Goal: Task Accomplishment & Management: Use online tool/utility

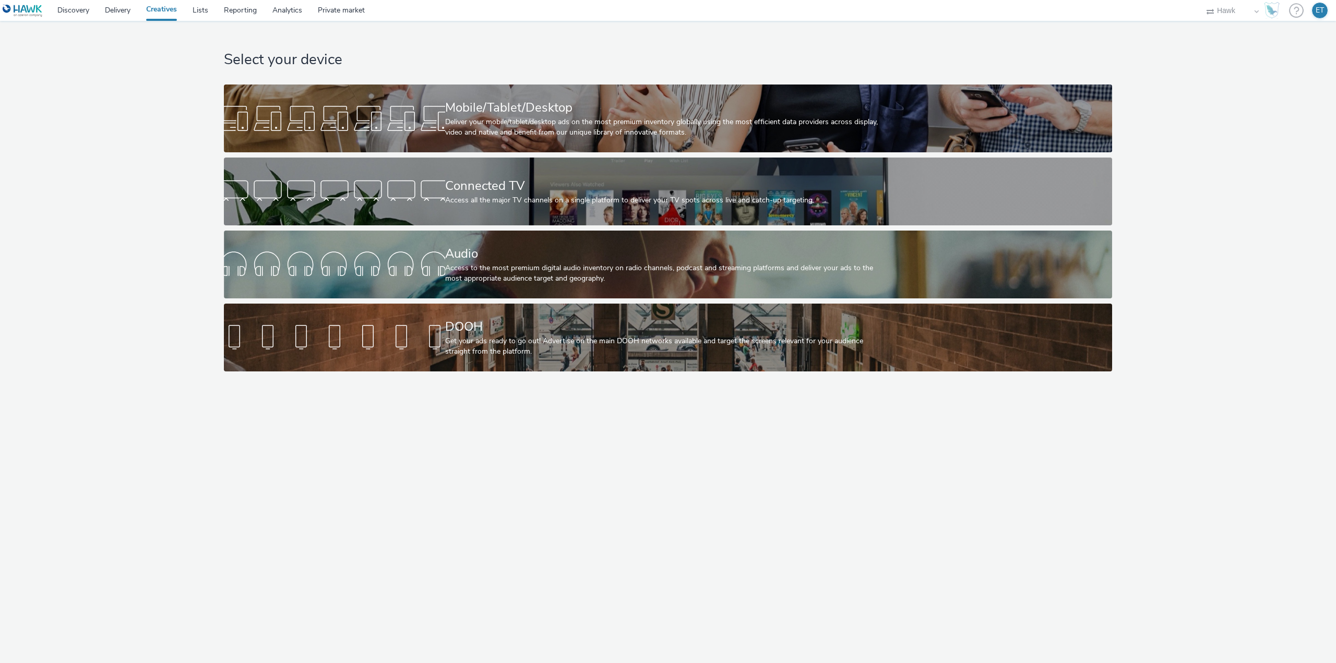
select select "11a7df10-284f-415c-b52a-427acf4c31ae"
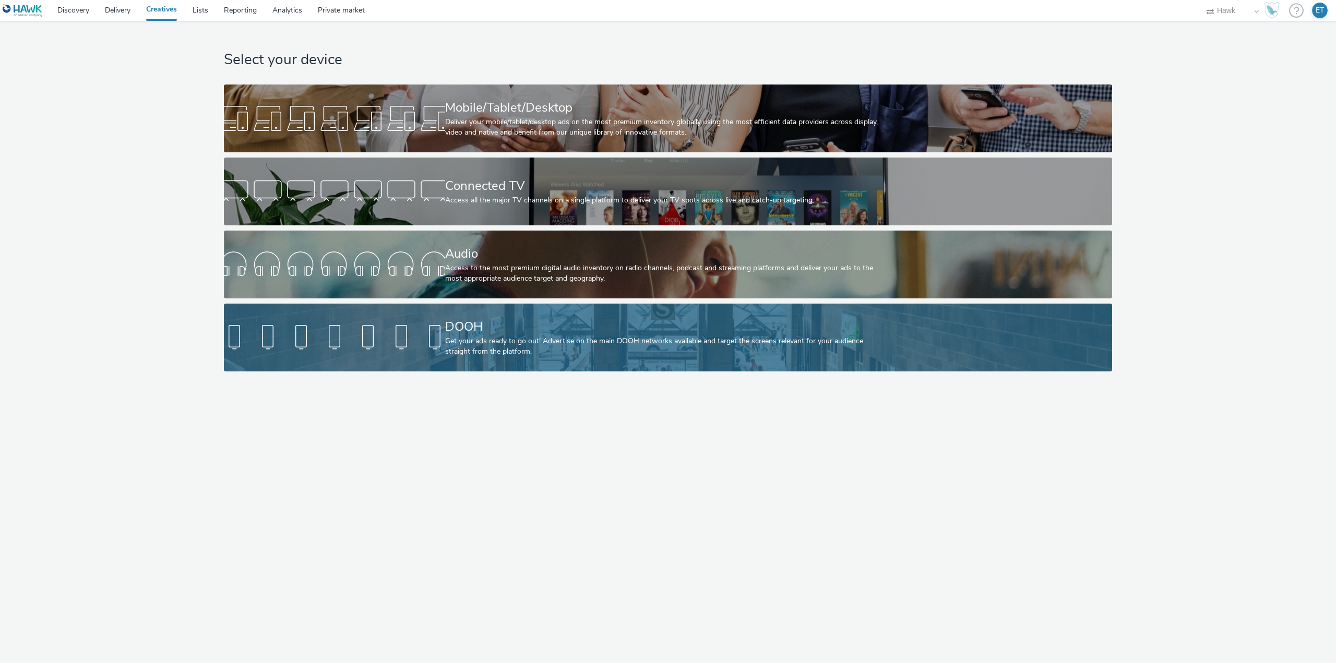
click at [343, 344] on div at bounding box center [334, 337] width 221 height 33
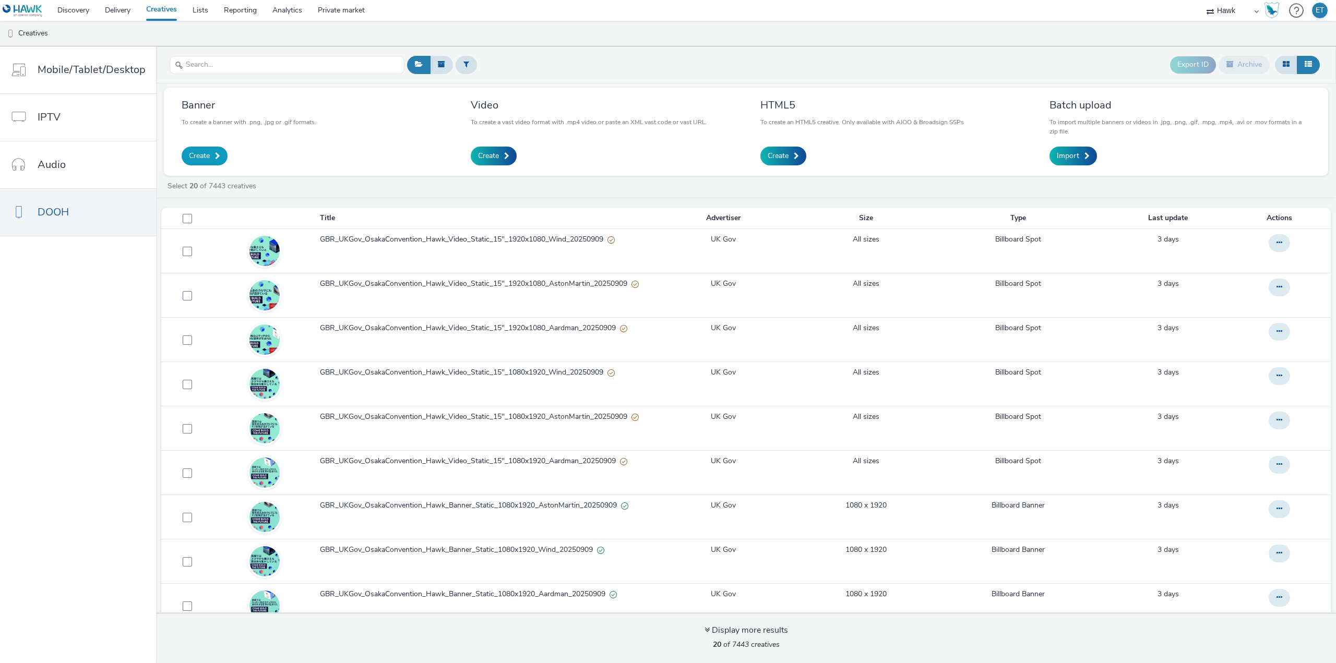
click at [212, 153] on link "Create" at bounding box center [205, 156] width 46 height 19
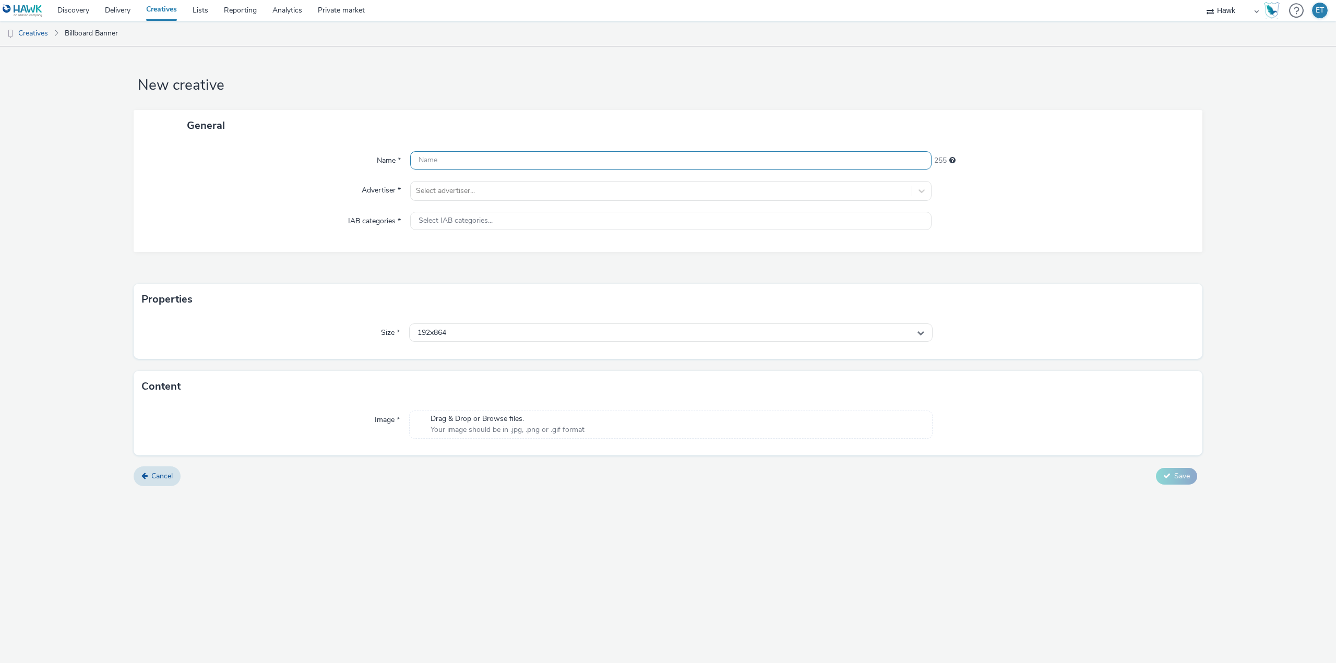
click at [464, 158] on input "text" at bounding box center [670, 160] width 521 height 18
paste input "UK_Churchill Square_Ikea Opening Campaign_Hawk_DOOH_13/08/2025_1080x1920 72%"
drag, startPoint x: 484, startPoint y: 161, endPoint x: 431, endPoint y: 161, distance: 52.2
click at [431, 161] on input "UK_Churchill Square_Ikea Opening Campaign_Hawk_DOOH_13/08/2025_1080x1920 72%" at bounding box center [670, 160] width 521 height 18
click at [565, 161] on input "UK_Bellway Homes_Ikea Opening Campaign_Hawk_DOOH_13/08/2025_1080x1920 72%" at bounding box center [670, 160] width 521 height 18
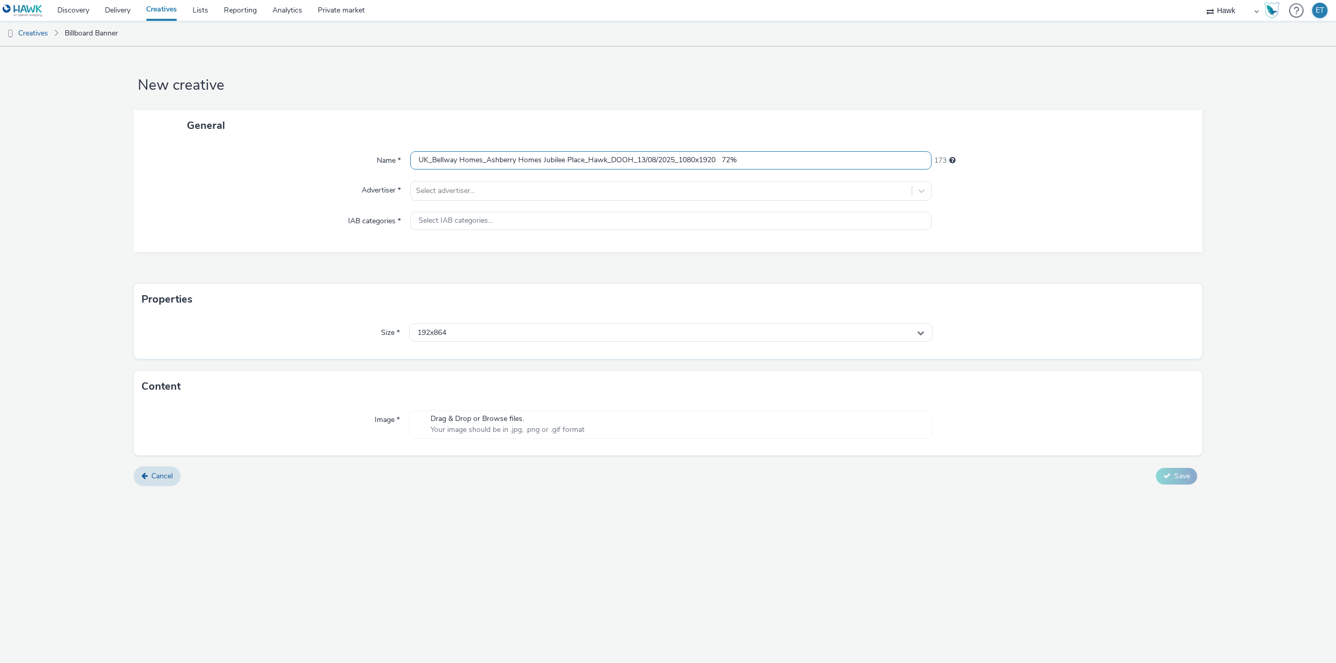
click at [648, 158] on input "UK_Bellway Homes_Ashberry Homes Jubilee Place_Hawk_DOOH_13/08/2025_1080x1920 72%" at bounding box center [670, 160] width 521 height 18
type input "UK_Bellway Homes_Ashberry Homes Jubilee Place_Hawk_DOOH_12/09/2025_612x306"
click at [609, 188] on div at bounding box center [661, 191] width 490 height 13
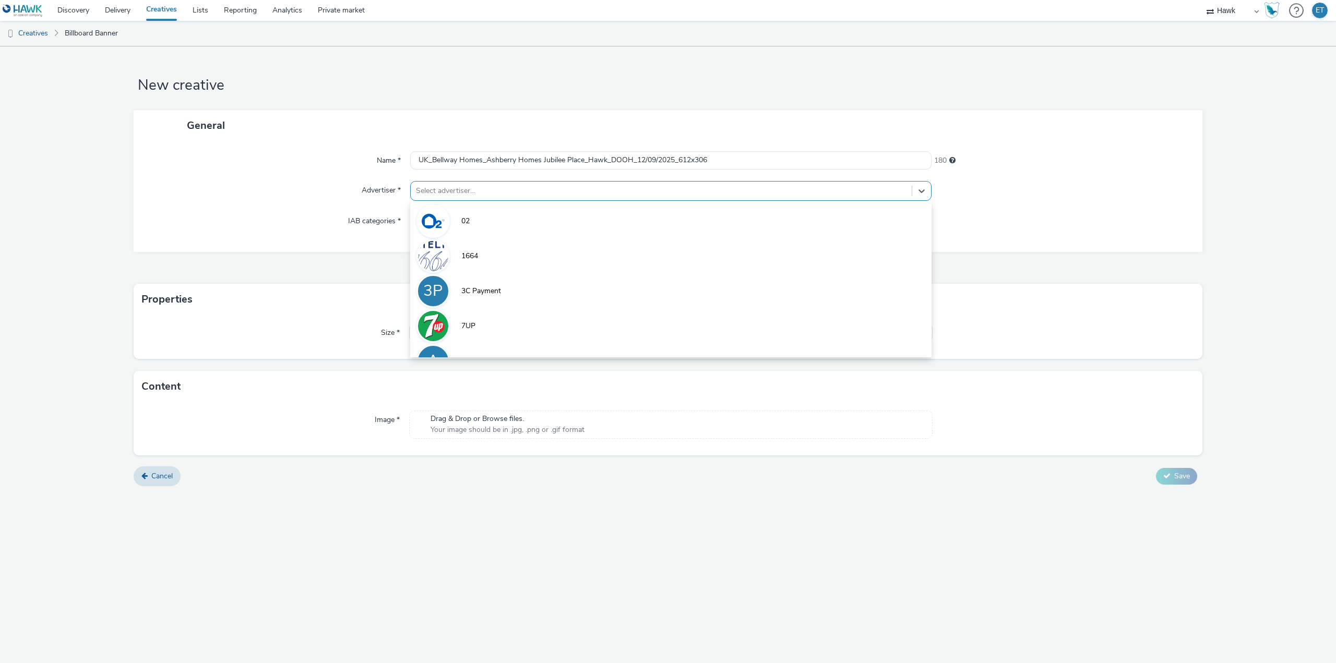
type input "n"
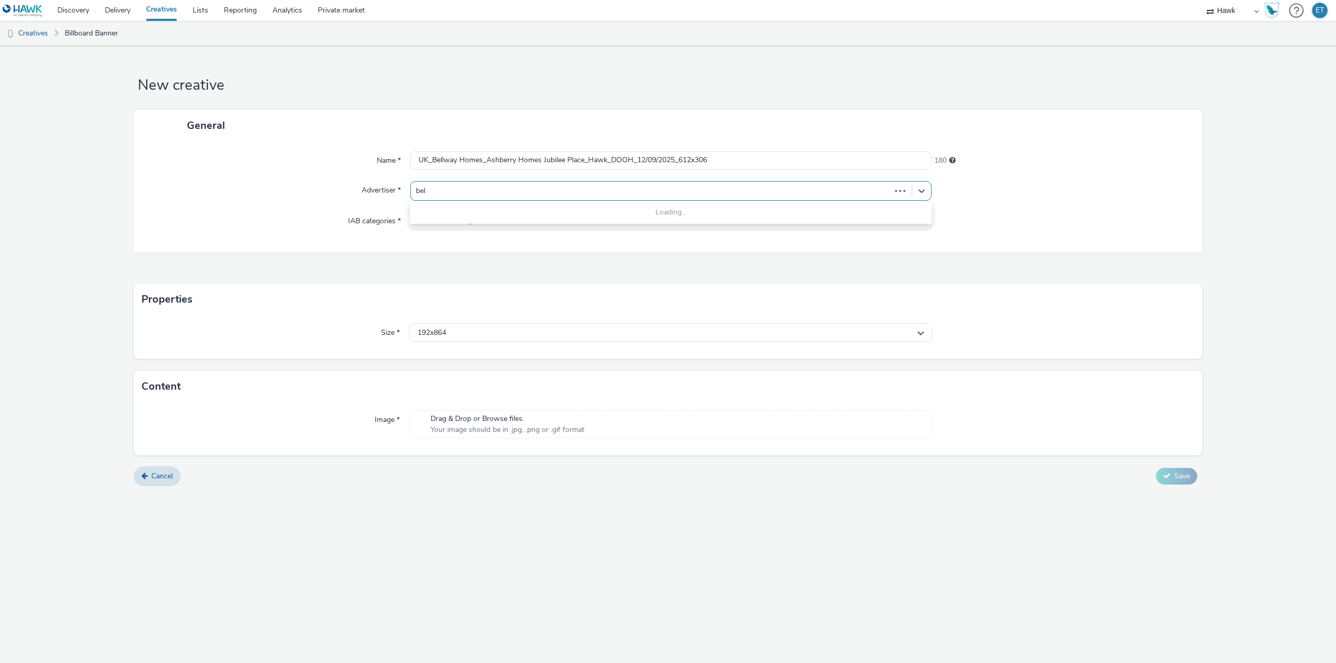
type input "bell"
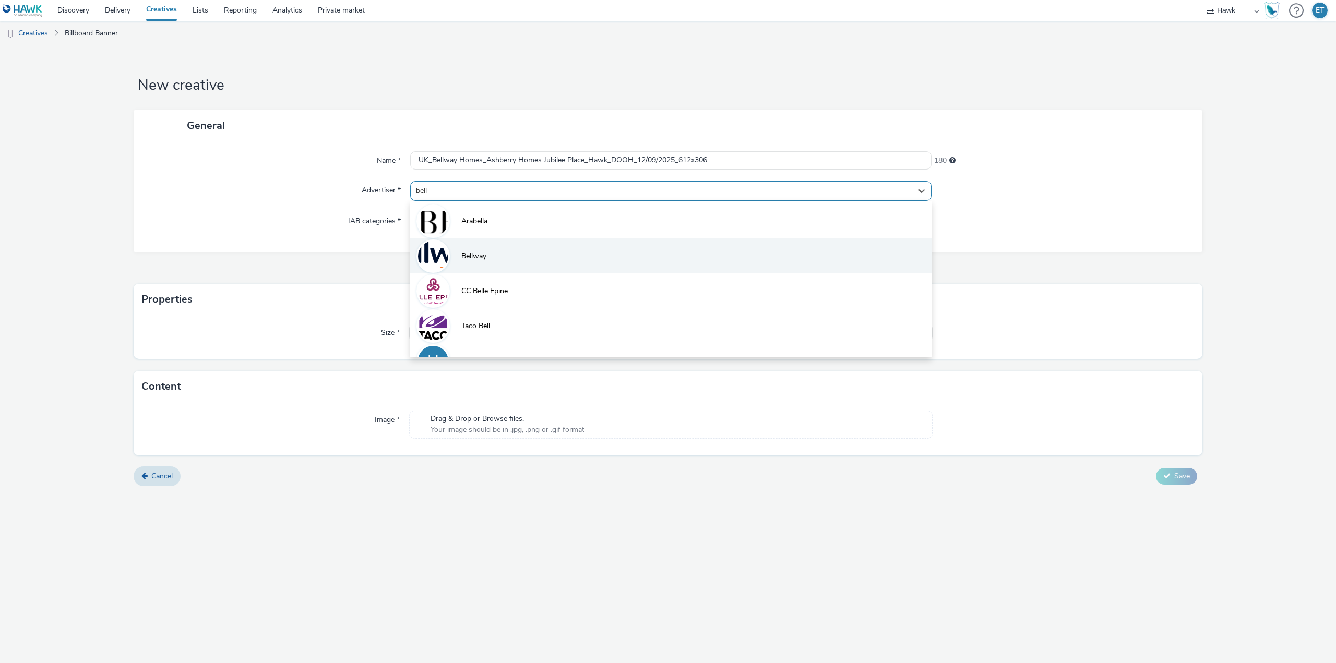
click at [584, 248] on li "Bellway" at bounding box center [670, 255] width 521 height 35
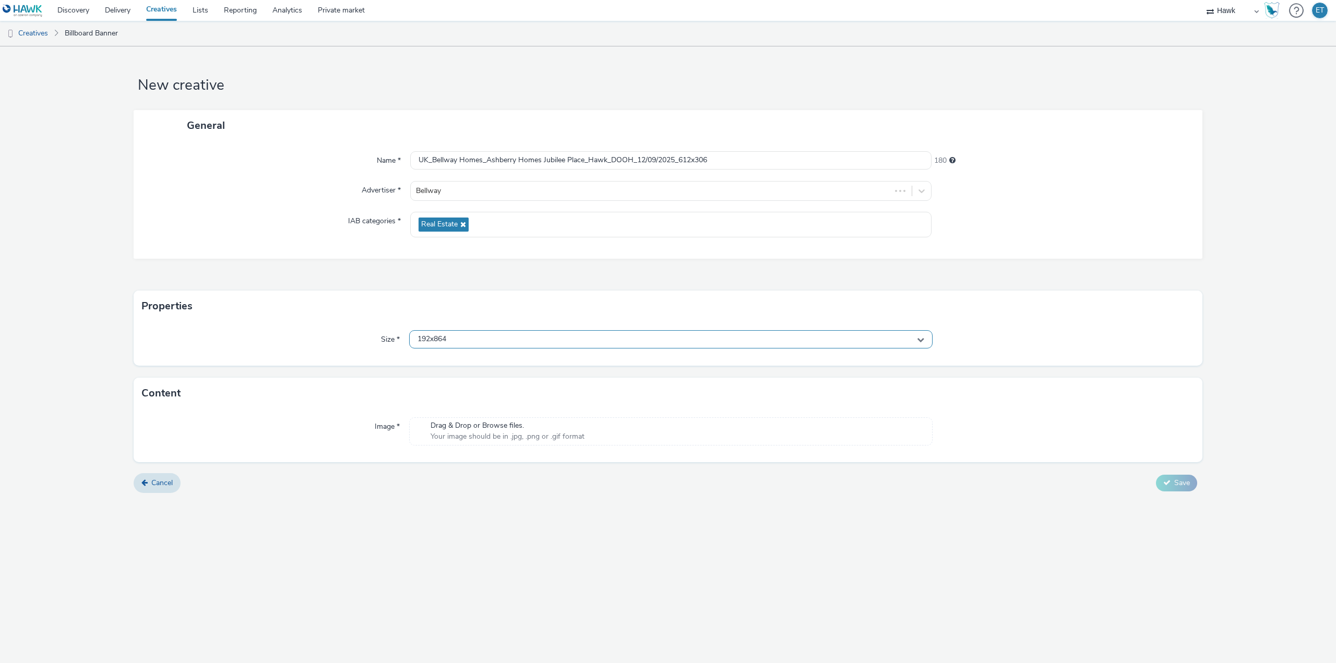
click at [458, 336] on div "192x864" at bounding box center [670, 339] width 523 height 18
click at [464, 356] on input "text" at bounding box center [671, 361] width 522 height 18
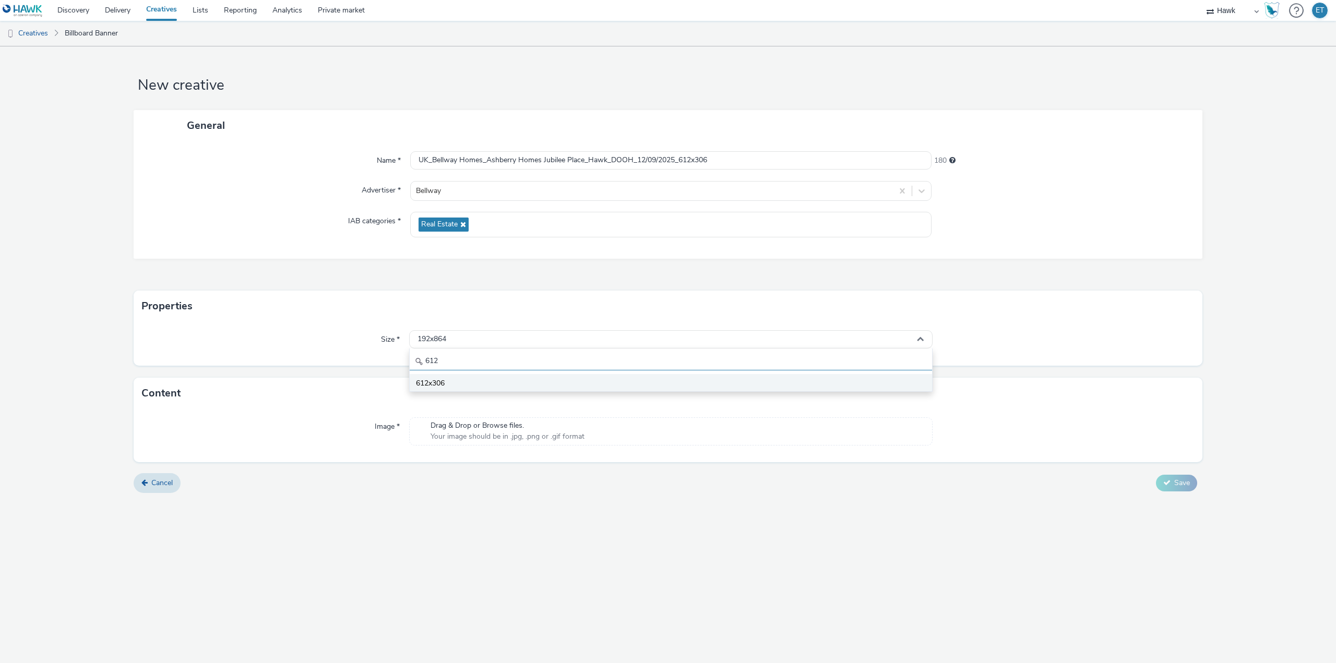
type input "612"
click at [468, 383] on li "612x306" at bounding box center [671, 382] width 522 height 17
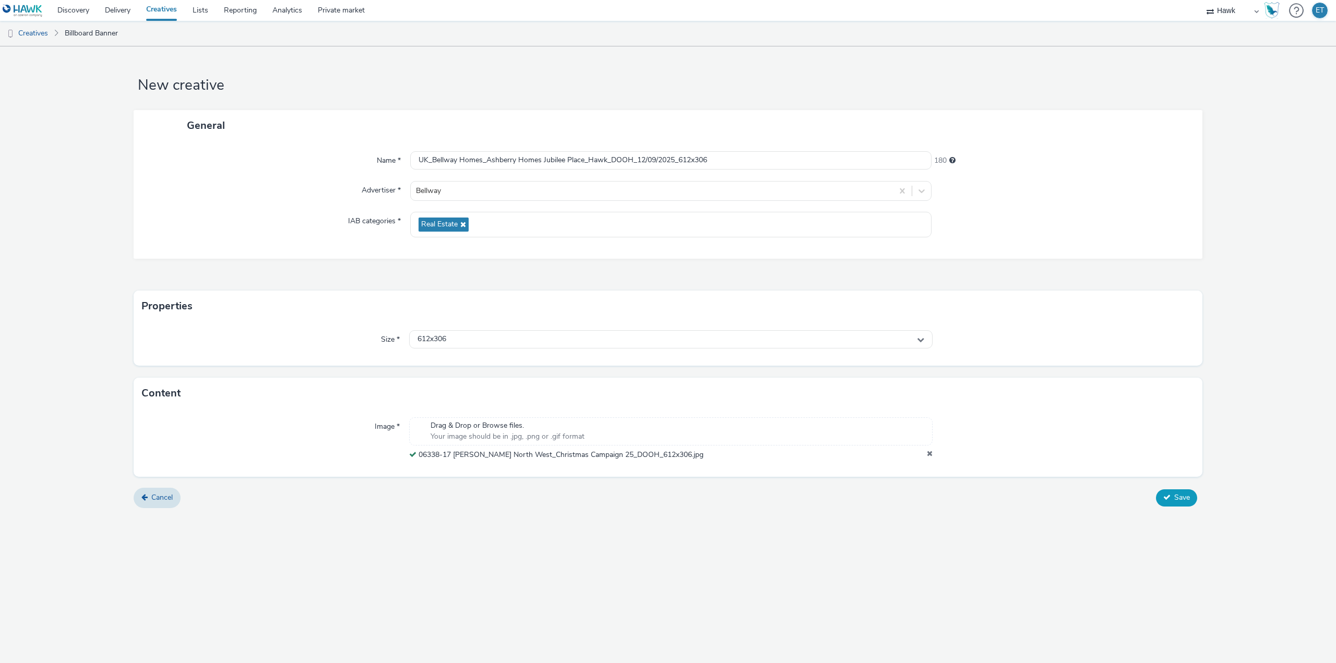
click at [1180, 501] on span "Save" at bounding box center [1182, 498] width 16 height 10
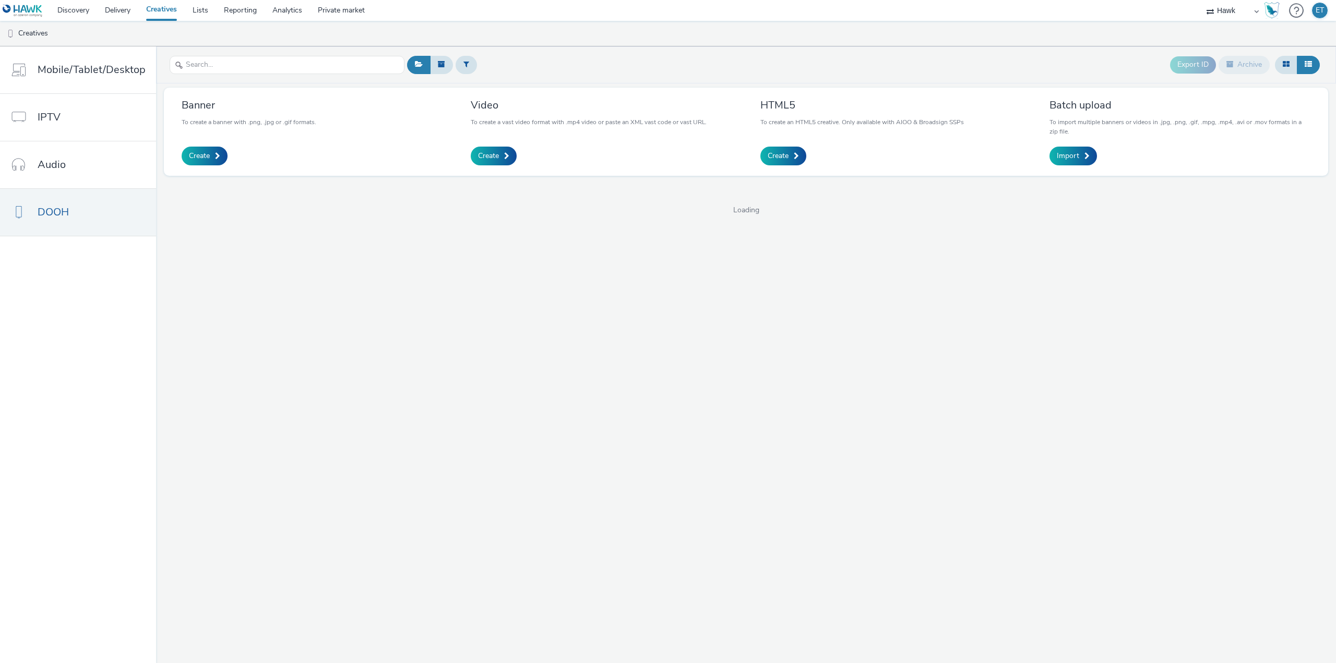
select select "11a7df10-284f-415c-b52a-427acf4c31ae"
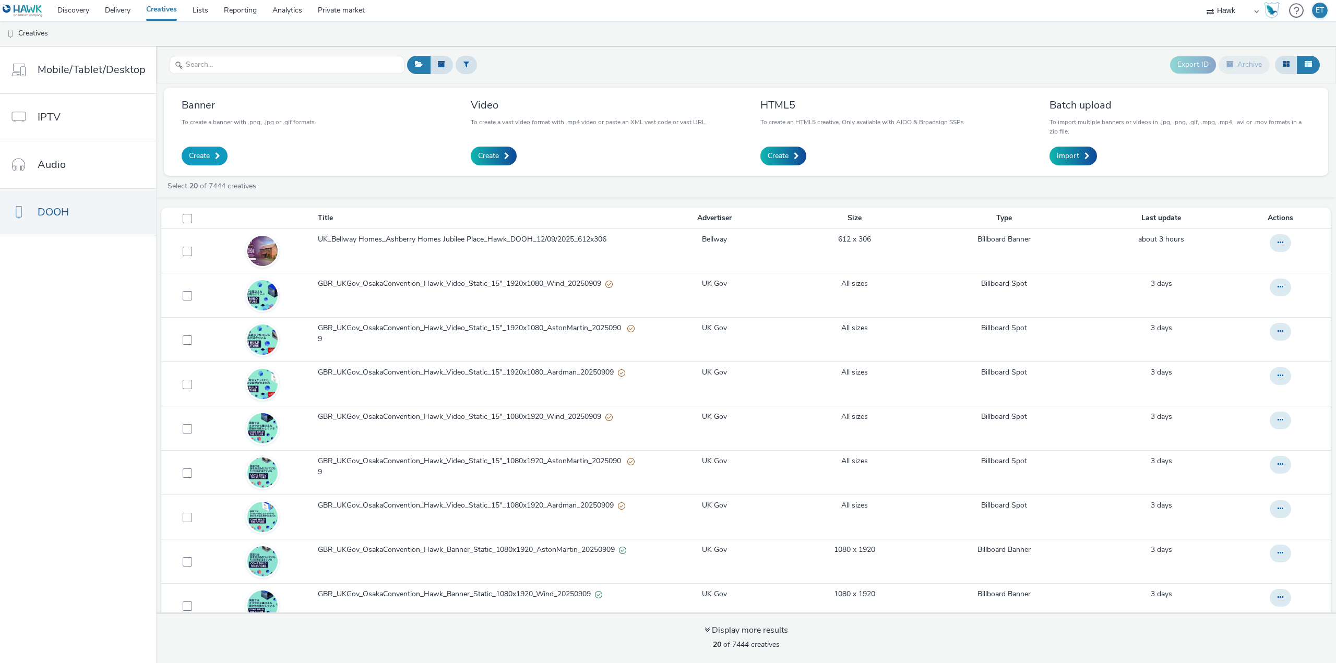
click at [213, 149] on link "Create" at bounding box center [205, 156] width 46 height 19
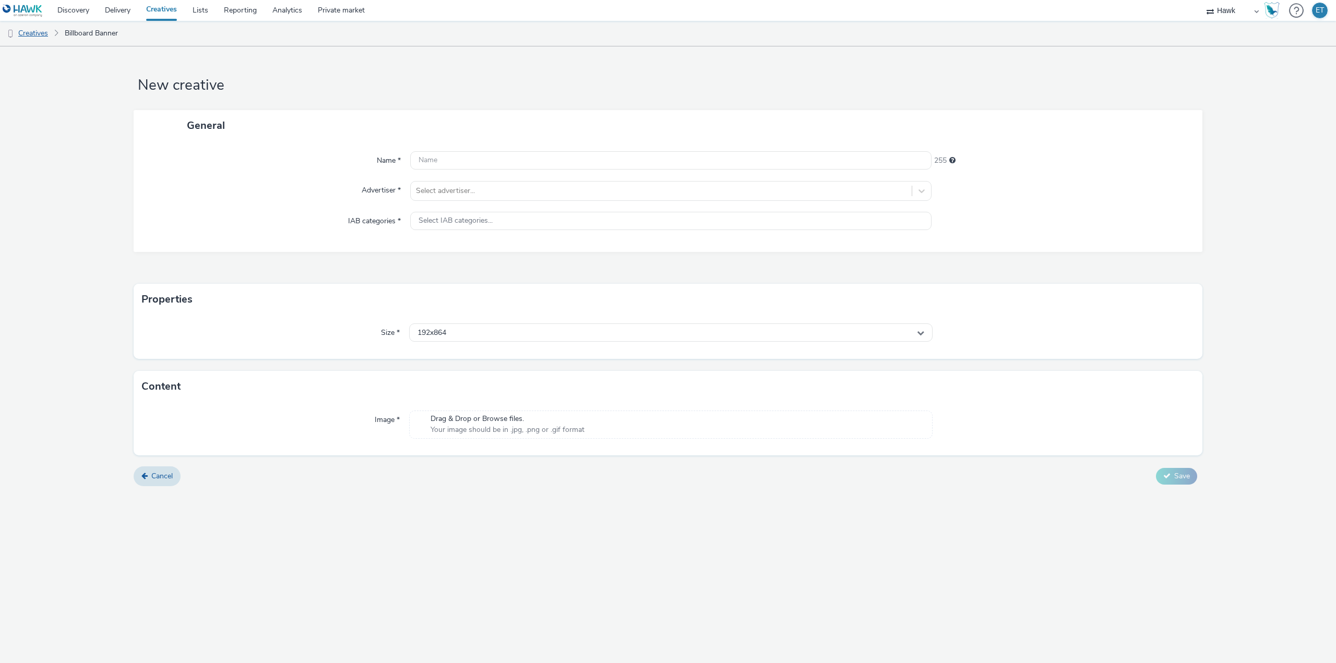
click at [43, 33] on link "Creatives" at bounding box center [26, 33] width 53 height 25
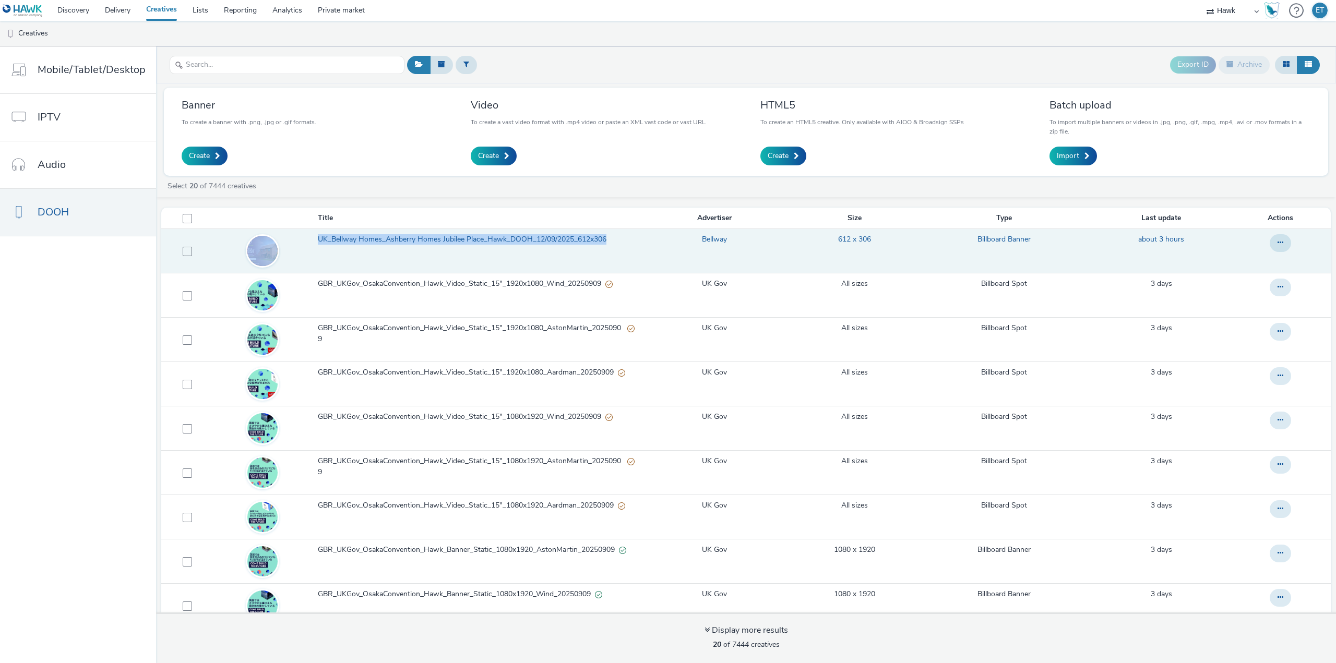
drag, startPoint x: 306, startPoint y: 234, endPoint x: 609, endPoint y: 253, distance: 303.7
click at [609, 253] on tr "UK_Bellway Homes_Ashberry Homes Jubilee Place_Hawk_DOOH_12/09/2025_612x306 Bell…" at bounding box center [745, 251] width 1169 height 44
copy tr "UK_Bellway Homes_Ashberry Homes Jubilee Place_Hawk_DOOH_12/09/2025_612x306"
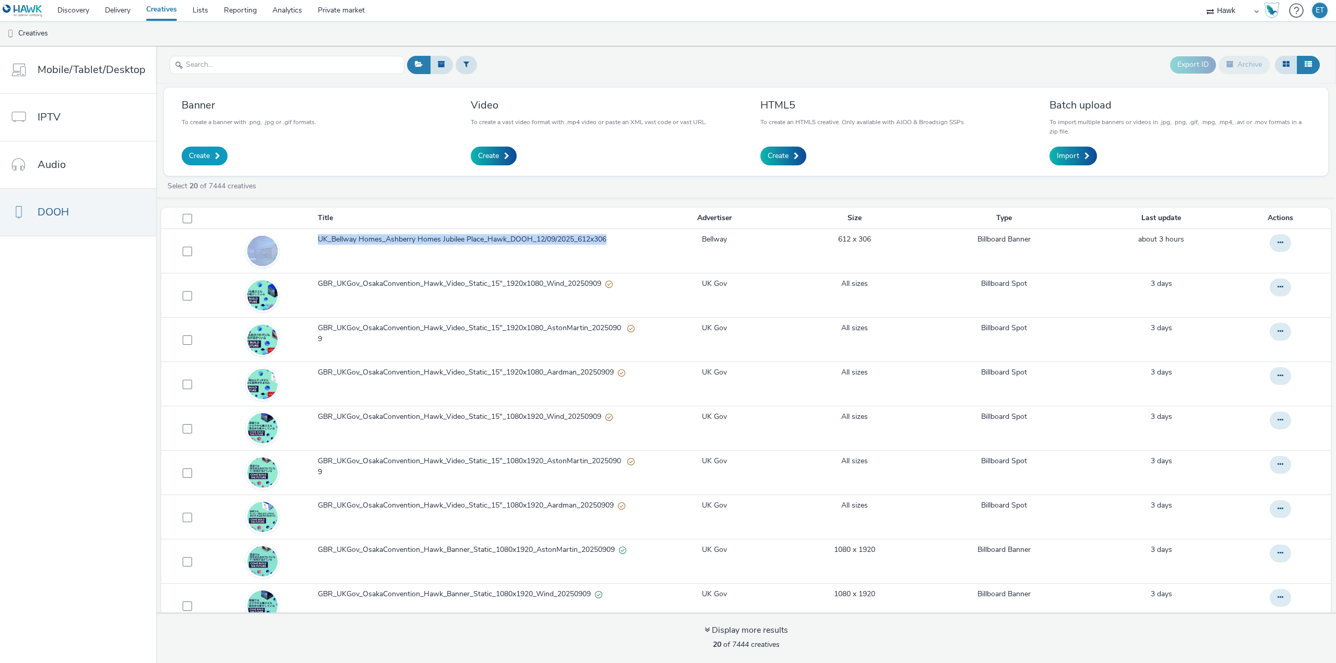
click at [204, 163] on link "Create" at bounding box center [205, 156] width 46 height 19
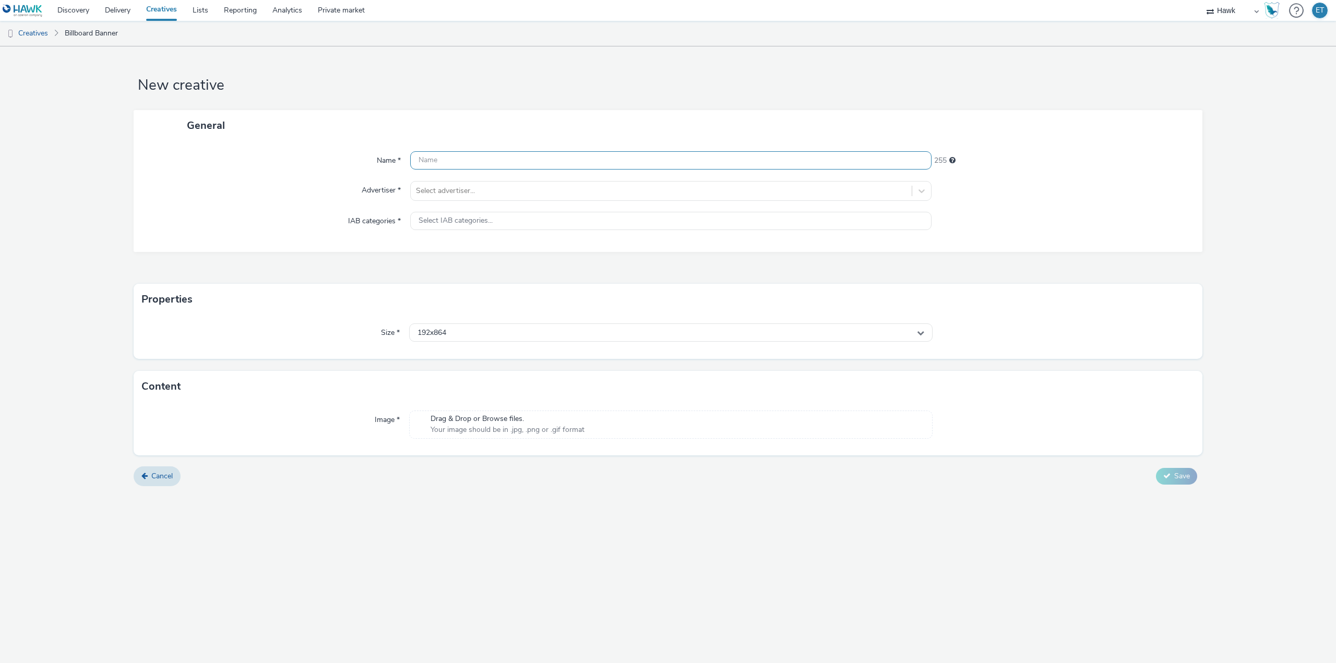
click at [419, 159] on input "text" at bounding box center [670, 160] width 521 height 18
paste input "UK_Bellway Homes_Ashberry Homes Jubilee Place_Hawk_DOOH_12/09/2025_612x306"
click at [435, 157] on input "UK_Bellway Homes_Ashberry Homes Jubilee Place_Hawk_DOOH_12/09/2025_612x306" at bounding box center [670, 160] width 521 height 18
drag, startPoint x: 712, startPoint y: 158, endPoint x: 681, endPoint y: 167, distance: 32.2
click at [681, 167] on input "UK_Bellway Homes_Ashberry Homes Jubilee Place_Hawk_DOOH_12/09/2025_612x306" at bounding box center [670, 160] width 521 height 18
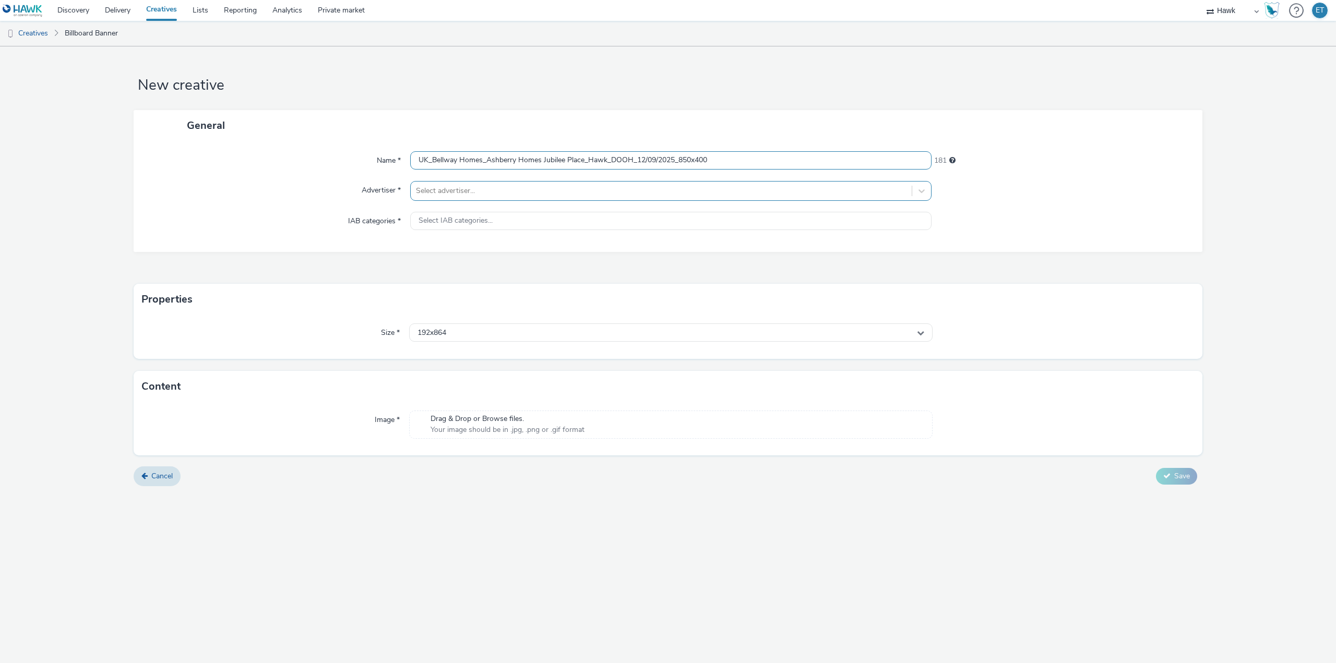
type input "UK_Bellway Homes_Ashberry Homes Jubilee Place_Hawk_DOOH_12/09/2025_850x400"
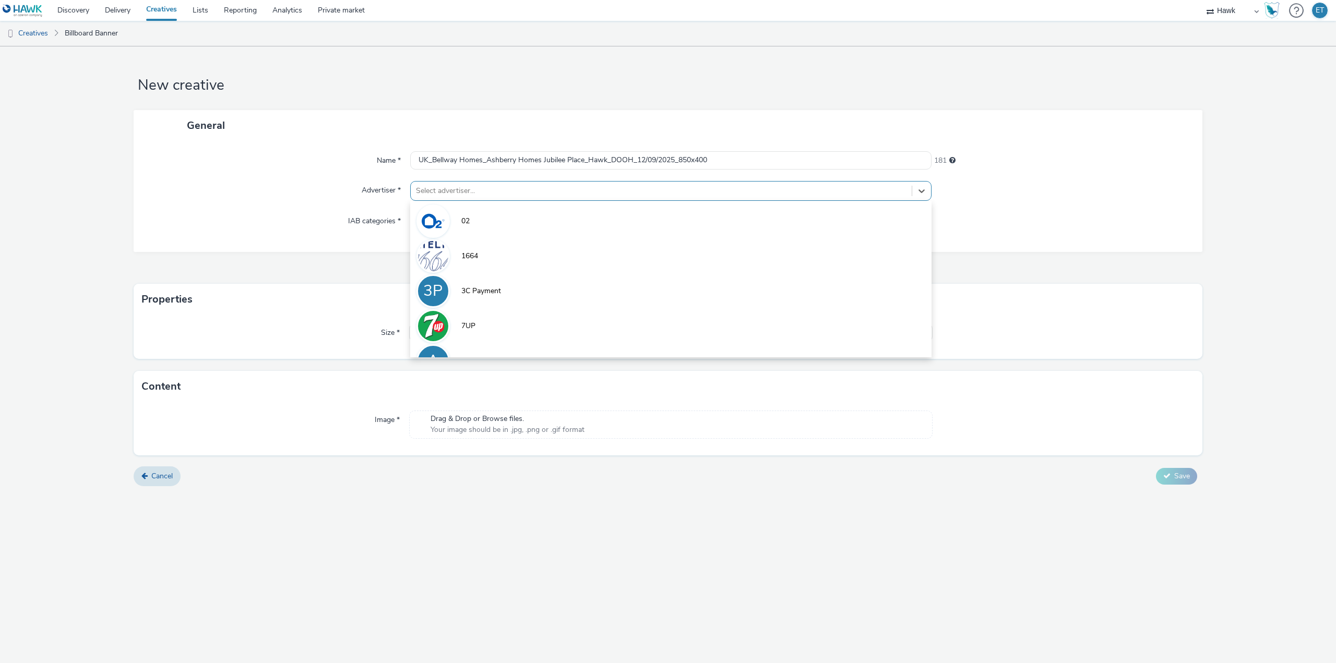
click at [664, 194] on div at bounding box center [661, 191] width 490 height 13
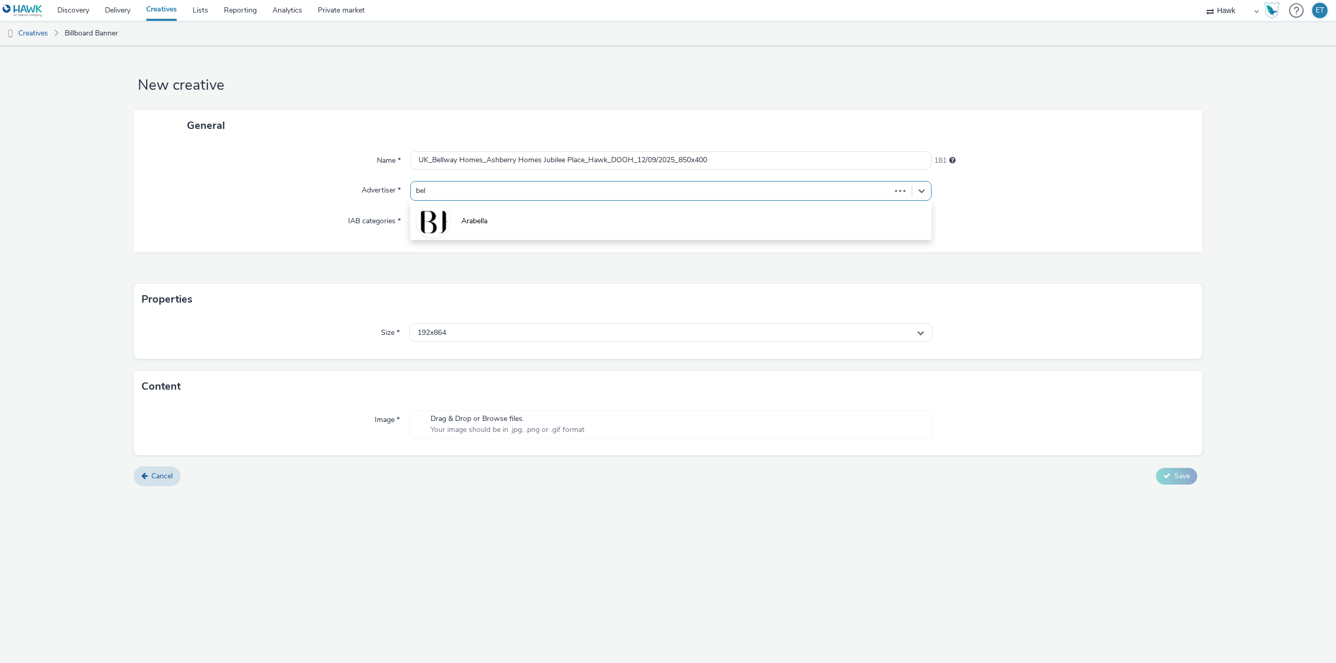
type input "bell"
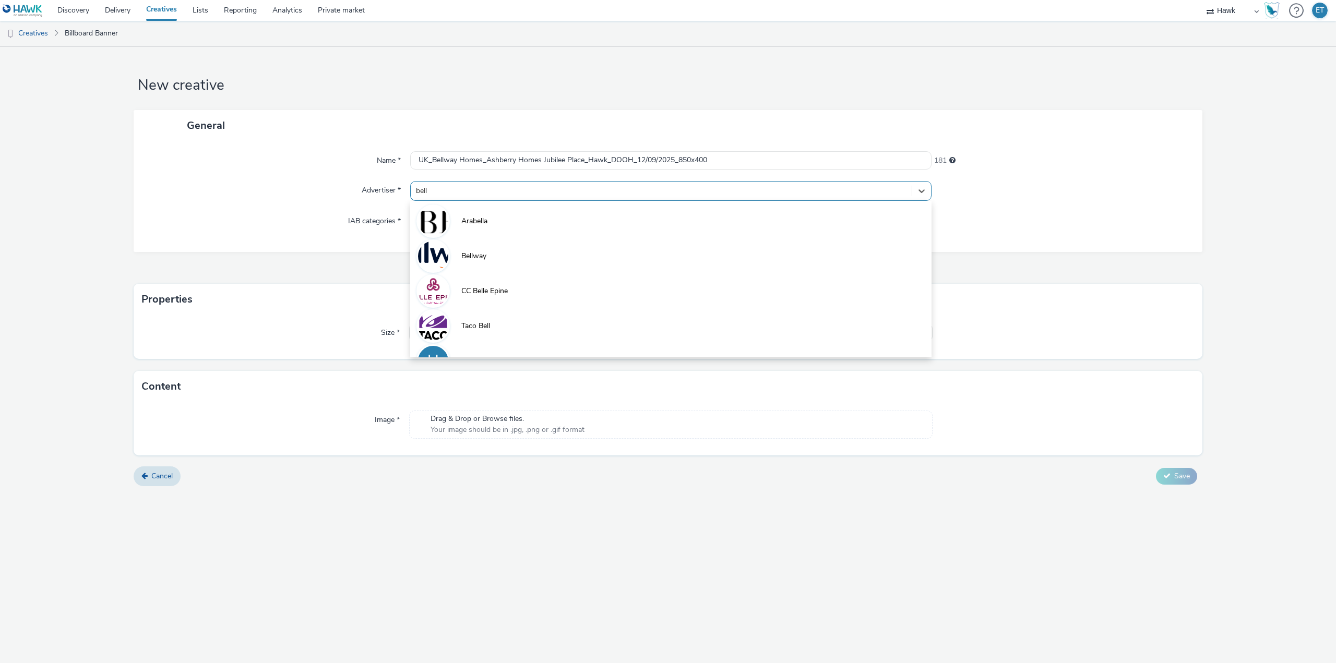
click at [644, 263] on li "Bellway" at bounding box center [670, 255] width 521 height 35
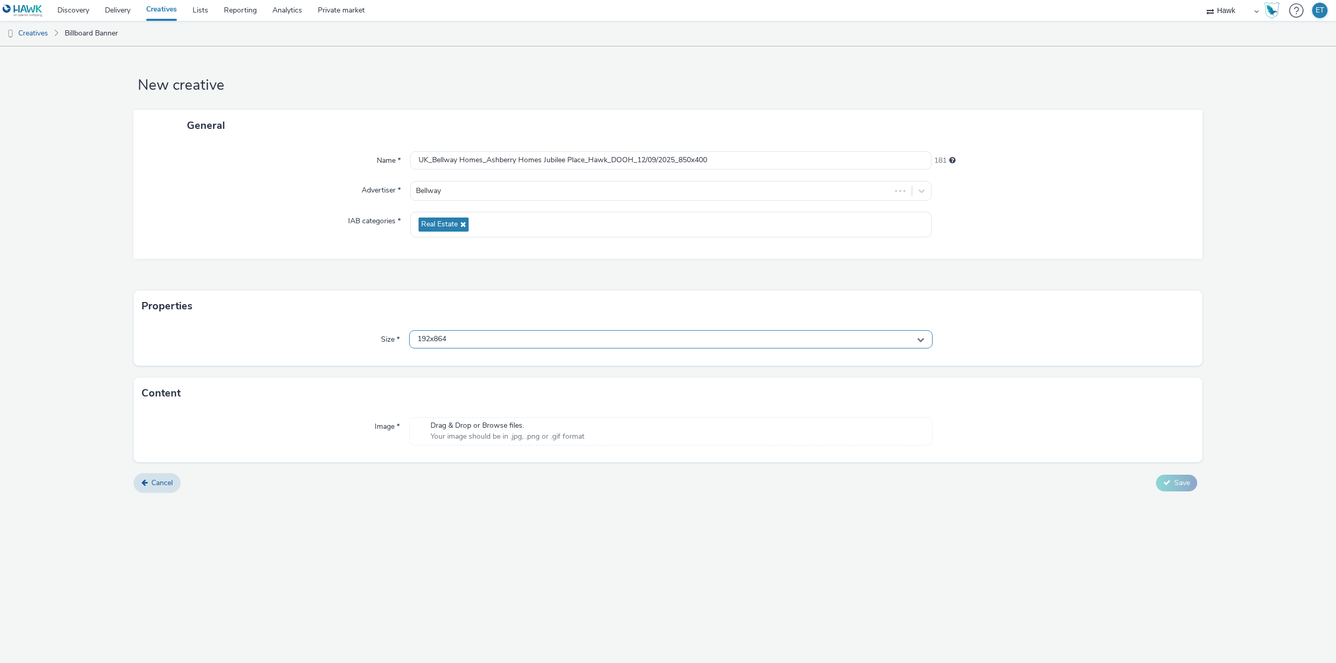
click at [572, 346] on div "192x864" at bounding box center [670, 339] width 523 height 18
click at [570, 362] on input "text" at bounding box center [671, 361] width 522 height 18
type input "850x"
drag, startPoint x: 463, startPoint y: 359, endPoint x: 410, endPoint y: 355, distance: 52.9
click at [410, 355] on input "850x" at bounding box center [671, 361] width 522 height 18
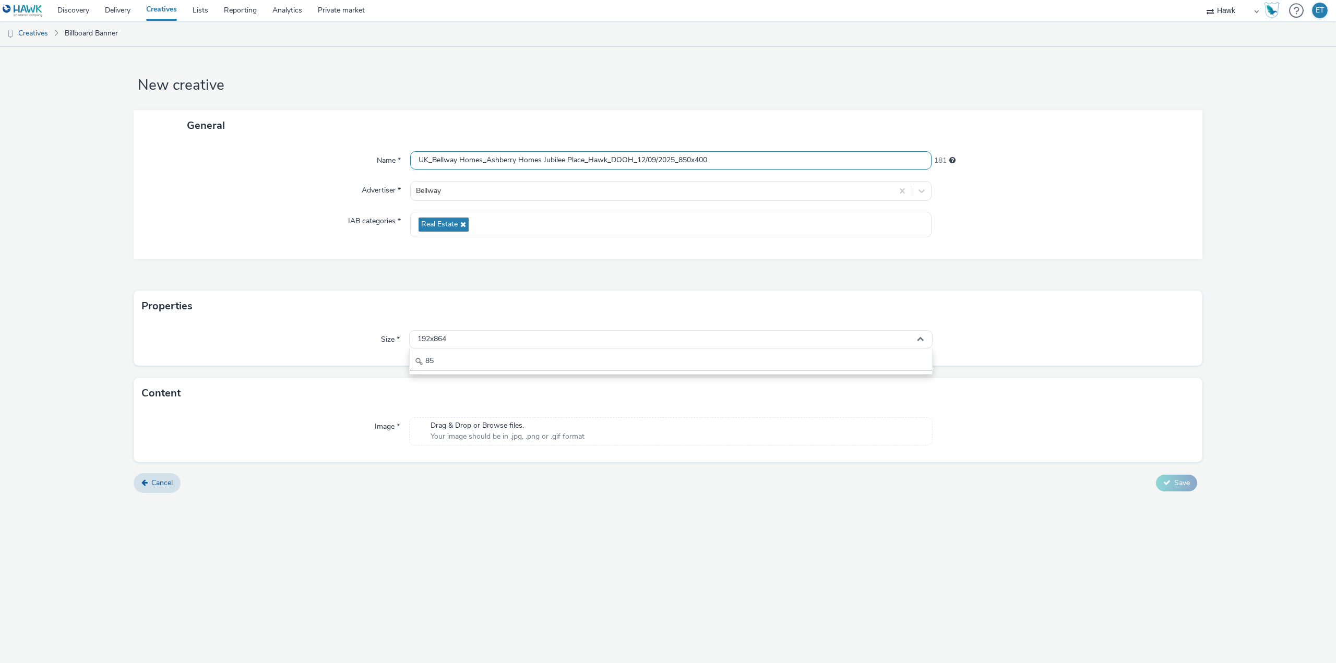
type input "85"
click at [690, 156] on input "UK_Bellway Homes_Ashberry Homes Jubilee Place_Hawk_DOOH_12/09/2025_850x400" at bounding box center [670, 160] width 521 height 18
type input "UK_Bellway Homes_Ashberry Homes Jubilee Place_Hawk_DOOH_12/09/2025_864x432"
click at [445, 343] on span "192x864" at bounding box center [431, 339] width 29 height 9
click at [452, 365] on input "85" at bounding box center [671, 361] width 522 height 18
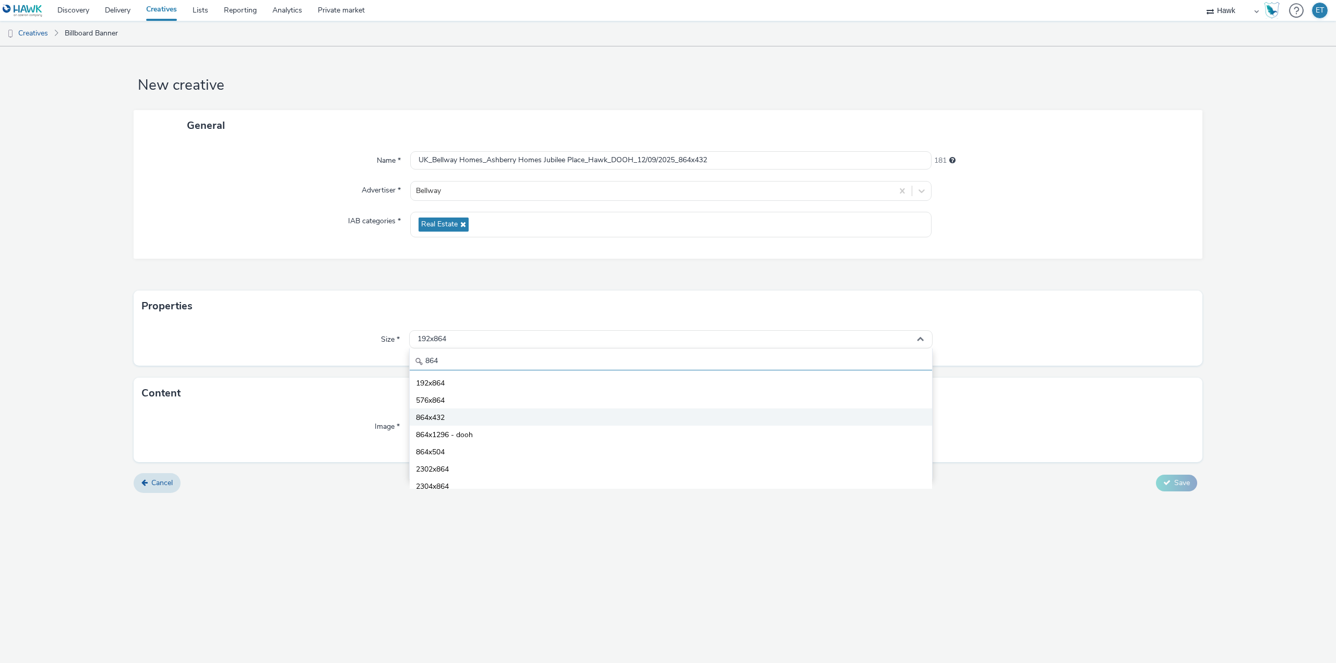
type input "864"
click at [470, 418] on li "864x432" at bounding box center [671, 417] width 522 height 17
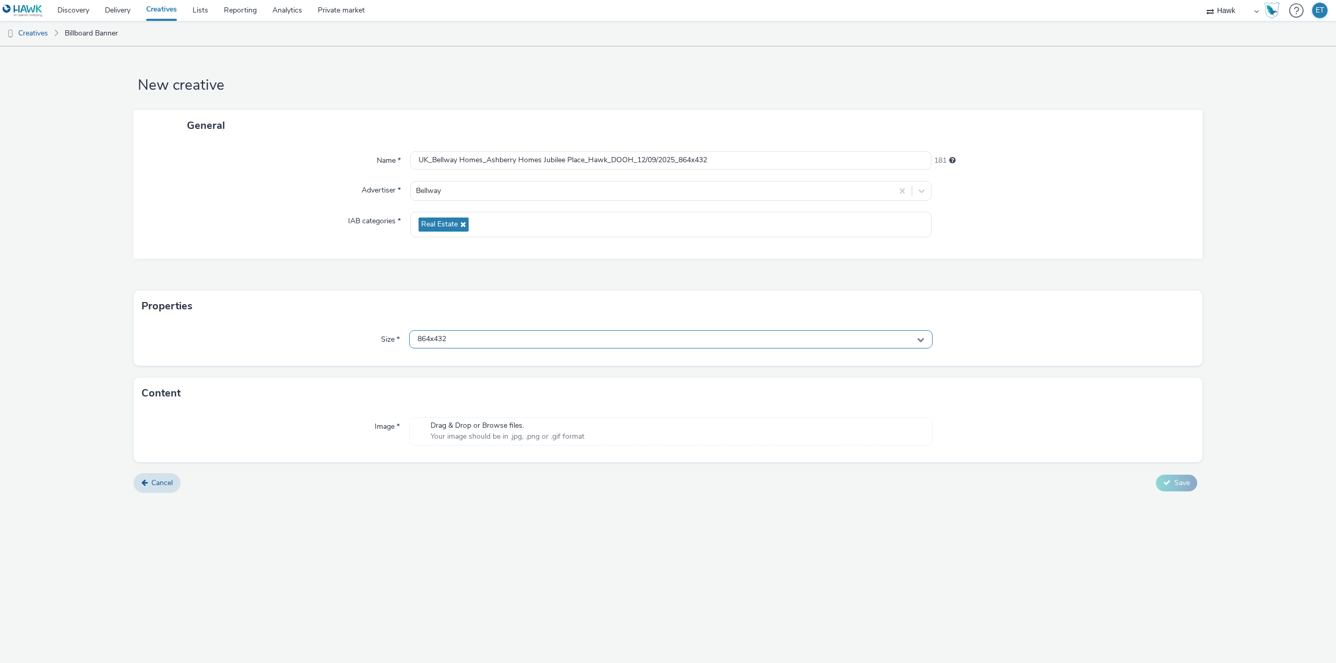
click at [471, 338] on div "864x432" at bounding box center [670, 339] width 523 height 18
click at [349, 368] on form "New creative General Name * UK_Bellway Homes_Ashberry Homes Jubilee Place_Hawk_…" at bounding box center [668, 273] width 1336 height 454
drag, startPoint x: 726, startPoint y: 160, endPoint x: 405, endPoint y: 153, distance: 321.5
click at [405, 153] on div "Name * UK_Bellway Homes_Ashberry Homes Jubilee Place_Hawk_DOOH_12/09/2025_864x4…" at bounding box center [668, 160] width 1048 height 19
click at [817, 600] on div "New creative General Name * UK_Bellway Homes_Ashberry Homes Jubilee Place_Hawk_…" at bounding box center [668, 354] width 1336 height 617
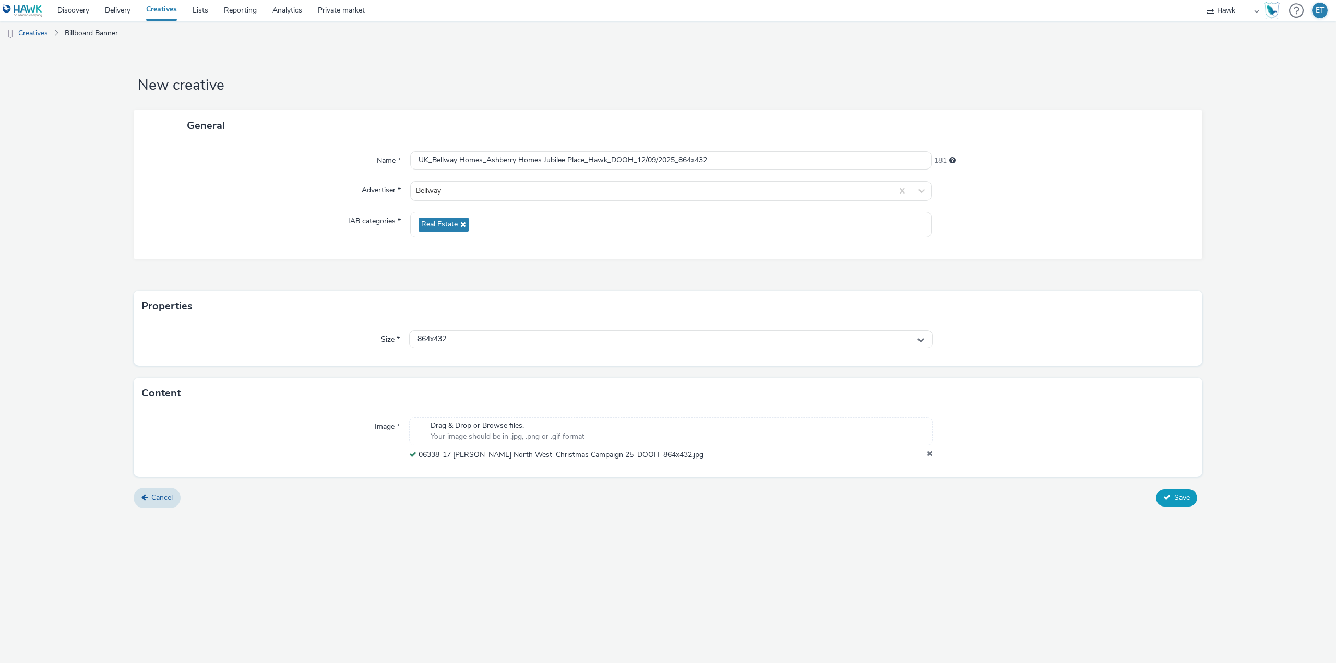
click at [1162, 490] on button "Save" at bounding box center [1176, 497] width 41 height 17
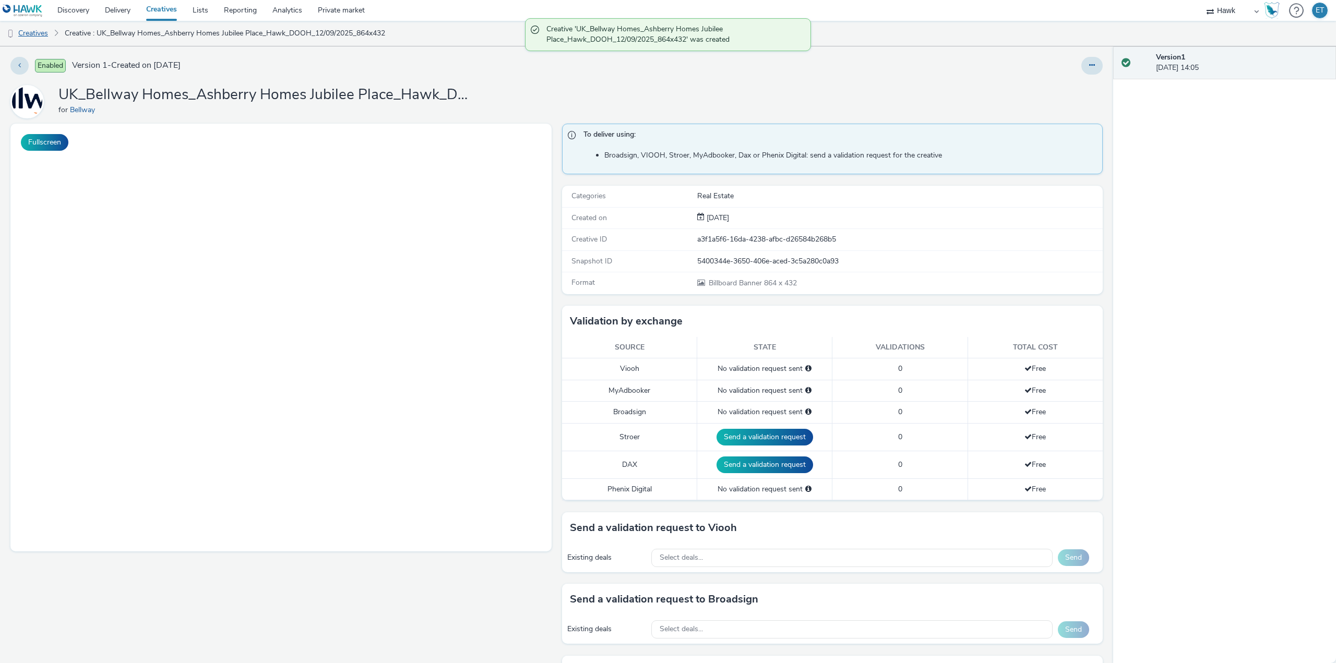
click at [34, 33] on link "Creatives" at bounding box center [26, 33] width 53 height 25
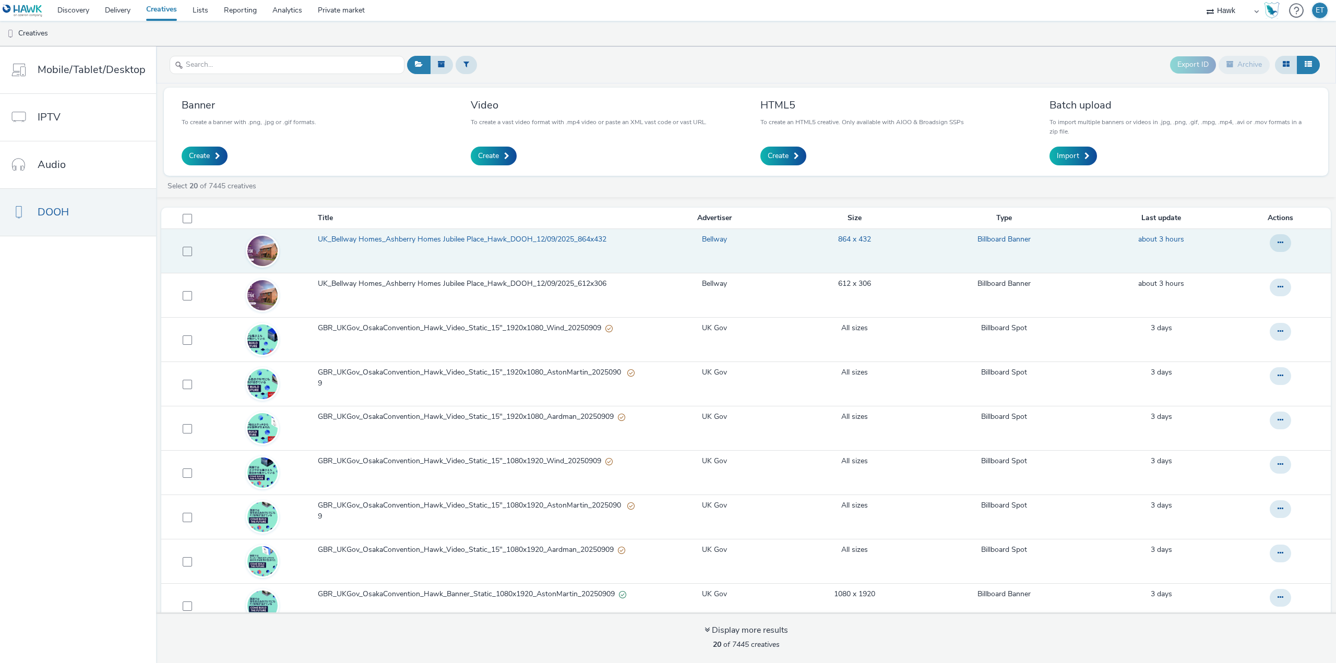
click at [395, 238] on span "UK_Bellway Homes_Ashberry Homes Jubilee Place_Hawk_DOOH_12/09/2025_864x432" at bounding box center [464, 239] width 293 height 10
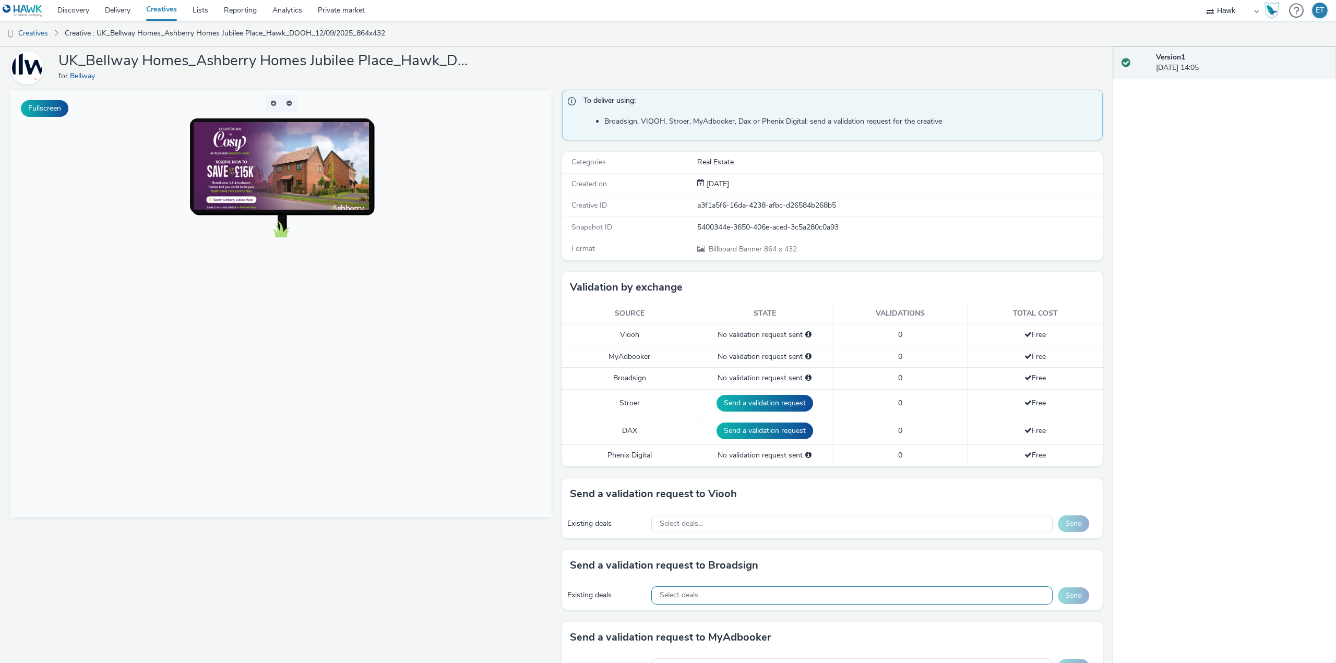
scroll to position [52, 0]
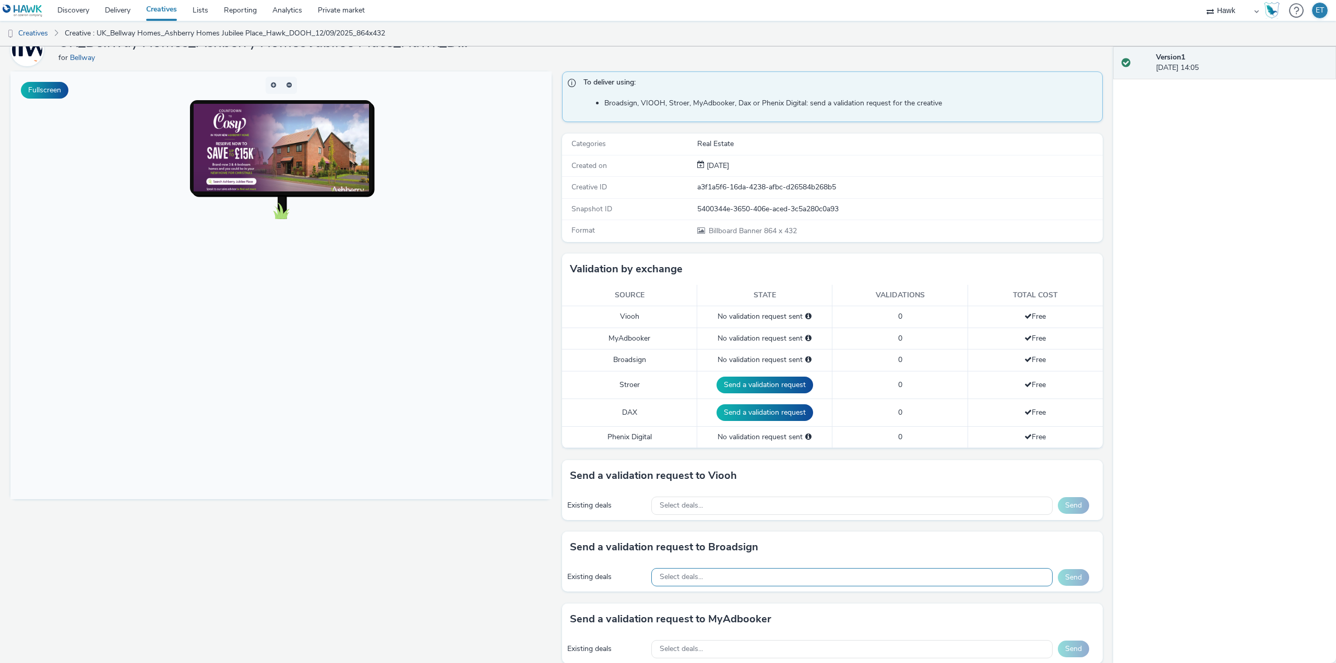
click at [749, 571] on div "Select deals..." at bounding box center [851, 577] width 401 height 18
paste input "AO_Atmosphere_USA_$6.01"
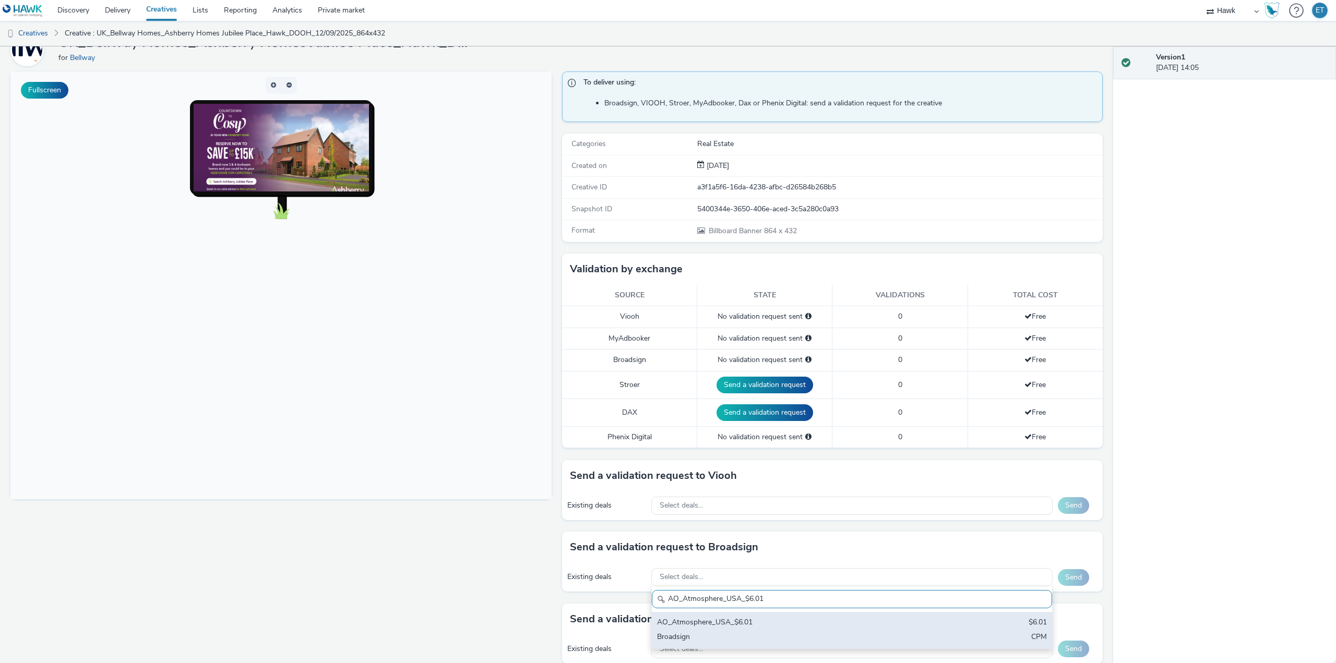
type input "AO_Atmosphere_USA_$6.01"
click at [740, 622] on div "AO_Atmosphere_USA_$6.01" at bounding box center [786, 623] width 258 height 12
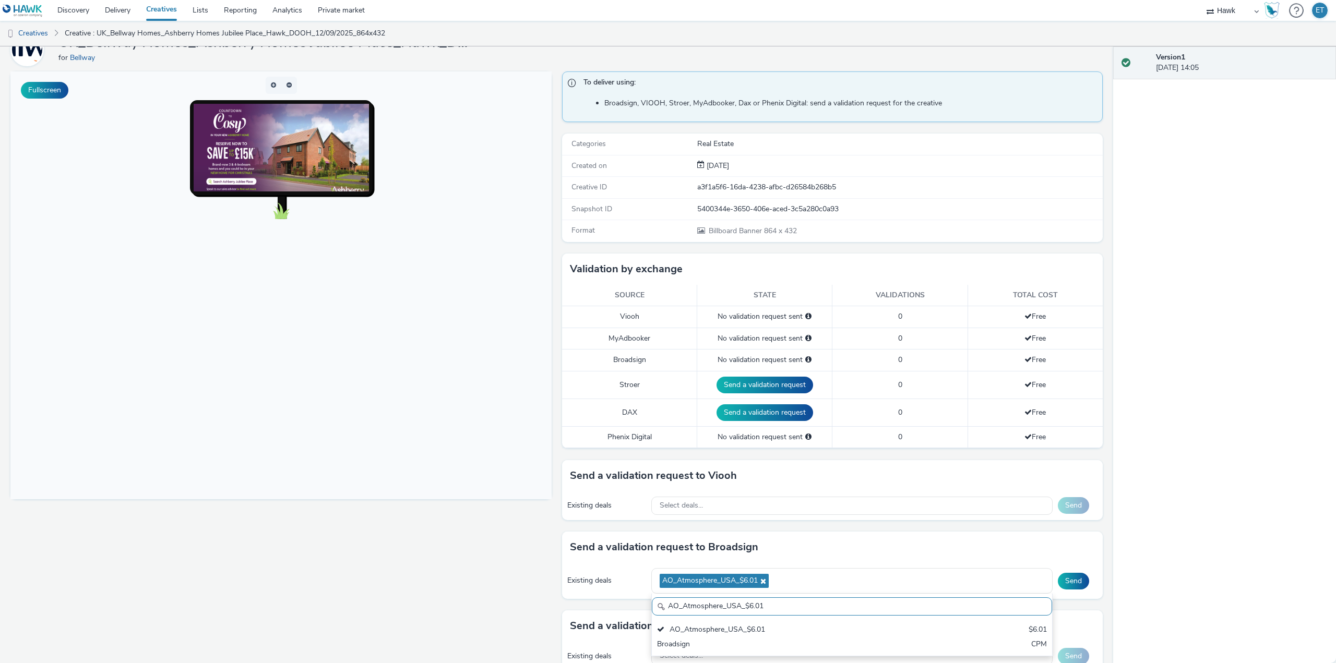
scroll to position [157, 0]
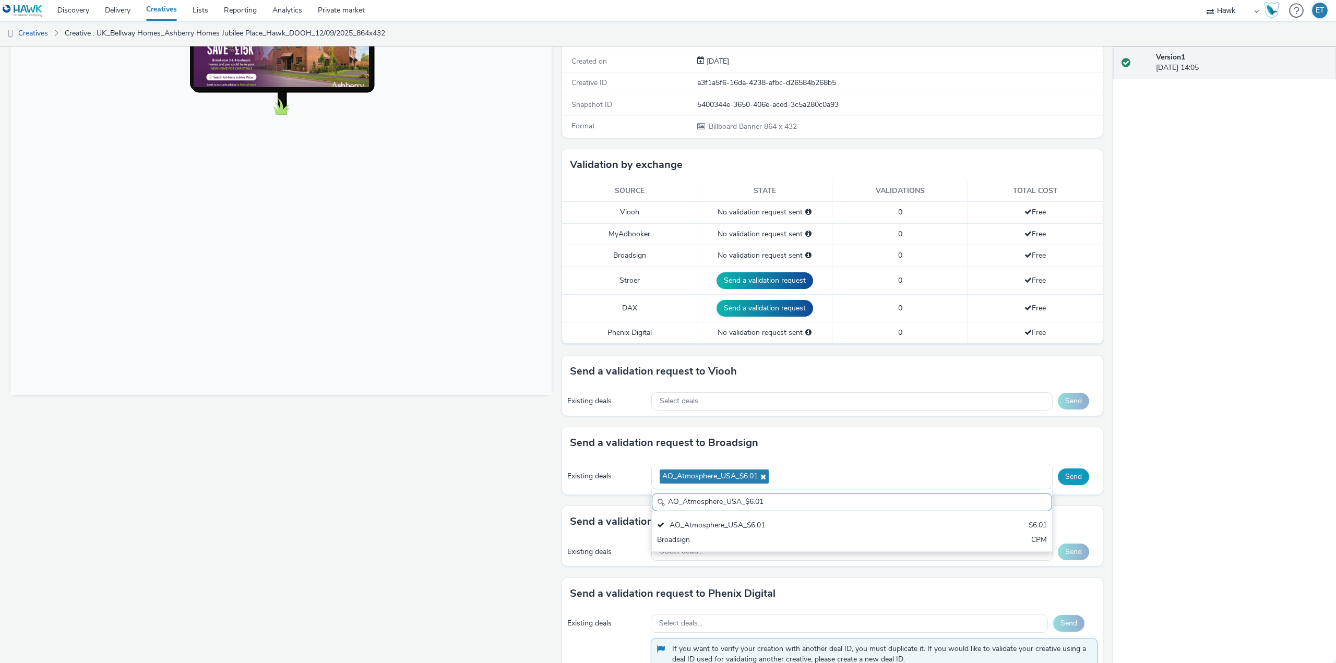
click at [1065, 477] on button "Send" at bounding box center [1073, 477] width 31 height 17
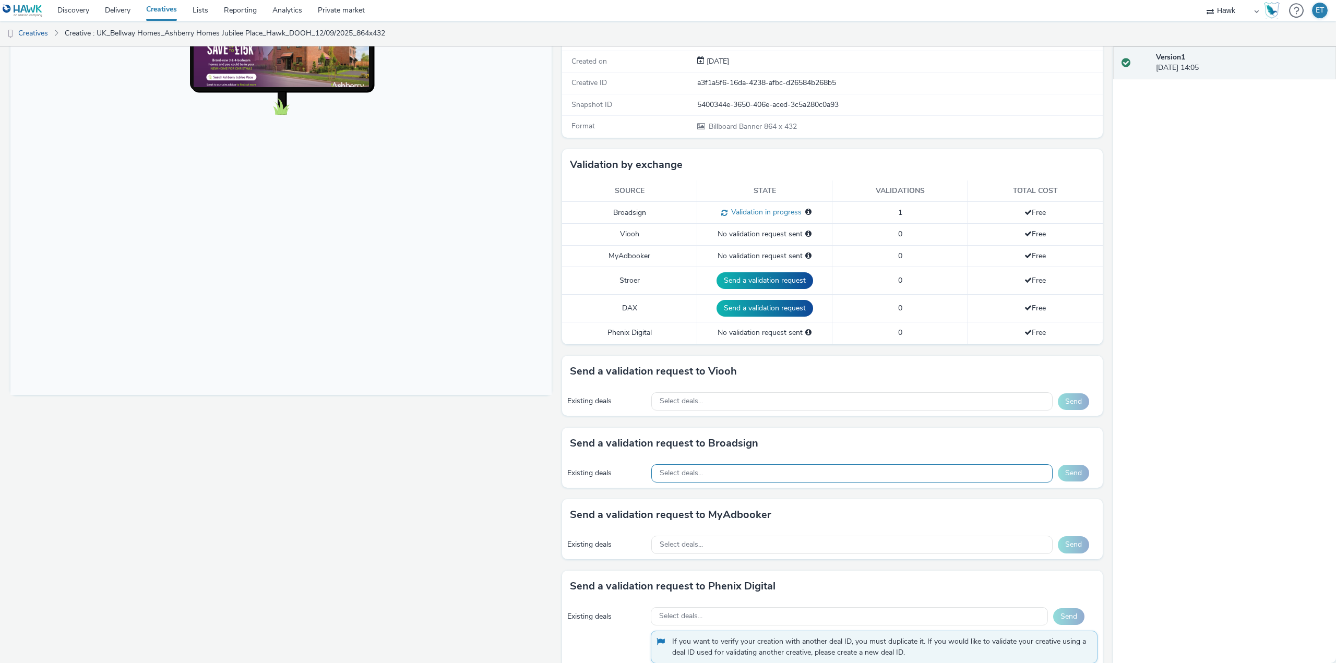
click at [758, 471] on div "Select deals..." at bounding box center [851, 473] width 401 height 18
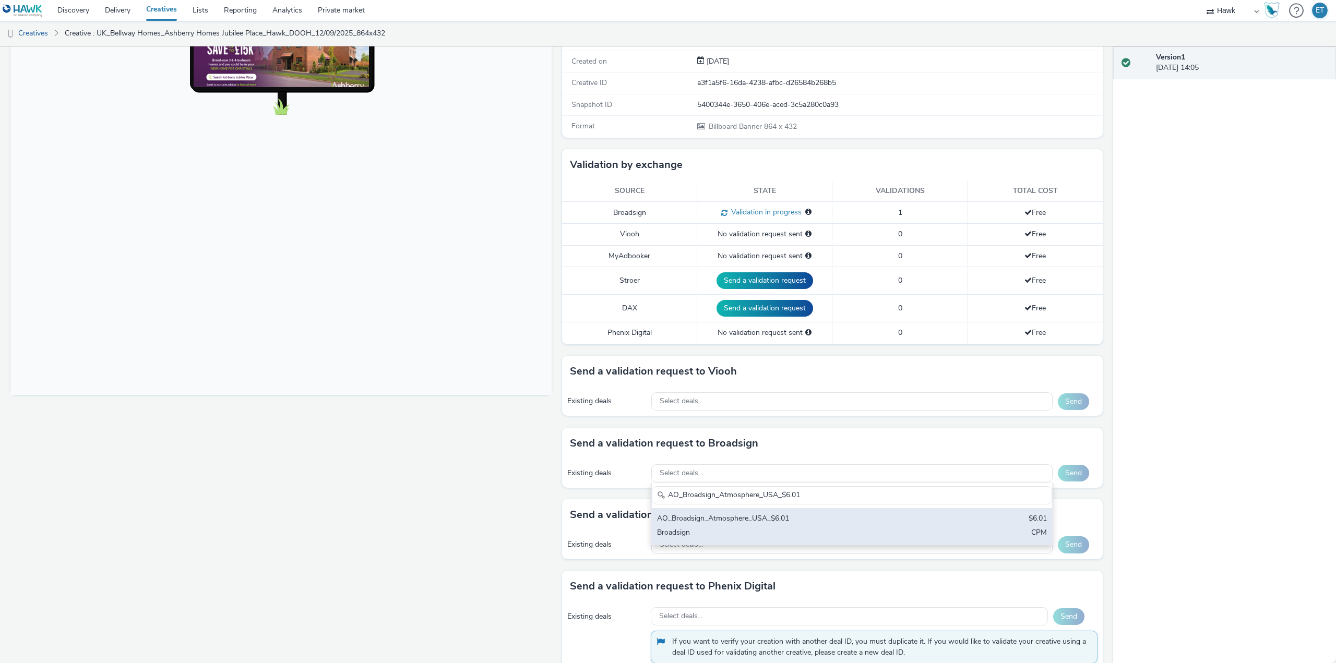
type input "AO_Broadsign_Atmosphere_USA_$6.01"
click at [823, 519] on div "AO_Broadsign_Atmosphere_USA_$6.01" at bounding box center [786, 519] width 258 height 12
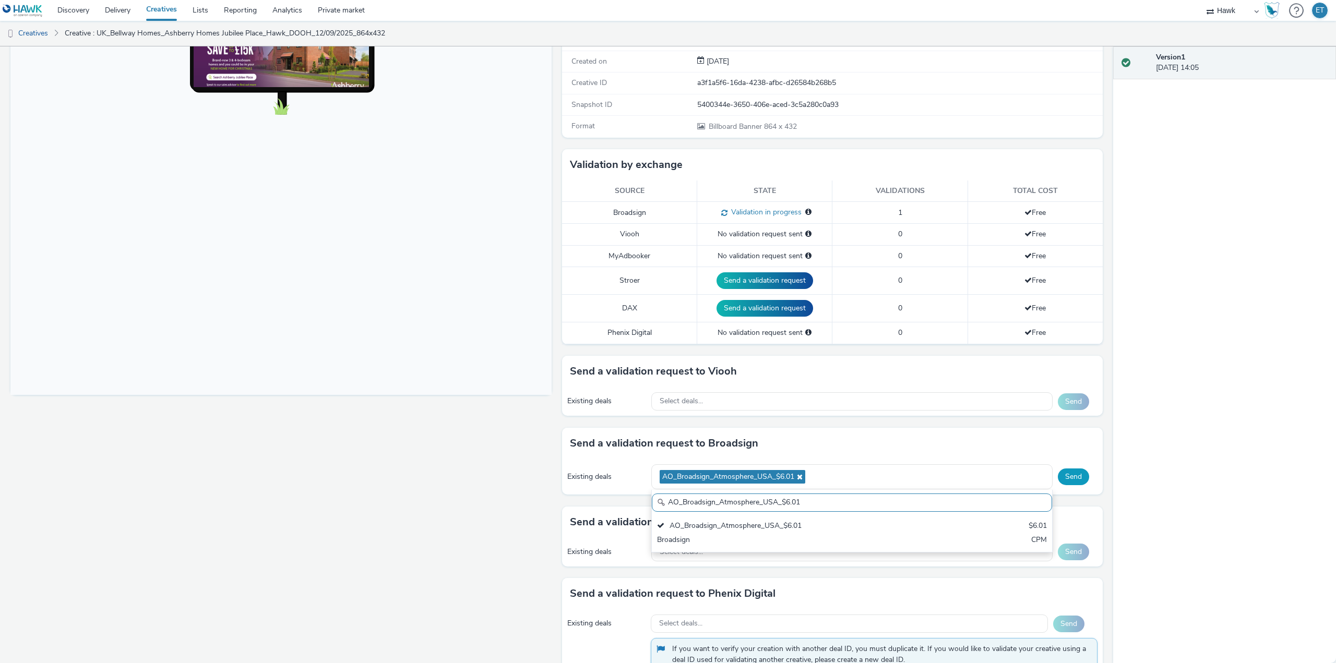
click at [1066, 474] on button "Send" at bounding box center [1073, 477] width 31 height 17
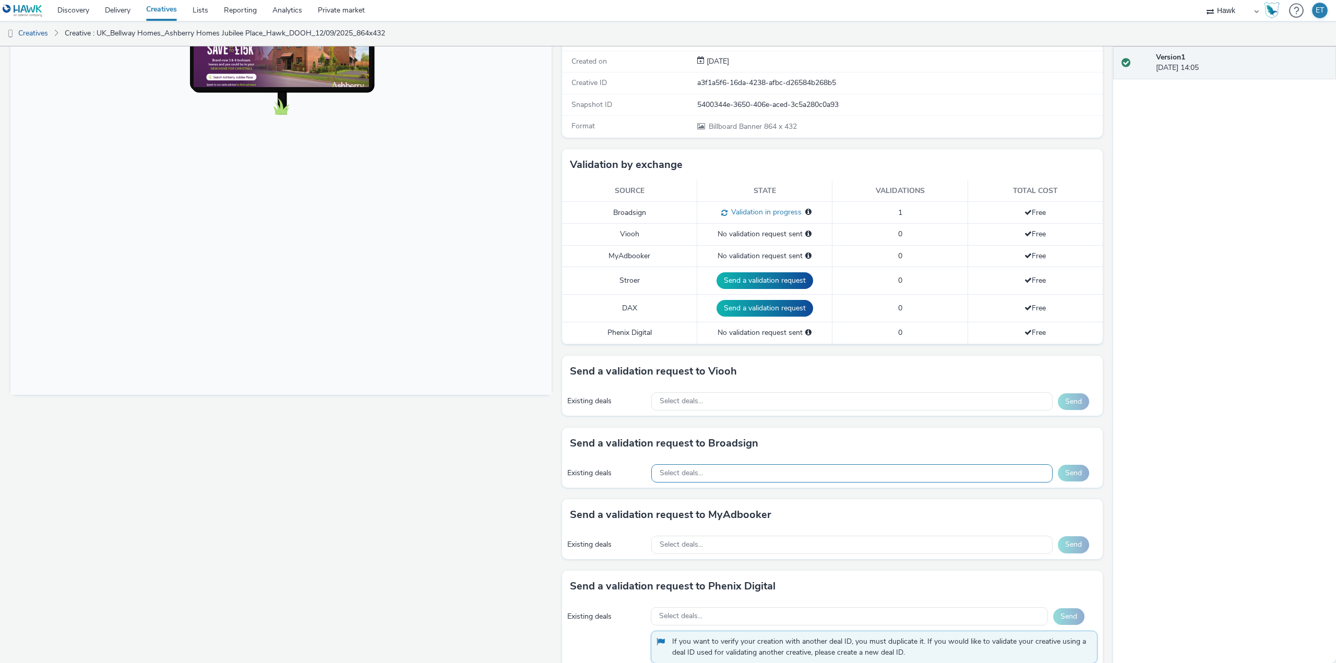
click at [739, 471] on div "Select deals..." at bounding box center [851, 473] width 401 height 18
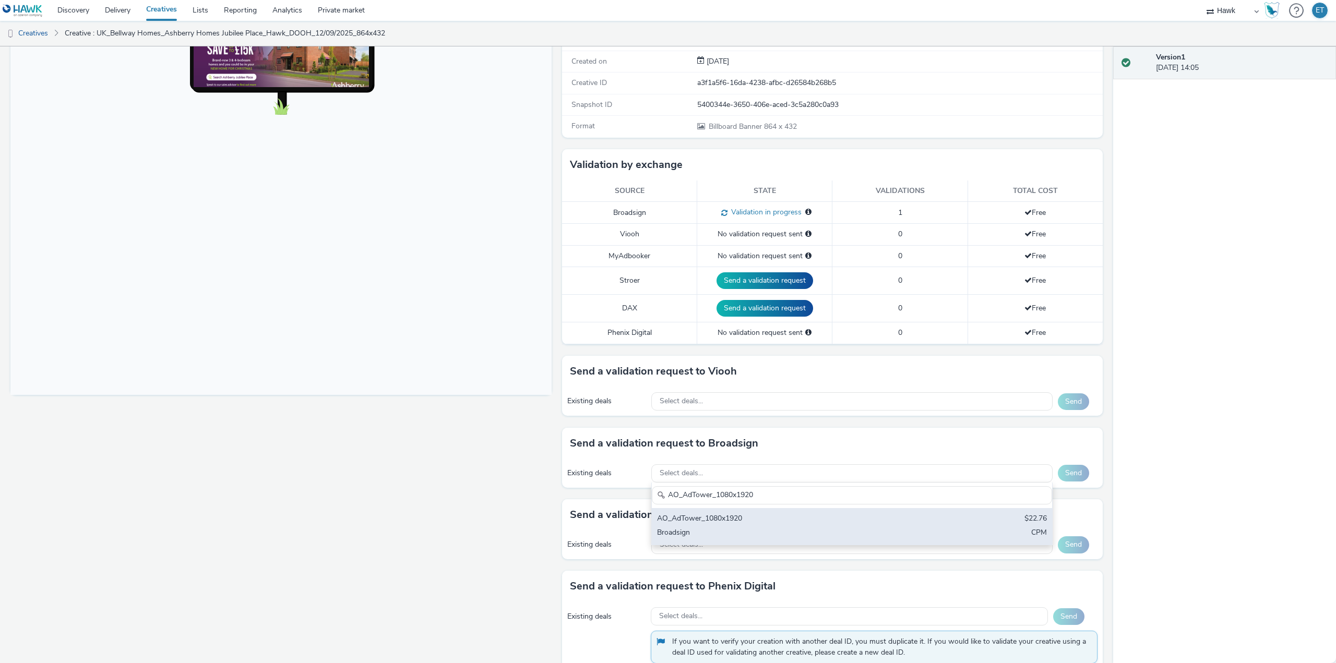
type input "AO_AdTower_1080x1920"
click at [761, 532] on div "Broadsign" at bounding box center [786, 533] width 258 height 12
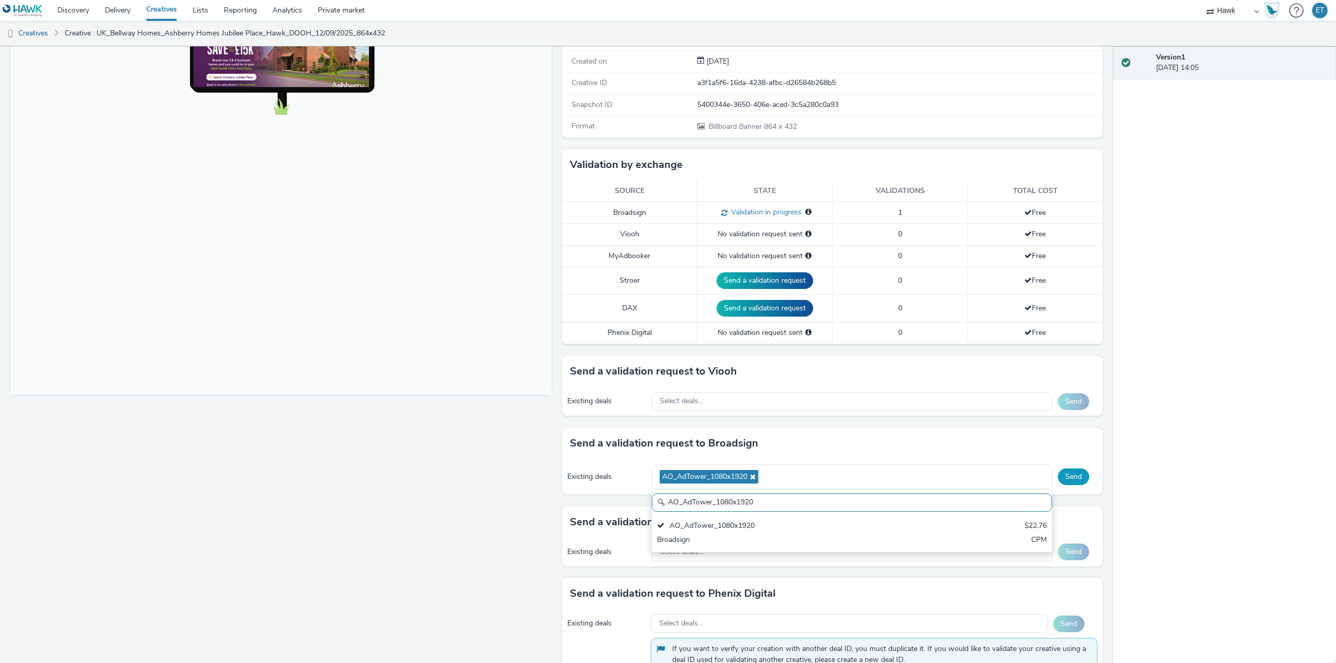
drag, startPoint x: 1076, startPoint y: 487, endPoint x: 1071, endPoint y: 478, distance: 10.3
click at [1076, 486] on div "Existing deals AO_AdTower_1080x1920 AO_AdTower_1080x1920 AO_AdTower_1080x1920 $…" at bounding box center [832, 477] width 541 height 36
click at [1070, 475] on button "Send" at bounding box center [1073, 477] width 31 height 17
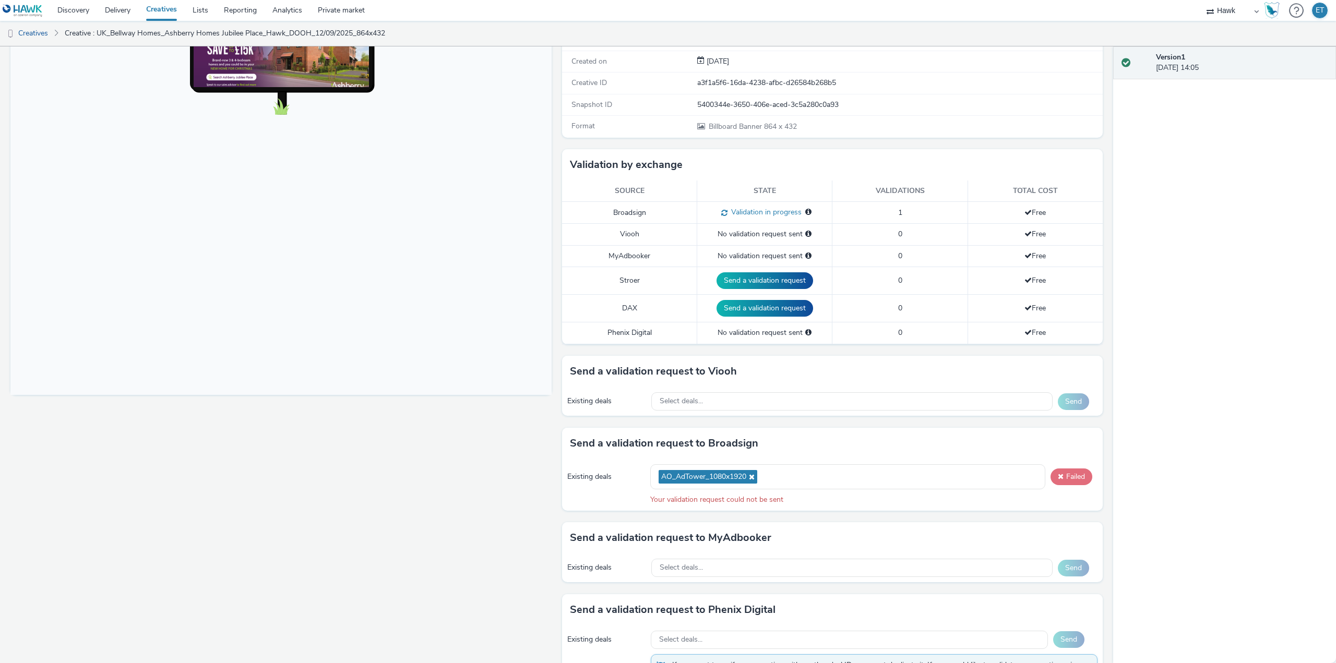
click at [1070, 476] on button "Failed" at bounding box center [1071, 477] width 42 height 17
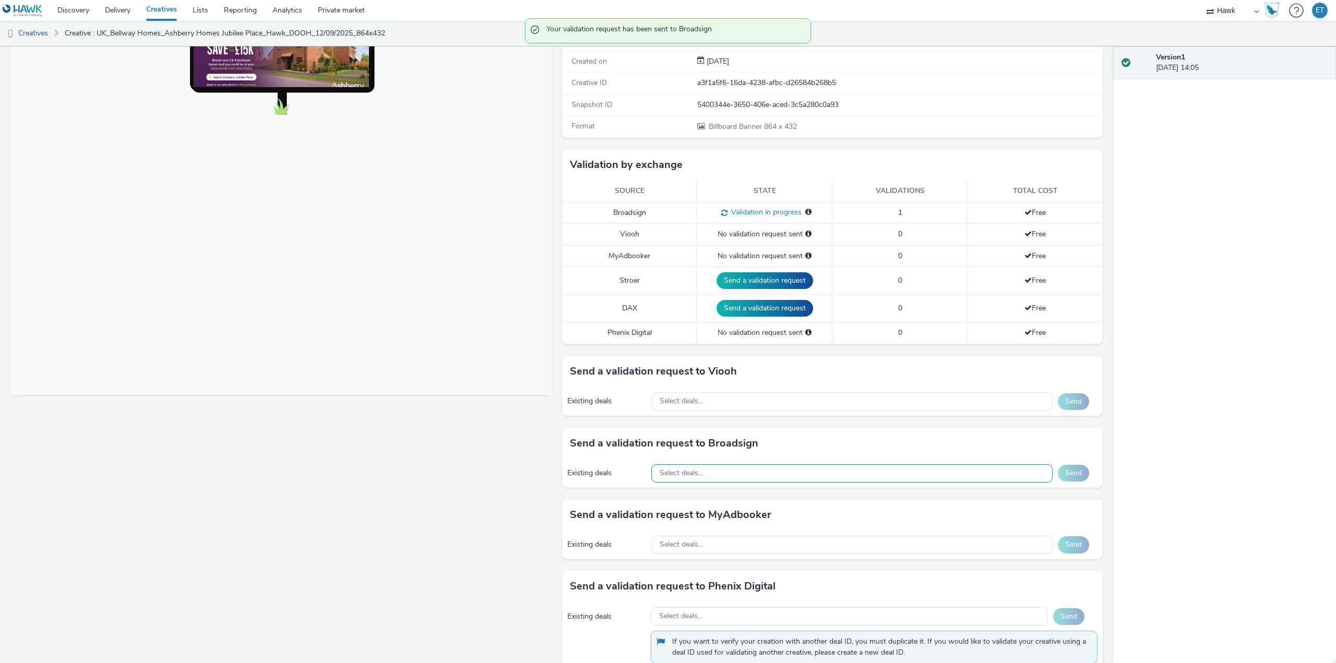
click at [982, 472] on div "Select deals..." at bounding box center [851, 473] width 401 height 18
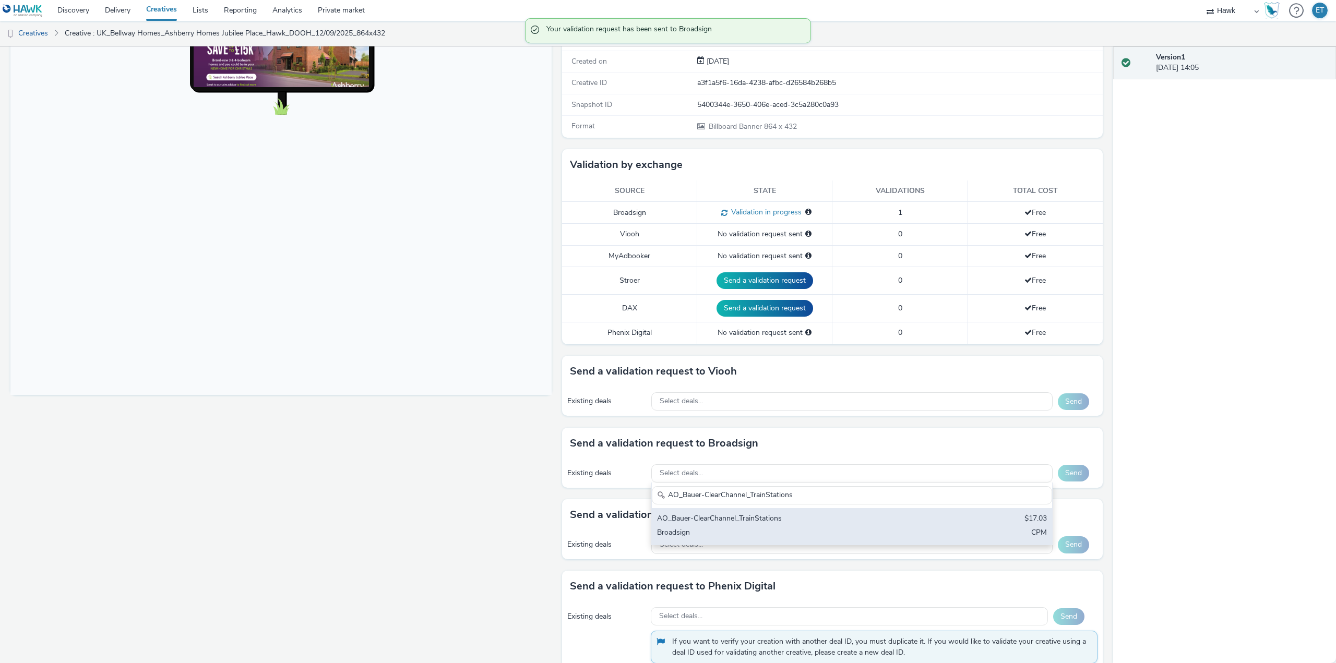
type input "AO_Bauer-ClearChannel_TrainStations"
click at [974, 526] on div "AO_Bauer-ClearChannel_TrainStations $17.03 Broadsign CPM" at bounding box center [852, 526] width 400 height 37
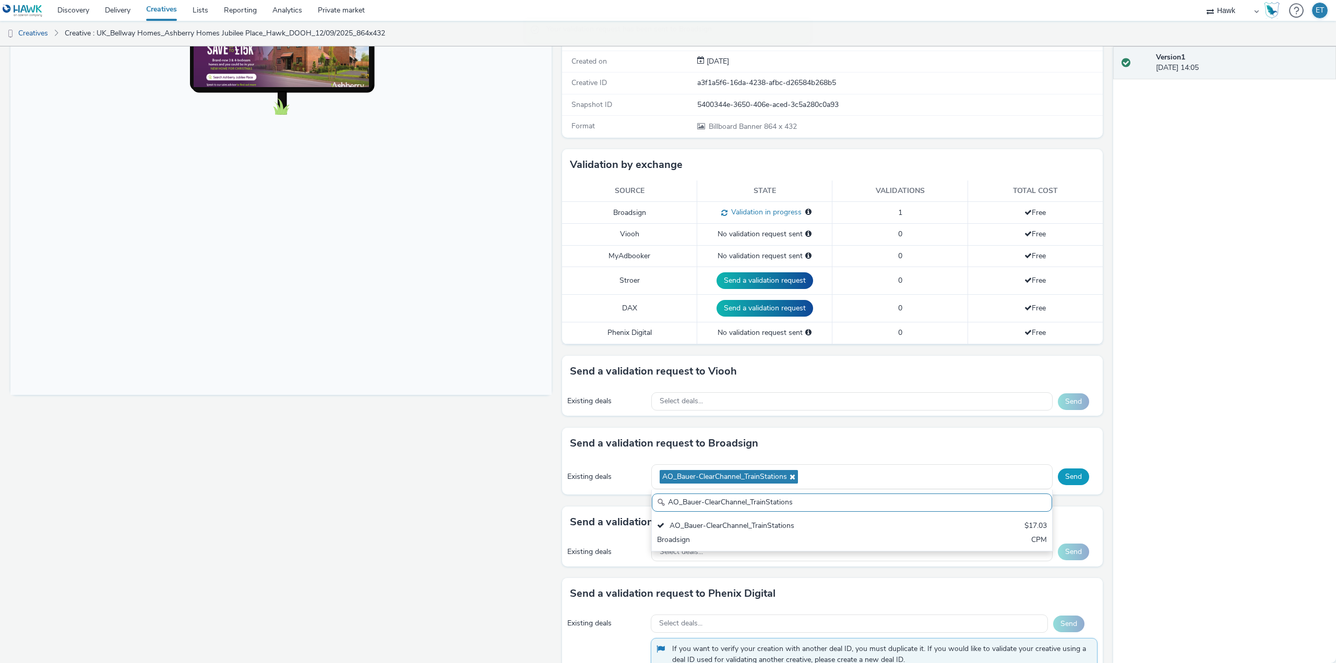
click at [1065, 472] on button "Send" at bounding box center [1073, 477] width 31 height 17
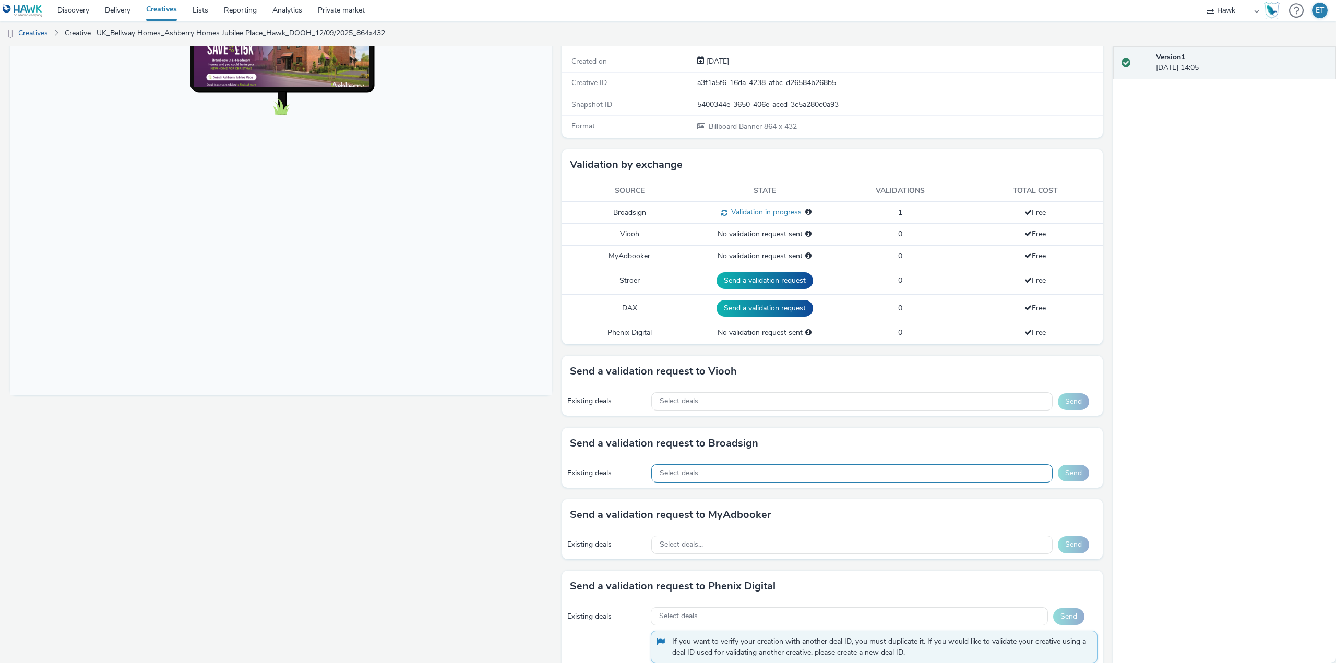
click at [854, 481] on div "Select deals..." at bounding box center [851, 473] width 401 height 18
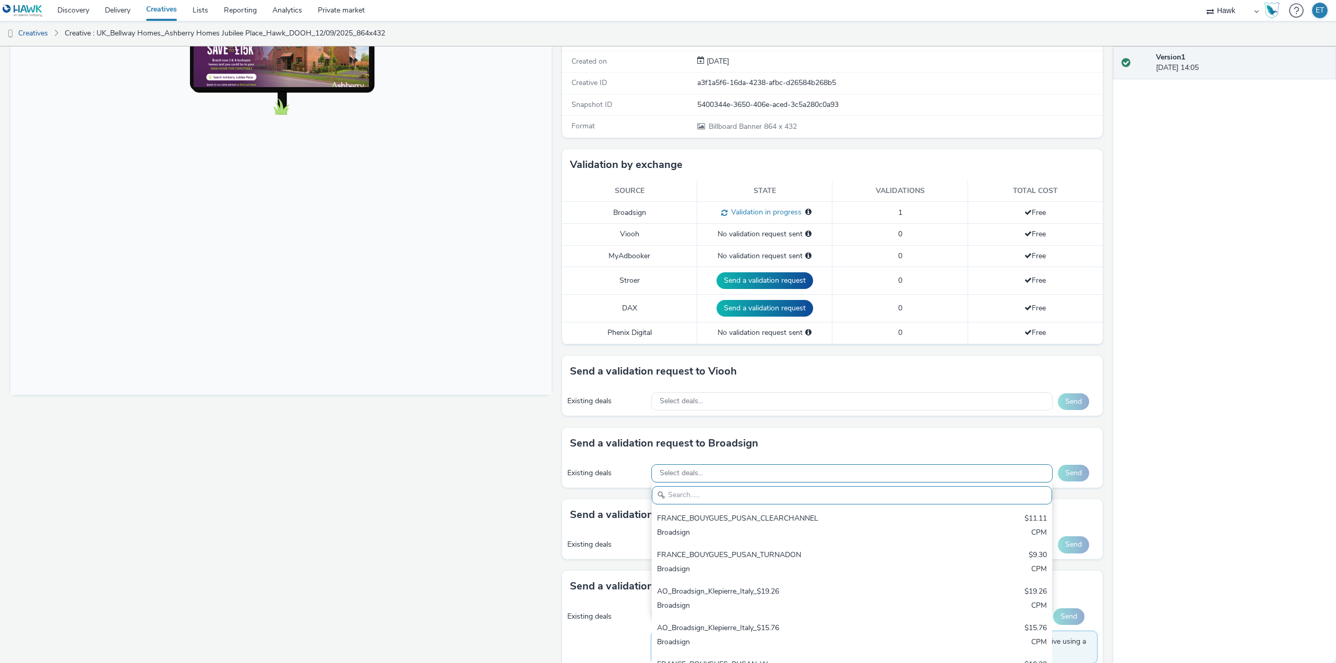
paste input "AO_Bauer-ClearChannel_Supermarkets"
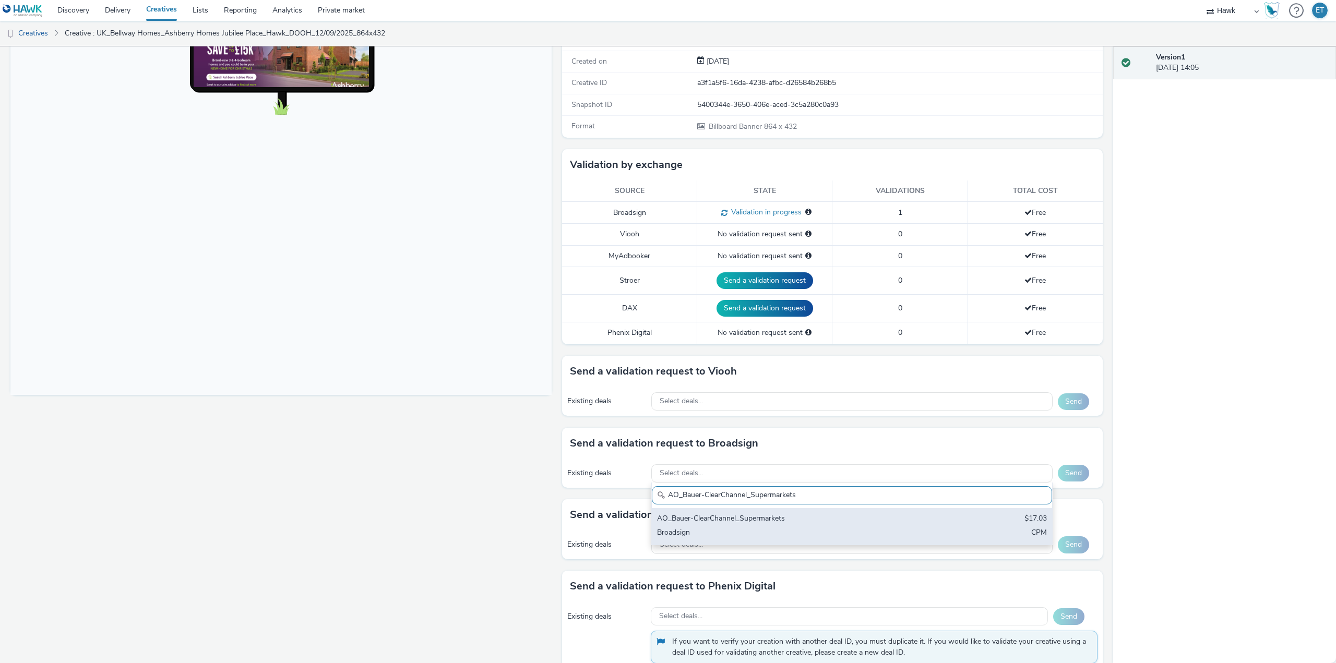
type input "AO_Bauer-ClearChannel_Supermarkets"
click at [852, 529] on div "Broadsign" at bounding box center [786, 533] width 258 height 12
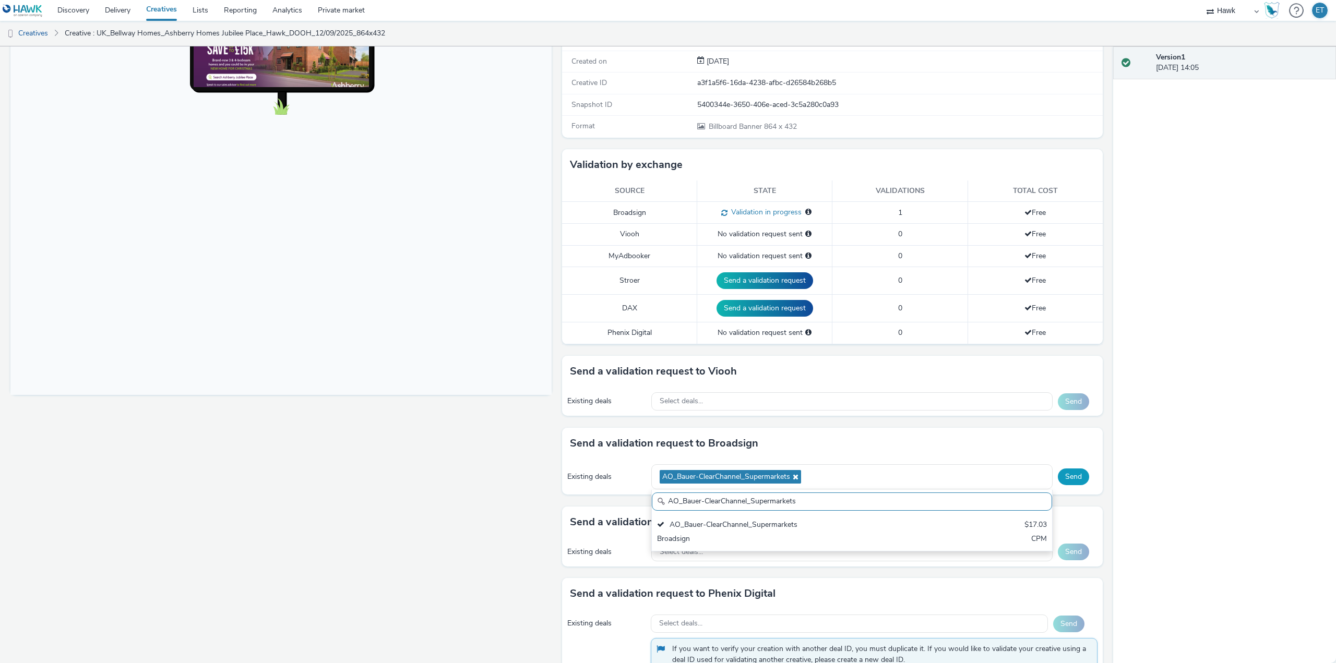
click at [1068, 475] on button "Send" at bounding box center [1073, 477] width 31 height 17
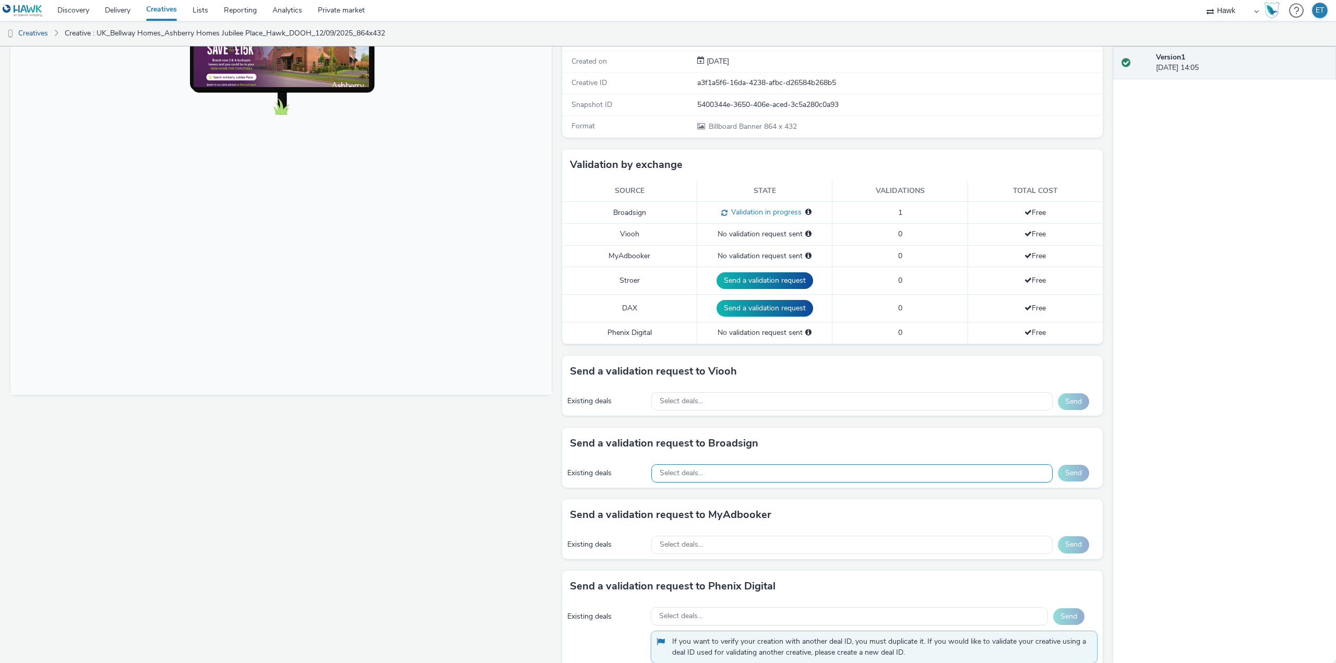
click at [838, 475] on div "Select deals..." at bounding box center [851, 473] width 401 height 18
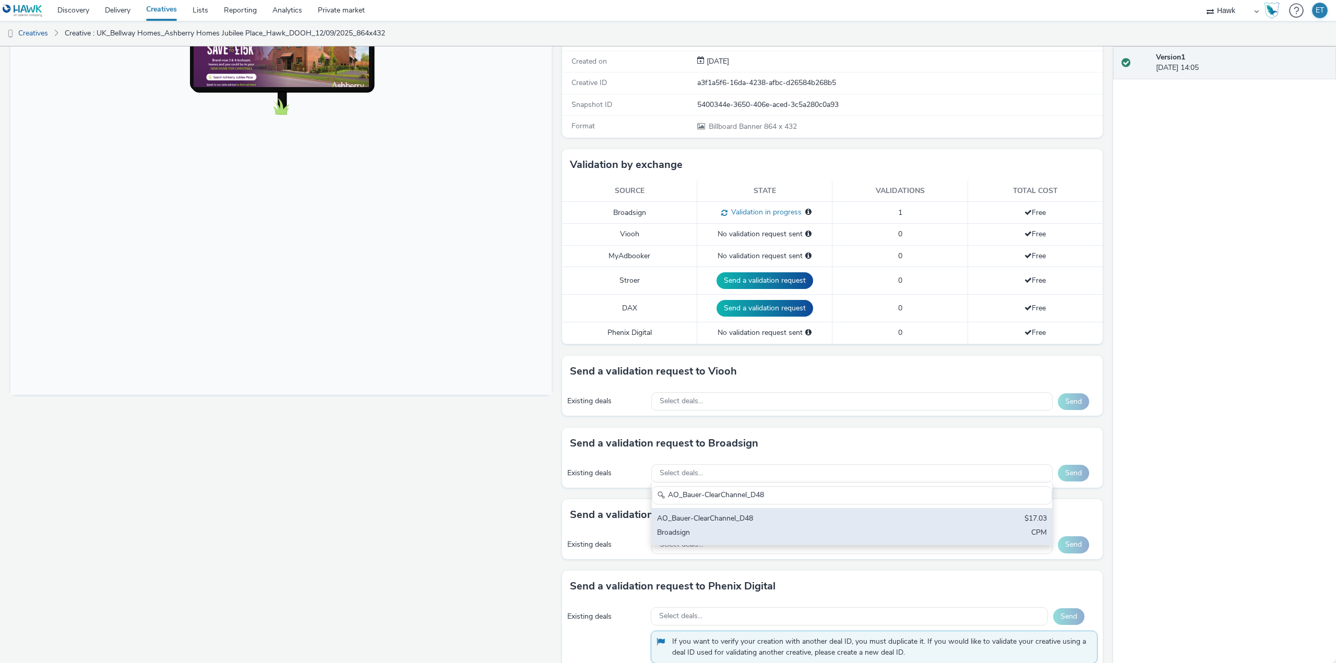
type input "AO_Bauer-ClearChannel_D48"
click at [855, 518] on div "AO_Bauer-ClearChannel_D48" at bounding box center [786, 519] width 258 height 12
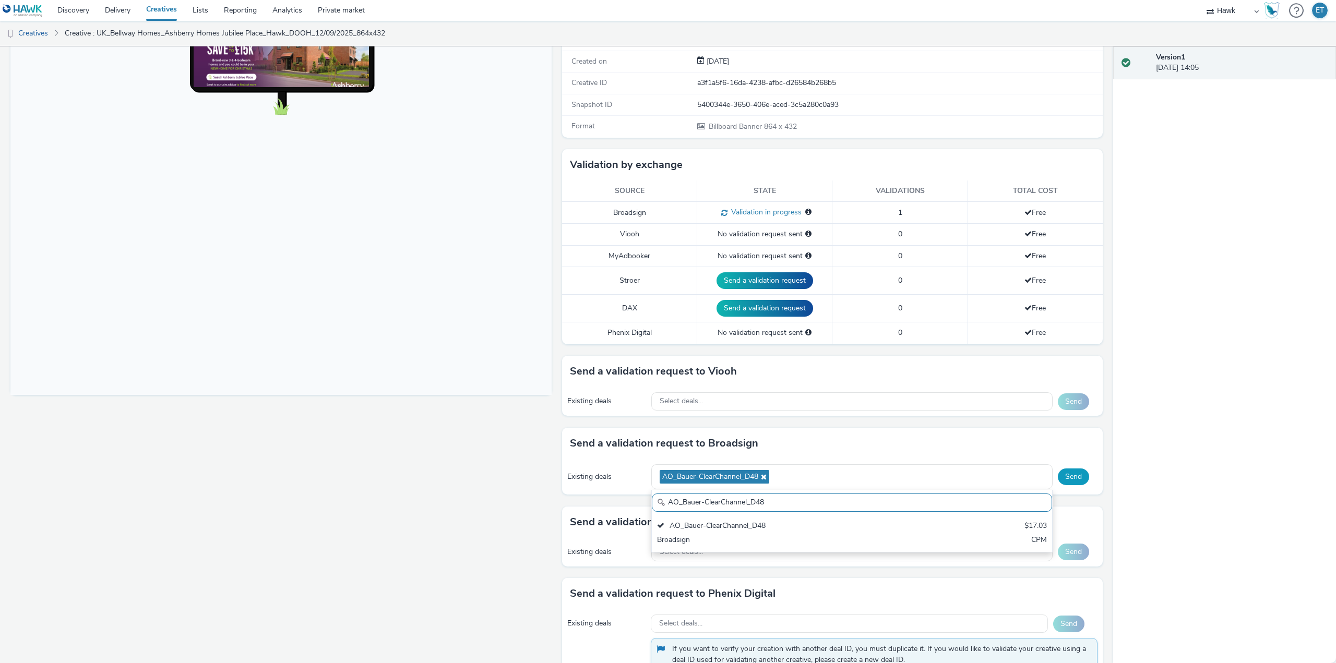
click at [1070, 478] on button "Send" at bounding box center [1073, 477] width 31 height 17
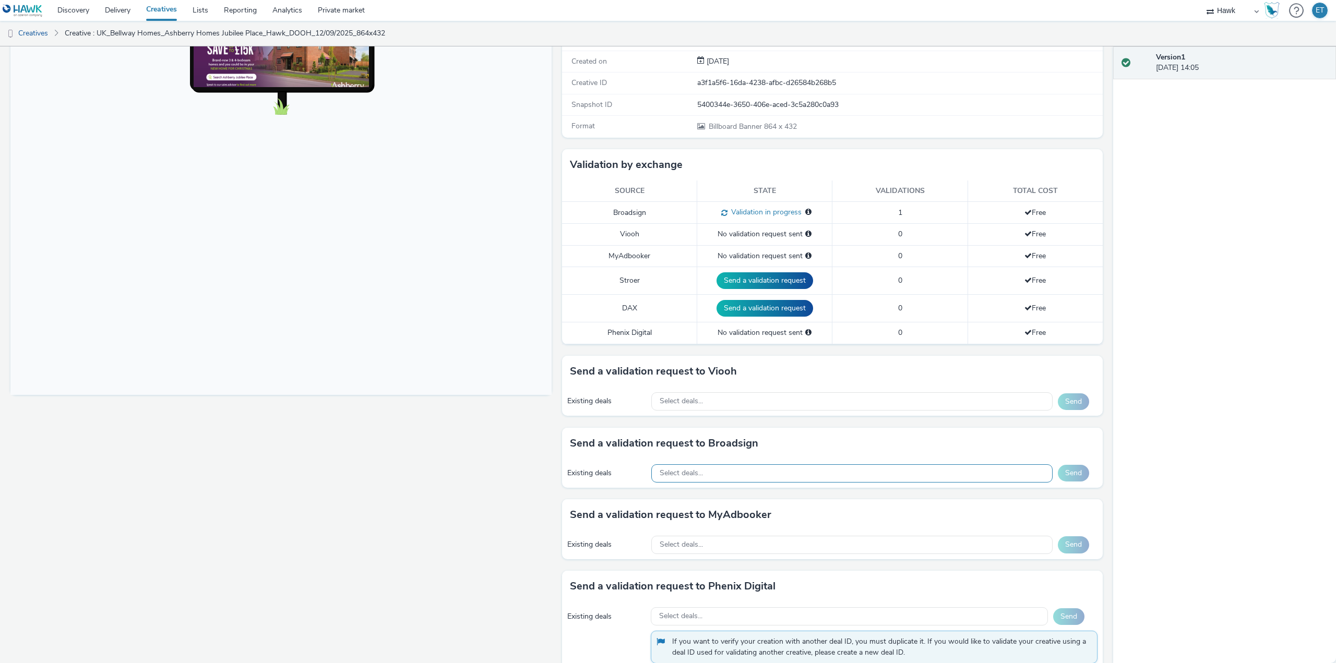
click at [870, 476] on div "Select deals..." at bounding box center [851, 473] width 401 height 18
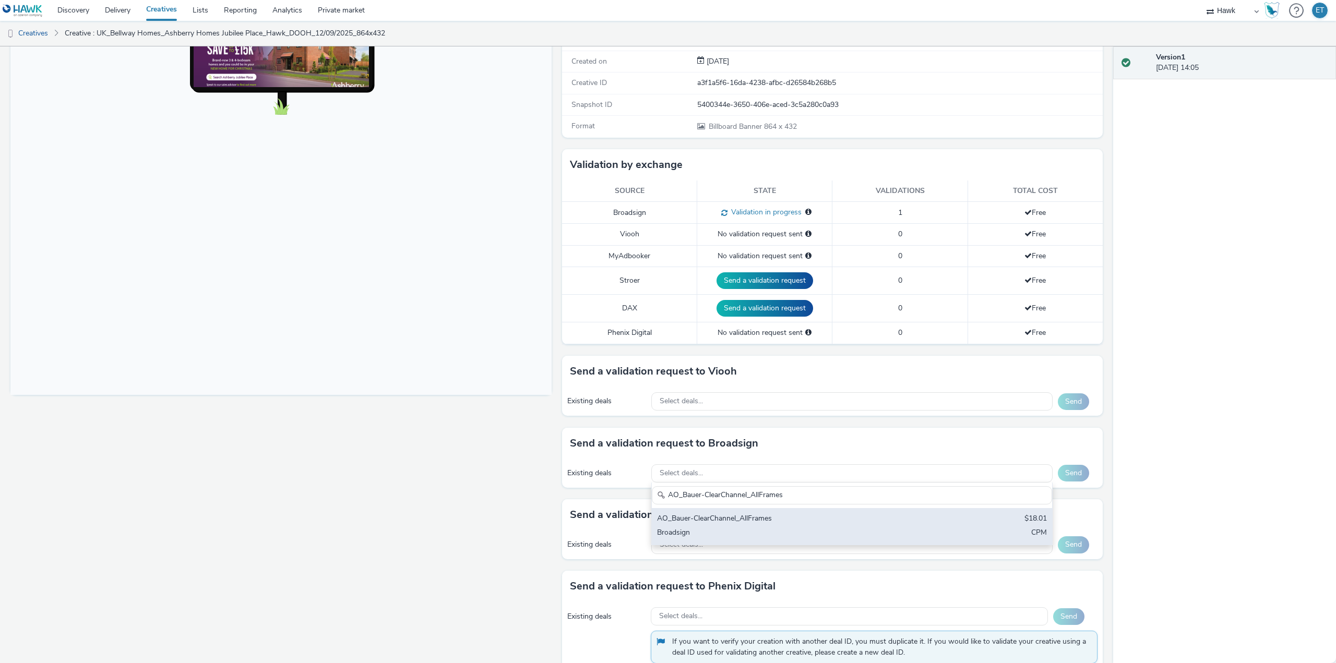
type input "AO_Bauer-ClearChannel_AllFrames"
click at [895, 527] on div "Broadsign" at bounding box center [786, 533] width 258 height 12
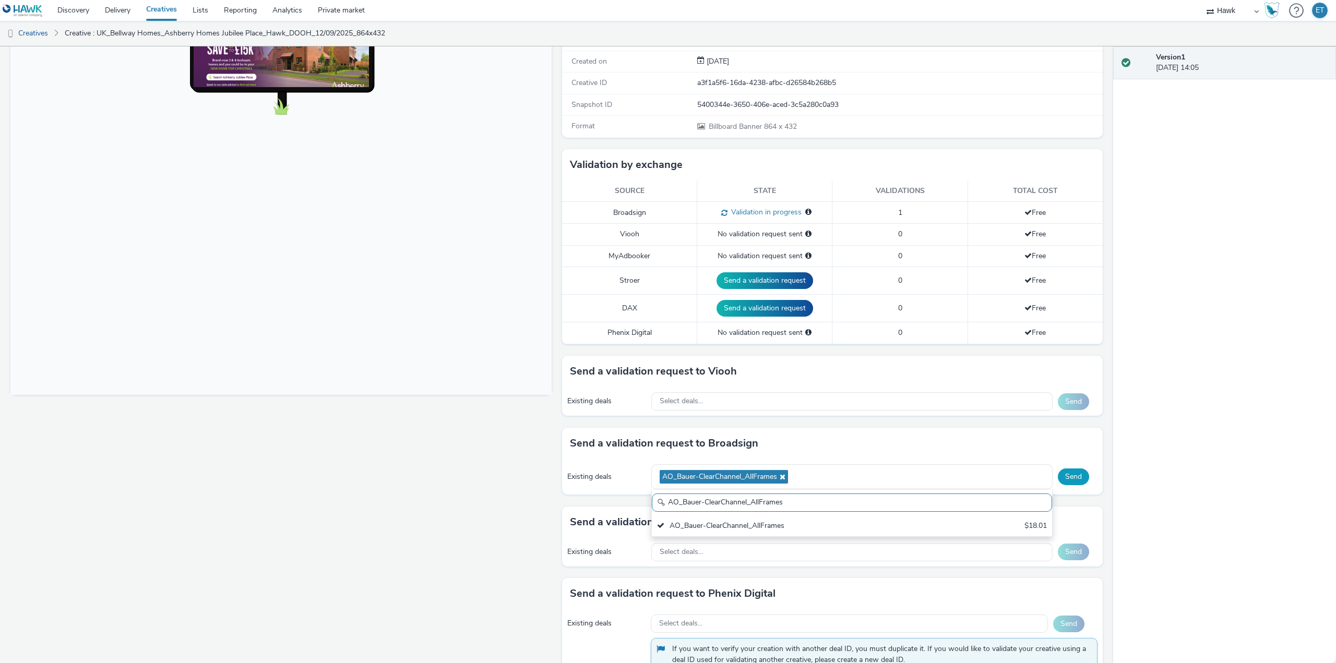
click at [1061, 478] on button "Send" at bounding box center [1073, 477] width 31 height 17
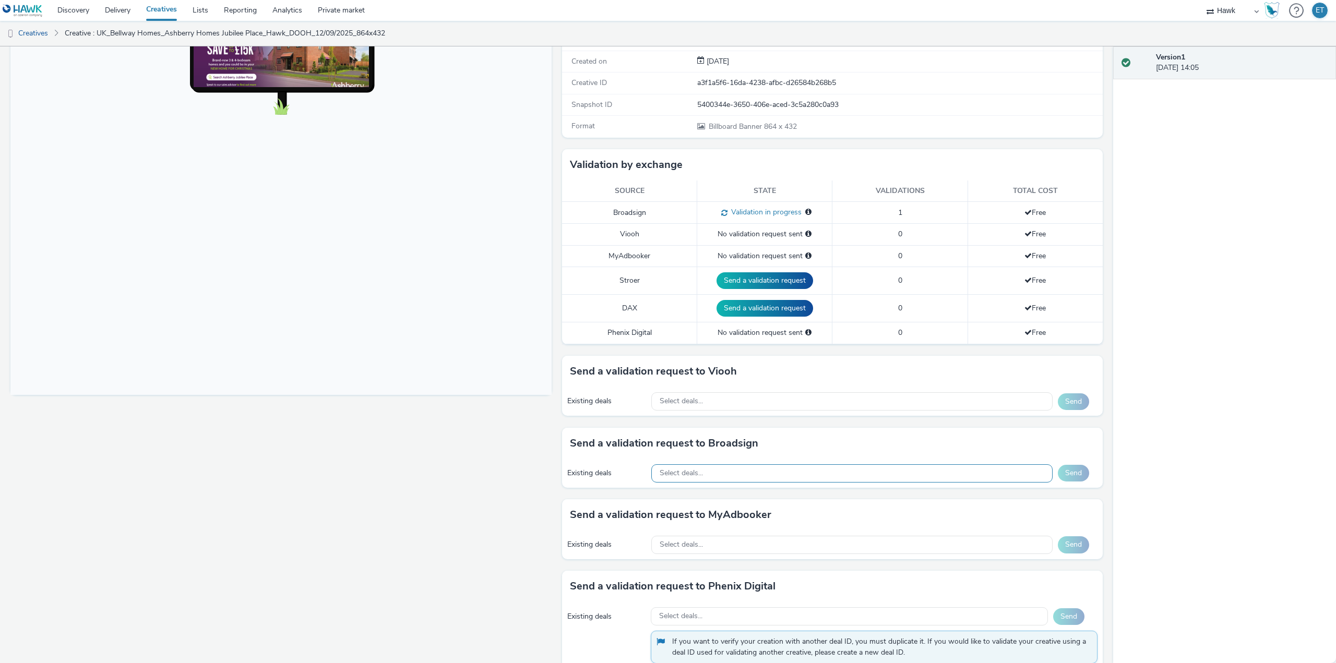
click at [774, 464] on div "Select deals..." at bounding box center [851, 473] width 401 height 18
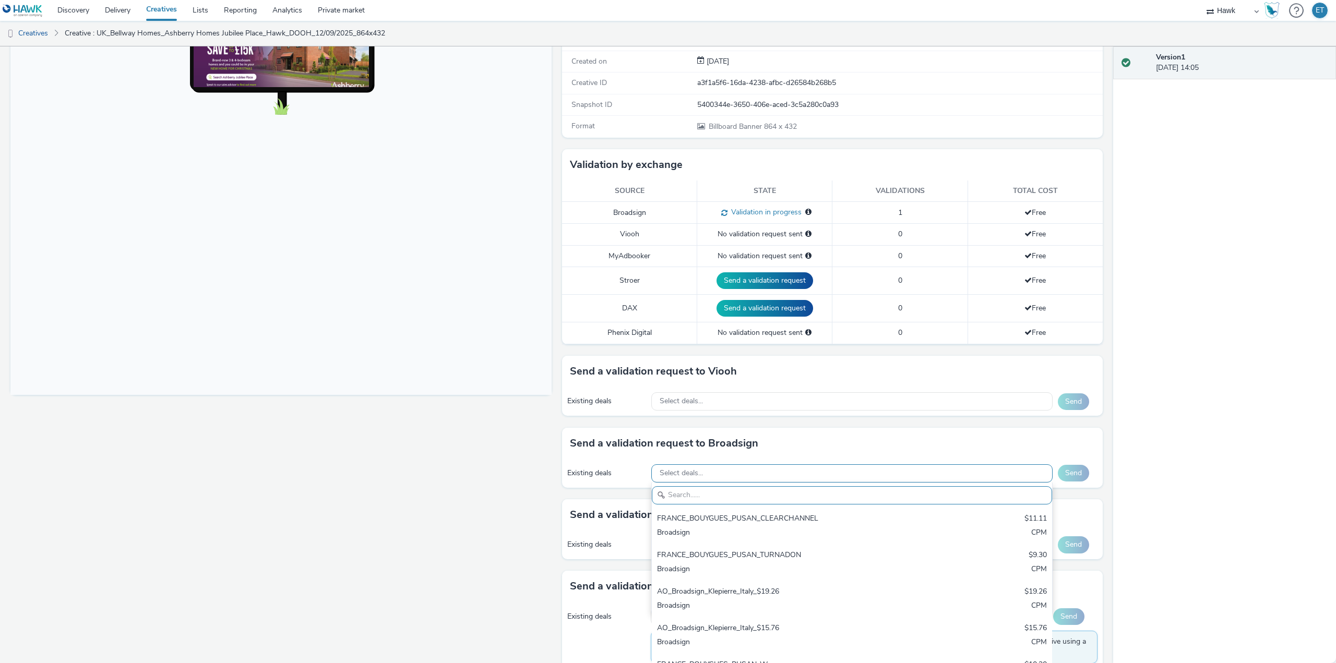
paste input "AO_Bauer-ClearChannel_OutdoorD6"
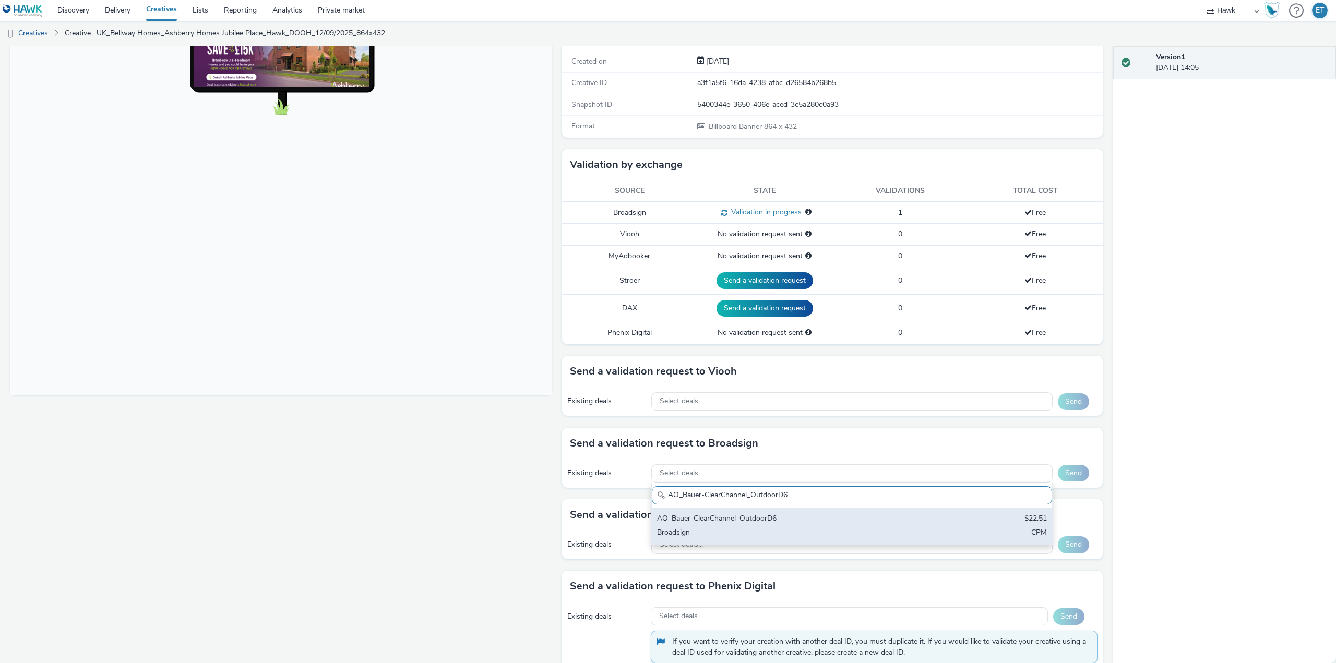
type input "AO_Bauer-ClearChannel_OutdoorD6"
click at [814, 515] on div "AO_Bauer-ClearChannel_OutdoorD6" at bounding box center [786, 519] width 258 height 12
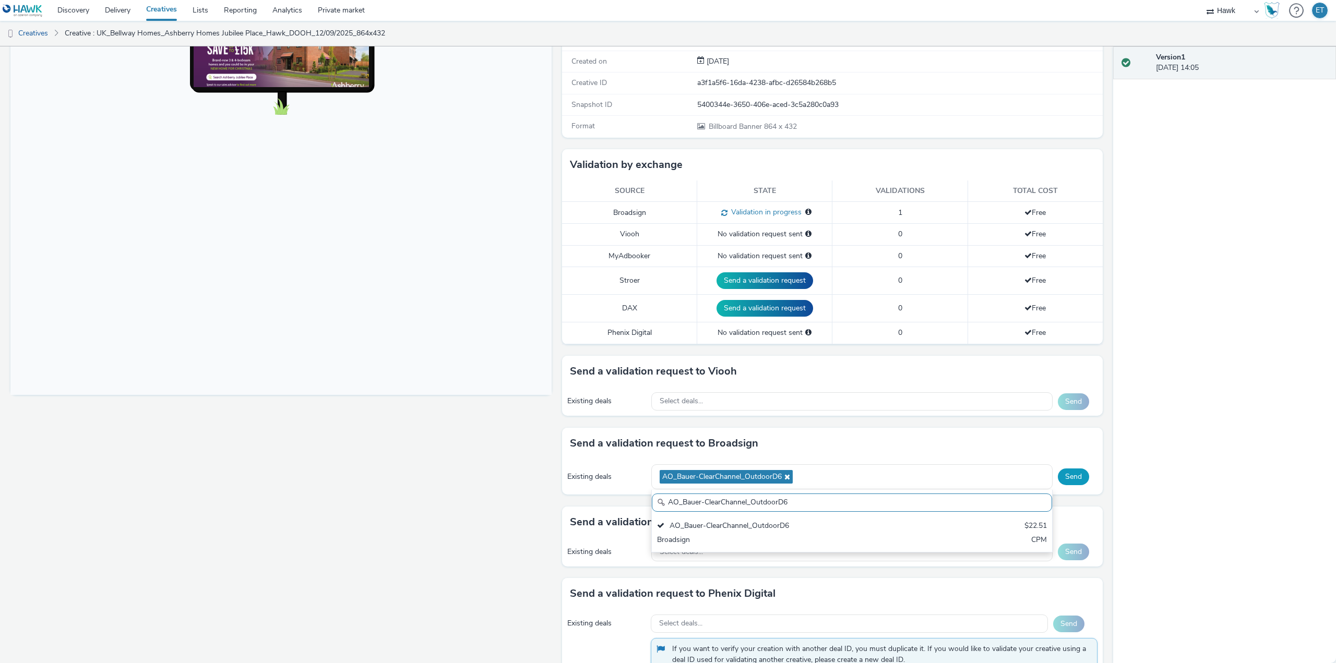
click at [1069, 478] on button "Send" at bounding box center [1073, 477] width 31 height 17
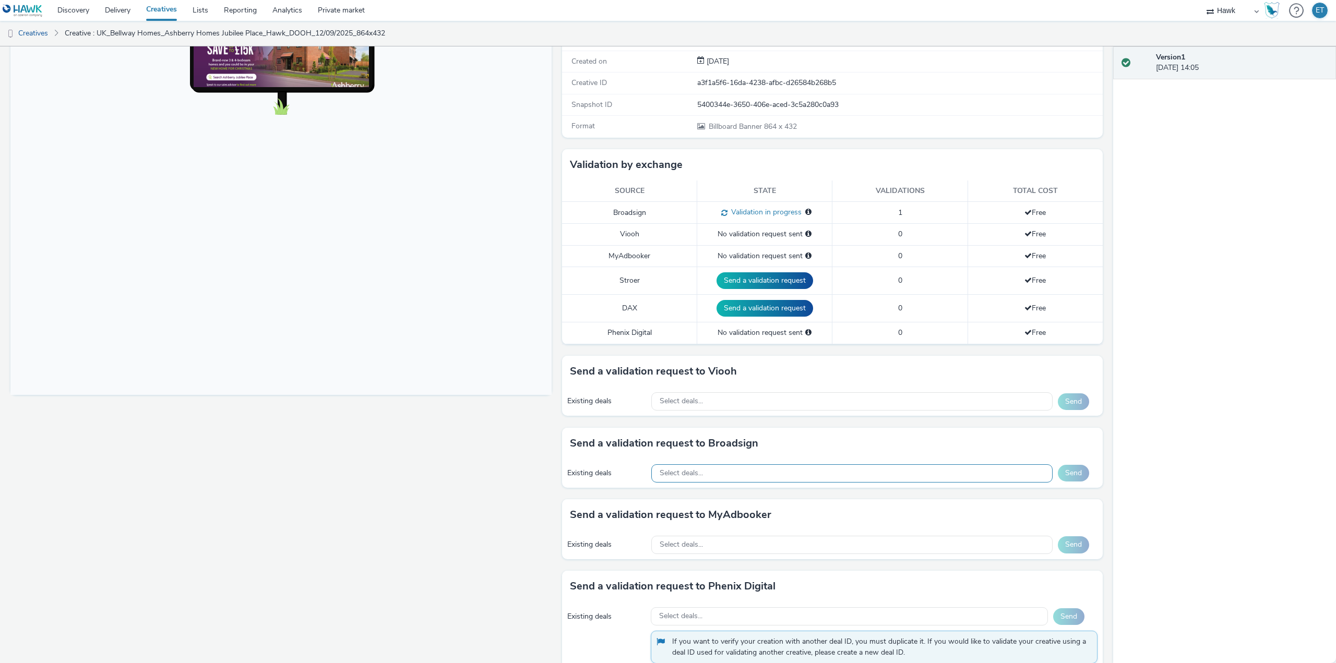
click at [825, 474] on div "Select deals..." at bounding box center [851, 473] width 401 height 18
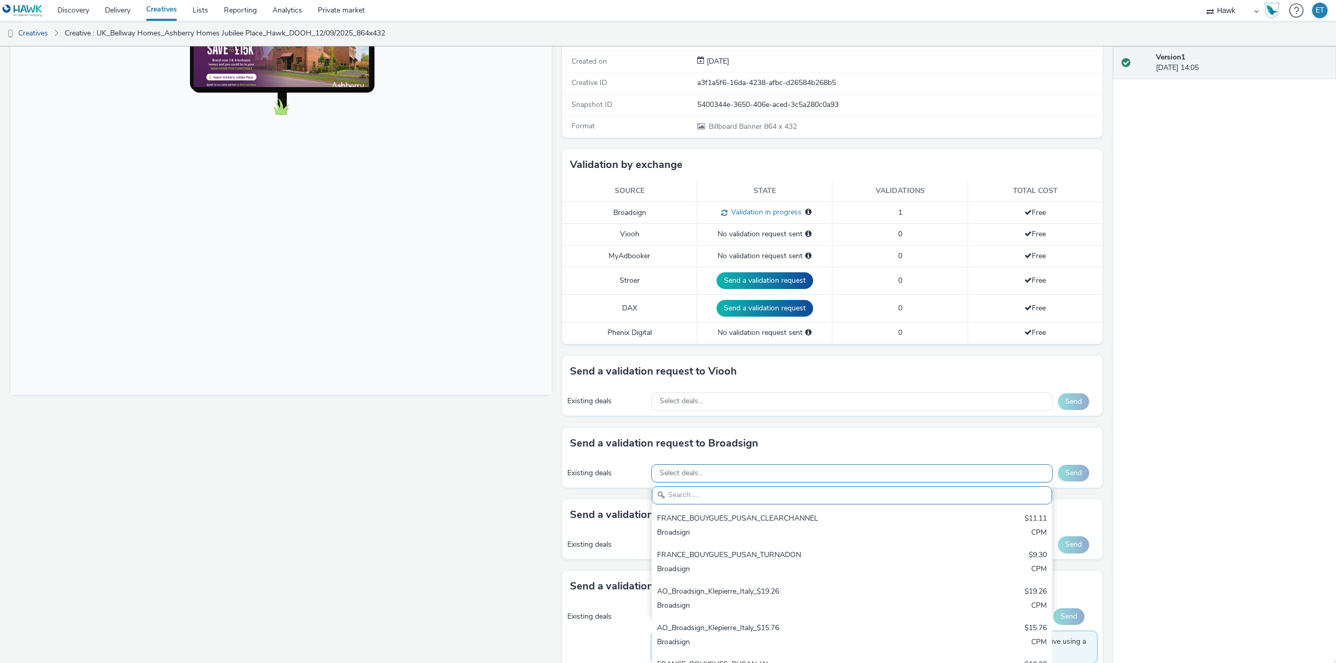
paste input "AO_Bauer-ClearChannel_Malls"
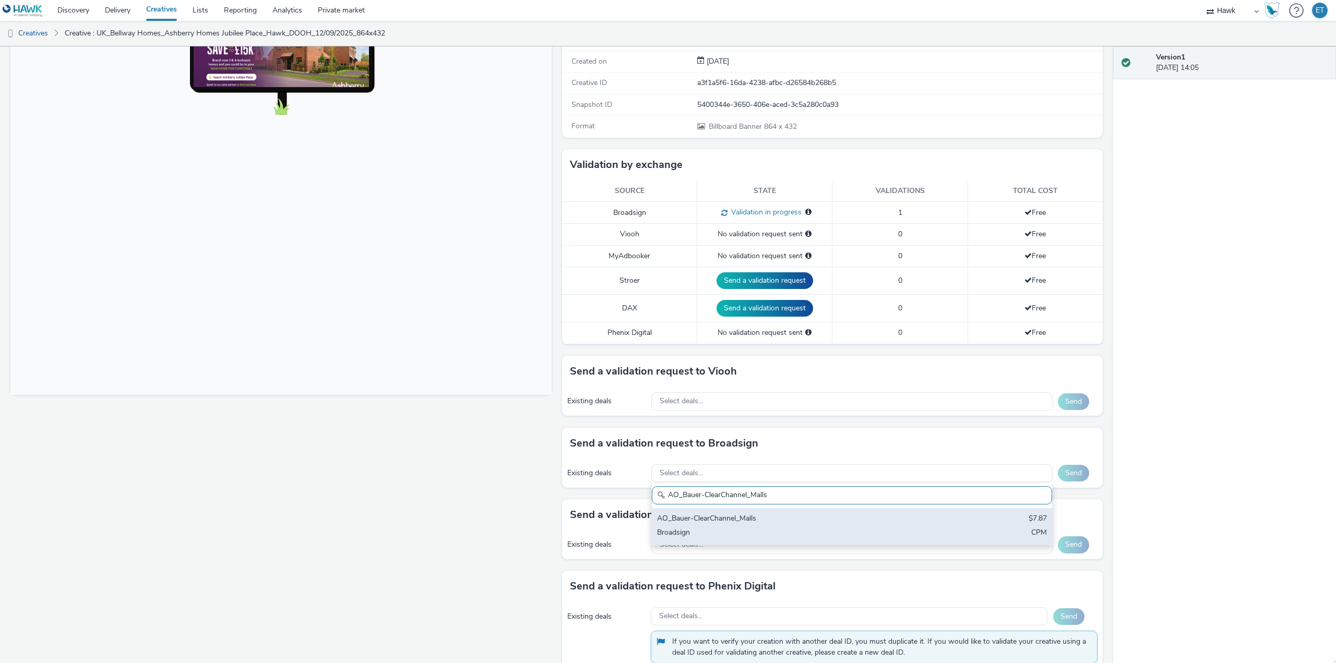
type input "AO_Bauer-ClearChannel_Malls"
click at [837, 520] on div "AO_Bauer-ClearChannel_Malls" at bounding box center [786, 519] width 258 height 12
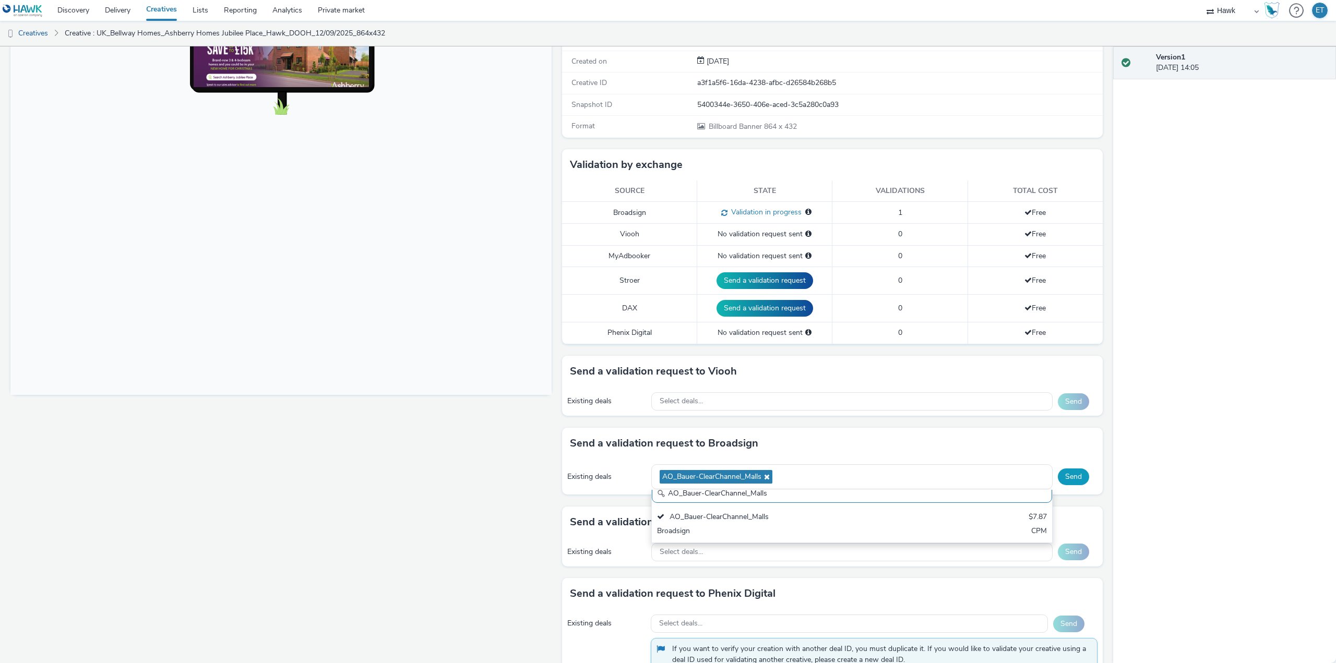
click at [1066, 474] on button "Send" at bounding box center [1073, 477] width 31 height 17
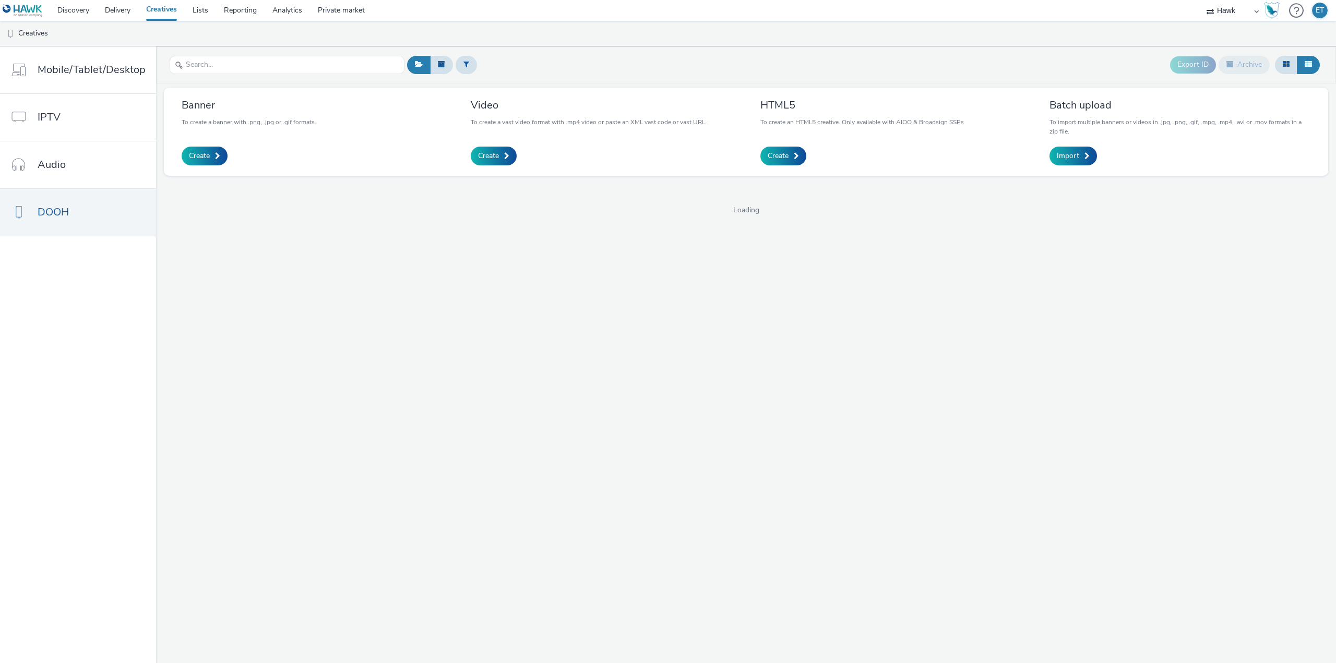
select select "11a7df10-284f-415c-b52a-427acf4c31ae"
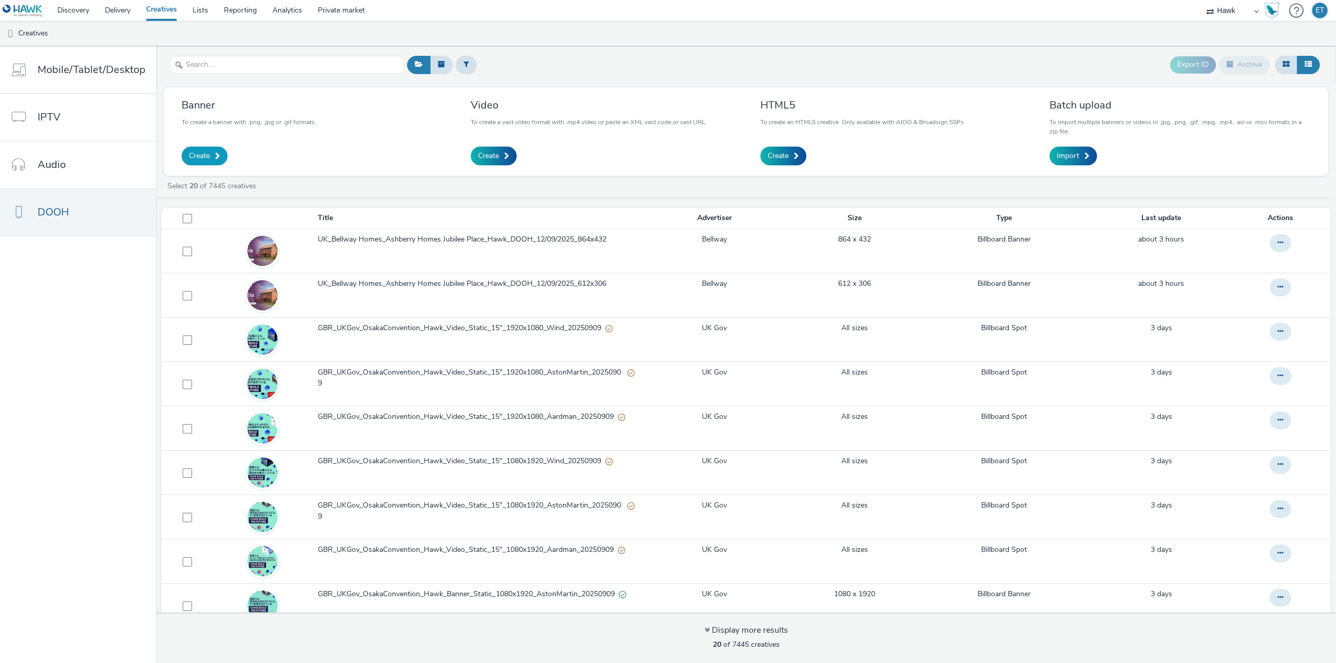
click at [209, 153] on link "Create" at bounding box center [205, 156] width 46 height 19
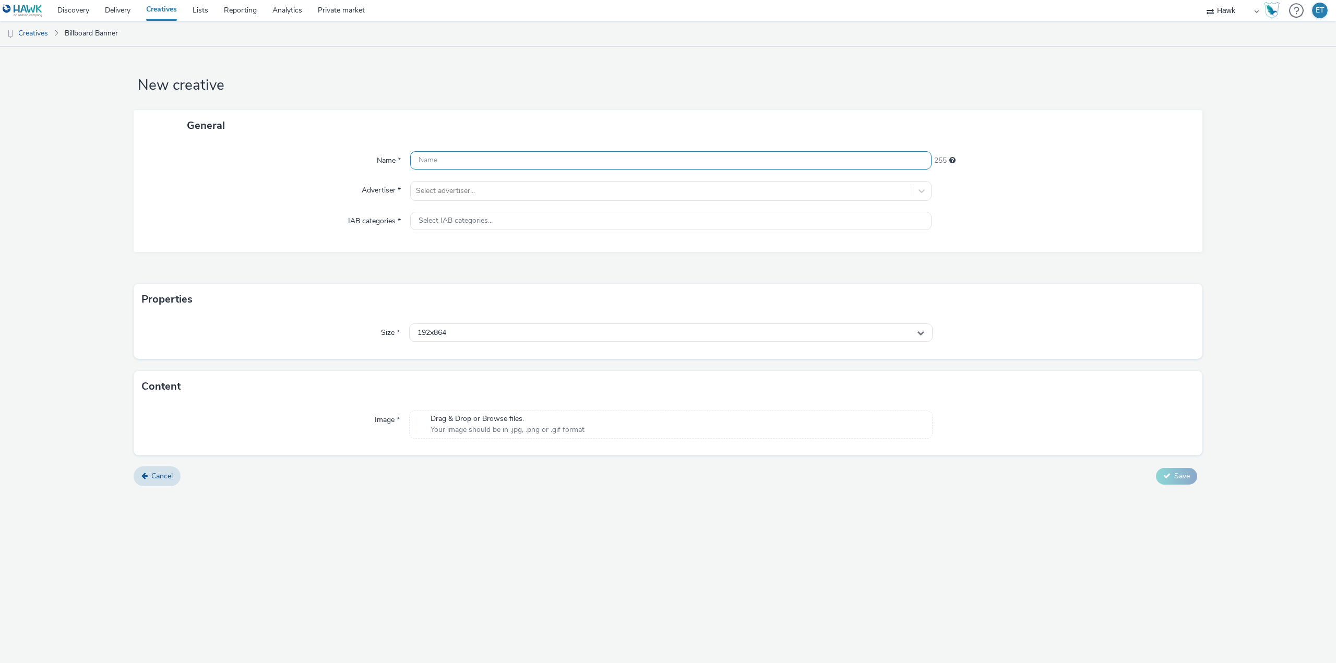
click at [790, 159] on input "text" at bounding box center [670, 160] width 521 height 18
paste input "UK_Bellway Homes_Ashberry Homes Jubilee Place_Hawk_DOOH_12/09/2025_864x432"
drag, startPoint x: 738, startPoint y: 161, endPoint x: 680, endPoint y: 163, distance: 57.4
click at [680, 163] on input "UK_Bellway Homes_Ashberry Homes Jubilee Place_Hawk_DOOH_12/09/2025_864x432" at bounding box center [670, 160] width 521 height 18
type input "UK_Bellway Homes_Ashberry Homes Jubilee Place_Hawk_DOOH_12/09/2025_1080x1920"
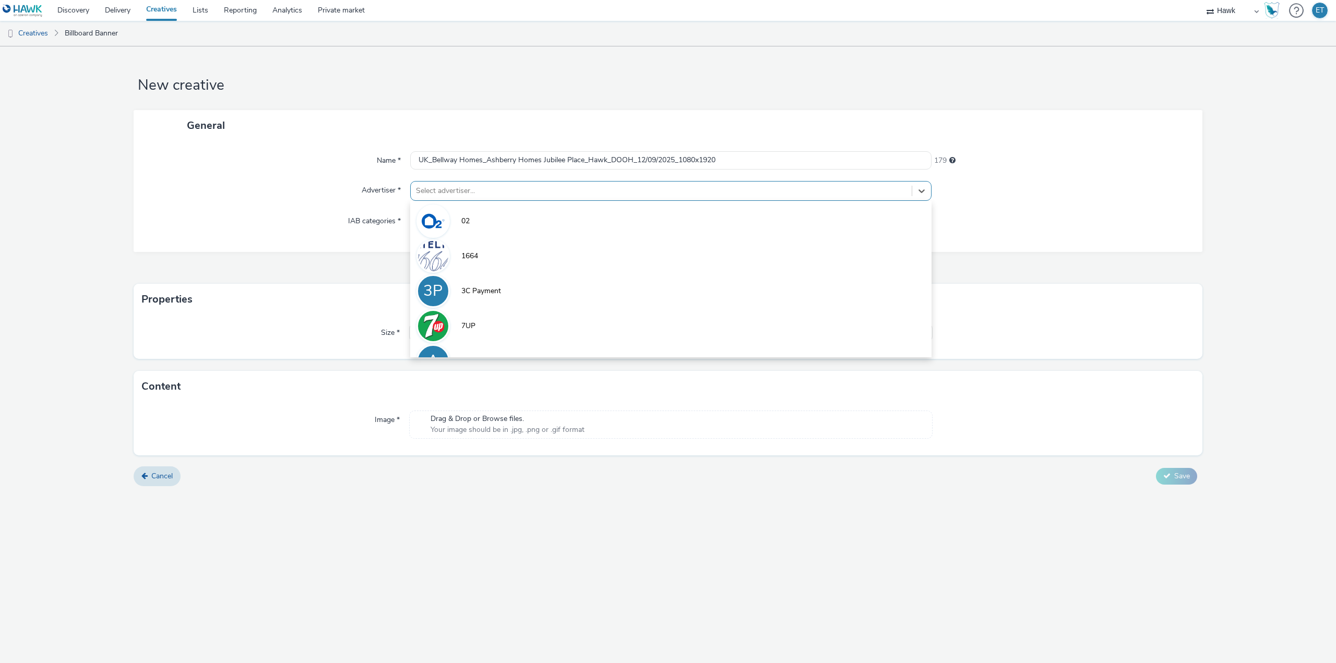
click at [613, 190] on div at bounding box center [661, 191] width 490 height 13
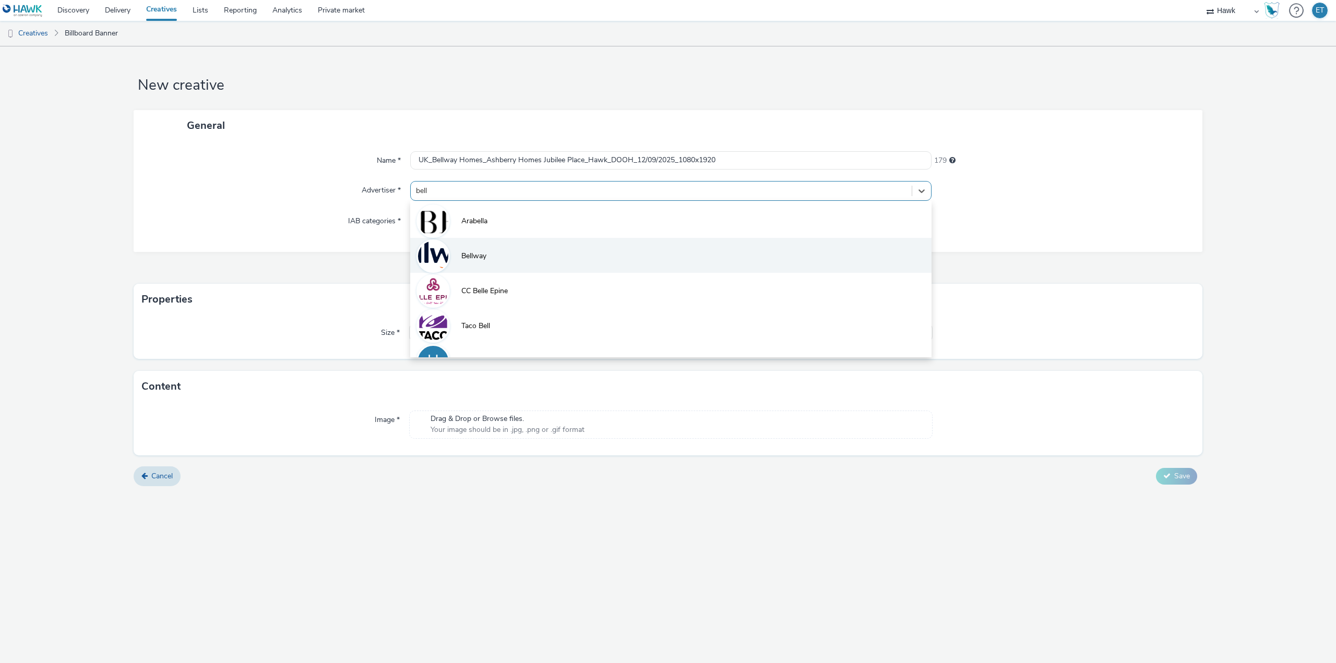
type input "bellw"
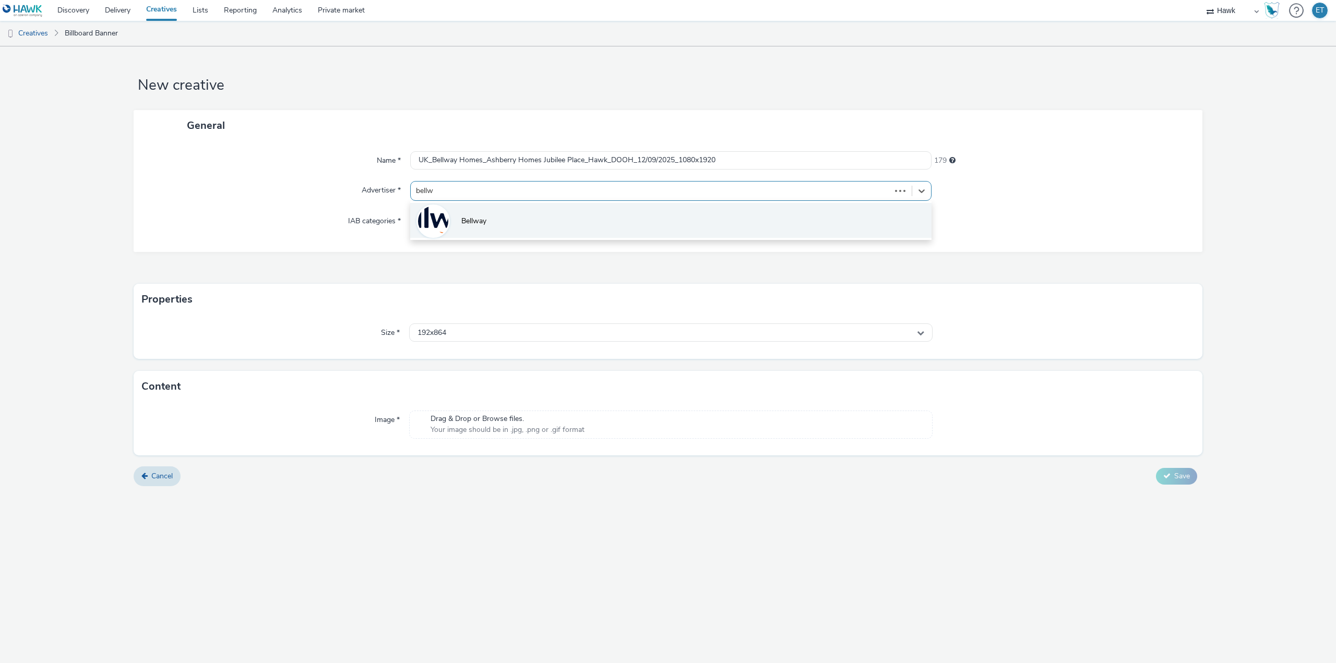
click at [608, 223] on li "Bellway" at bounding box center [670, 220] width 521 height 35
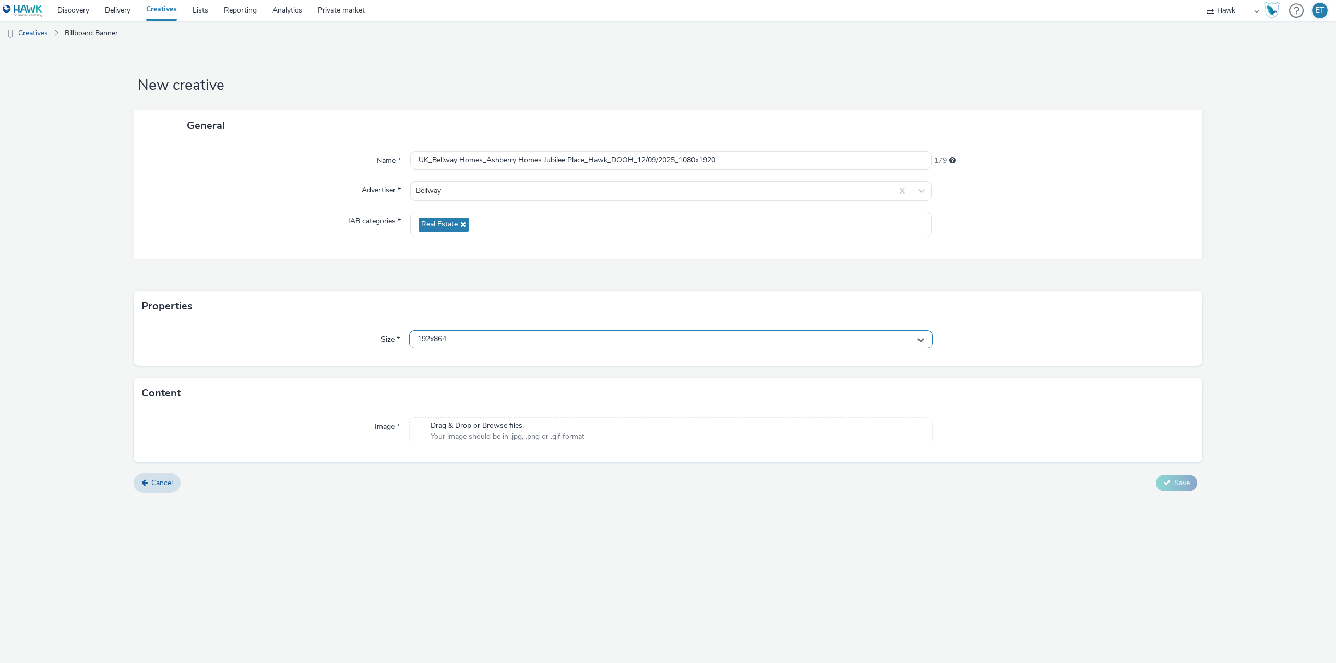
click at [576, 337] on div "192x864" at bounding box center [670, 339] width 523 height 18
click at [595, 366] on input "text" at bounding box center [671, 361] width 522 height 18
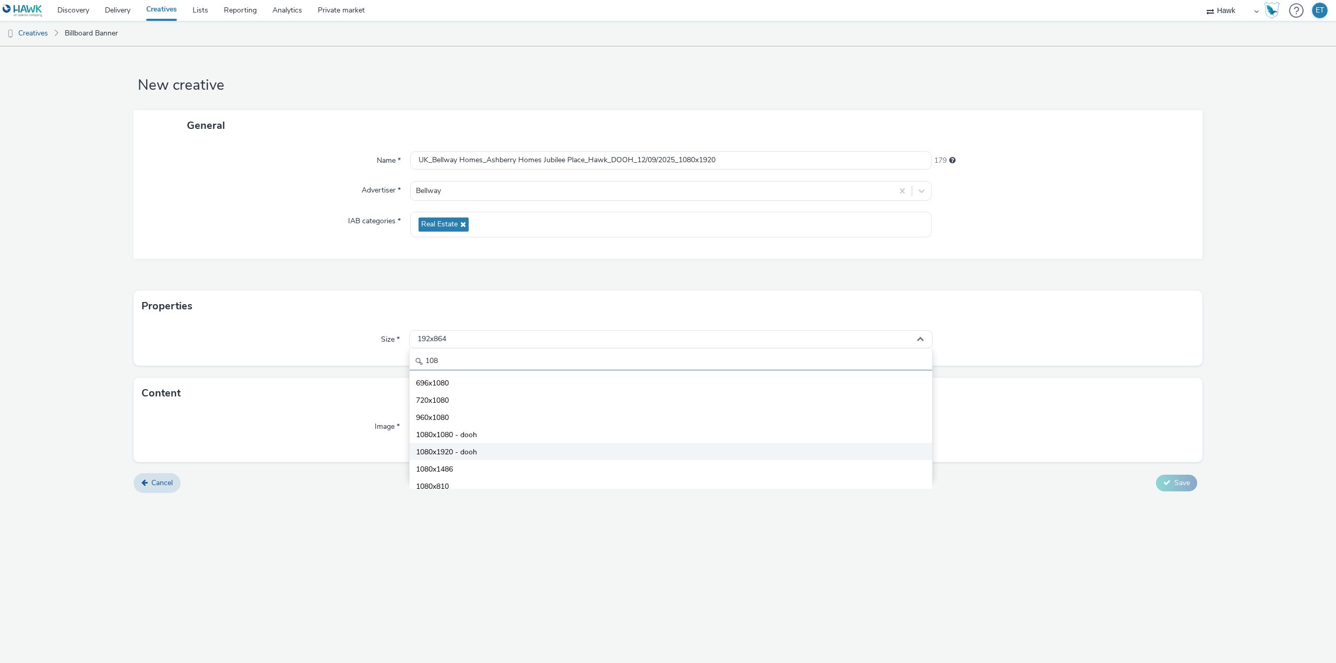
type input "108"
click at [569, 446] on li "1080x1920 - dooh" at bounding box center [671, 451] width 522 height 17
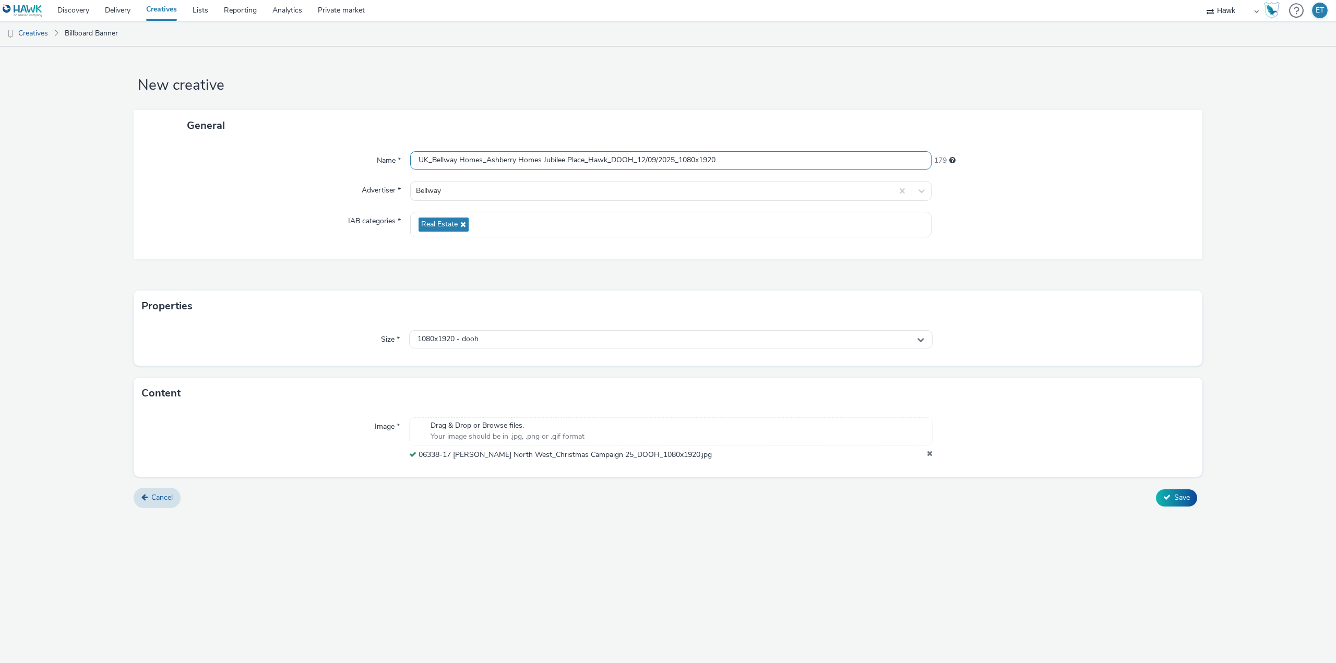
drag, startPoint x: 721, startPoint y: 154, endPoint x: 410, endPoint y: 149, distance: 311.5
click at [410, 149] on div "Name * UK_Bellway Homes_Ashberry Homes Jubilee Place_Hawk_DOOH_12/09/2025_1080x…" at bounding box center [668, 200] width 1069 height 118
click at [571, 512] on form "New creative General Name * UK_Bellway Homes_Ashberry Homes Jubilee Place_Hawk_…" at bounding box center [668, 280] width 1336 height 469
click at [1178, 491] on button "Save" at bounding box center [1176, 497] width 41 height 17
drag, startPoint x: 929, startPoint y: 453, endPoint x: 911, endPoint y: 459, distance: 19.1
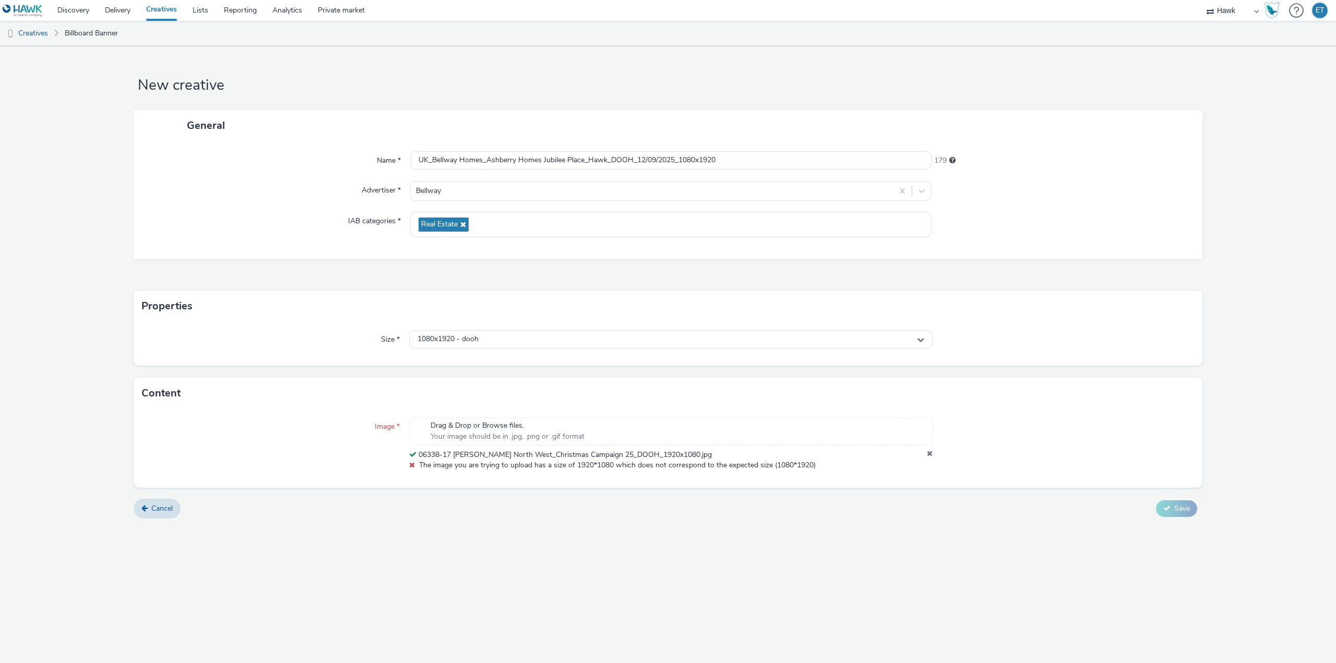
click at [928, 453] on icon at bounding box center [930, 455] width 6 height 10
click at [1167, 498] on icon at bounding box center [1166, 497] width 7 height 7
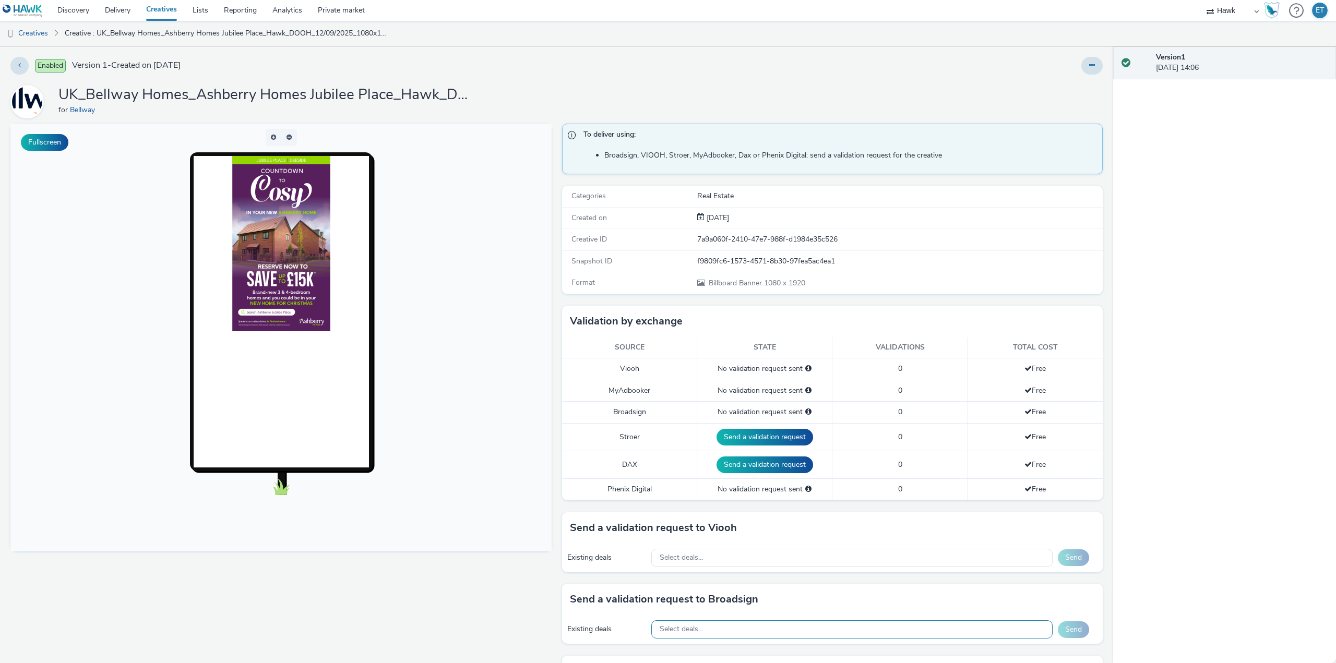
click at [710, 626] on div "Select deals..." at bounding box center [851, 629] width 401 height 18
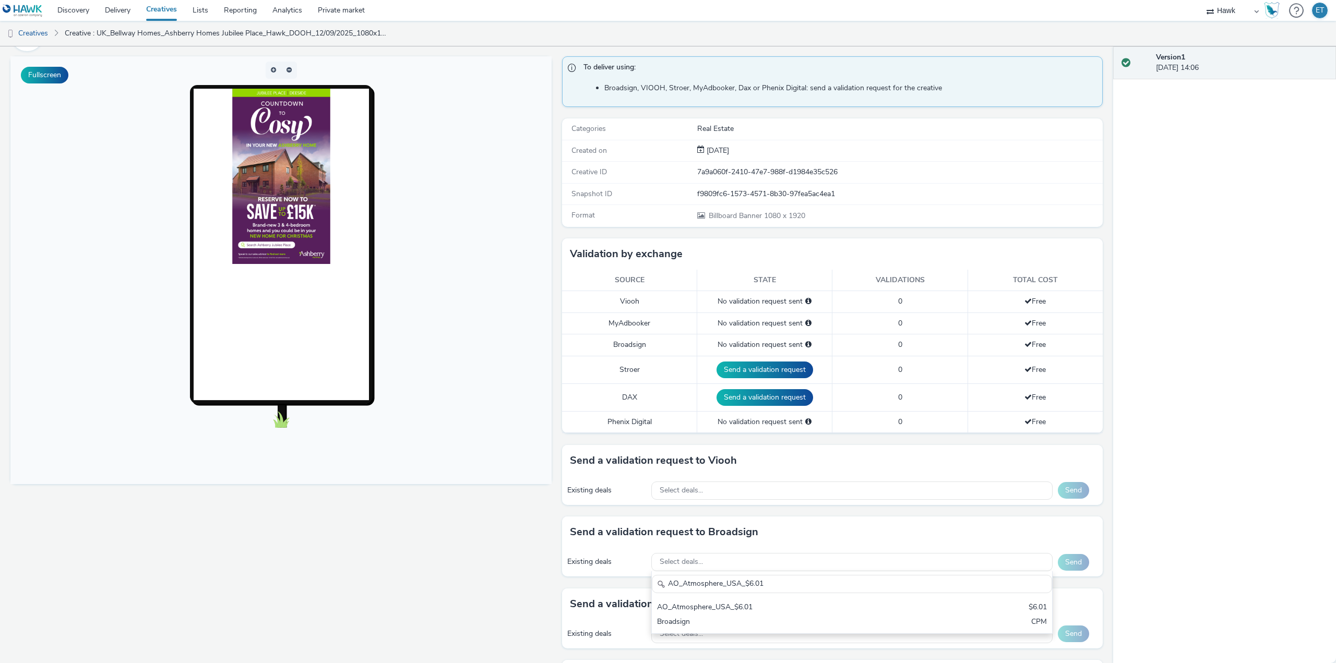
scroll to position [157, 0]
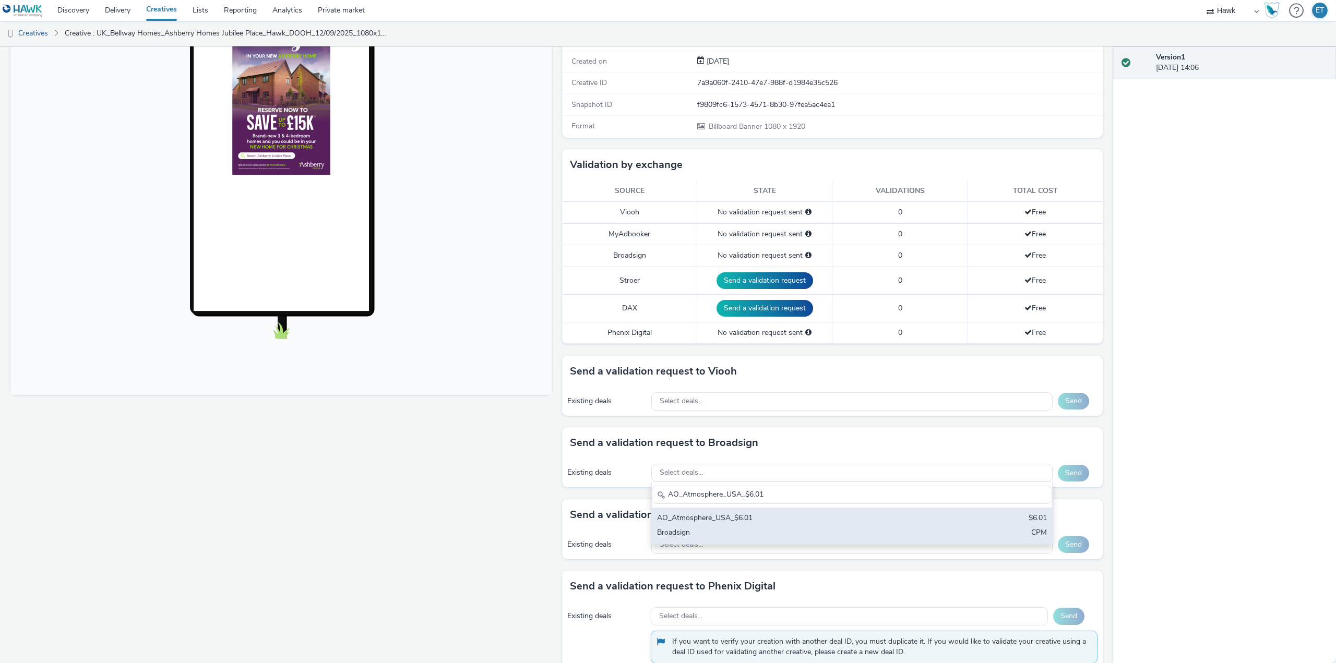
type input "AO_Atmosphere_USA_$6.01"
click at [717, 532] on div "Broadsign" at bounding box center [786, 533] width 258 height 12
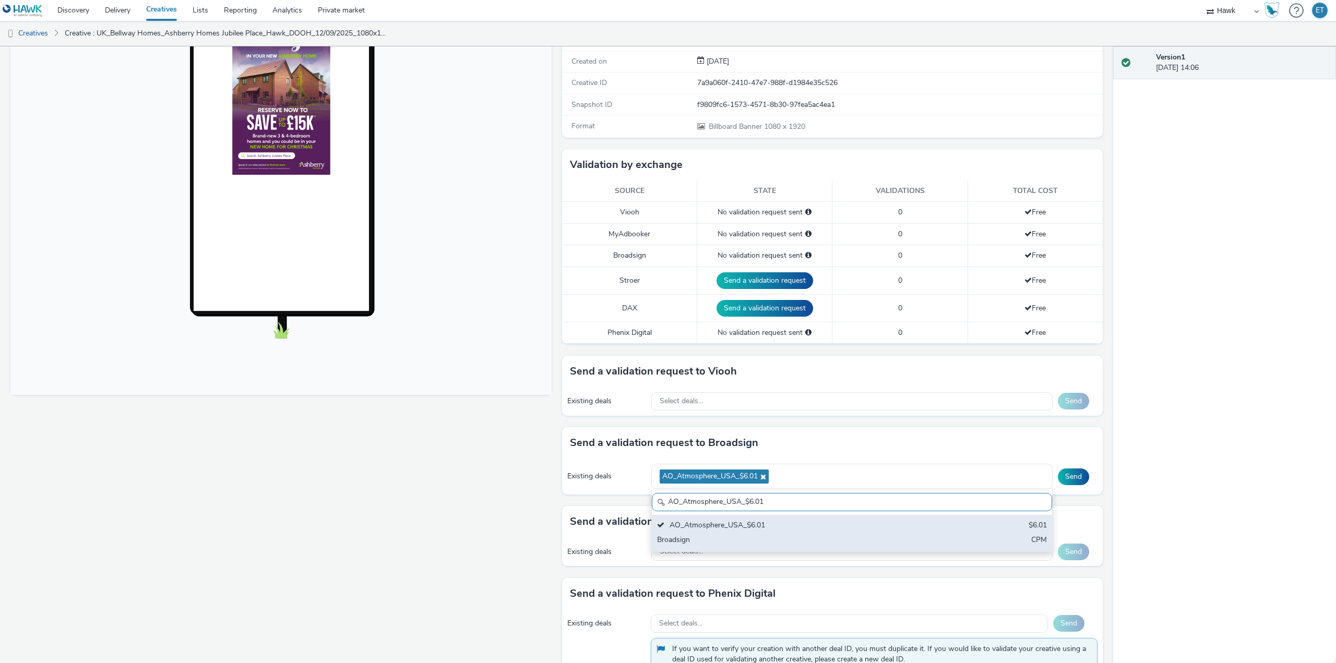
click at [945, 533] on div "AO_Atmosphere_USA_$6.01 $6.01 Broadsign CPM" at bounding box center [852, 533] width 400 height 37
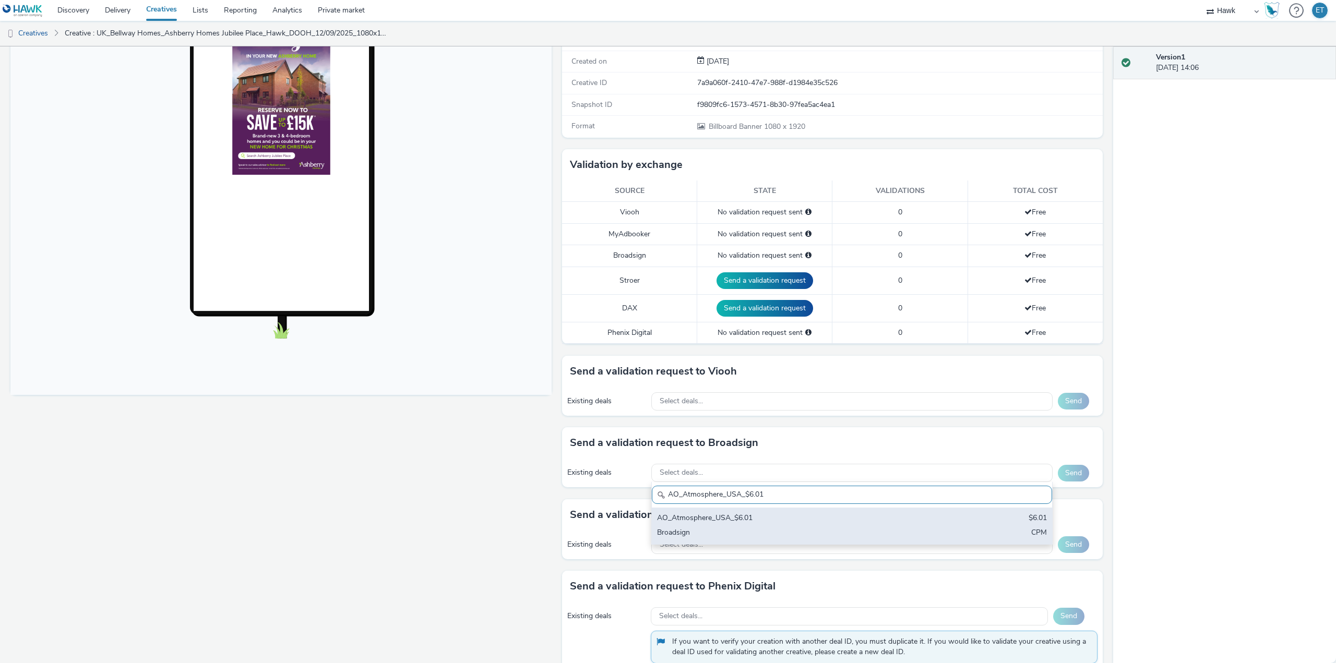
click at [920, 530] on div "AO_Atmosphere_USA_$6.01 $6.01 Broadsign CPM" at bounding box center [852, 526] width 400 height 37
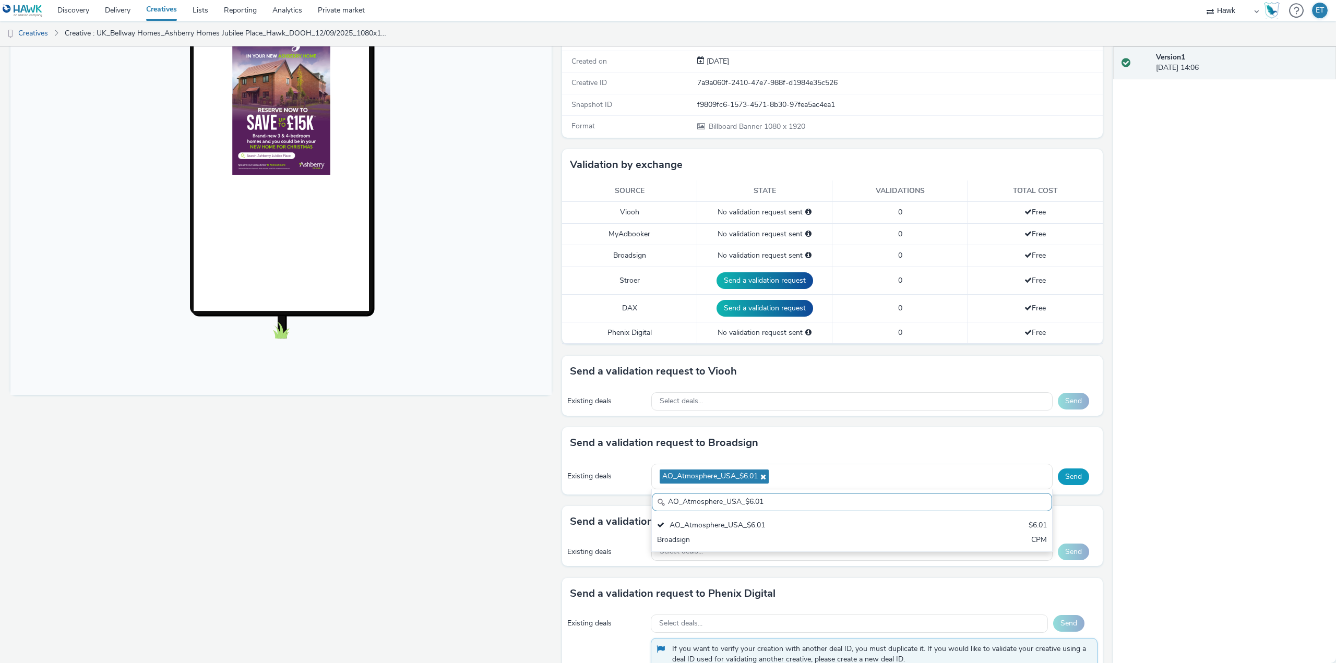
click at [1061, 471] on button "Send" at bounding box center [1073, 477] width 31 height 17
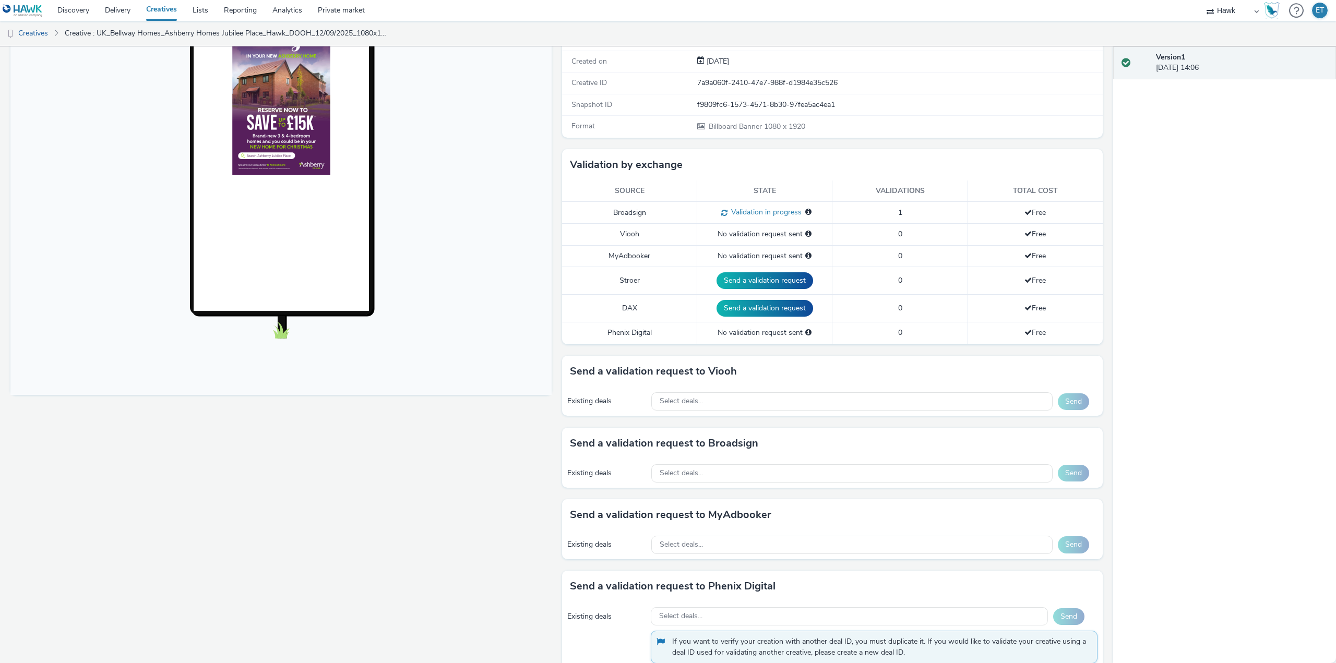
click at [801, 463] on div "Existing deals Select deals... Send" at bounding box center [832, 473] width 541 height 29
click at [803, 471] on div "Select deals..." at bounding box center [851, 473] width 401 height 18
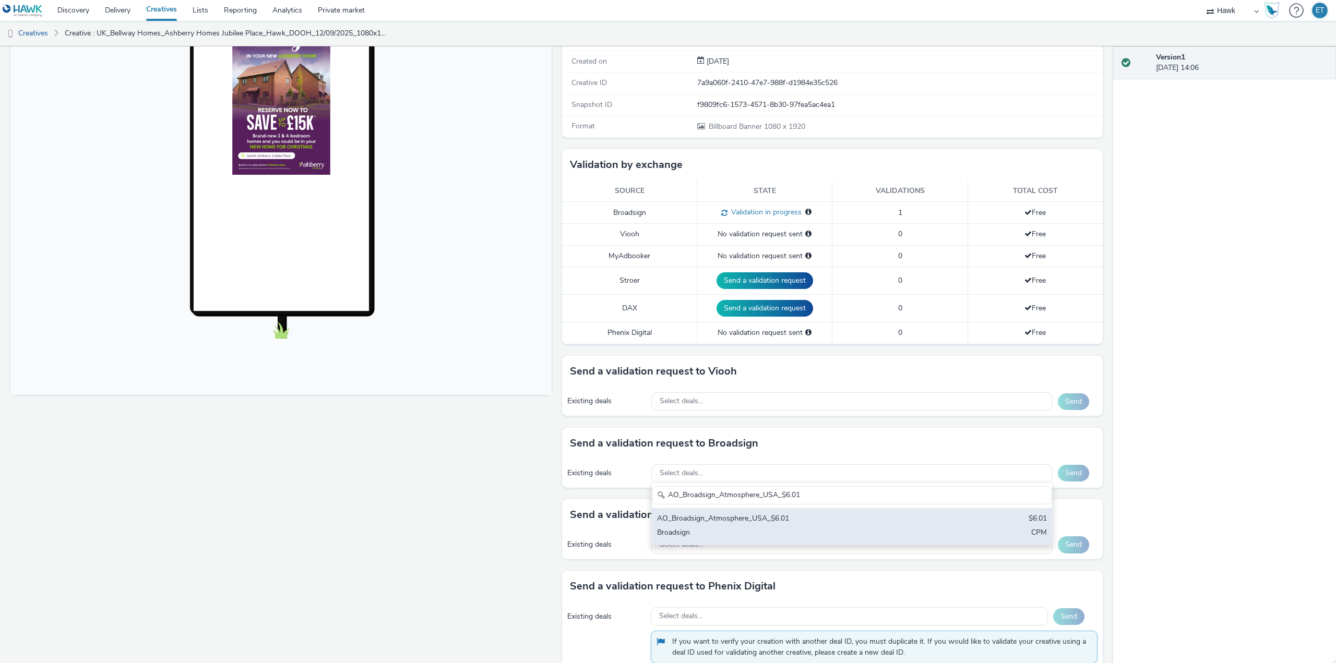
type input "AO_Broadsign_Atmosphere_USA_$6.01"
click at [865, 531] on div "Broadsign" at bounding box center [786, 533] width 258 height 12
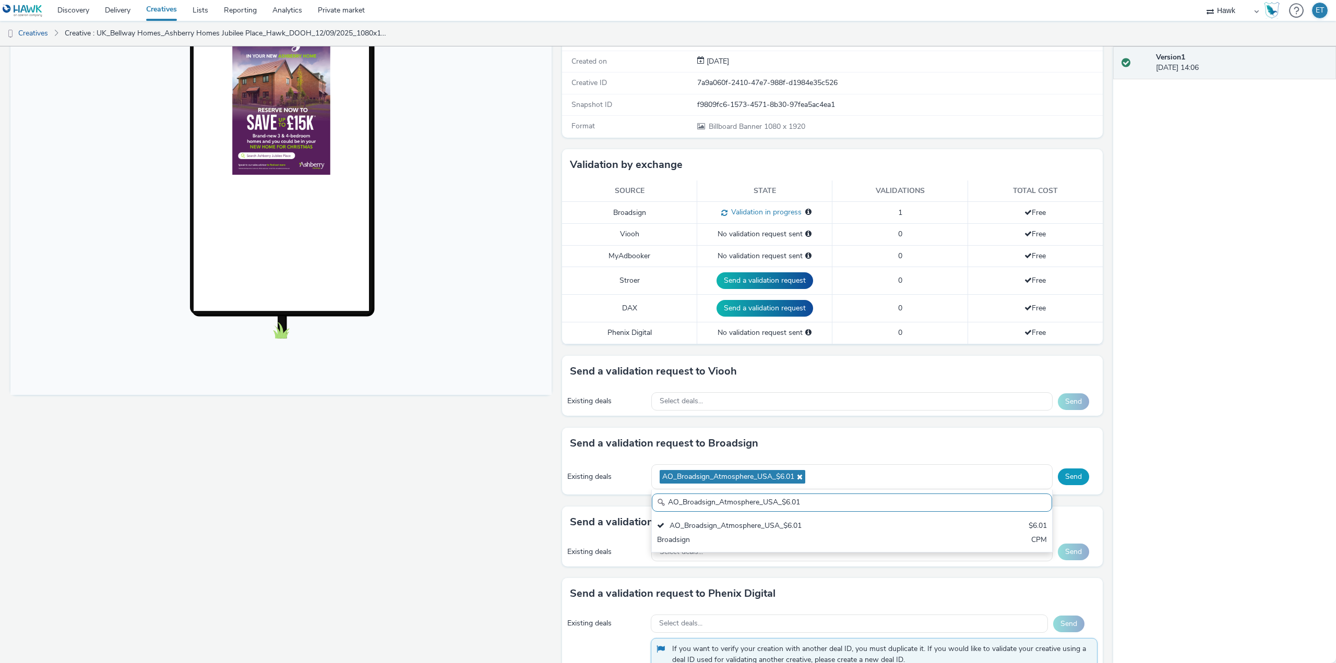
click at [1080, 475] on button "Send" at bounding box center [1073, 477] width 31 height 17
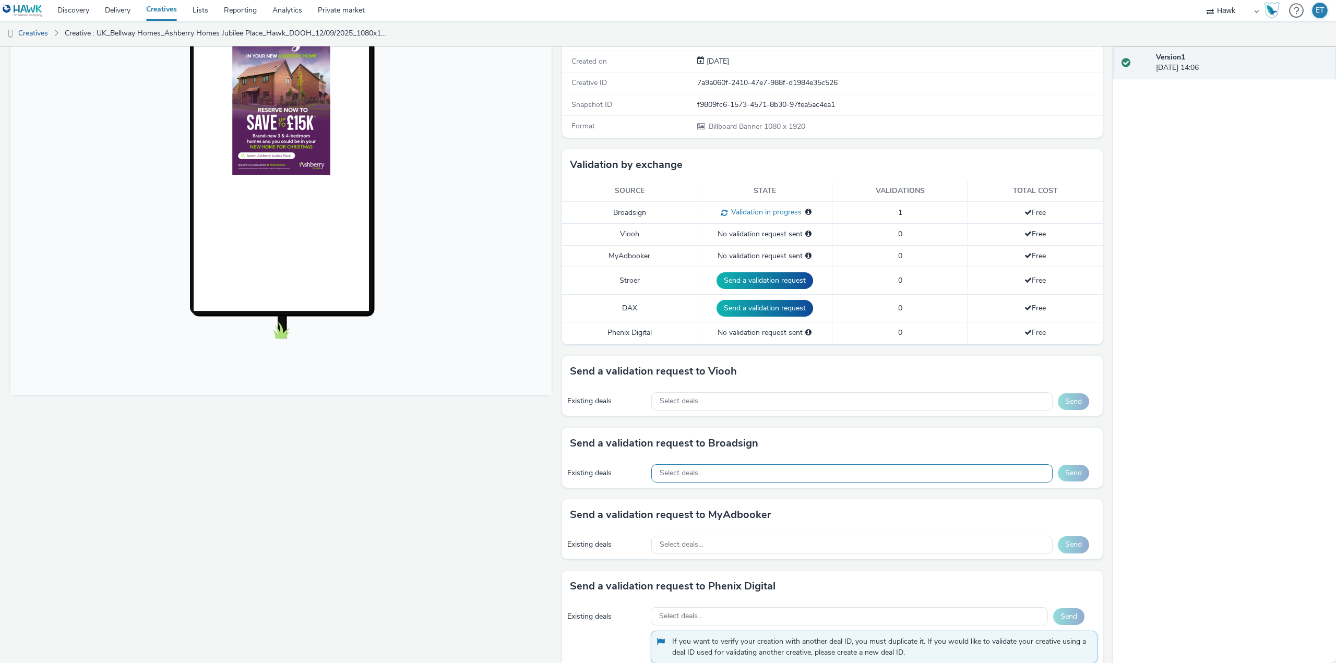
click at [733, 479] on div "Select deals..." at bounding box center [851, 473] width 401 height 18
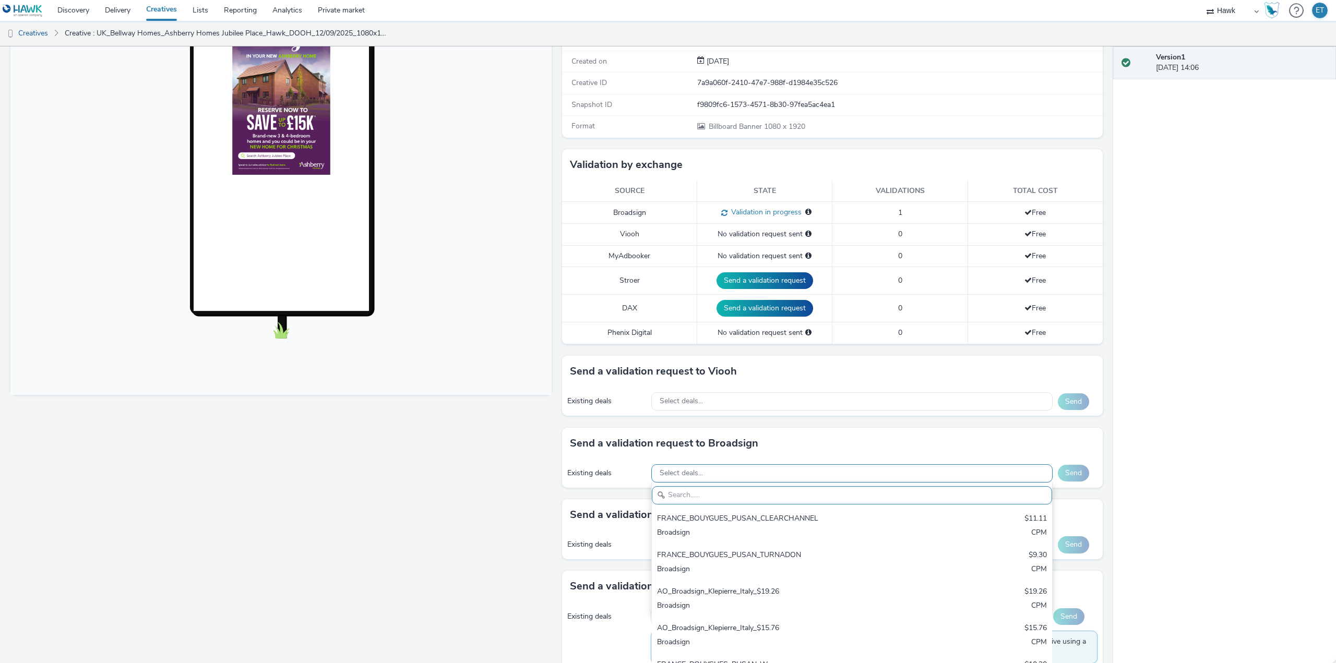
paste input "AO_AdTower_1080x1920"
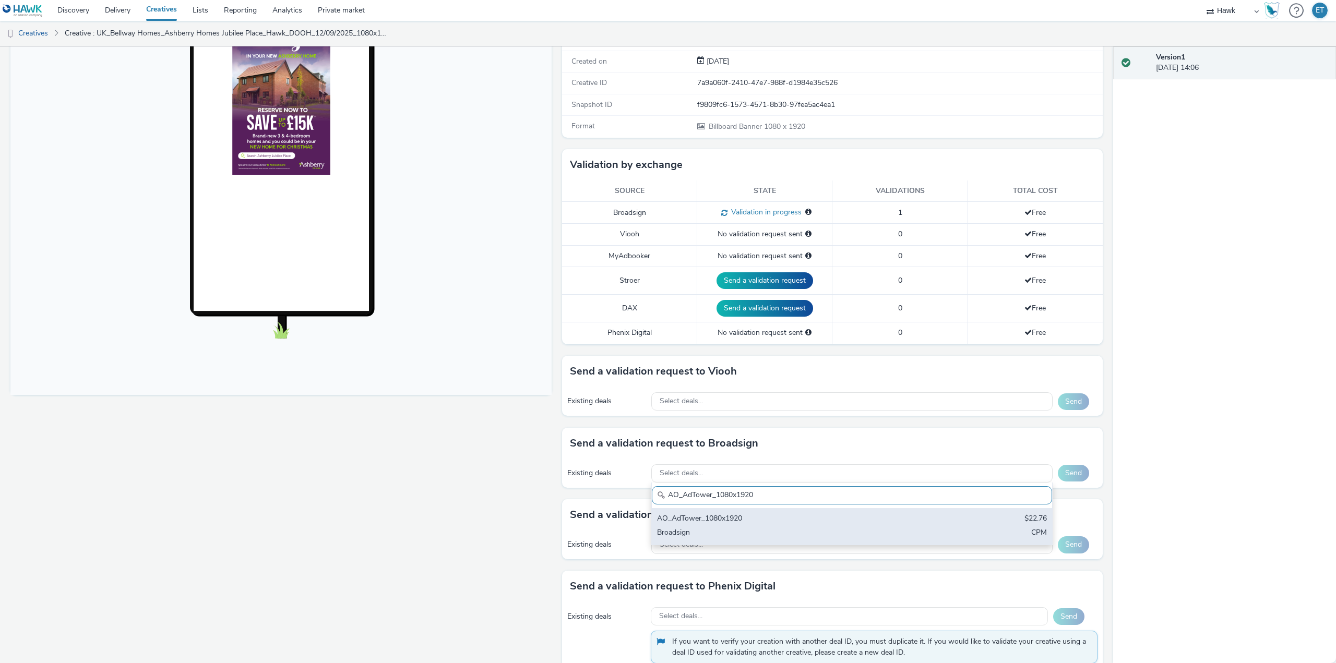
type input "AO_AdTower_1080x1920"
click at [784, 532] on div "Broadsign" at bounding box center [786, 533] width 258 height 12
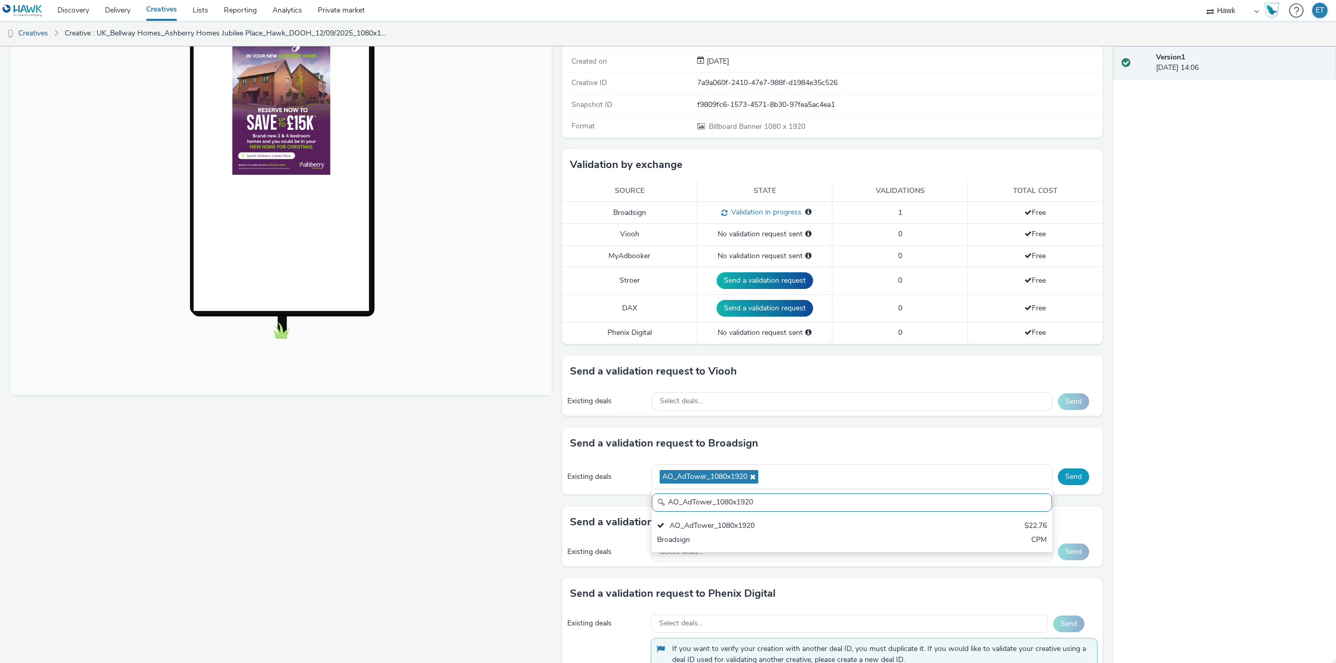
click at [1059, 474] on button "Send" at bounding box center [1073, 477] width 31 height 17
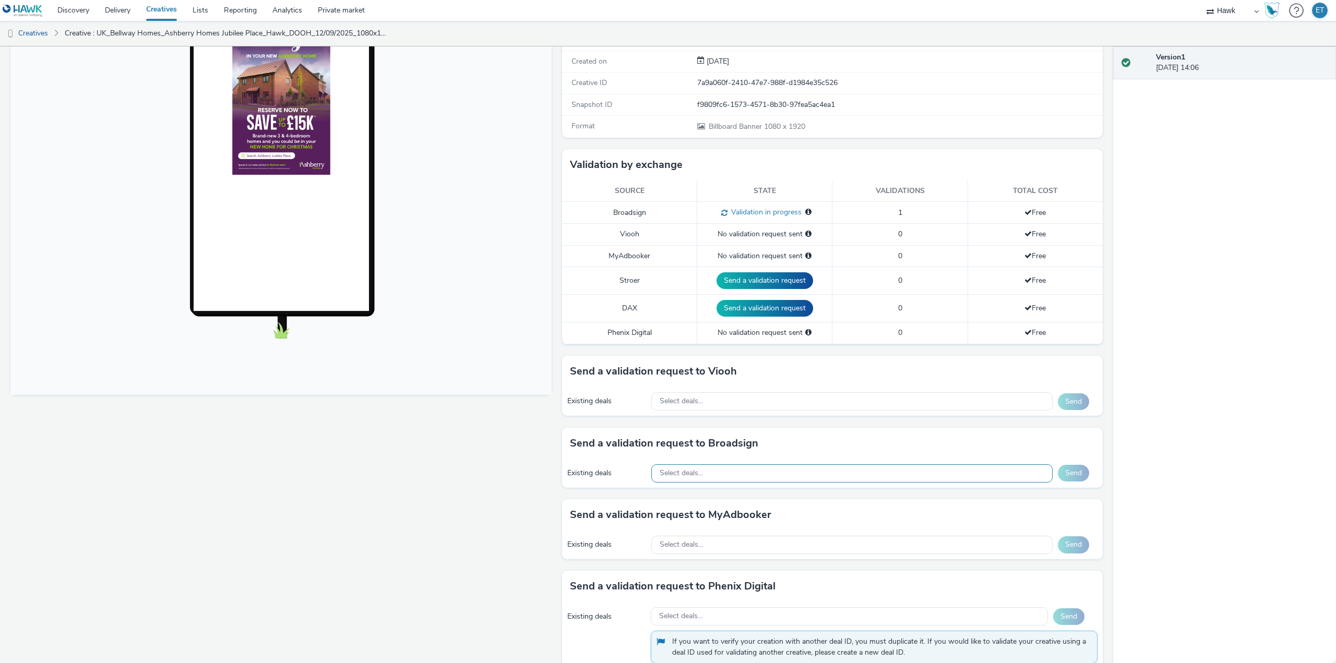
click at [807, 473] on div "Select deals..." at bounding box center [851, 473] width 401 height 18
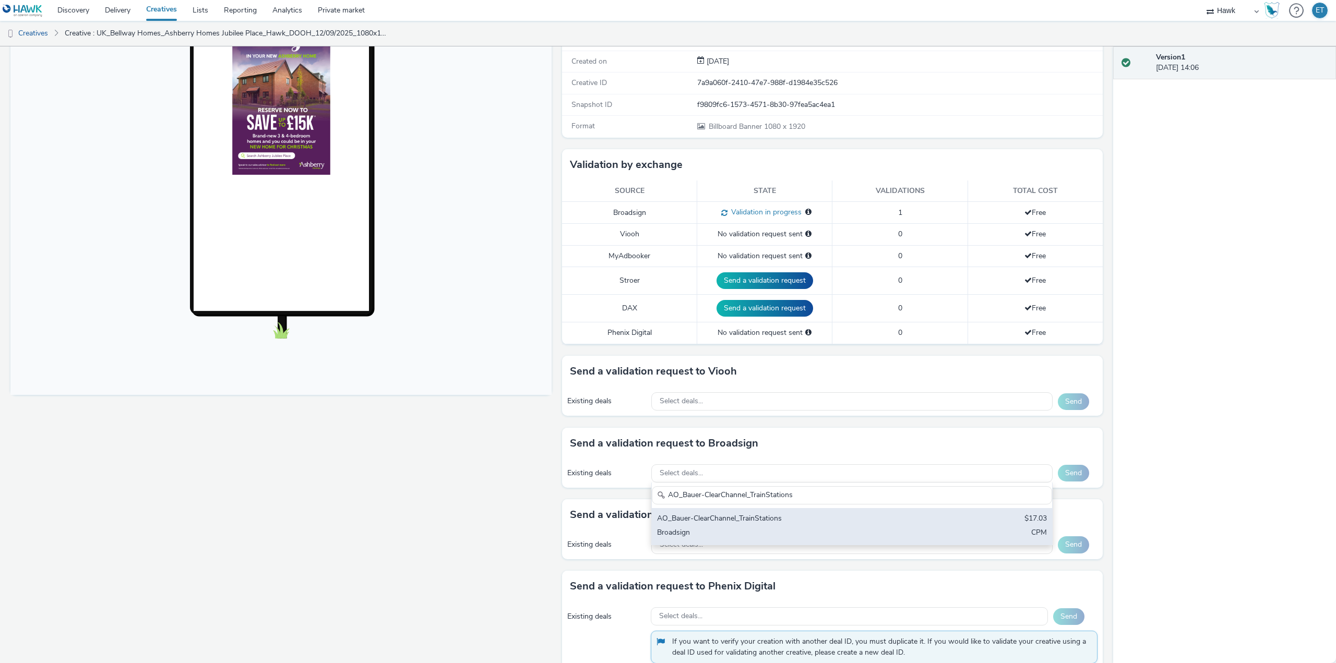
type input "AO_Bauer-ClearChannel_TrainStations"
click at [846, 532] on div "Broadsign" at bounding box center [786, 533] width 258 height 12
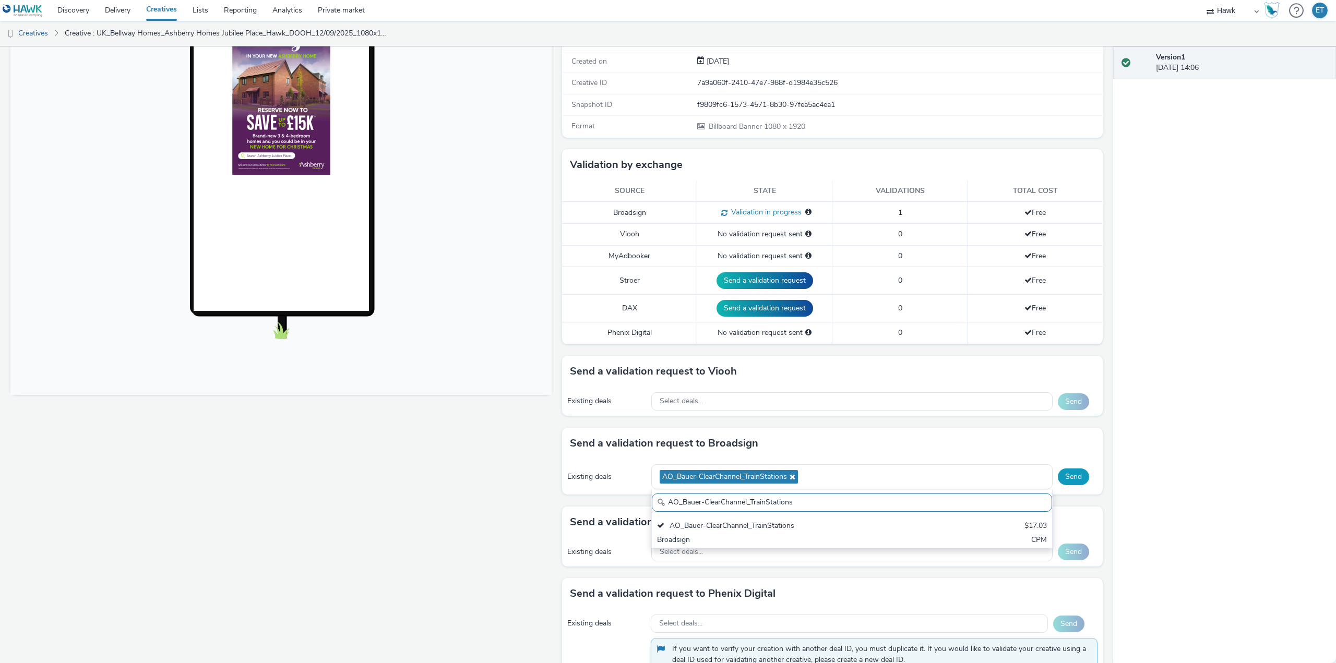
click at [1064, 474] on button "Send" at bounding box center [1073, 477] width 31 height 17
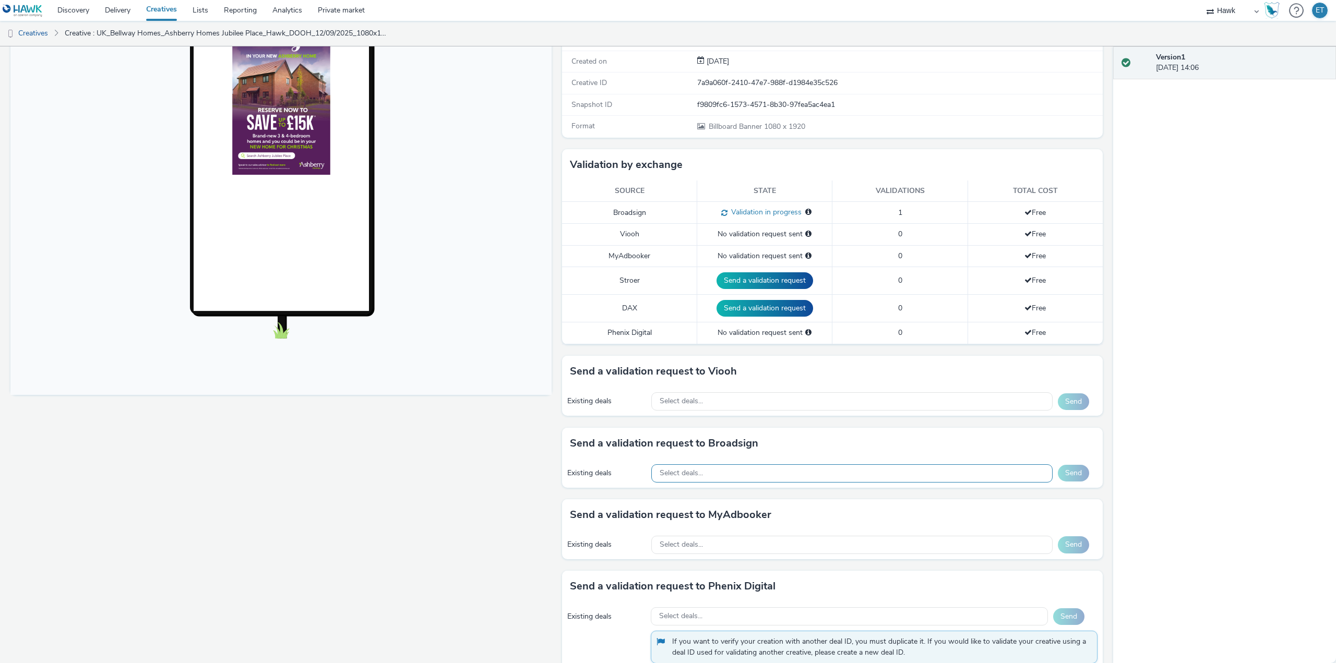
click at [733, 478] on div "Select deals..." at bounding box center [851, 473] width 401 height 18
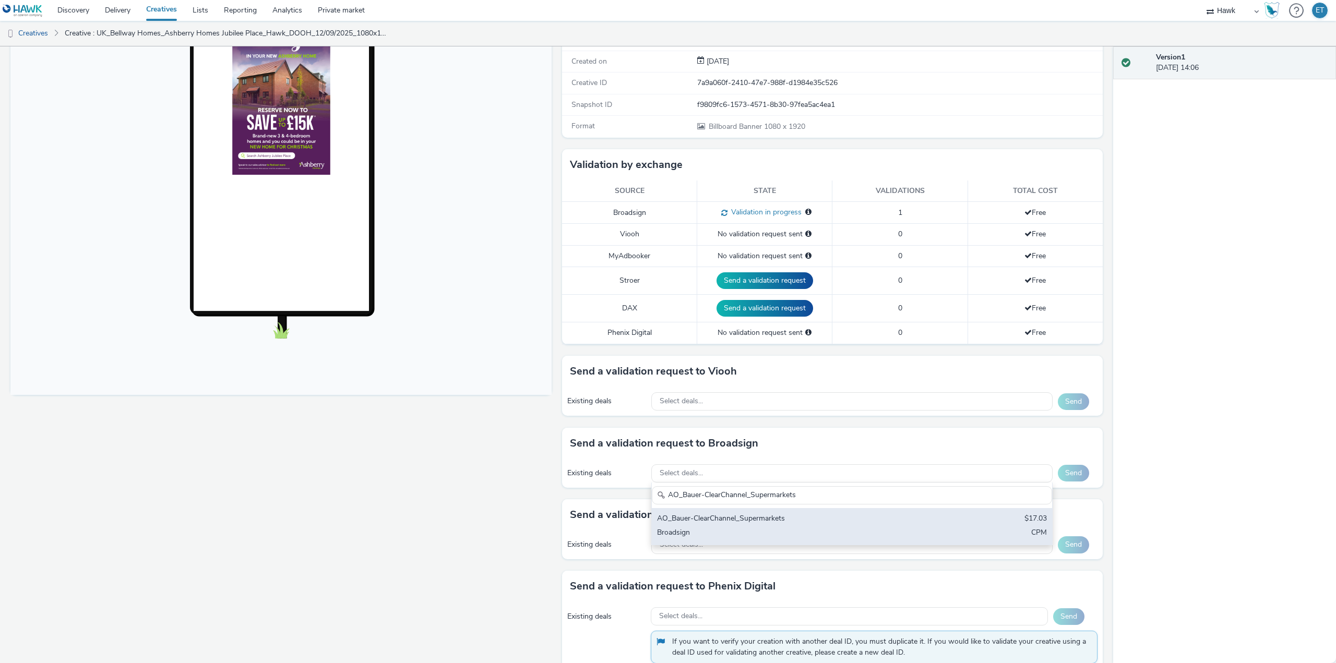
type input "AO_Bauer-ClearChannel_Supermarkets"
click at [752, 535] on div "Broadsign" at bounding box center [786, 533] width 258 height 12
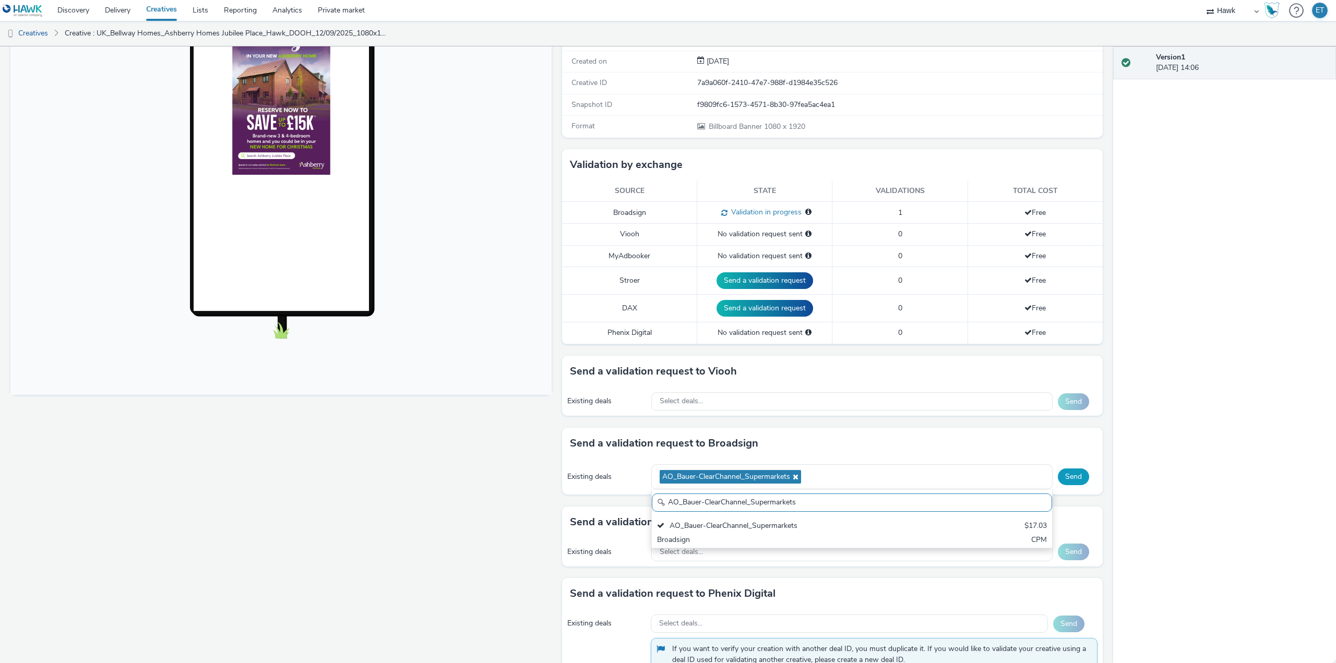
click at [1069, 472] on button "Send" at bounding box center [1073, 477] width 31 height 17
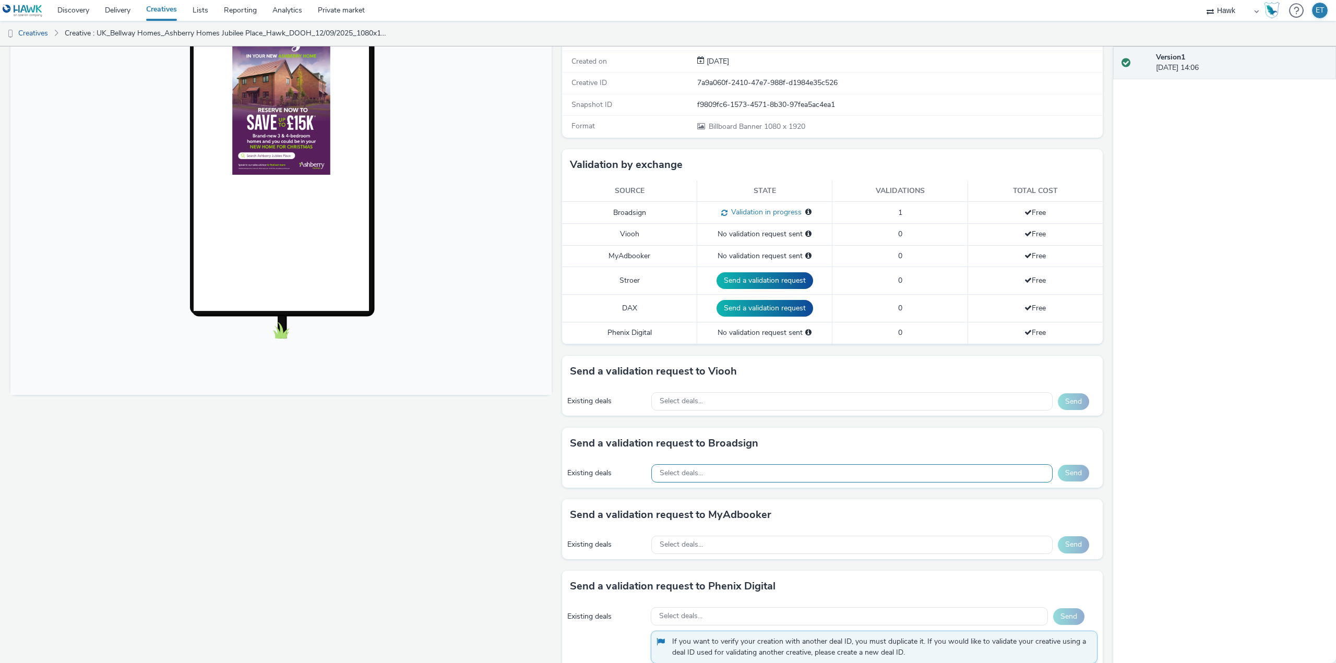
click at [756, 469] on div "Select deals..." at bounding box center [851, 473] width 401 height 18
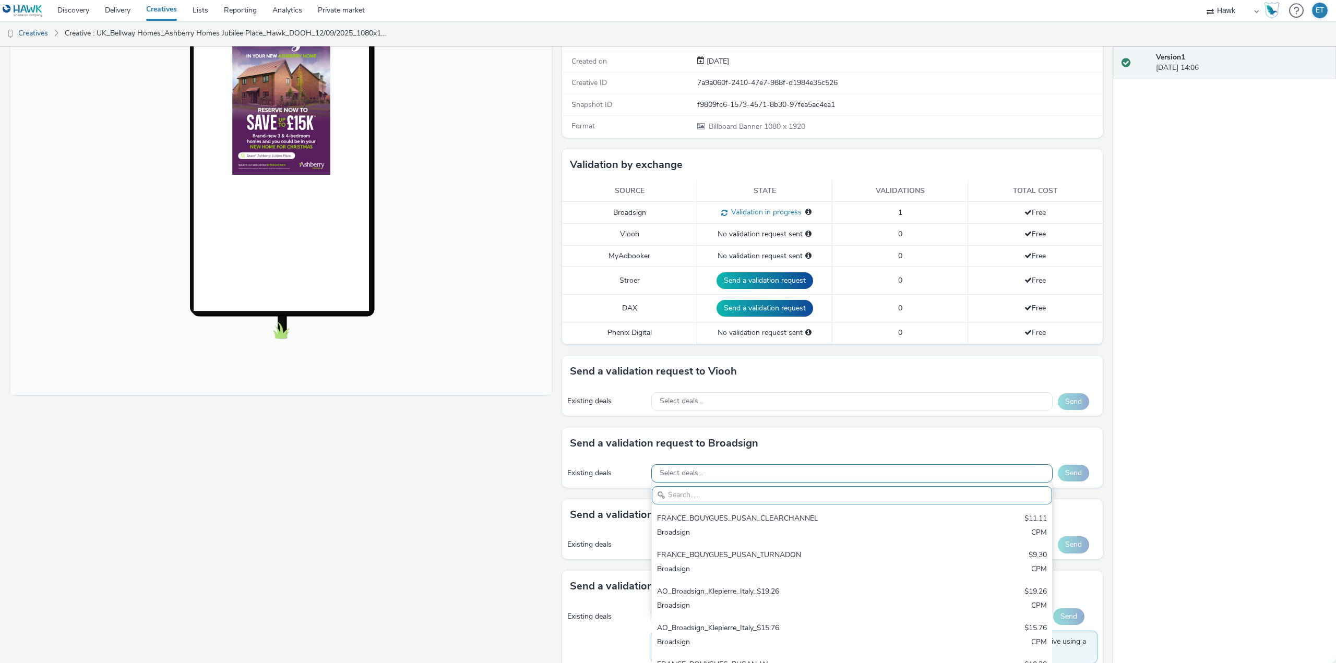
paste input "AO_Bauer-ClearChannel_D48"
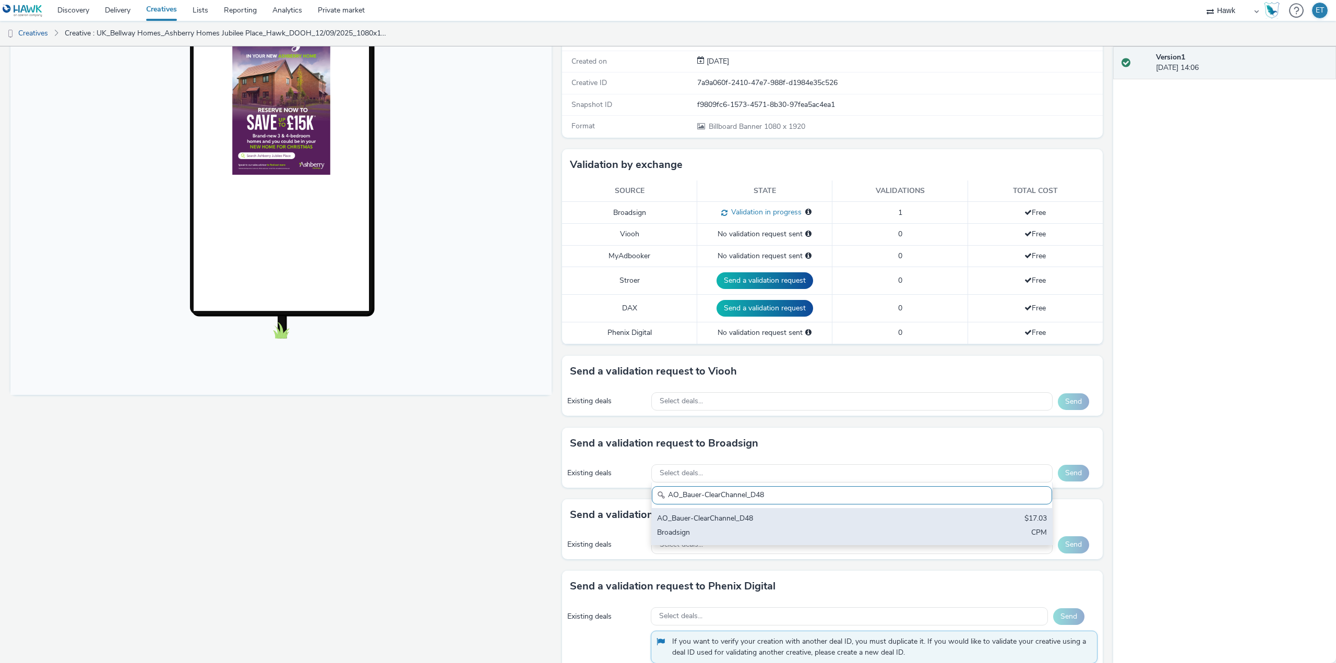
type input "AO_Bauer-ClearChannel_D48"
click at [831, 524] on div "AO_Bauer-ClearChannel_D48" at bounding box center [786, 519] width 258 height 12
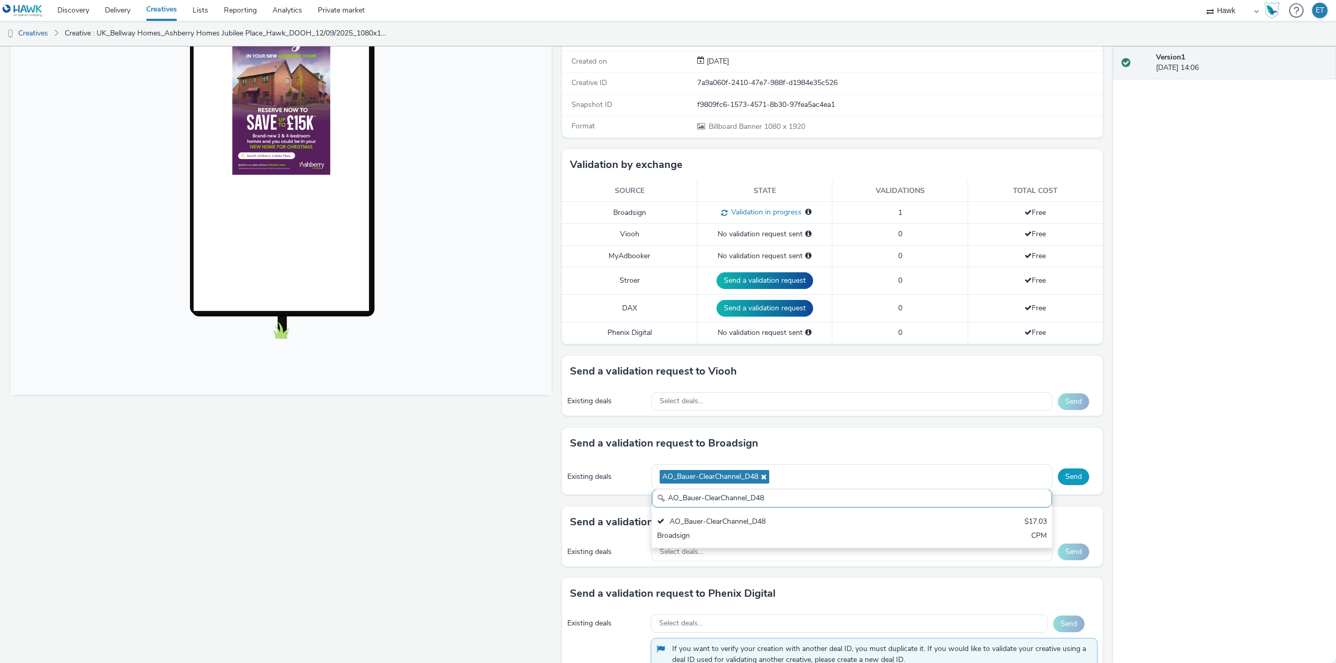
click at [1074, 476] on button "Send" at bounding box center [1073, 477] width 31 height 17
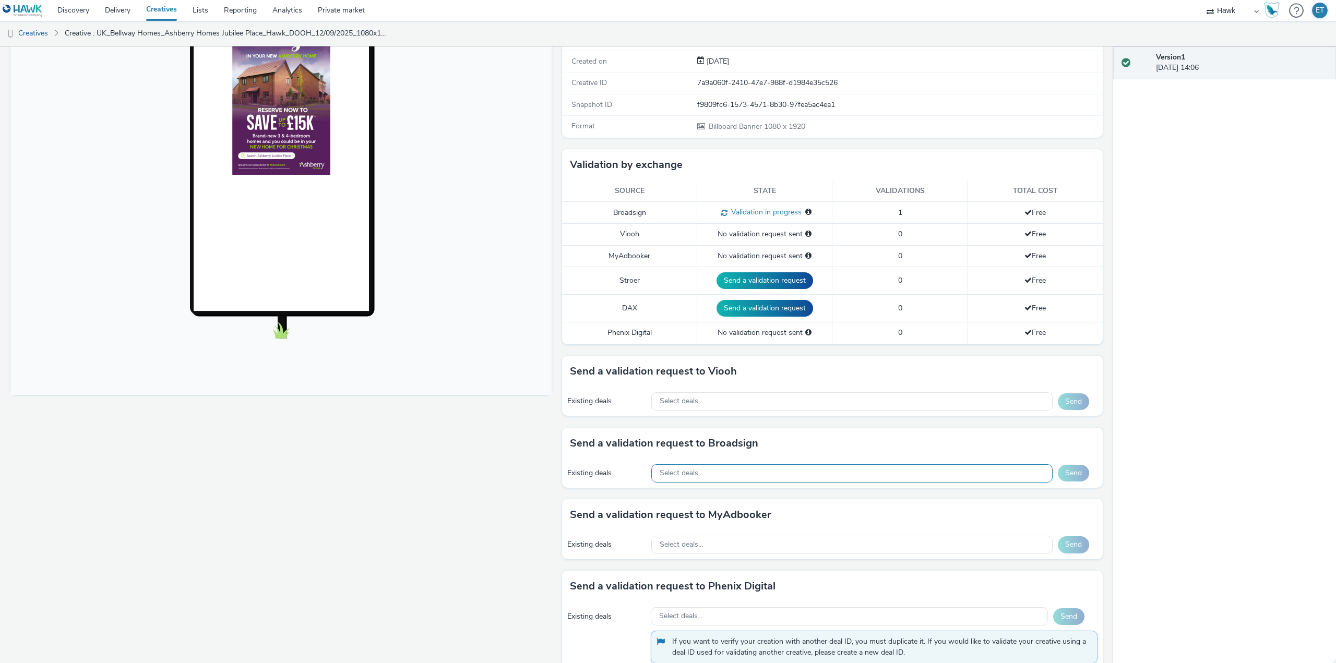
click at [744, 470] on div "Select deals..." at bounding box center [851, 473] width 401 height 18
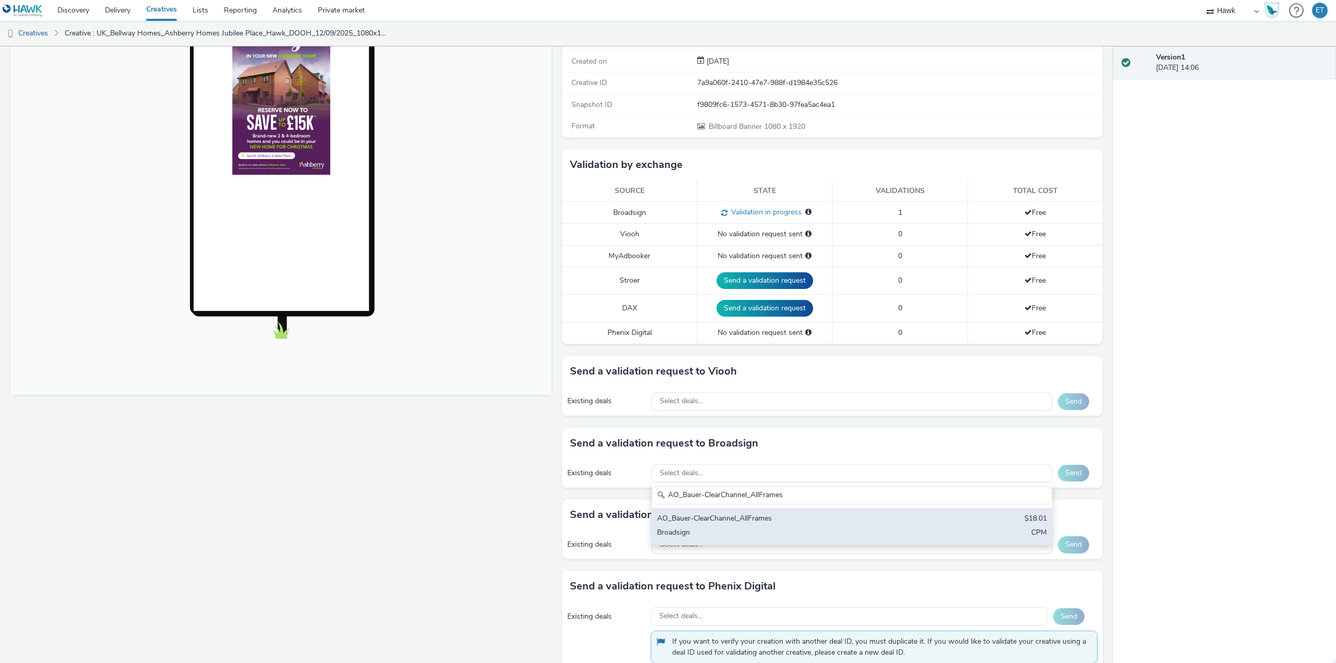
type input "AO_Bauer-ClearChannel_AllFrames"
click at [897, 526] on div "AO_Bauer-ClearChannel_AllFrames $18.01 Broadsign CPM" at bounding box center [852, 526] width 400 height 37
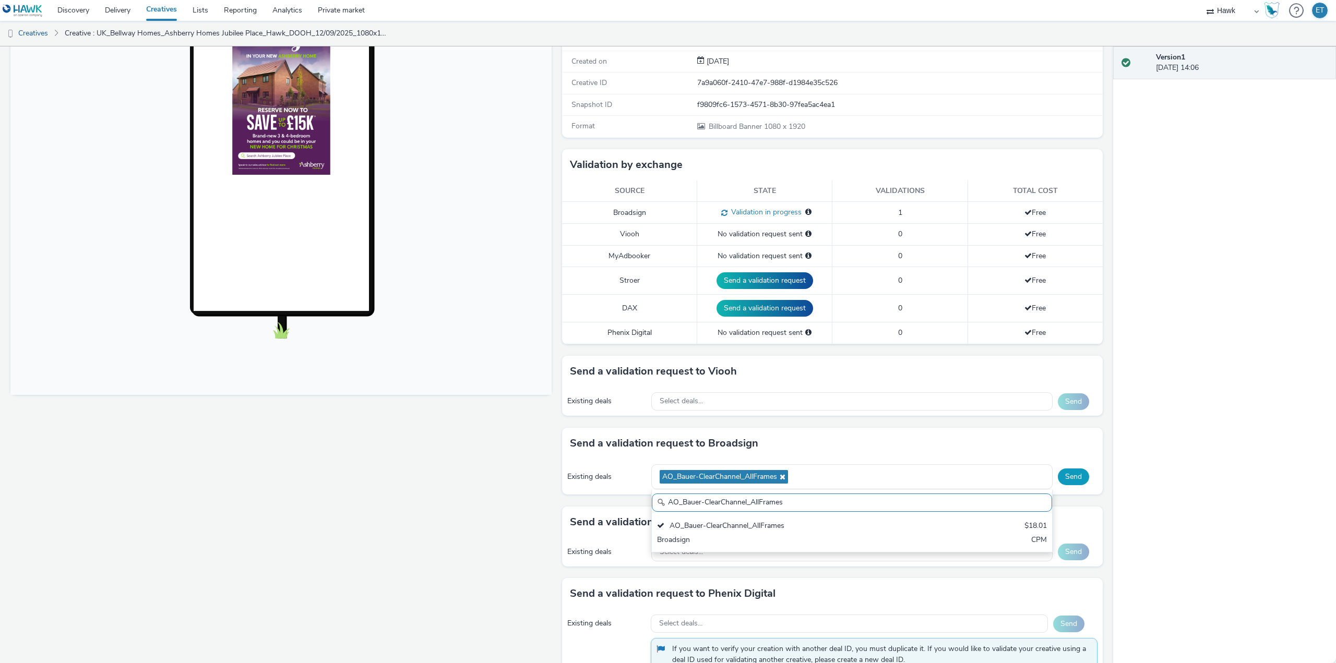
click at [1065, 477] on button "Send" at bounding box center [1073, 477] width 31 height 17
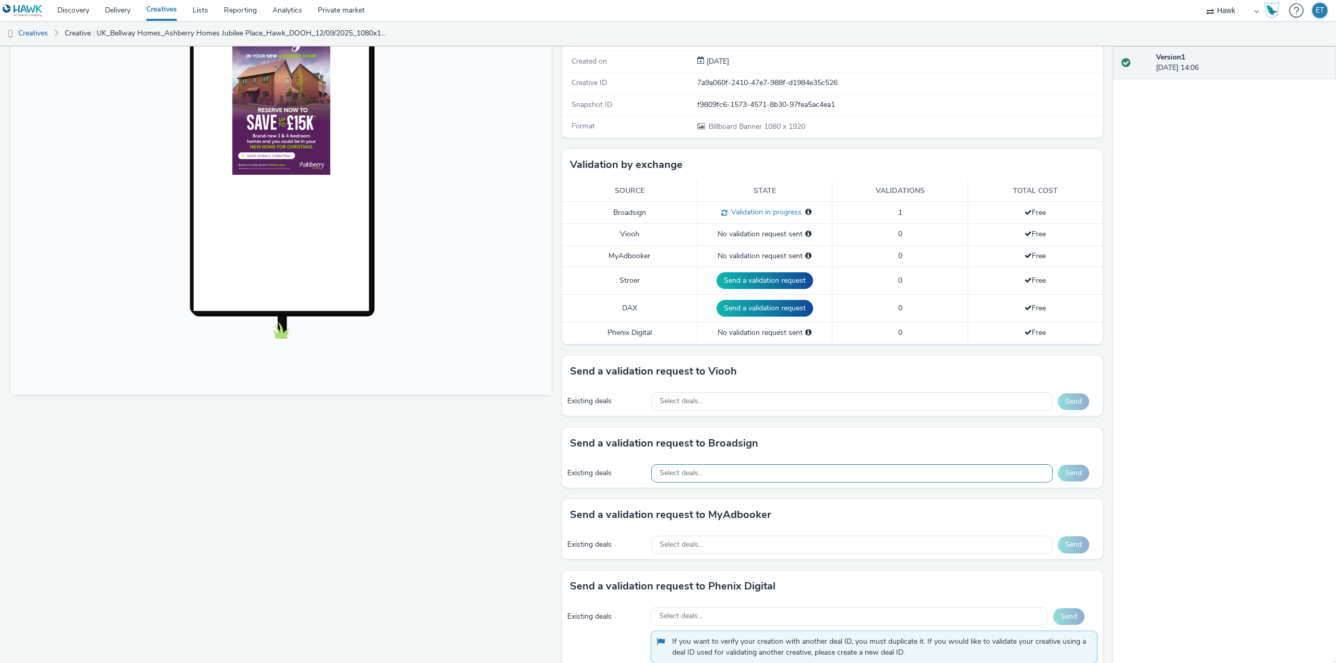
click at [735, 475] on div "Select deals..." at bounding box center [851, 473] width 401 height 18
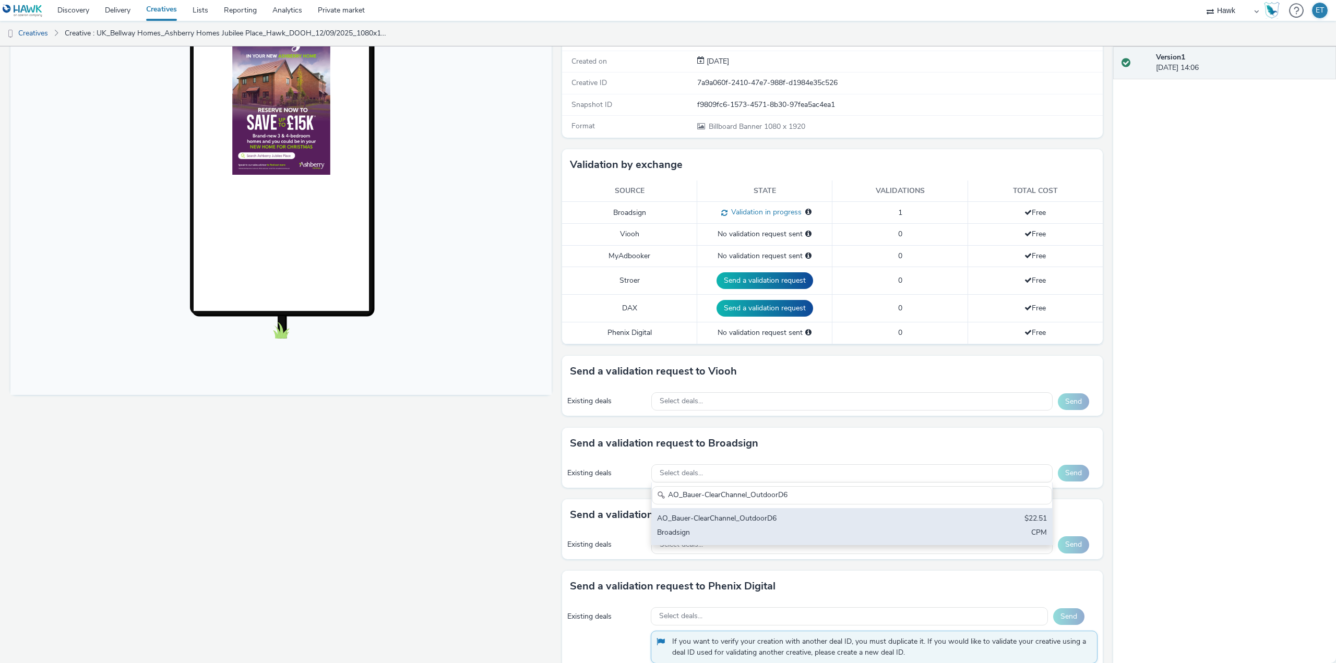
type input "AO_Bauer-ClearChannel_OutdoorD6"
click at [774, 515] on div "AO_Bauer-ClearChannel_OutdoorD6" at bounding box center [786, 519] width 258 height 12
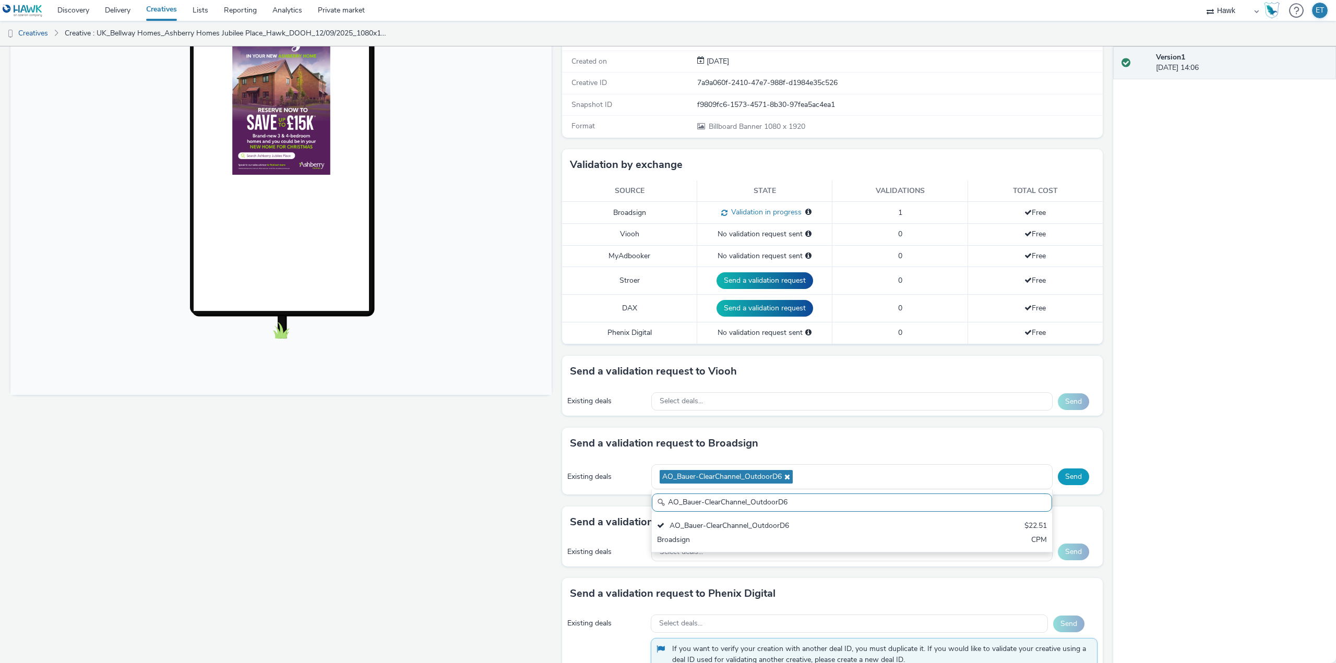
click at [1071, 475] on button "Send" at bounding box center [1073, 477] width 31 height 17
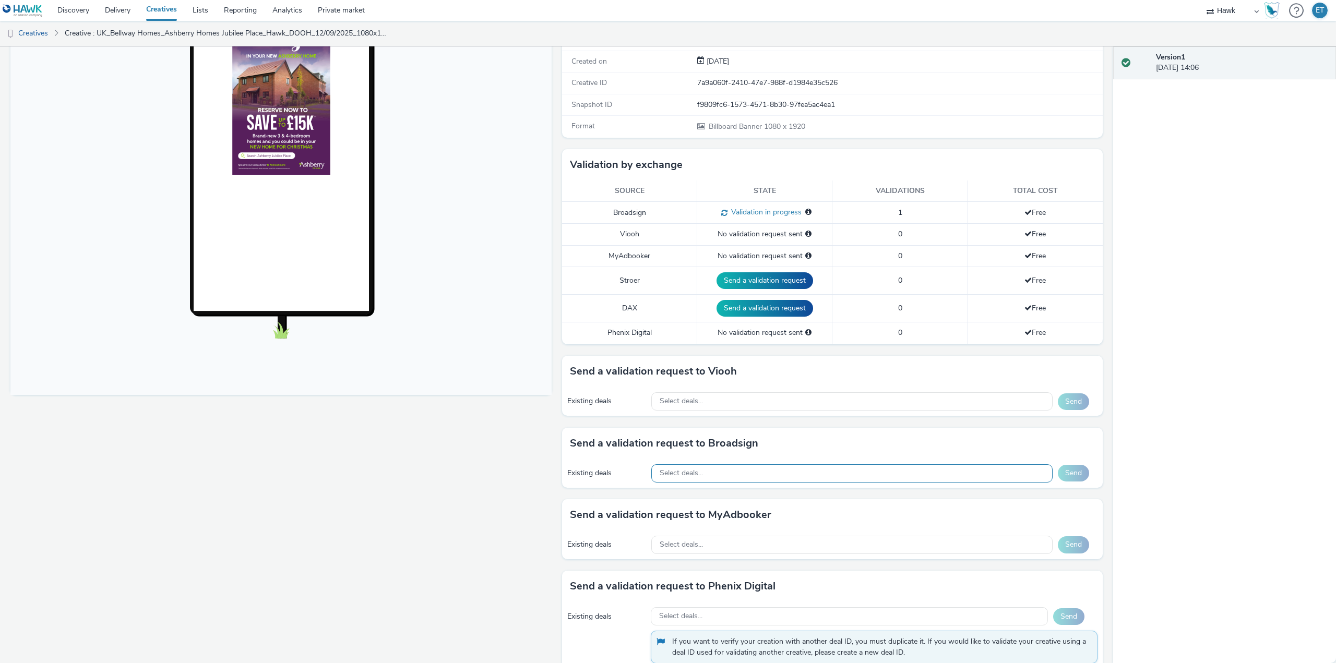
click at [767, 470] on div "Select deals..." at bounding box center [851, 473] width 401 height 18
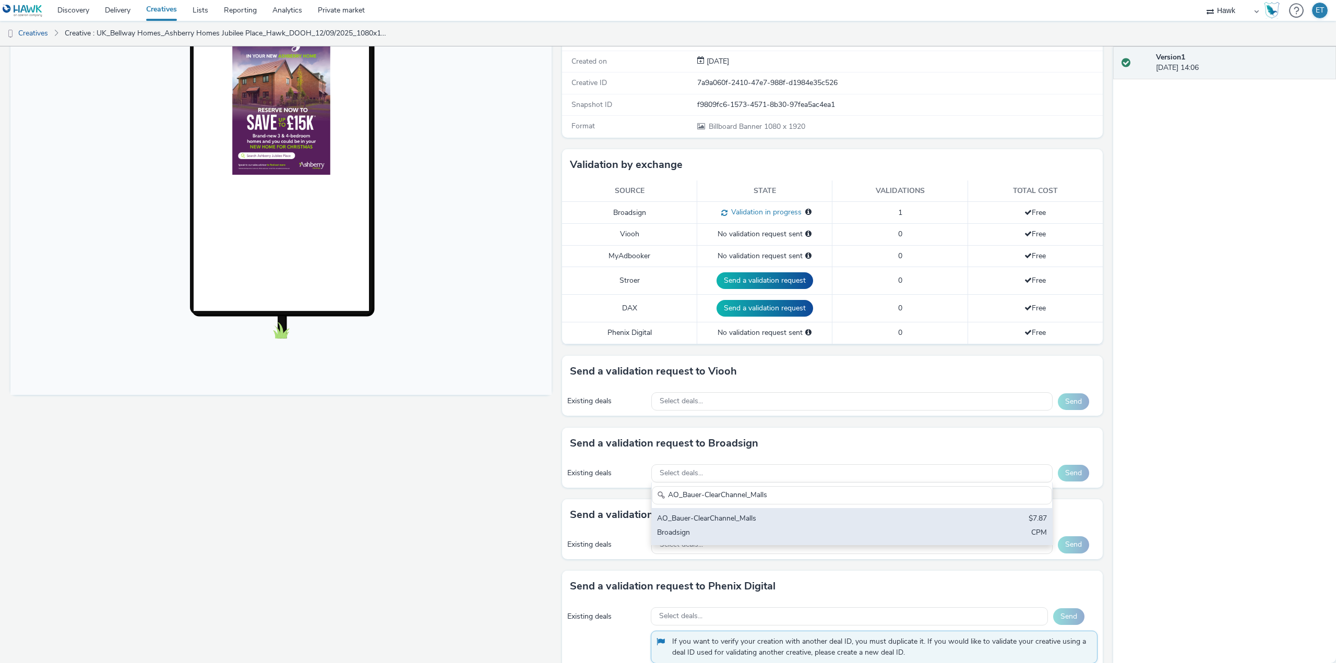
type input "AO_Bauer-ClearChannel_Malls"
click at [798, 522] on div "AO_Bauer-ClearChannel_Malls" at bounding box center [786, 519] width 258 height 12
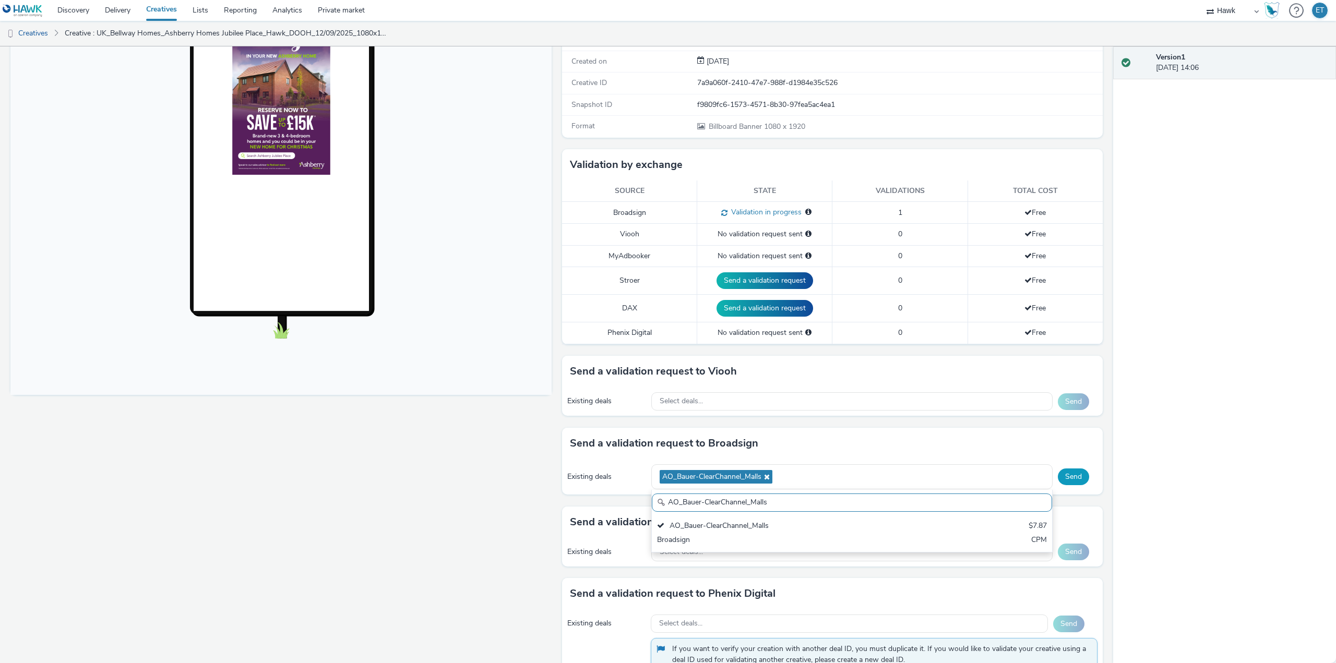
click at [1066, 472] on button "Send" at bounding box center [1073, 477] width 31 height 17
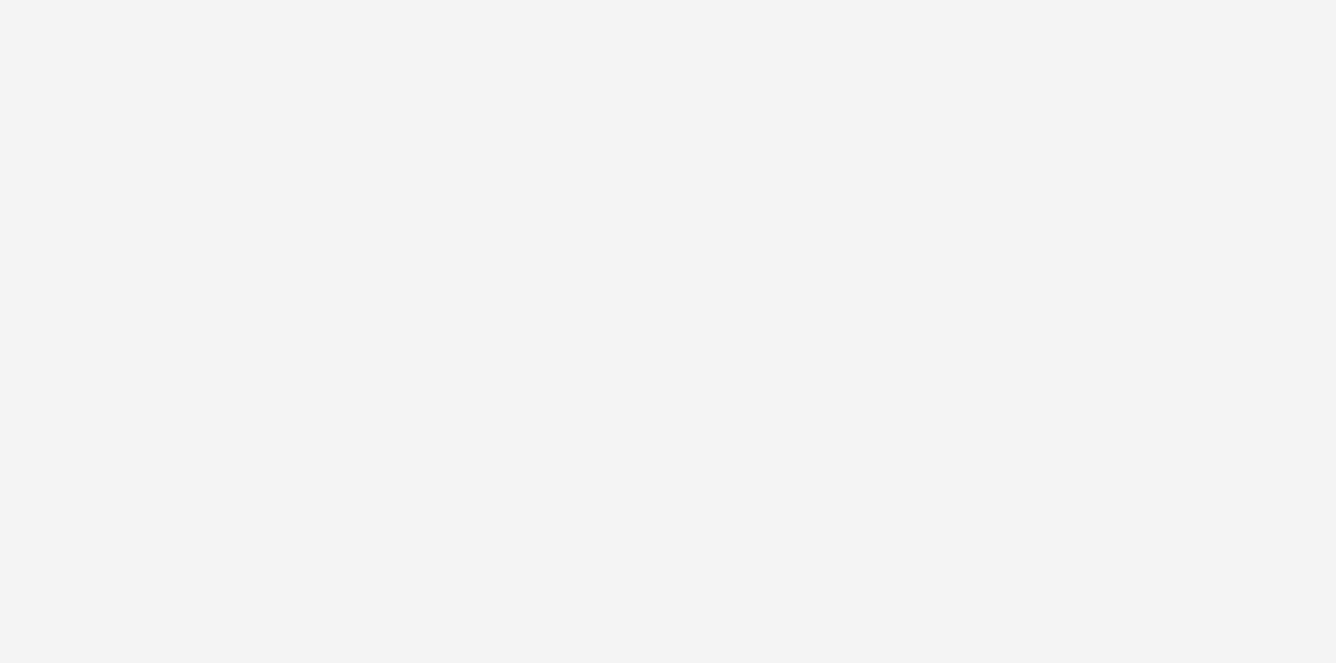
select select "11a7df10-284f-415c-b52a-427acf4c31ae"
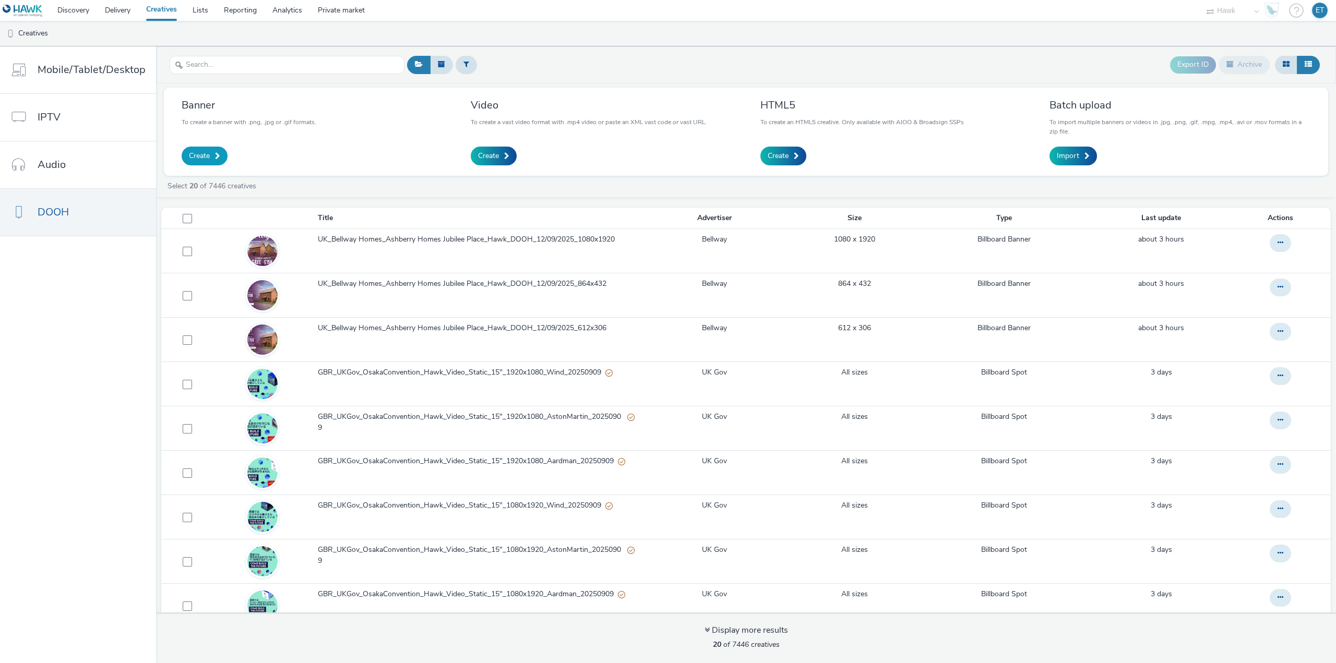
click at [215, 155] on span at bounding box center [217, 155] width 5 height 7
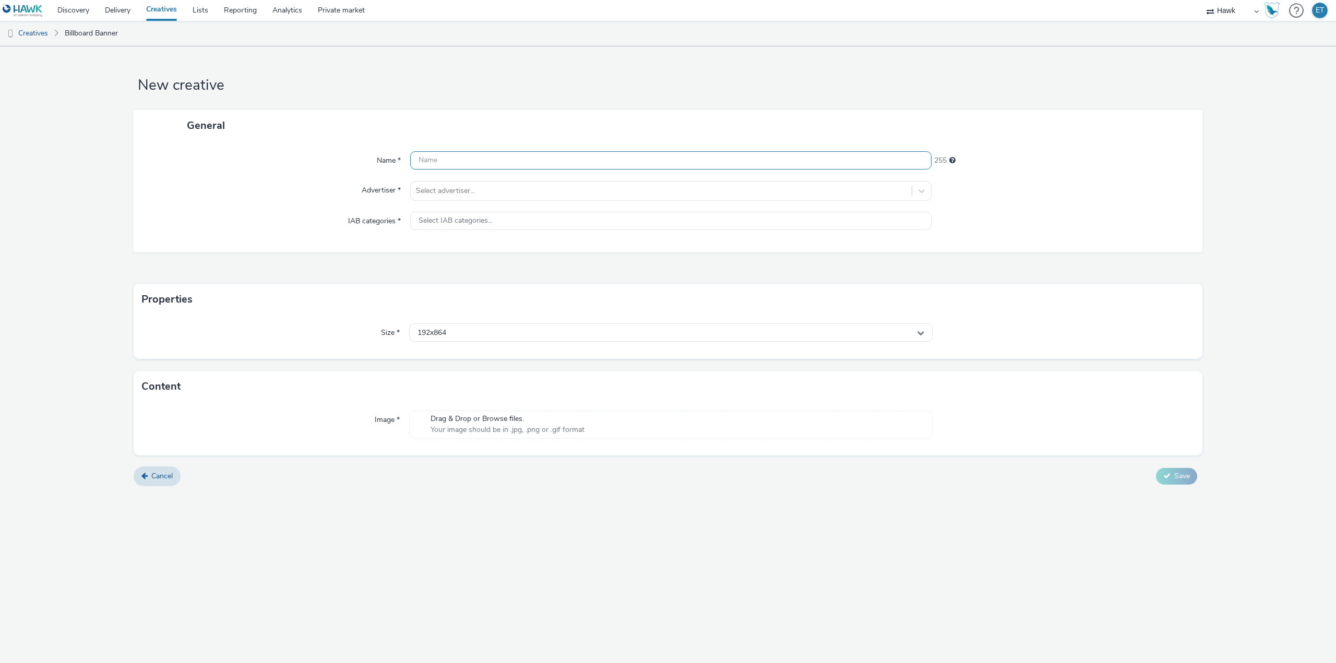
click at [478, 159] on input "text" at bounding box center [670, 160] width 521 height 18
paste input "UK_Bellway Homes_Ashberry Homes Jubilee Place_Hawk_DOOH_12/09/2025_1080x1920"
type input "UK_Bellway Homes_Ashberry Homes Jubilee Place_Hawk_DOOH_12/09/2025_1920x1080"
click at [487, 186] on div at bounding box center [661, 191] width 490 height 13
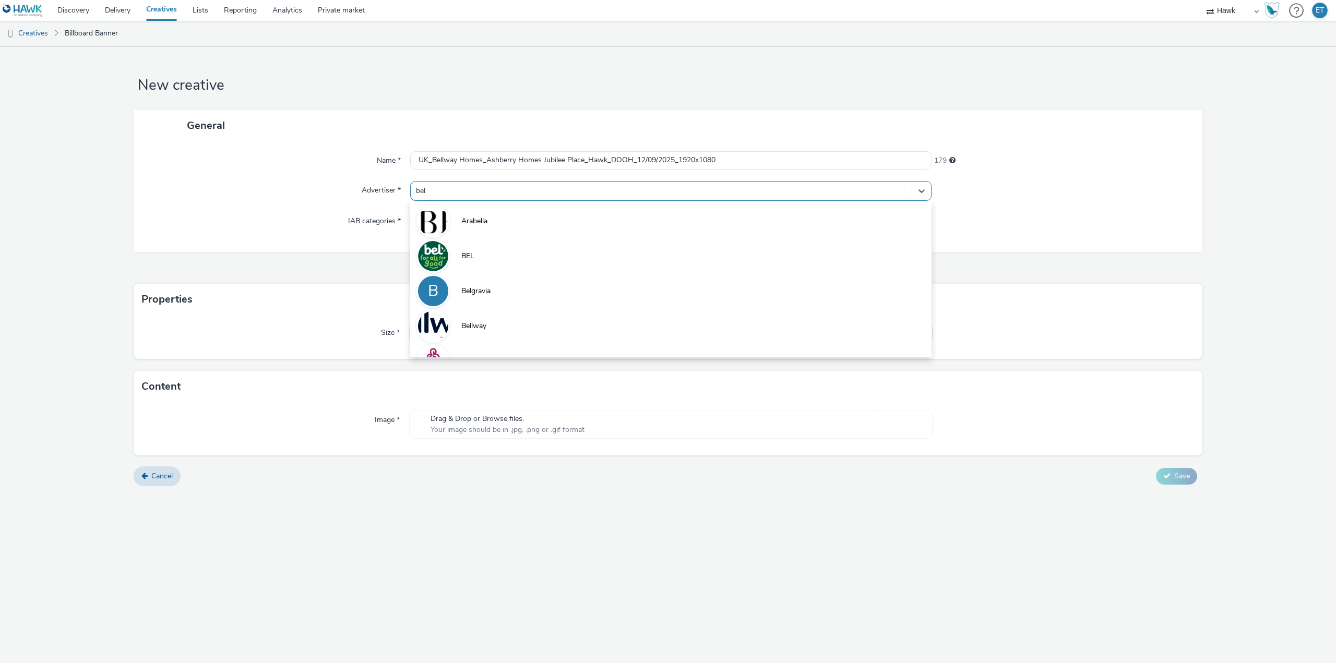
type input "bell"
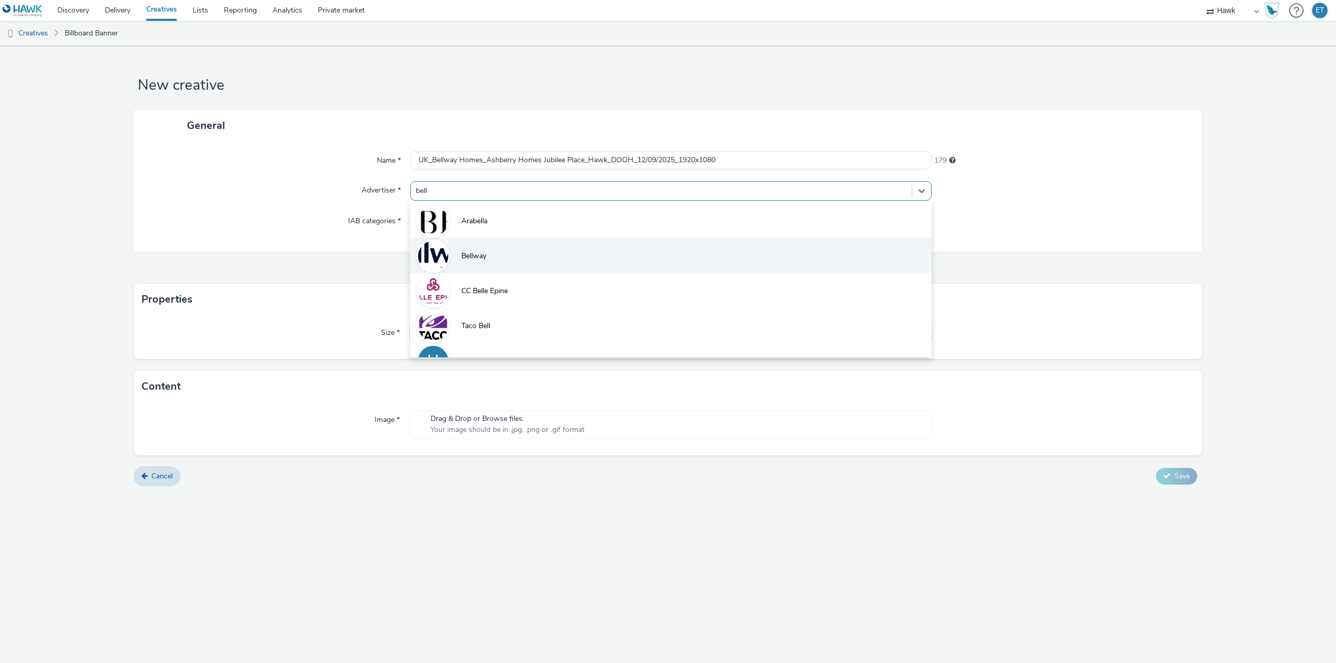
click at [478, 255] on span "Bellway" at bounding box center [473, 256] width 25 height 10
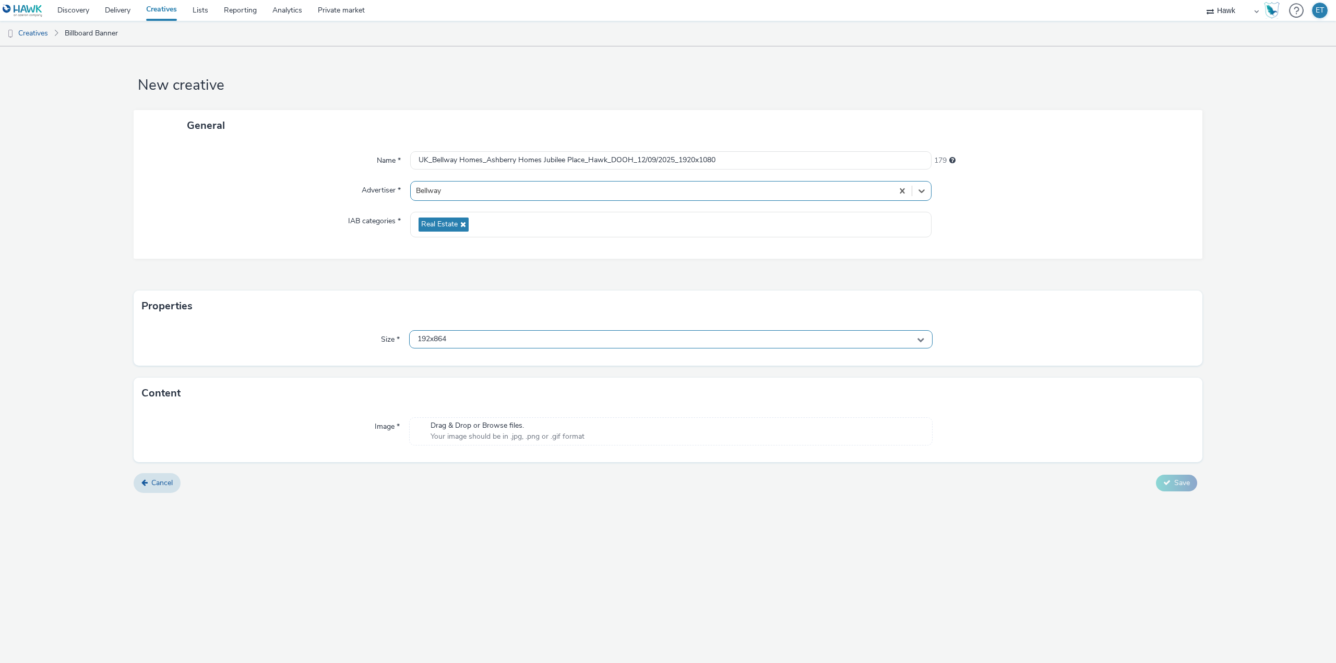
click at [524, 342] on div "192x864" at bounding box center [670, 339] width 523 height 18
click at [514, 359] on input "text" at bounding box center [671, 361] width 522 height 18
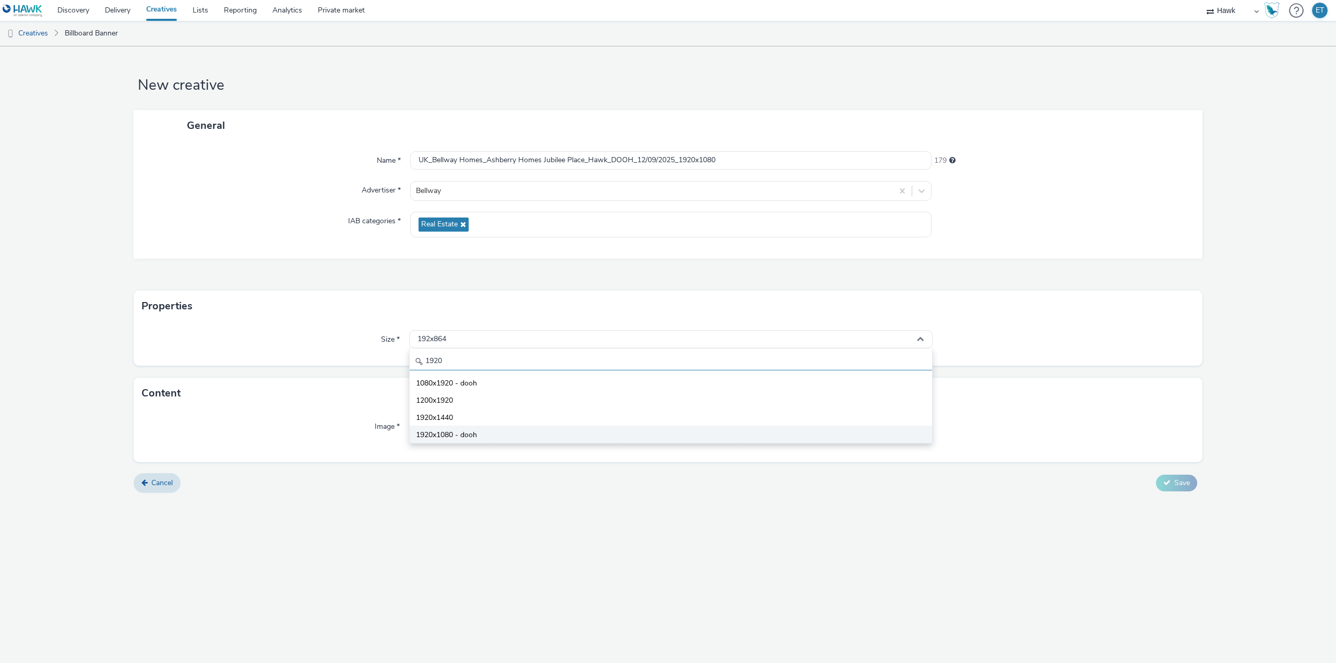
type input "1920"
click at [513, 431] on li "1920x1080 - dooh" at bounding box center [671, 434] width 522 height 17
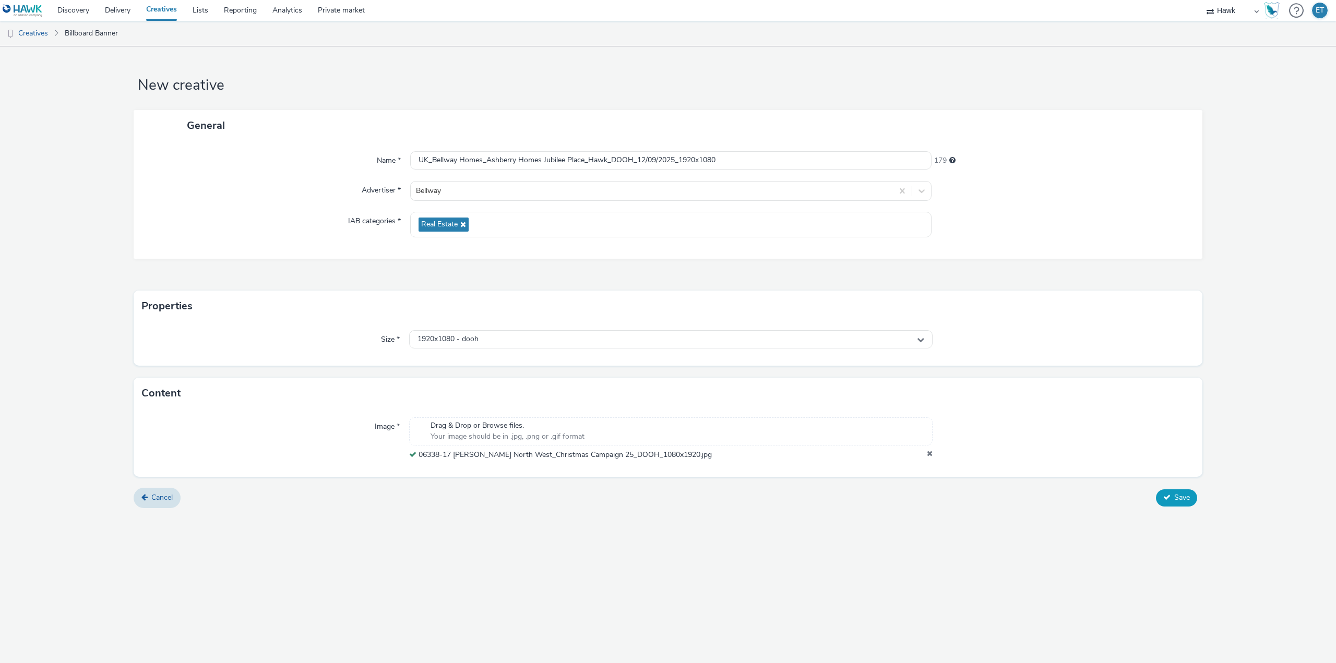
click at [1160, 493] on button "Save" at bounding box center [1176, 497] width 41 height 17
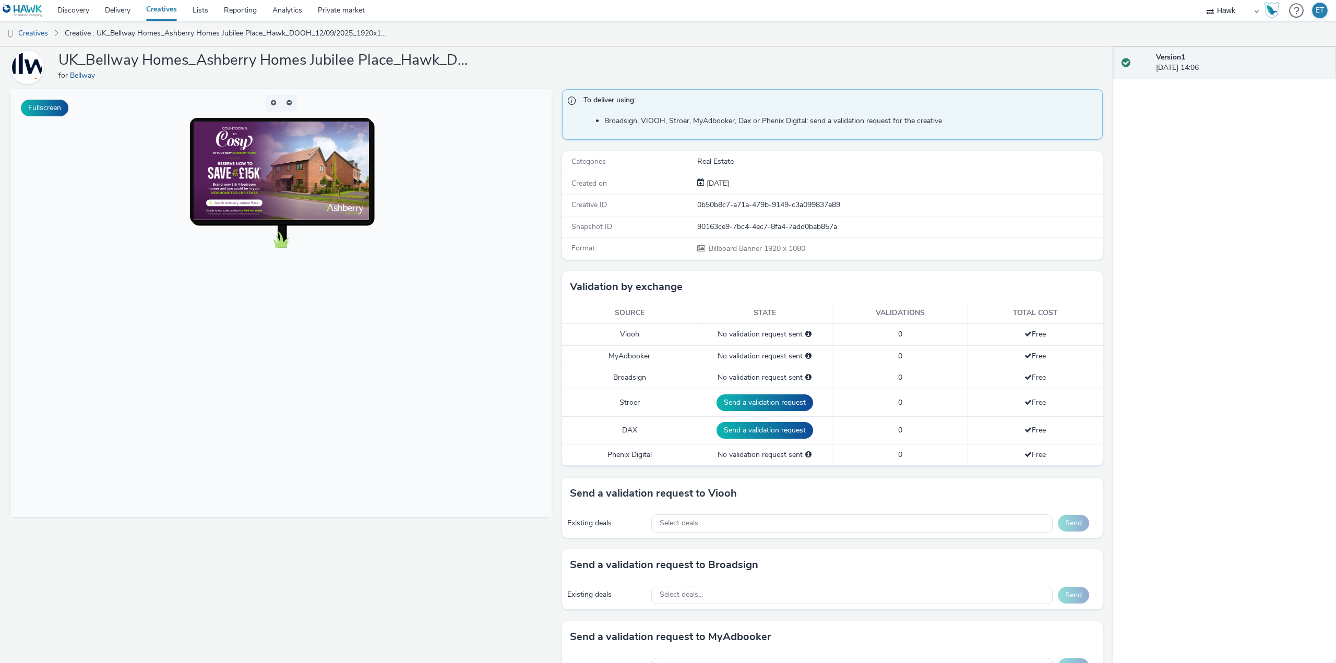
scroll to position [104, 0]
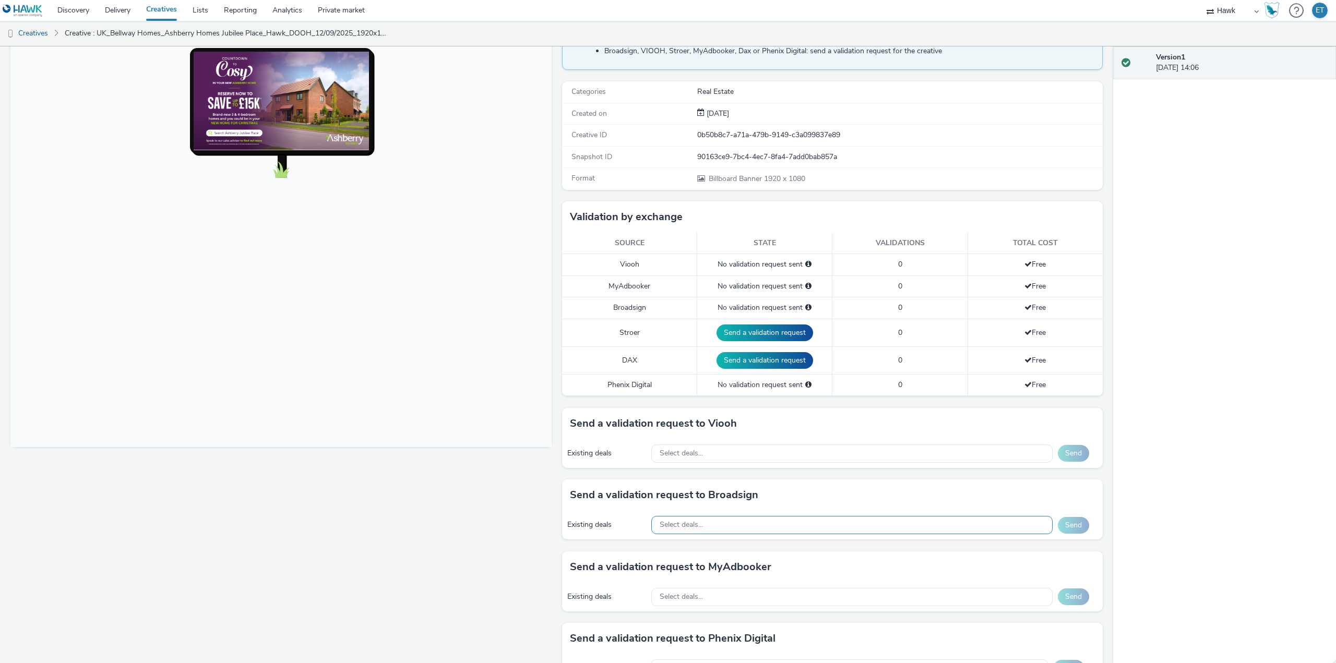
click at [682, 527] on span "Select deals..." at bounding box center [680, 525] width 43 height 9
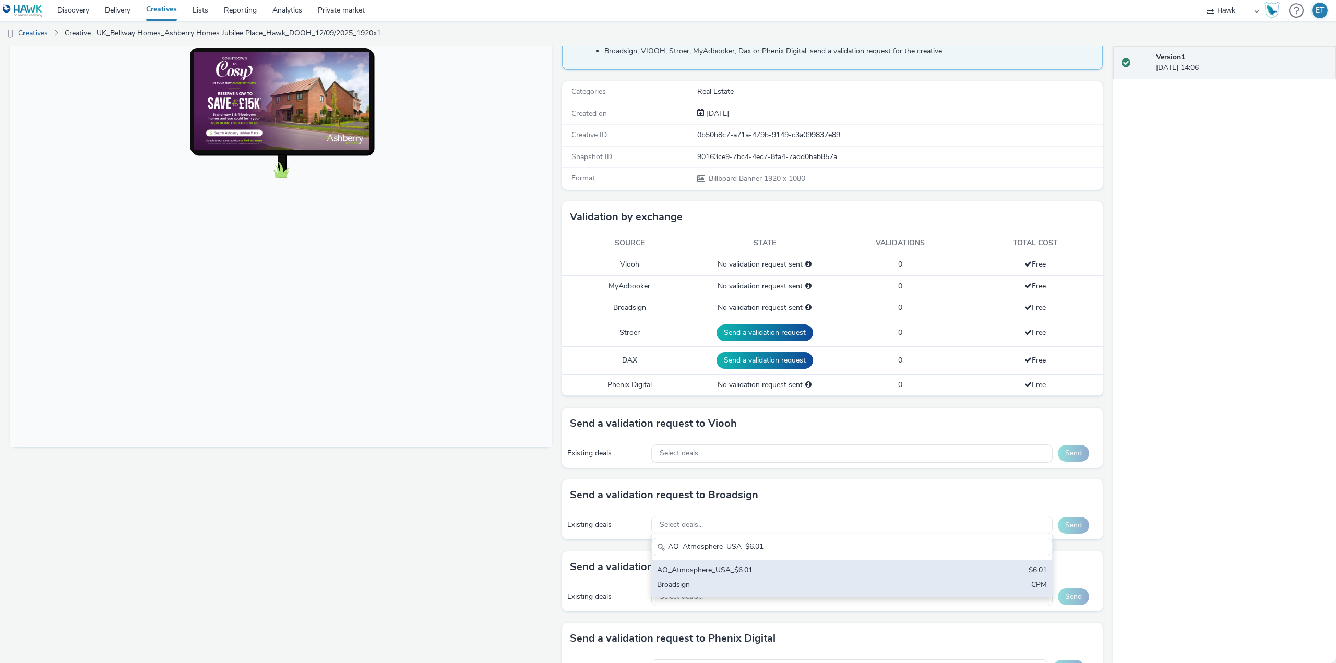
type input "AO_Atmosphere_USA_$6.01"
click at [711, 576] on div "AO_Atmosphere_USA_$6.01" at bounding box center [786, 571] width 258 height 12
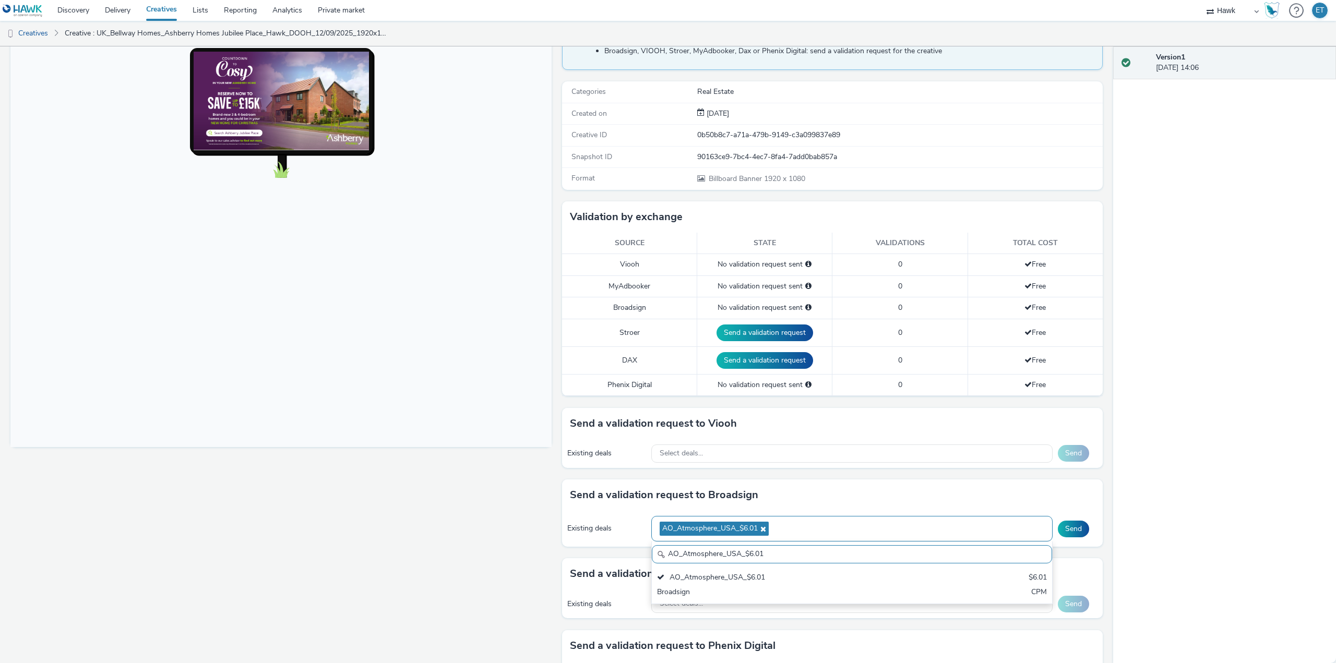
click at [972, 526] on div "AO_Atmosphere_USA_$6.01" at bounding box center [851, 529] width 401 height 26
click at [810, 529] on div "AO_Atmosphere_USA_$6.01" at bounding box center [851, 529] width 401 height 26
paste input "AO_Broadsign_Atmosphere_USA_$6.01"
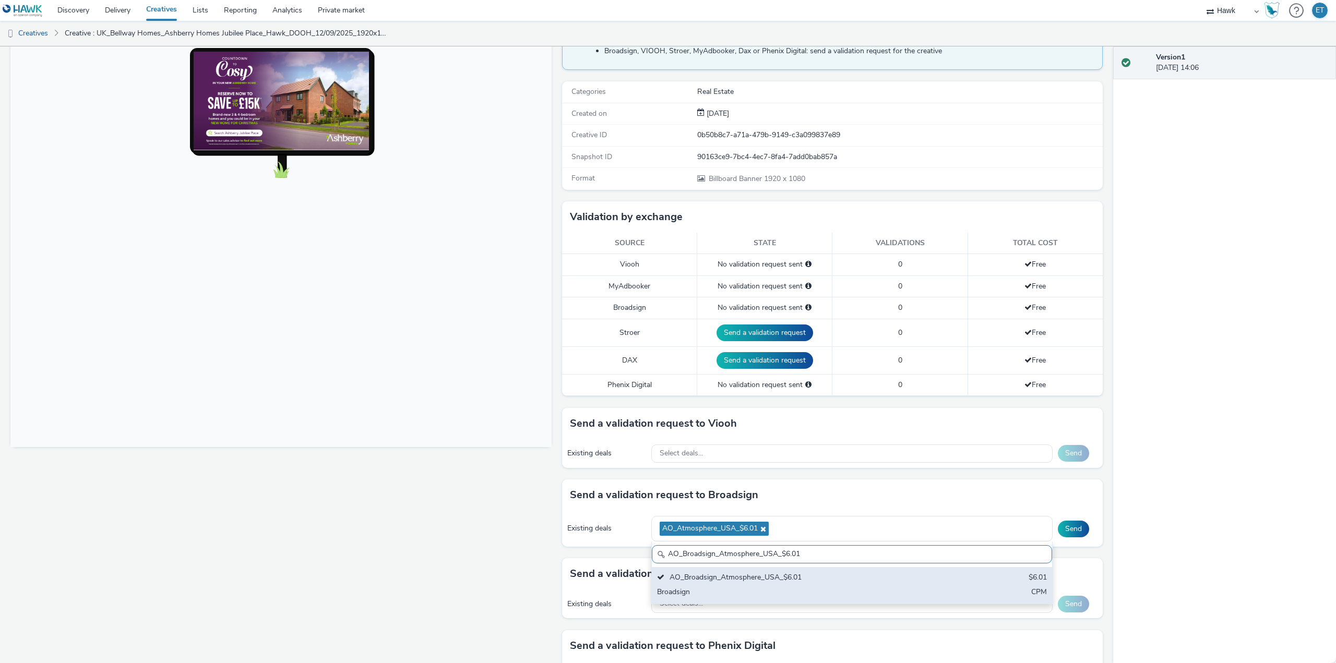
type input "AO_Broadsign_Atmosphere_USA_$6.01"
drag, startPoint x: 823, startPoint y: 577, endPoint x: 817, endPoint y: 570, distance: 9.2
click at [819, 572] on div "AO_Broadsign_Atmosphere_USA_$6.01" at bounding box center [786, 578] width 258 height 12
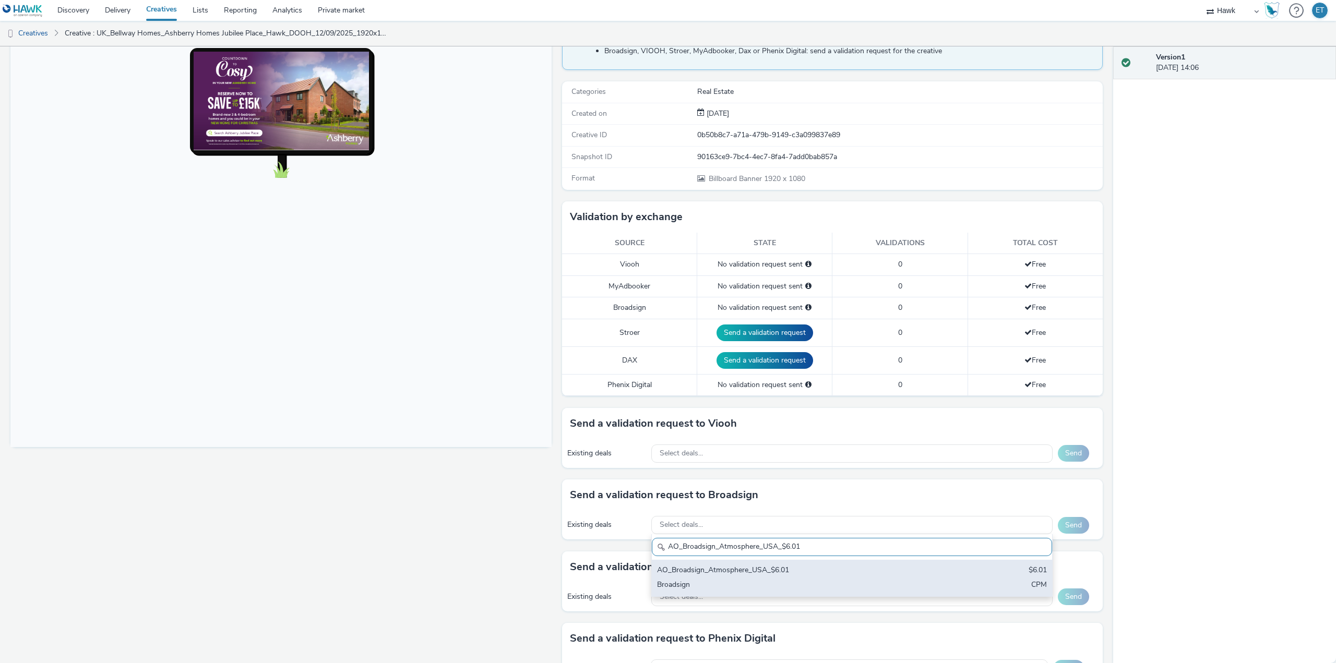
click at [736, 578] on div "AO_Broadsign_Atmosphere_USA_$6.01 $6.01 Broadsign CPM" at bounding box center [852, 578] width 400 height 37
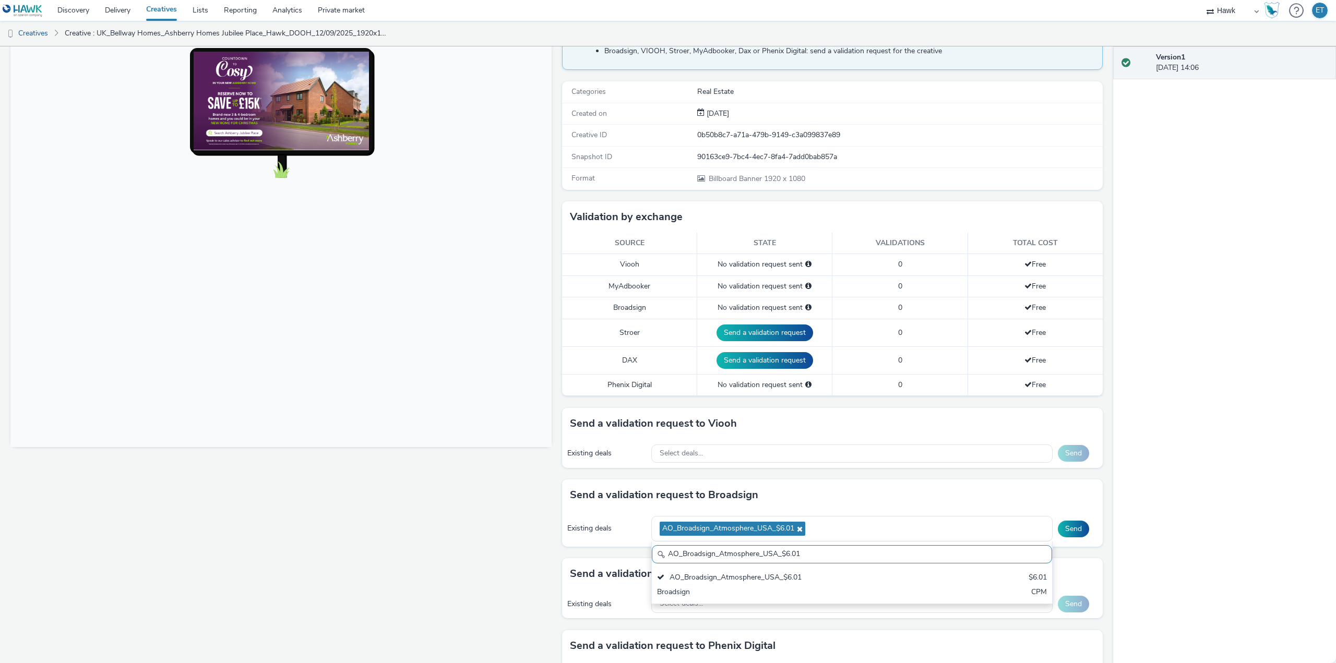
click at [868, 550] on input "AO_Broadsign_Atmosphere_USA_$6.01" at bounding box center [852, 554] width 400 height 18
paste input "AO_Atmosphere_USA_$6.01"
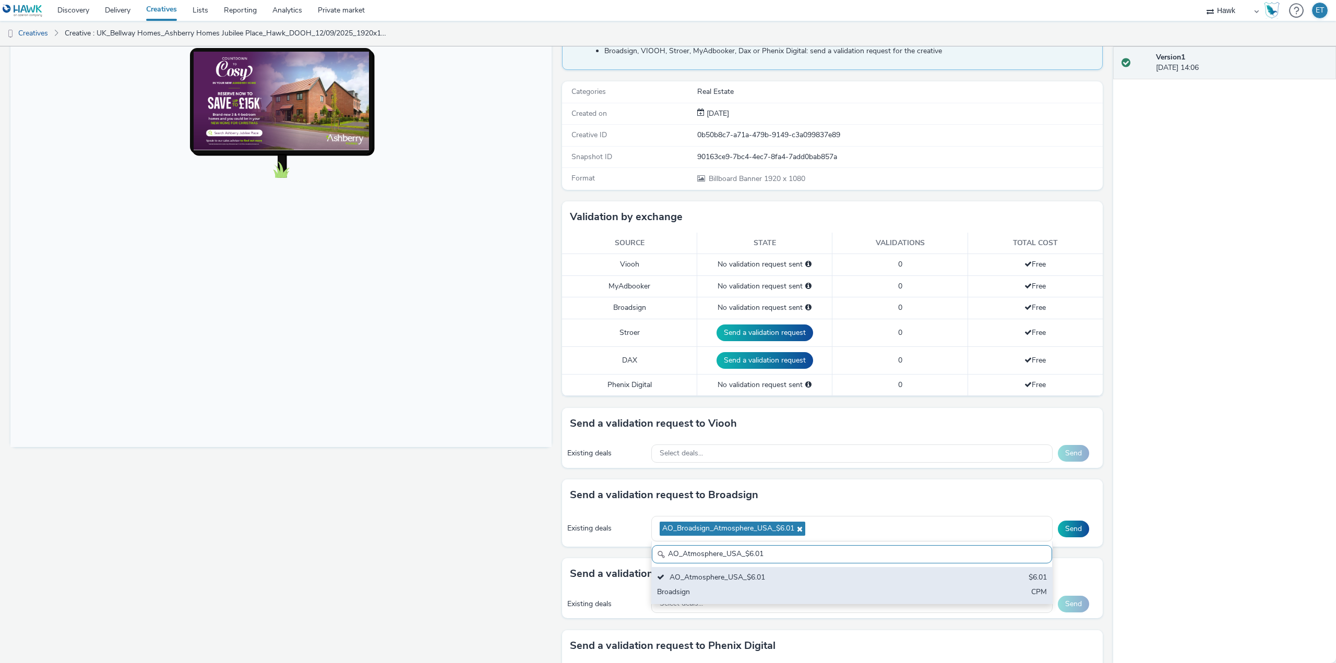
type input "AO_Atmosphere_USA_$6.01"
click at [853, 580] on div "AO_Atmosphere_USA_$6.01" at bounding box center [786, 578] width 258 height 12
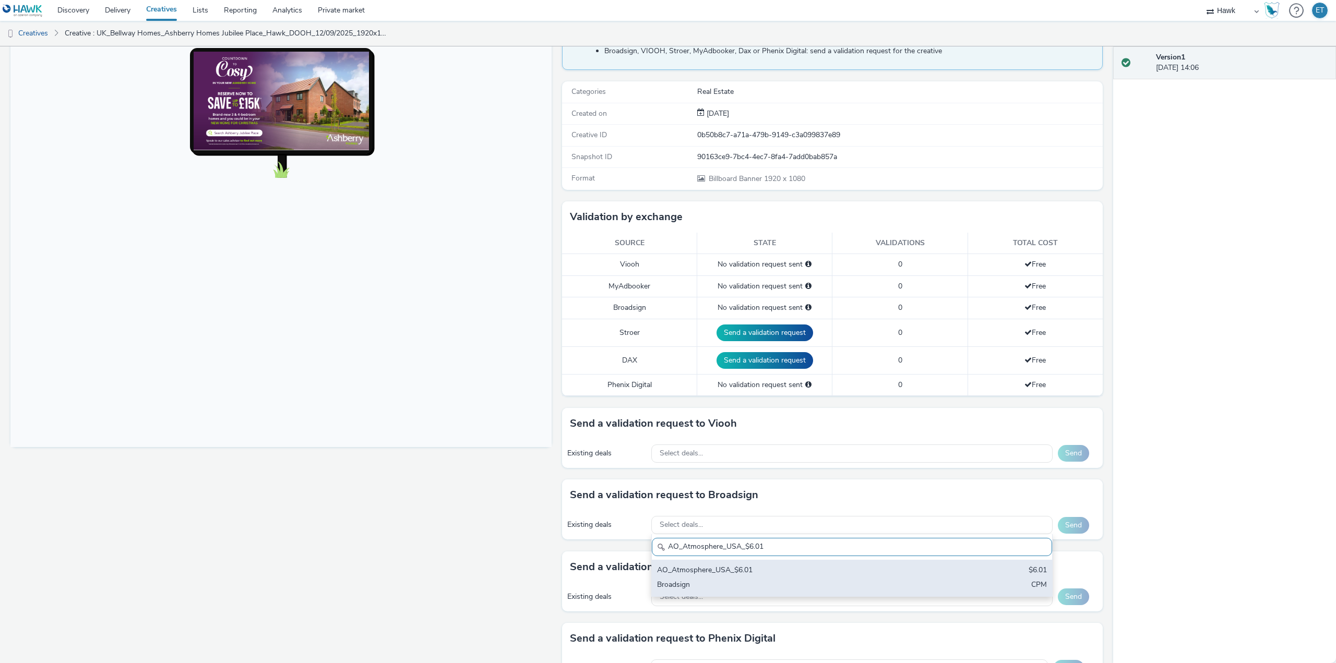
click at [774, 575] on div "AO_Atmosphere_USA_$6.01" at bounding box center [786, 571] width 258 height 12
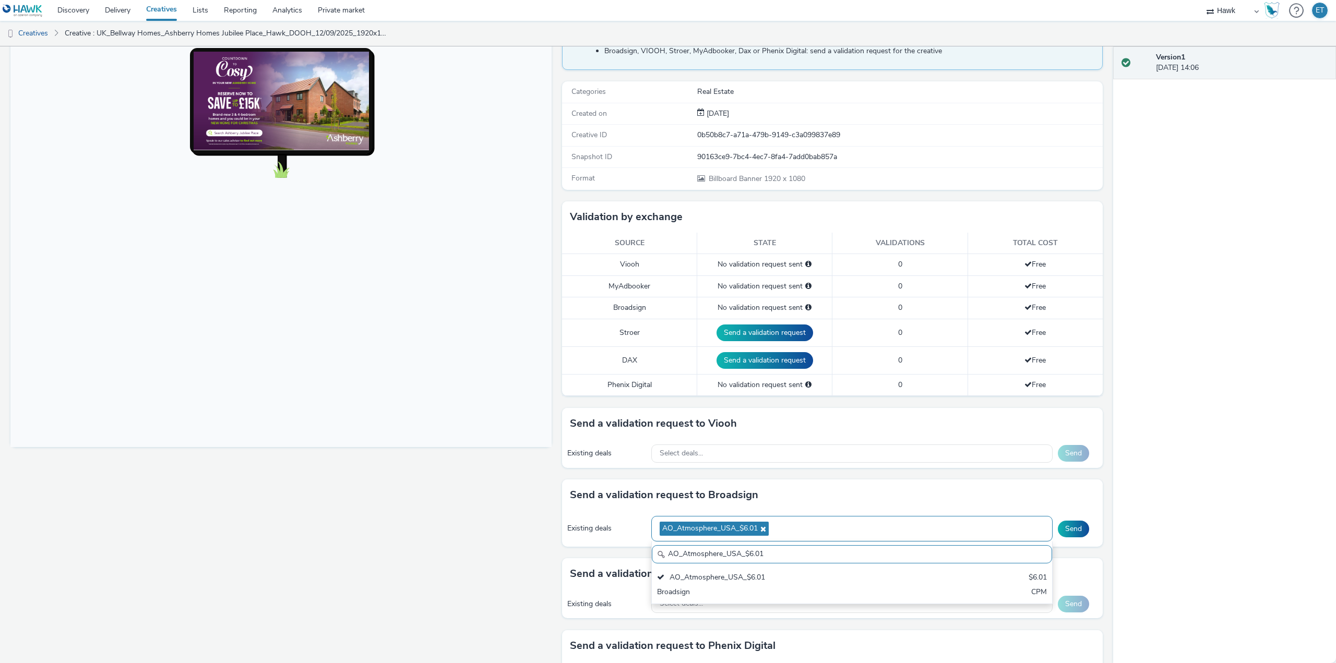
click at [803, 527] on div "AO_Atmosphere_USA_$6.01" at bounding box center [851, 529] width 401 height 26
click at [805, 530] on div "AO_Atmosphere_USA_$6.01" at bounding box center [851, 529] width 401 height 26
click at [807, 529] on div "AO_Atmosphere_USA_$6.01" at bounding box center [851, 529] width 401 height 26
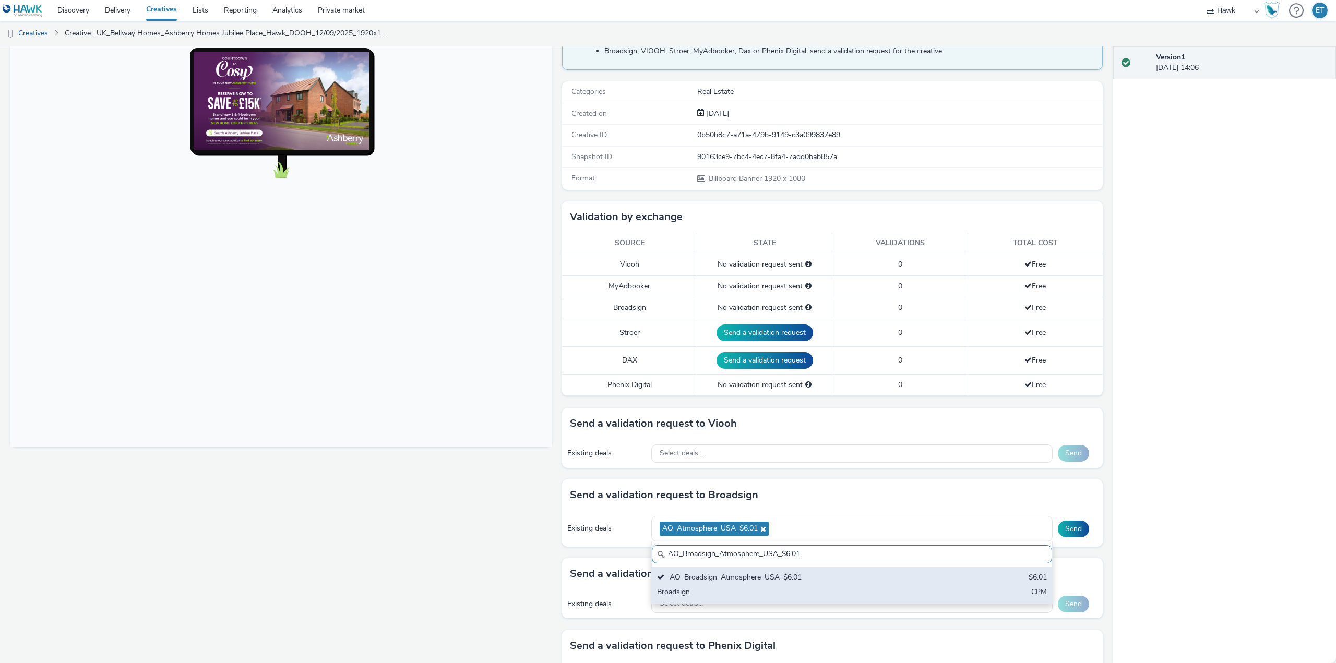
click at [821, 593] on div "Broadsign" at bounding box center [786, 593] width 258 height 12
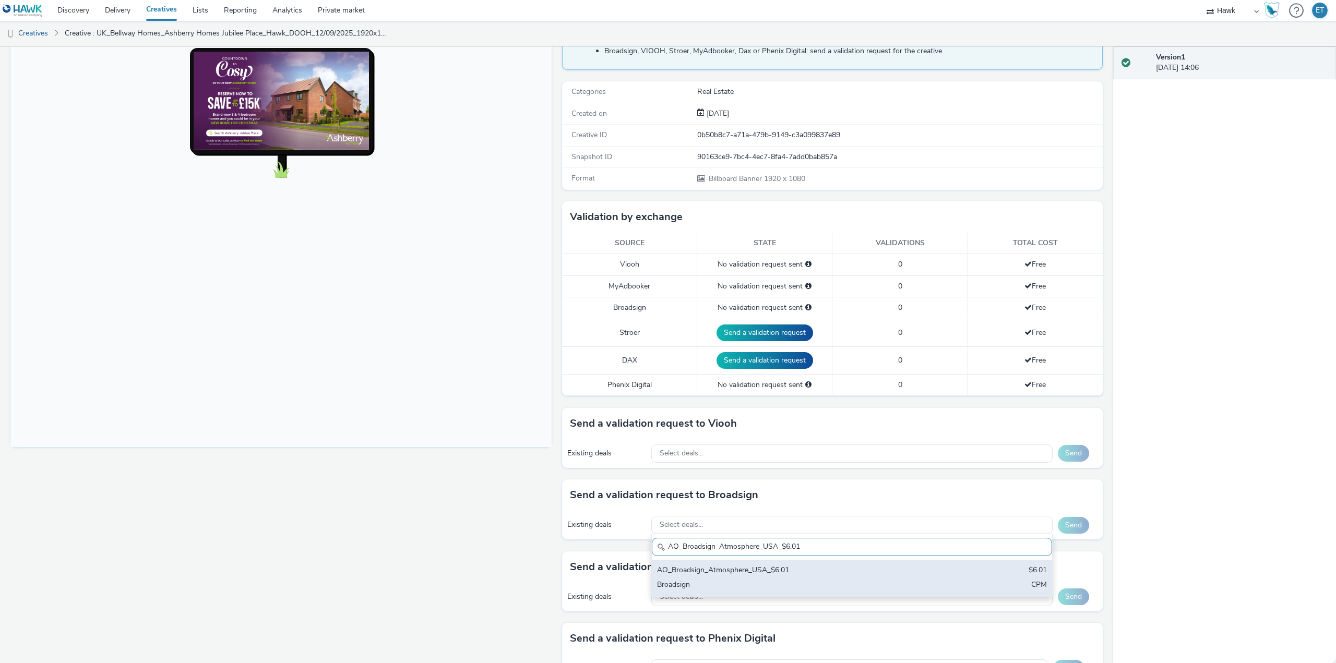
click at [698, 580] on div "Broadsign" at bounding box center [786, 586] width 258 height 12
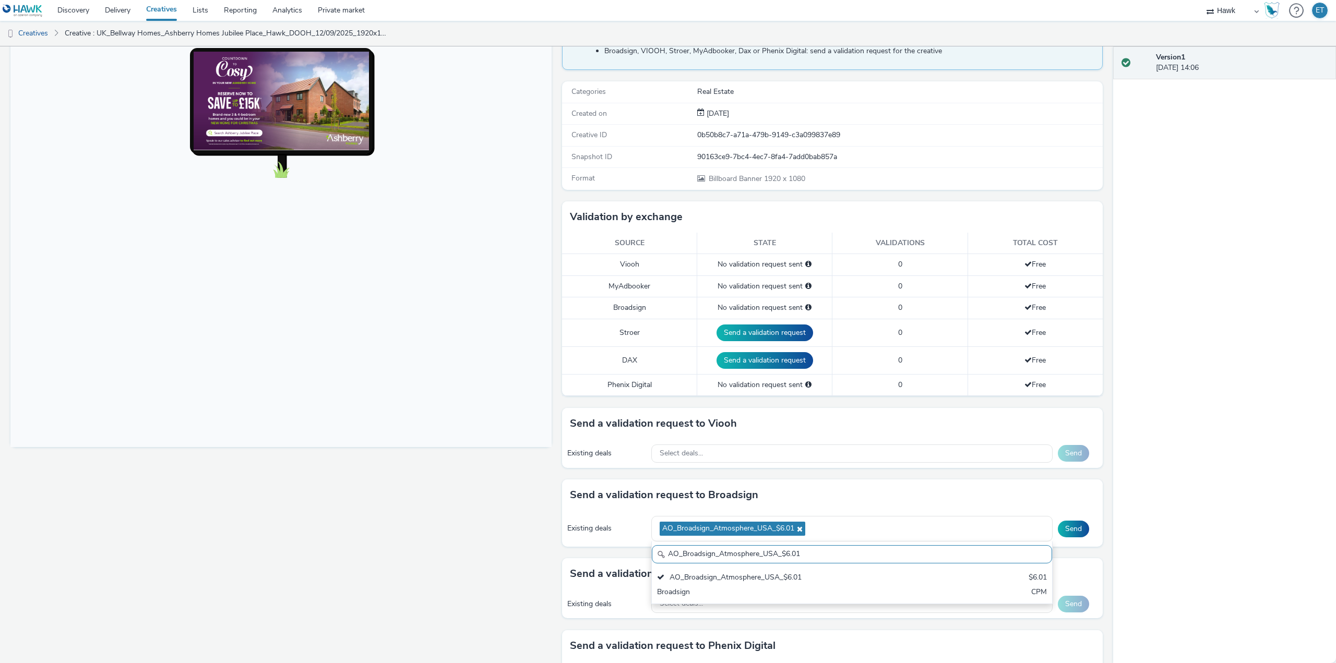
drag, startPoint x: 809, startPoint y: 552, endPoint x: 607, endPoint y: 542, distance: 201.6
click at [607, 542] on div "Existing deals AO_Broadsign_Atmosphere_USA_$6.01 AO_Broadsign_Atmosphere_USA_$6…" at bounding box center [832, 529] width 541 height 36
paste input "text"
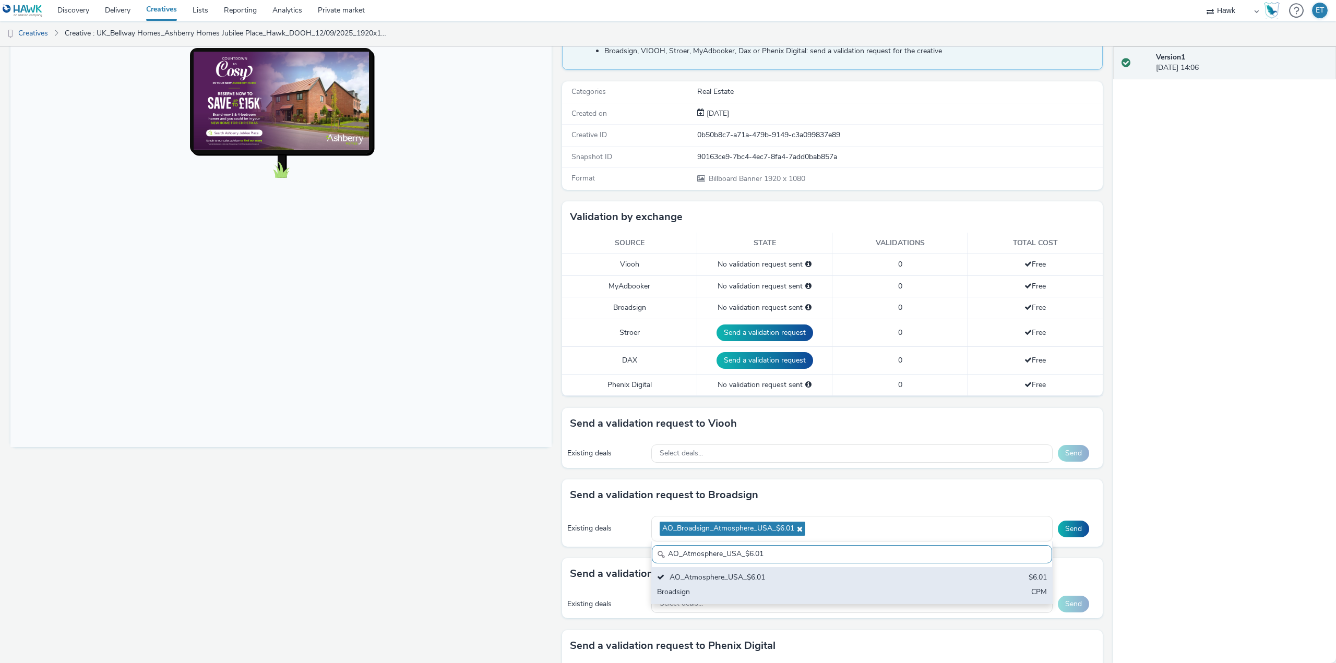
type input "AO_Atmosphere_USA_$6.01"
click at [705, 590] on div "Broadsign" at bounding box center [786, 593] width 258 height 12
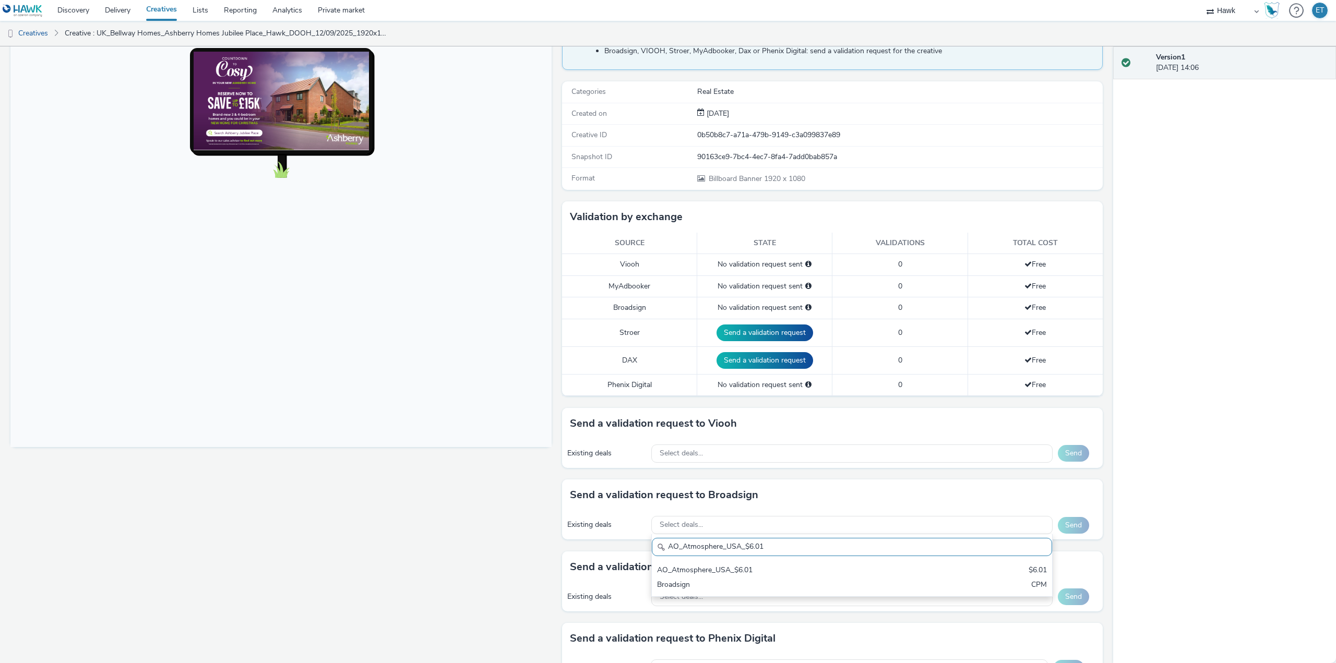
click at [727, 596] on div "AO_Atmosphere_USA_$6.01 AO_Atmosphere_USA_$6.01 $6.01 Broadsign CPM" at bounding box center [851, 565] width 401 height 63
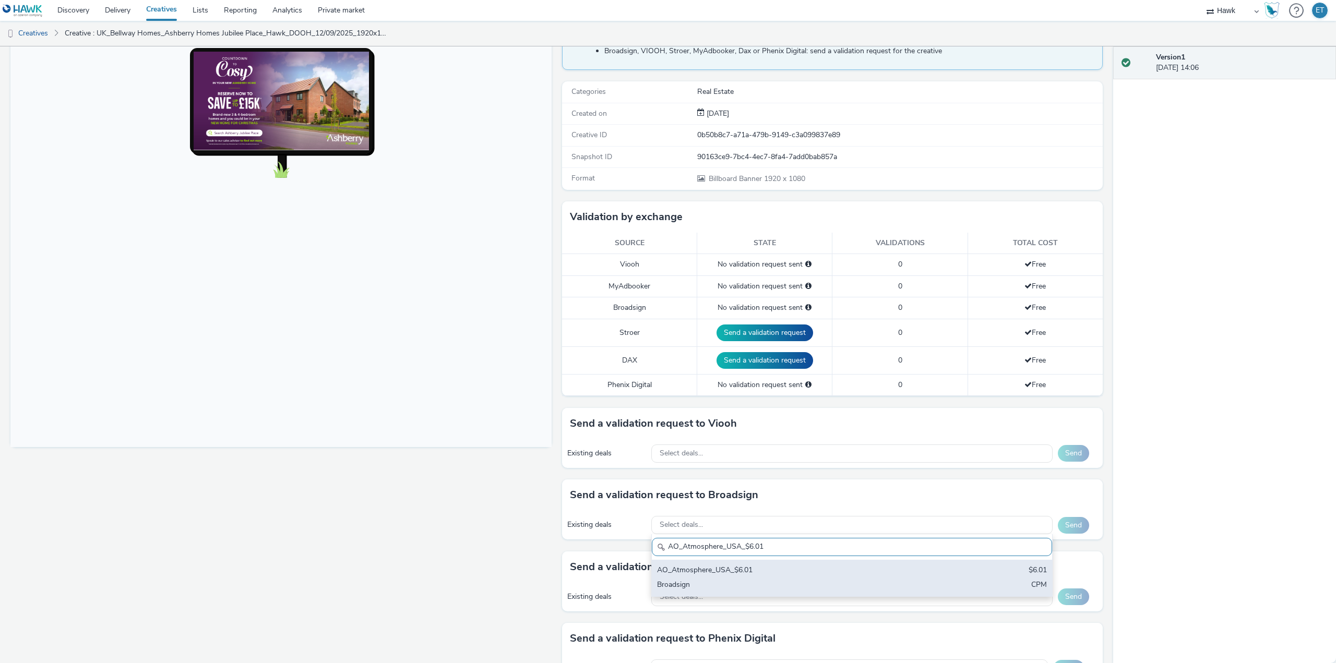
click at [726, 581] on div "Broadsign" at bounding box center [786, 586] width 258 height 12
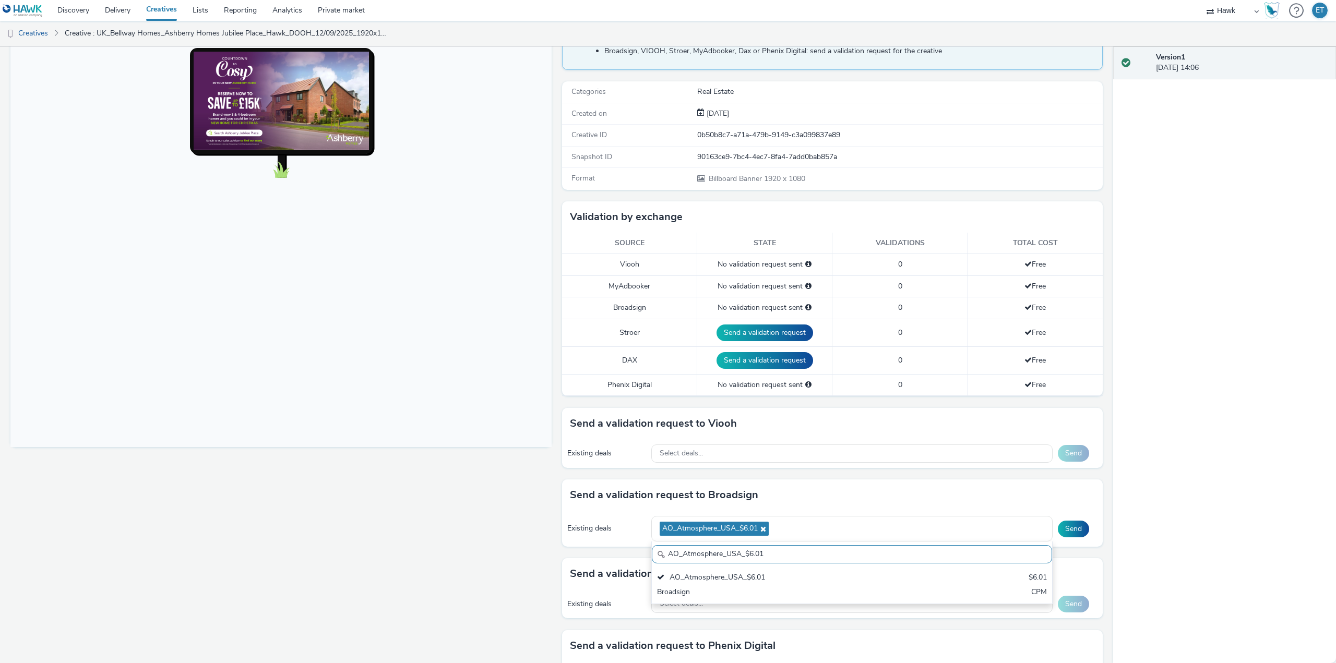
click at [540, 561] on div "Fullscreen" at bounding box center [283, 385] width 546 height 732
click at [1059, 534] on button "Send" at bounding box center [1073, 529] width 31 height 17
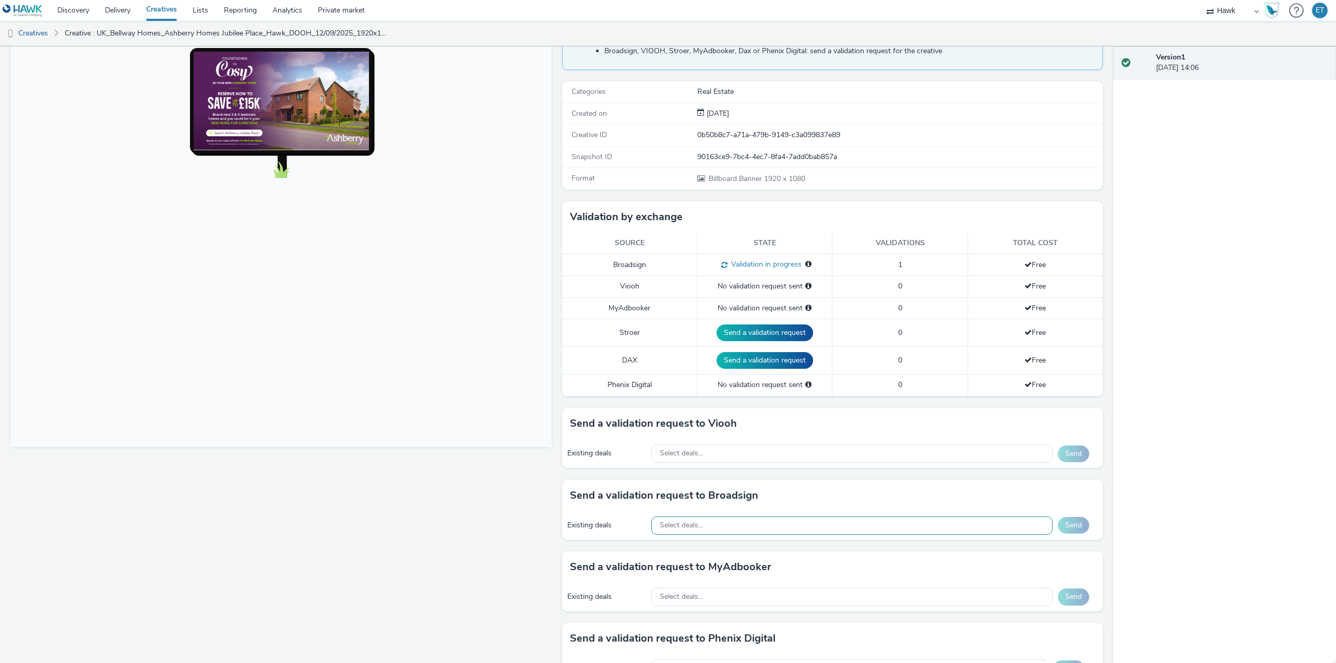
click at [721, 523] on div "Select deals..." at bounding box center [851, 526] width 401 height 18
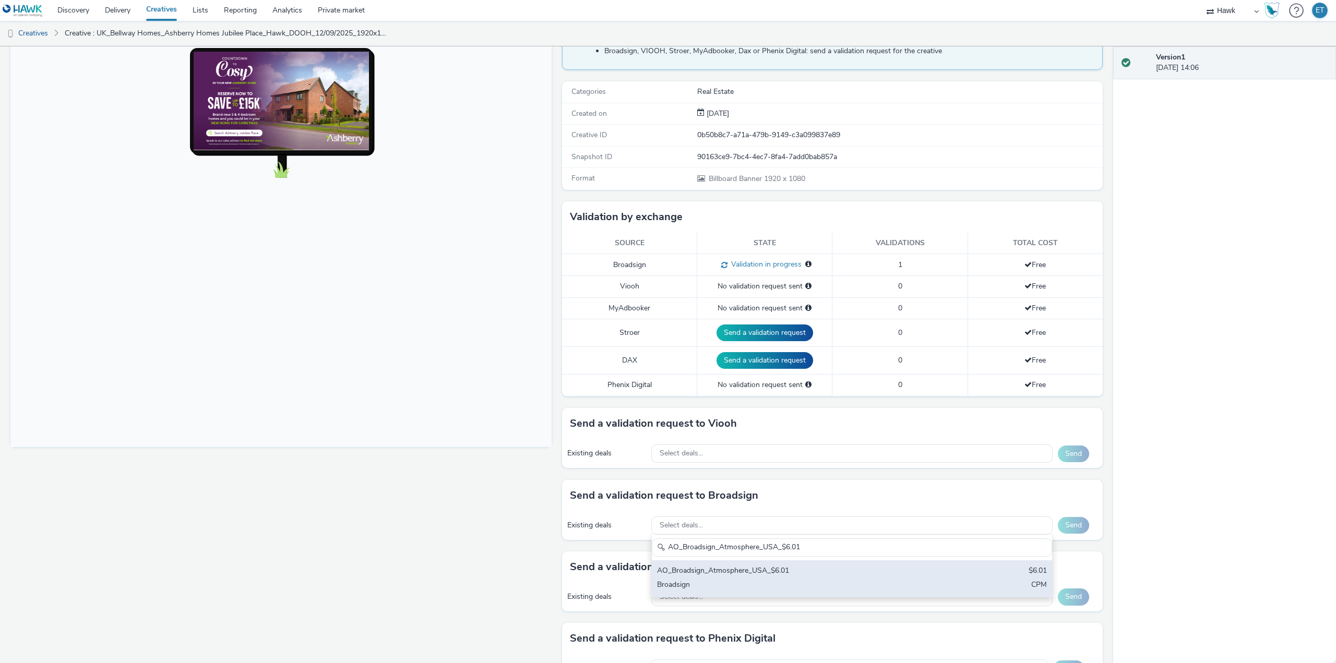
type input "AO_Broadsign_Atmosphere_USA_$6.01"
click at [739, 570] on div "AO_Broadsign_Atmosphere_USA_$6.01" at bounding box center [786, 572] width 258 height 12
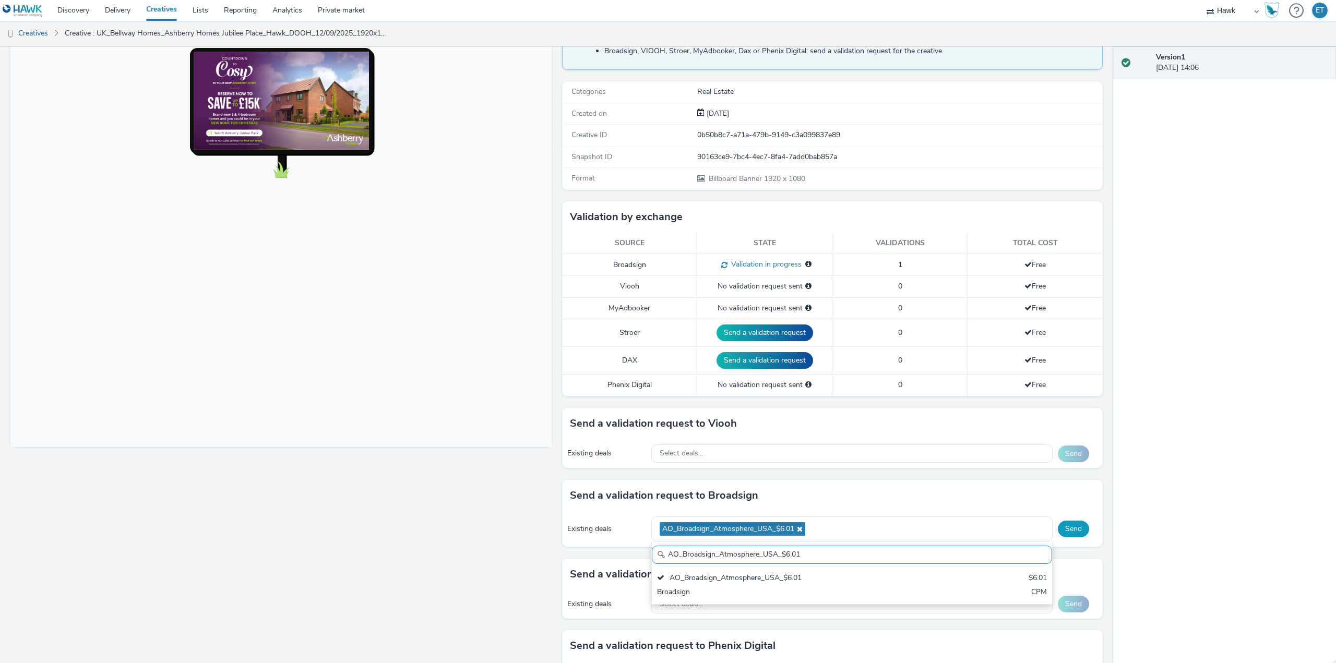
click at [1076, 524] on button "Send" at bounding box center [1073, 529] width 31 height 17
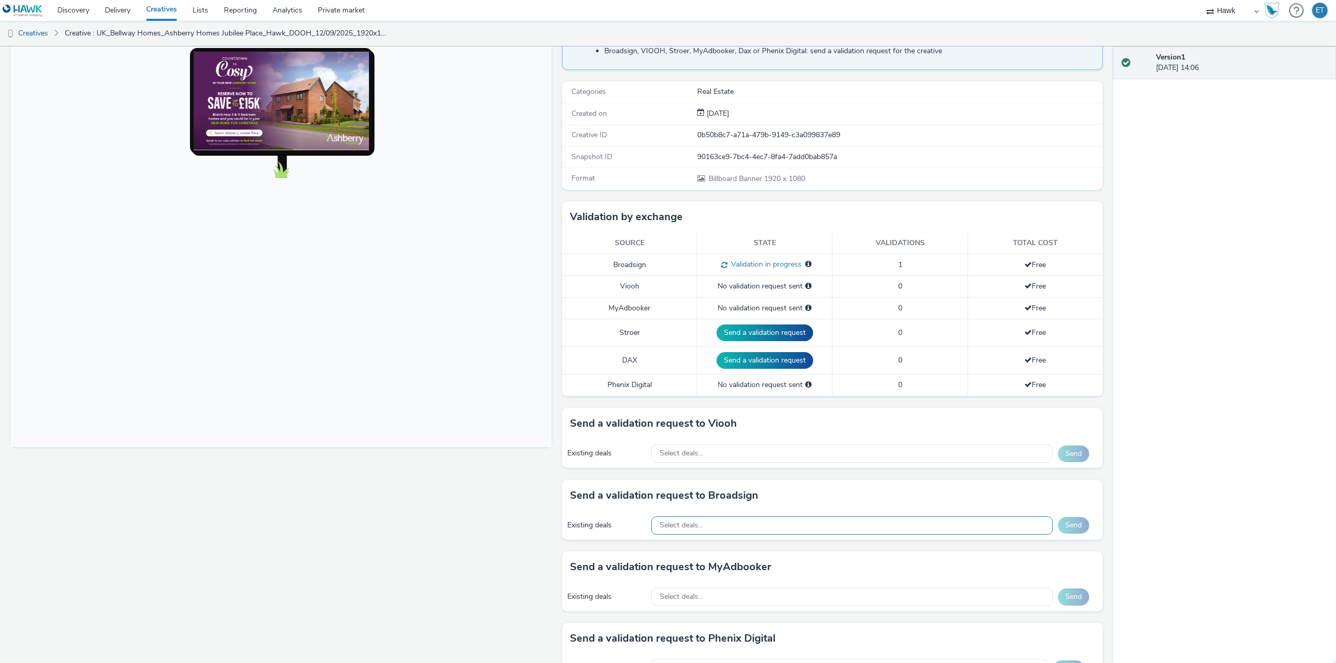
click at [749, 527] on div "Select deals..." at bounding box center [851, 526] width 401 height 18
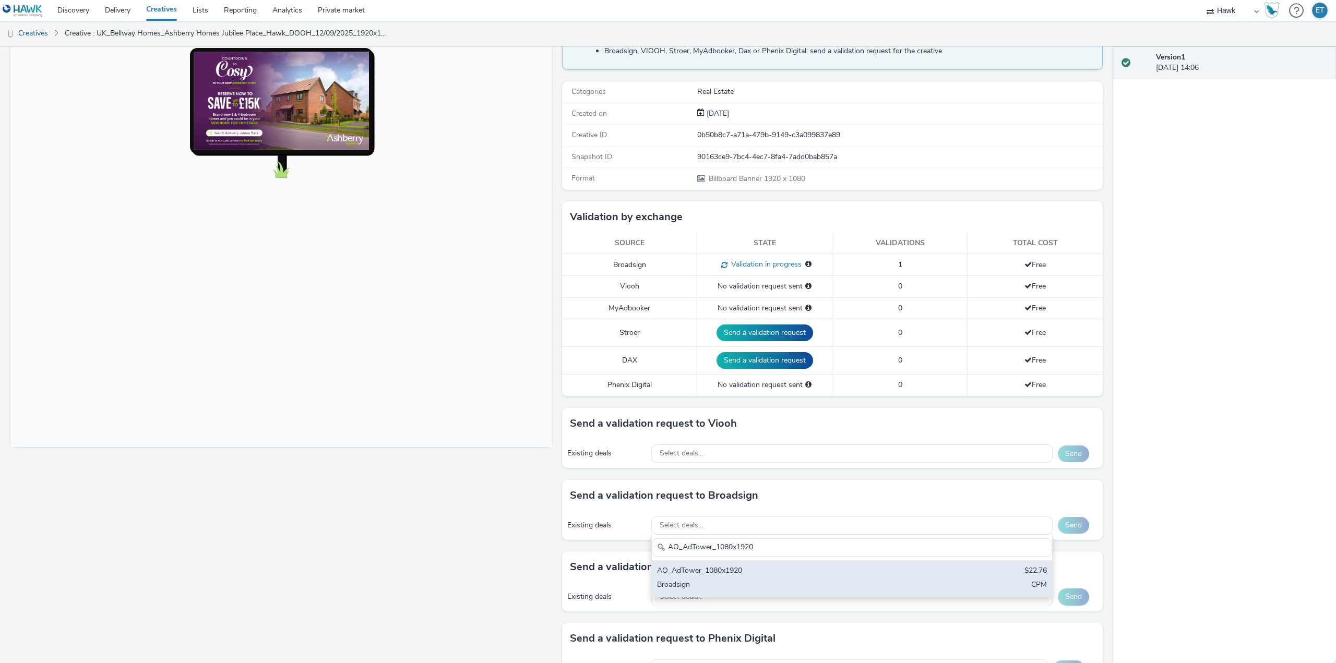
type input "AO_AdTower_1080x1920"
click at [778, 575] on div "AO_AdTower_1080x1920" at bounding box center [786, 572] width 258 height 12
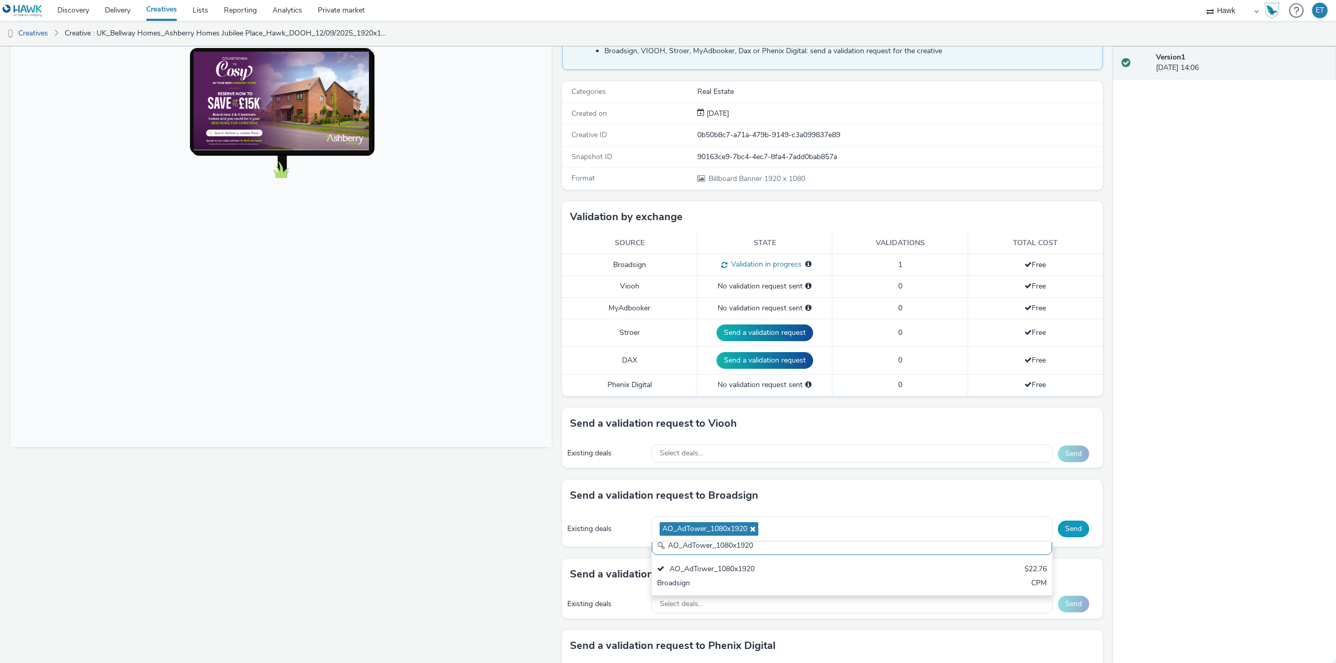
click at [1075, 532] on button "Send" at bounding box center [1073, 529] width 31 height 17
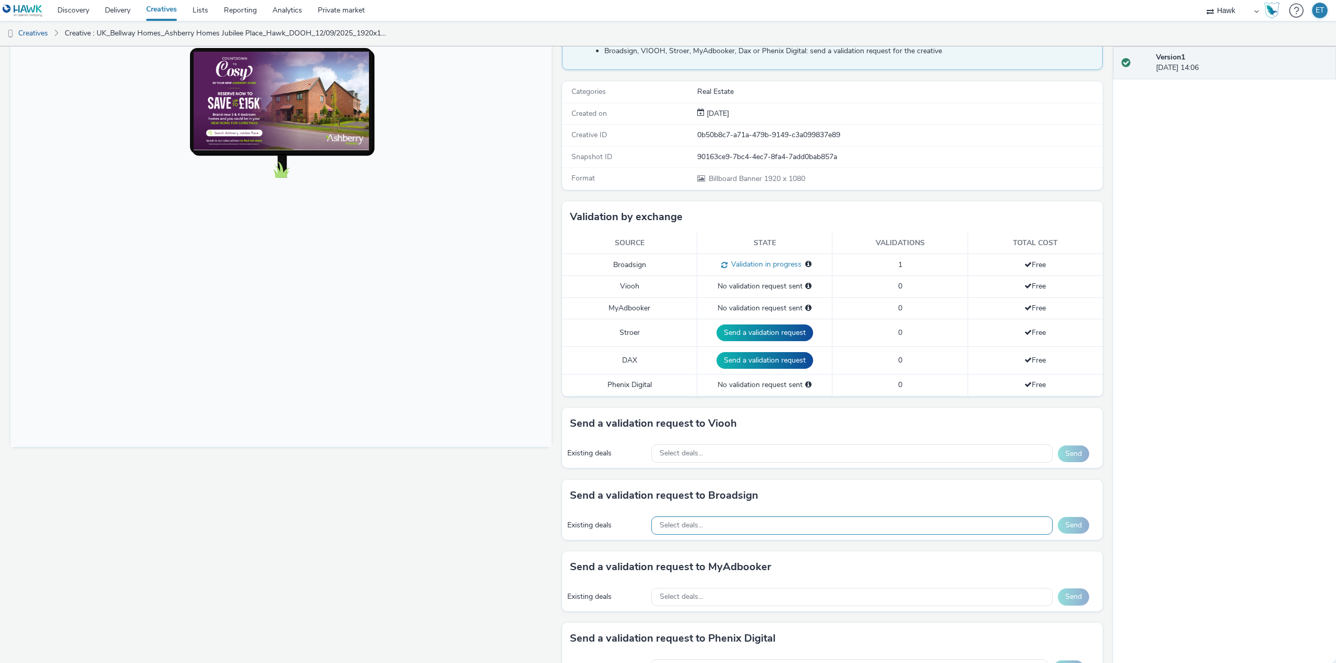
click at [805, 528] on div "Select deals..." at bounding box center [851, 526] width 401 height 18
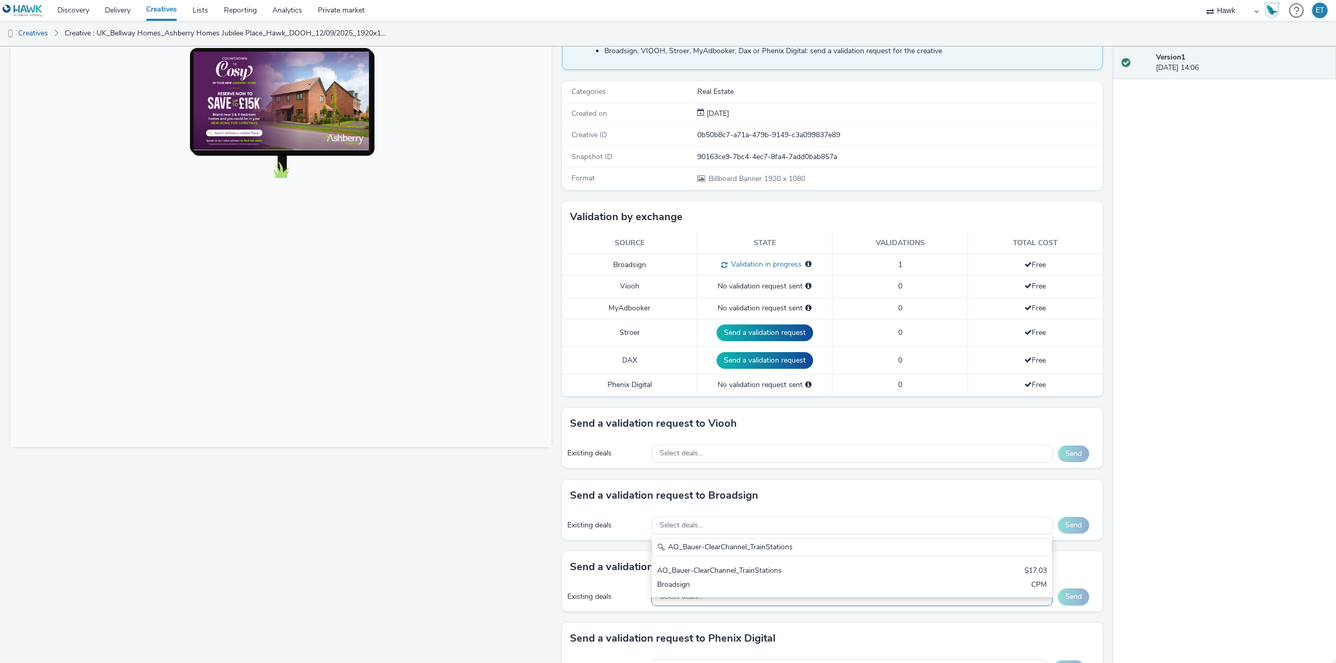
type input "AO_Bauer-ClearChannel_TrainStations"
click at [927, 601] on div "Select deals..." at bounding box center [851, 597] width 401 height 18
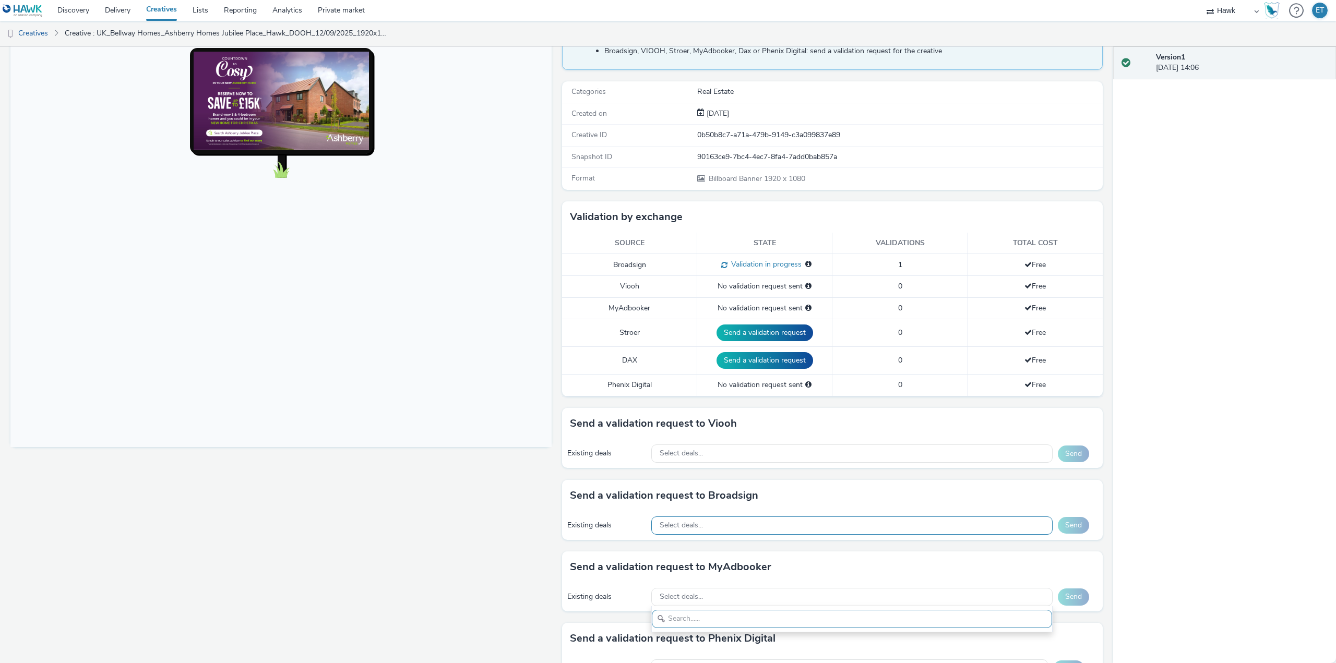
click at [879, 525] on div "Select deals..." at bounding box center [851, 526] width 401 height 18
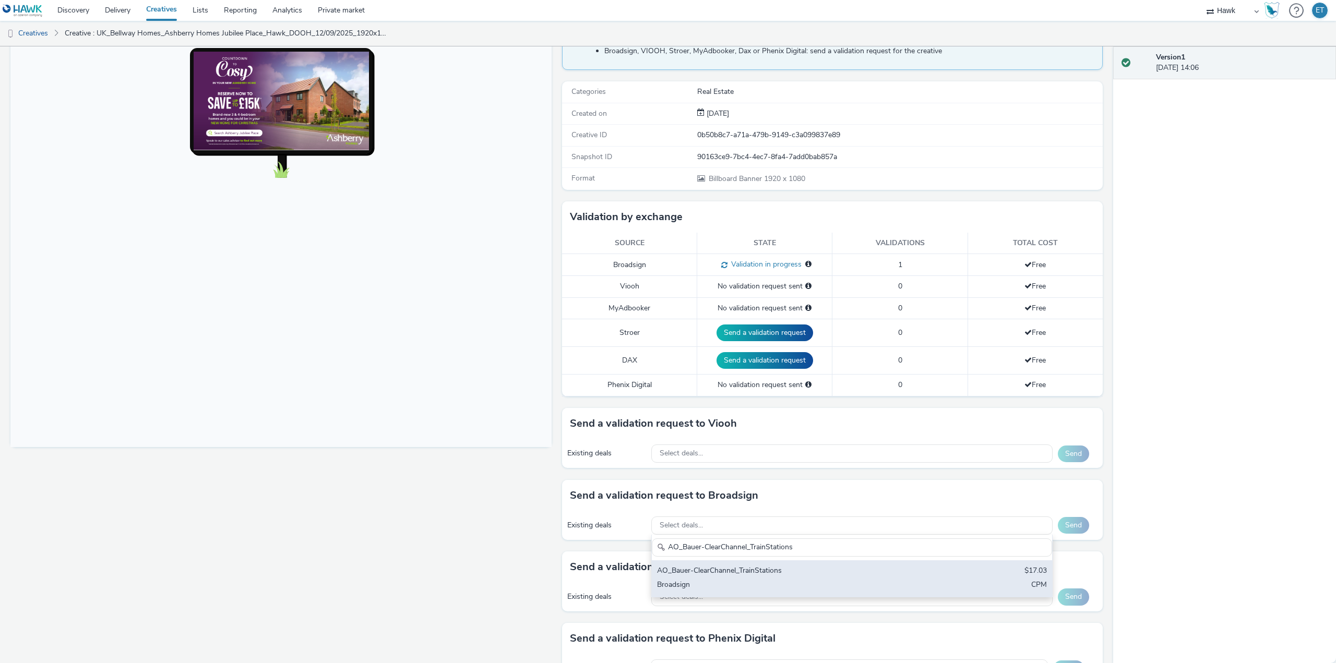
type input "AO_Bauer-ClearChannel_TrainStations"
click at [902, 582] on div "Broadsign" at bounding box center [786, 586] width 258 height 12
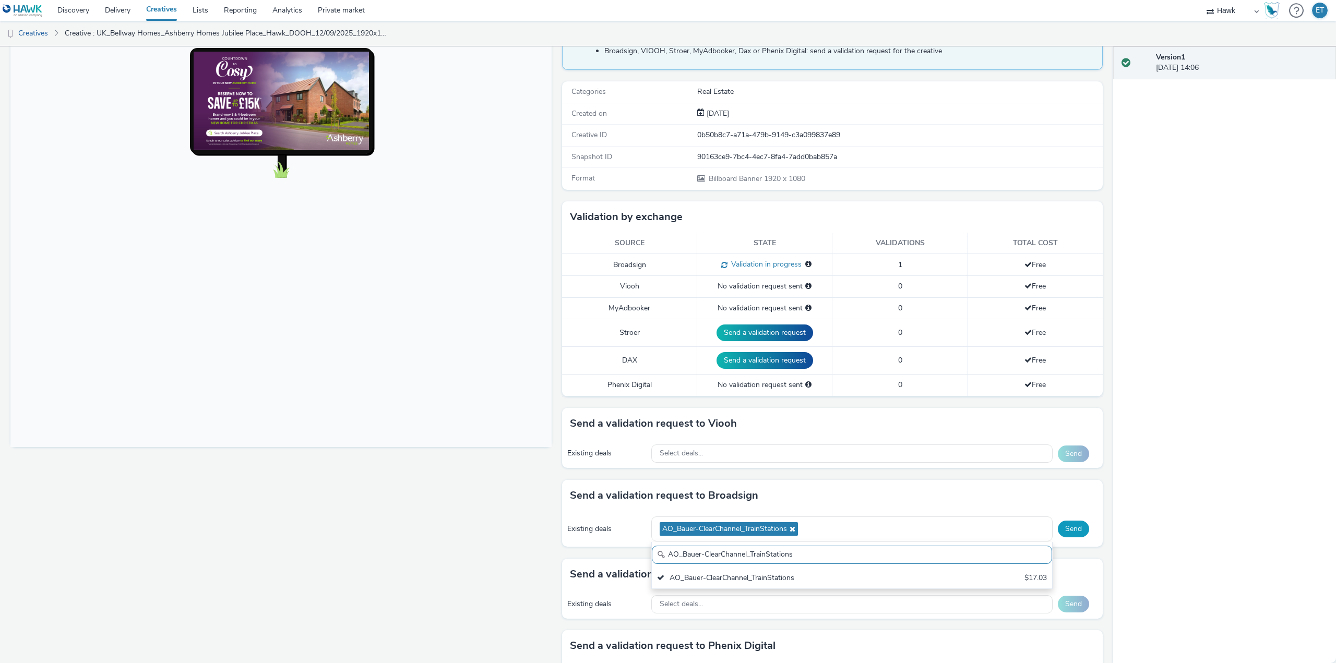
click at [1062, 528] on button "Send" at bounding box center [1073, 529] width 31 height 17
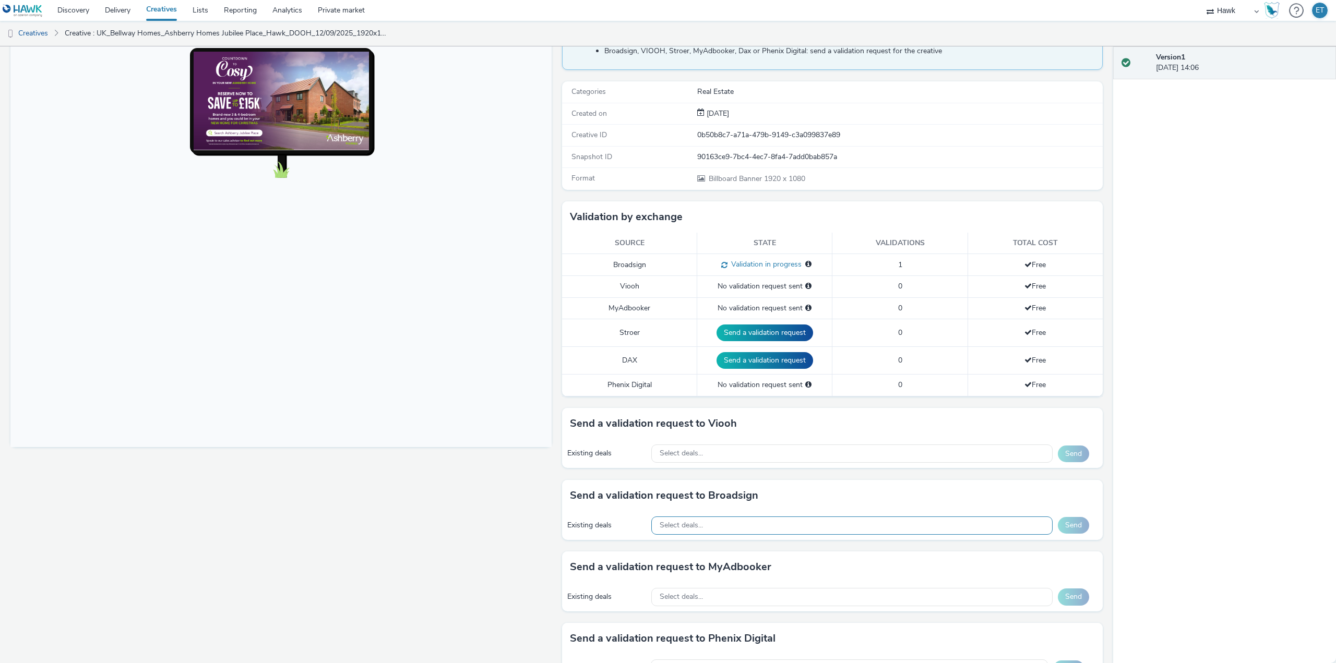
click at [793, 525] on div "Select deals..." at bounding box center [851, 526] width 401 height 18
paste input "AO_Bauer-ClearChannel_Supermarkets"
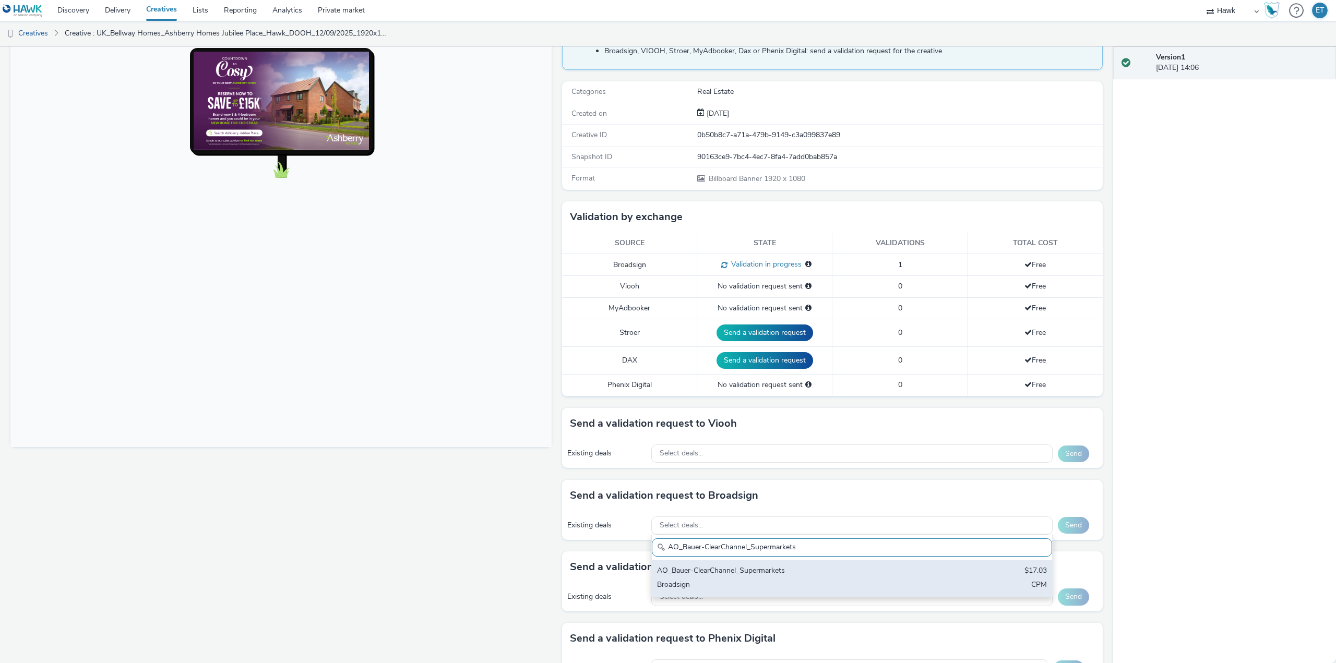
type input "AO_Bauer-ClearChannel_Supermarkets"
click at [811, 585] on div "Broadsign" at bounding box center [786, 586] width 258 height 12
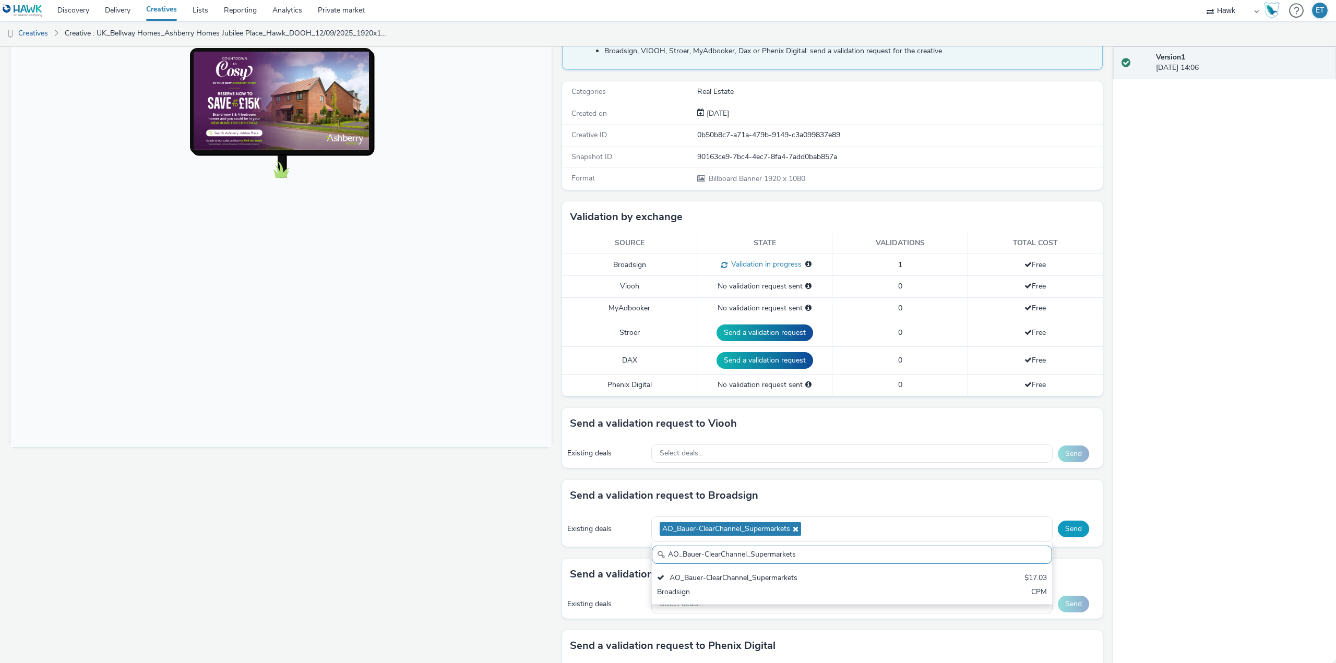
click at [1070, 533] on button "Send" at bounding box center [1073, 529] width 31 height 17
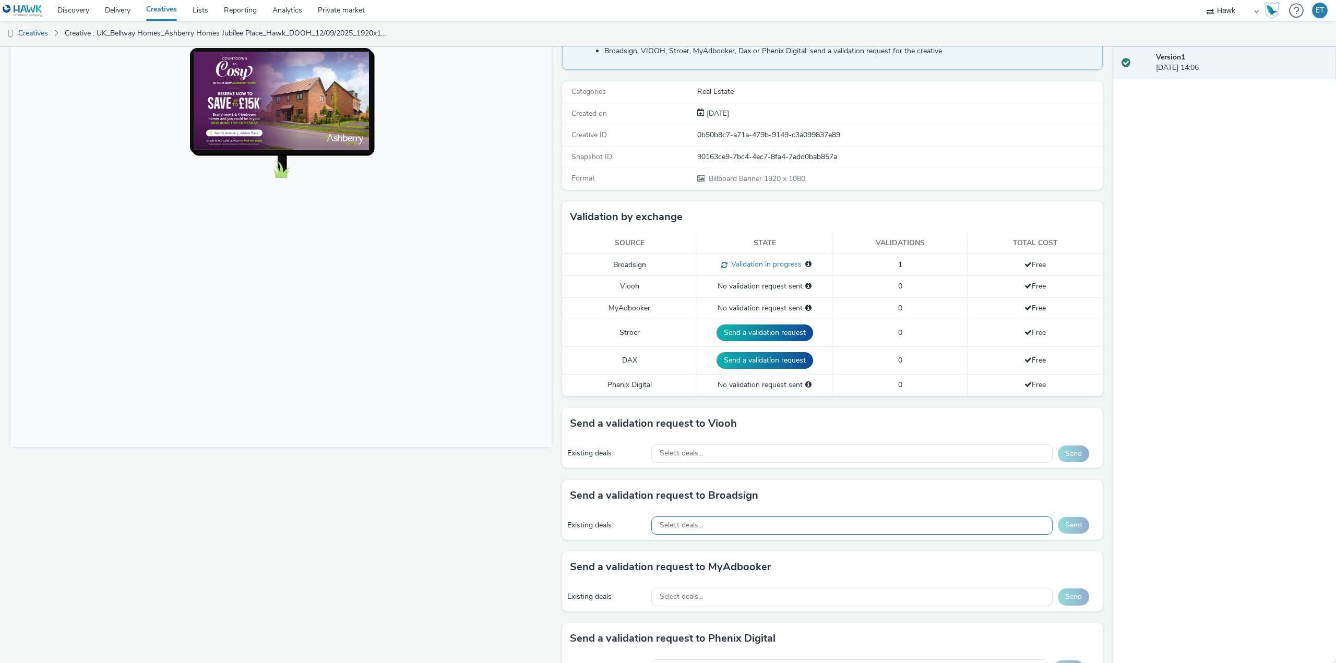
click at [779, 526] on div "Select deals..." at bounding box center [851, 526] width 401 height 18
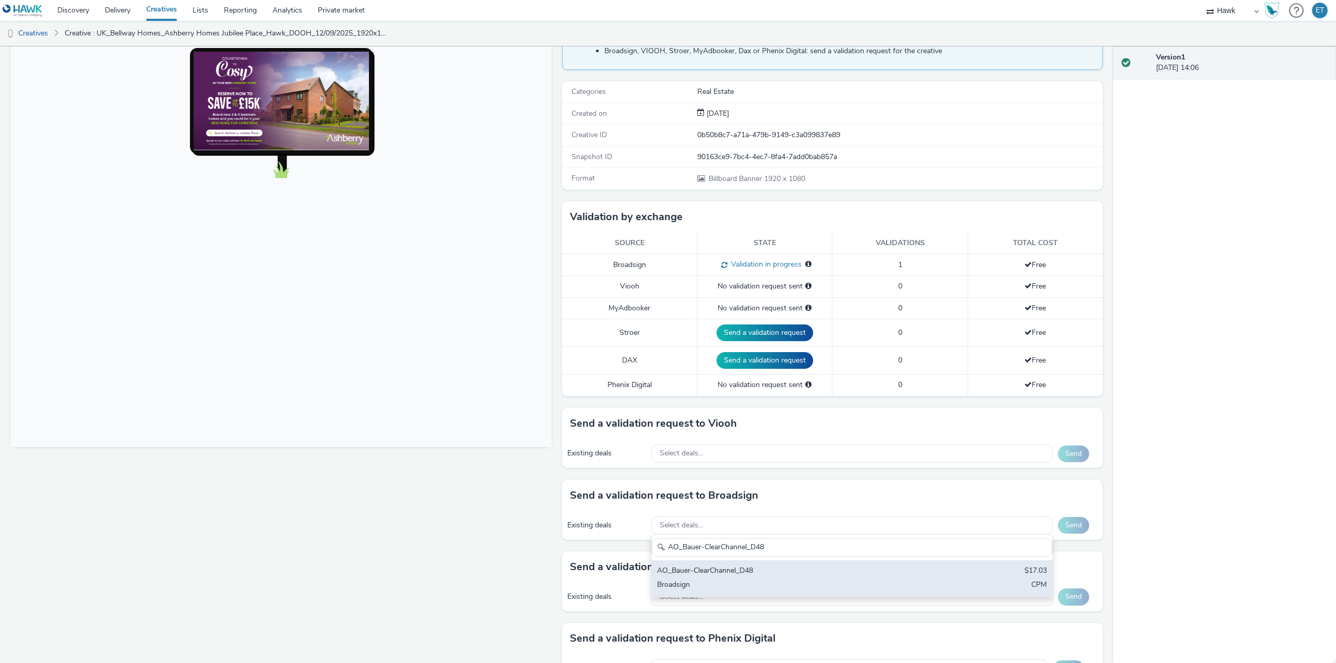
type input "AO_Bauer-ClearChannel_D48"
drag, startPoint x: 803, startPoint y: 581, endPoint x: 897, endPoint y: 565, distance: 94.8
click at [804, 581] on div "Broadsign" at bounding box center [786, 586] width 258 height 12
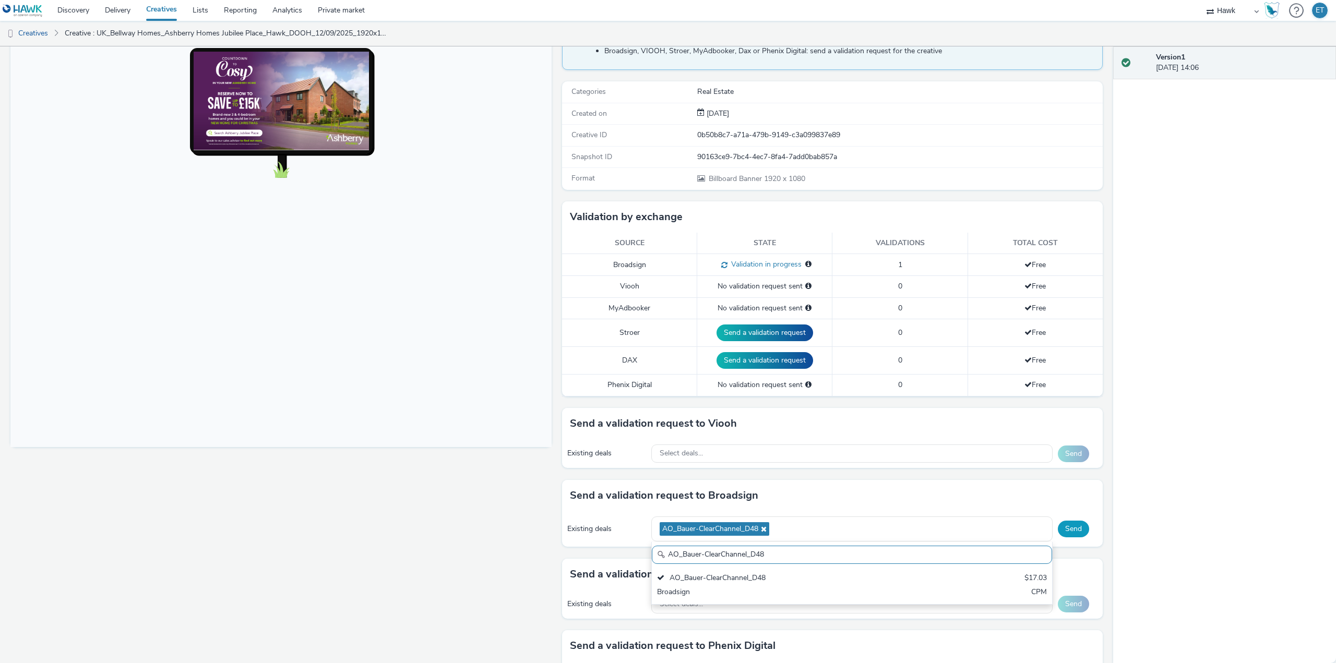
click at [1058, 523] on button "Send" at bounding box center [1073, 529] width 31 height 17
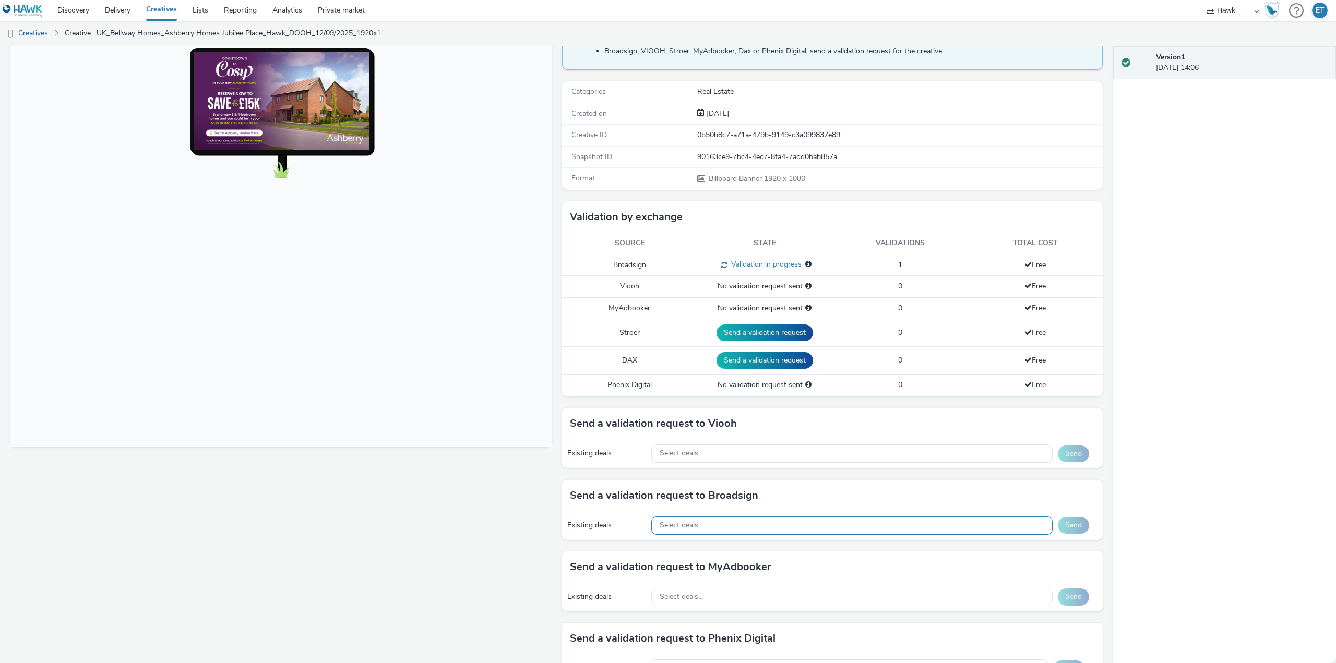
click at [769, 528] on div "Select deals..." at bounding box center [851, 526] width 401 height 18
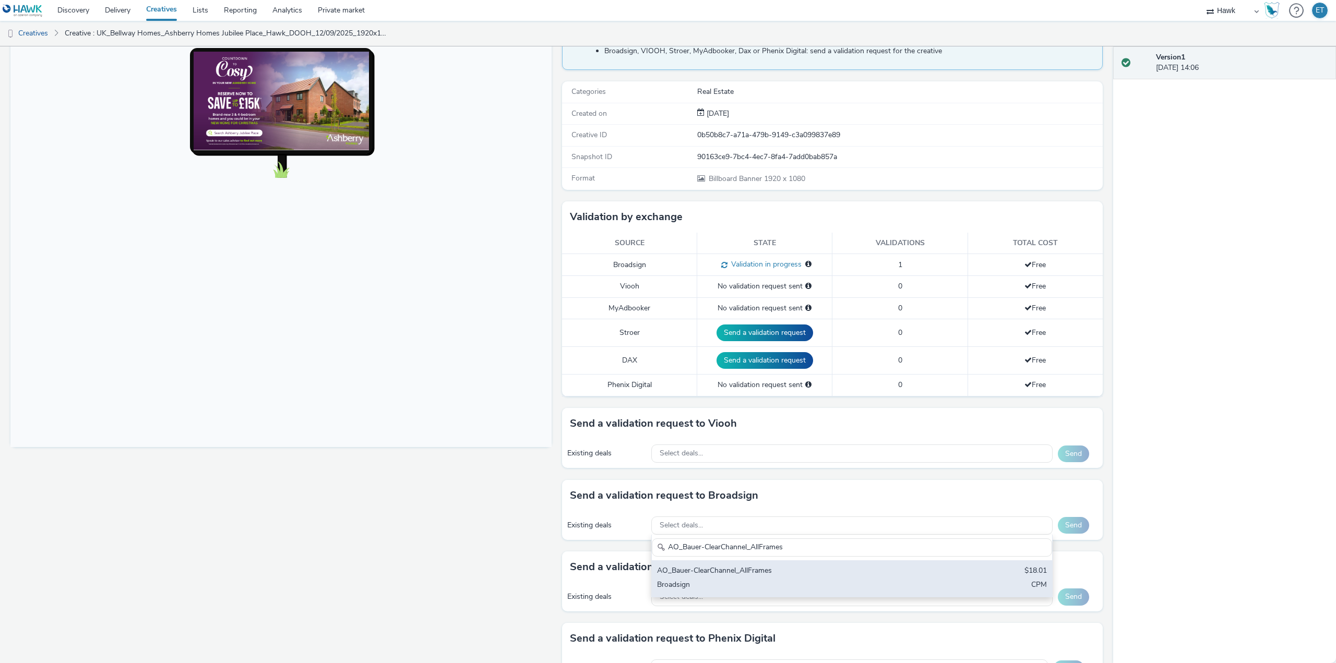
type input "AO_Bauer-ClearChannel_AllFrames"
click at [786, 571] on div "AO_Bauer-ClearChannel_AllFrames" at bounding box center [786, 572] width 258 height 12
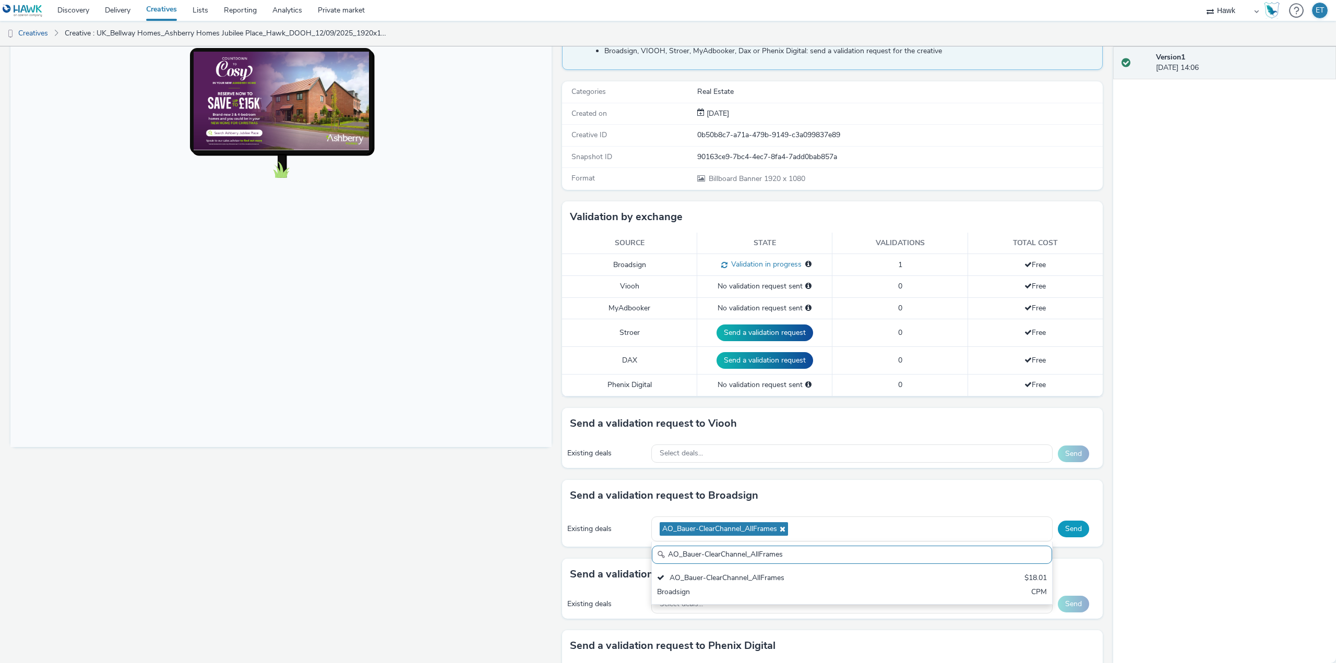
click at [1058, 525] on button "Send" at bounding box center [1073, 529] width 31 height 17
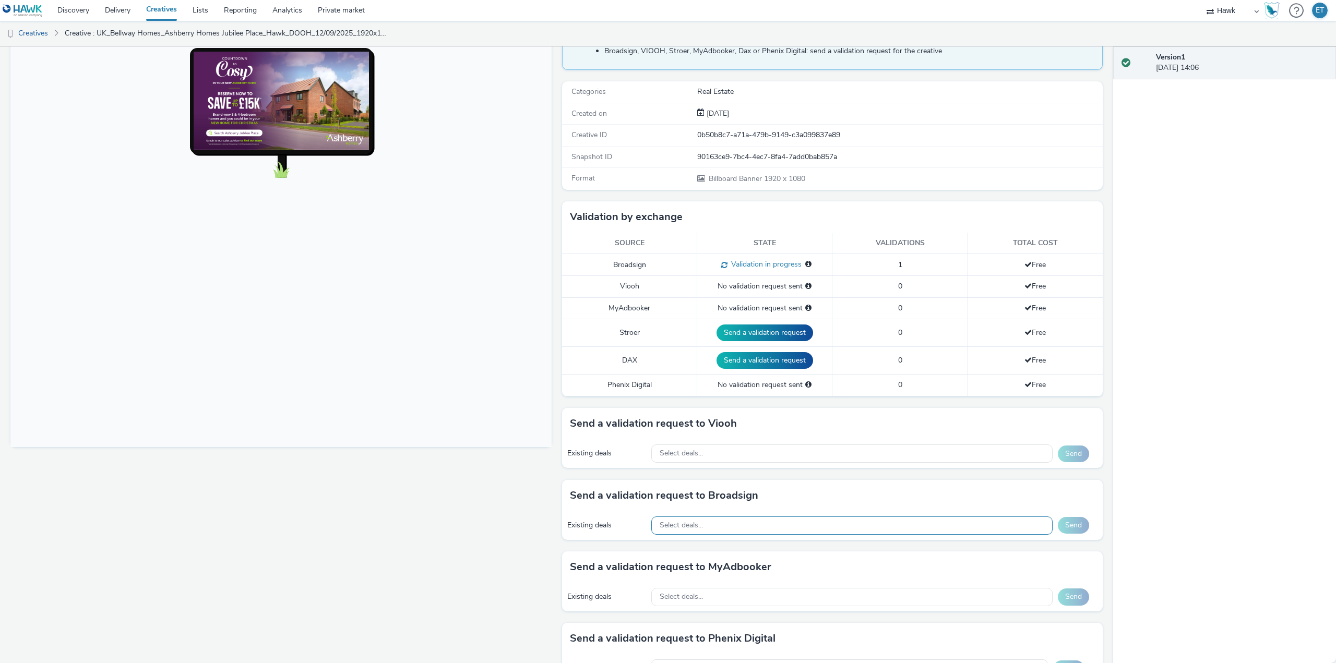
click at [734, 523] on div "Select deals..." at bounding box center [851, 526] width 401 height 18
paste input "AO_Bauer-ClearChannel_OutdoorD6"
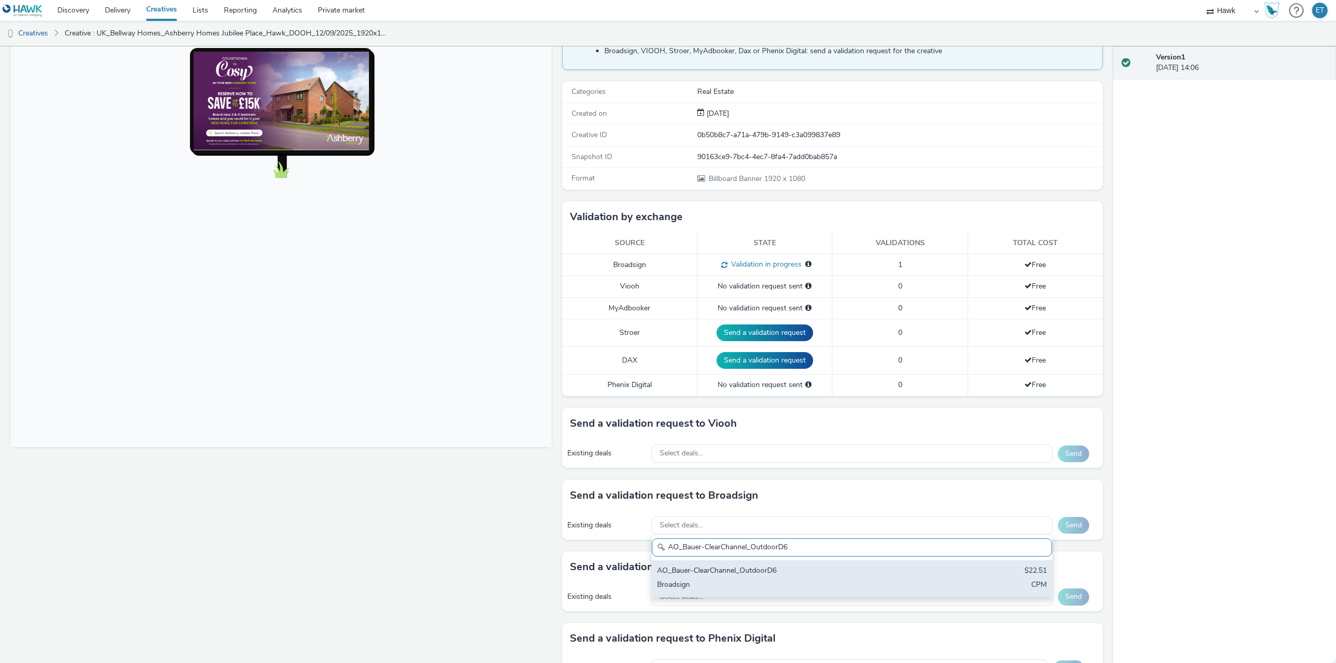
type input "AO_Bauer-ClearChannel_OutdoorD6"
click at [780, 569] on div "AO_Bauer-ClearChannel_OutdoorD6" at bounding box center [786, 572] width 258 height 12
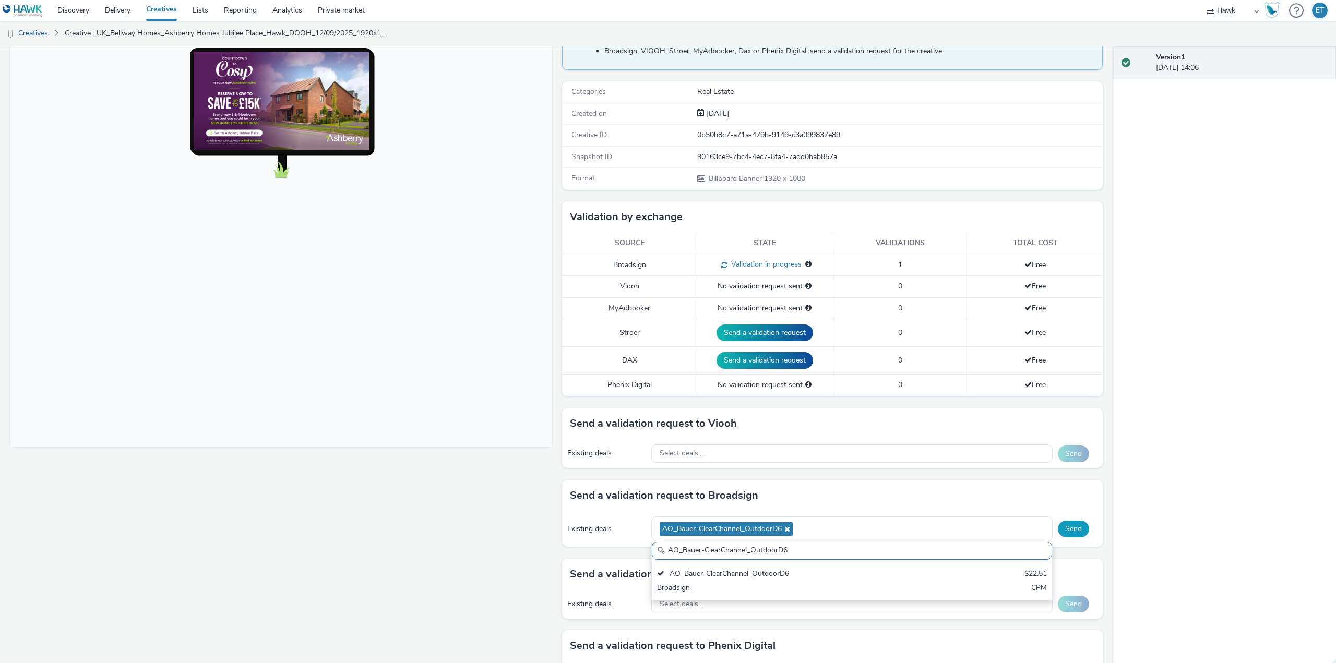
click at [1071, 528] on button "Send" at bounding box center [1073, 529] width 31 height 17
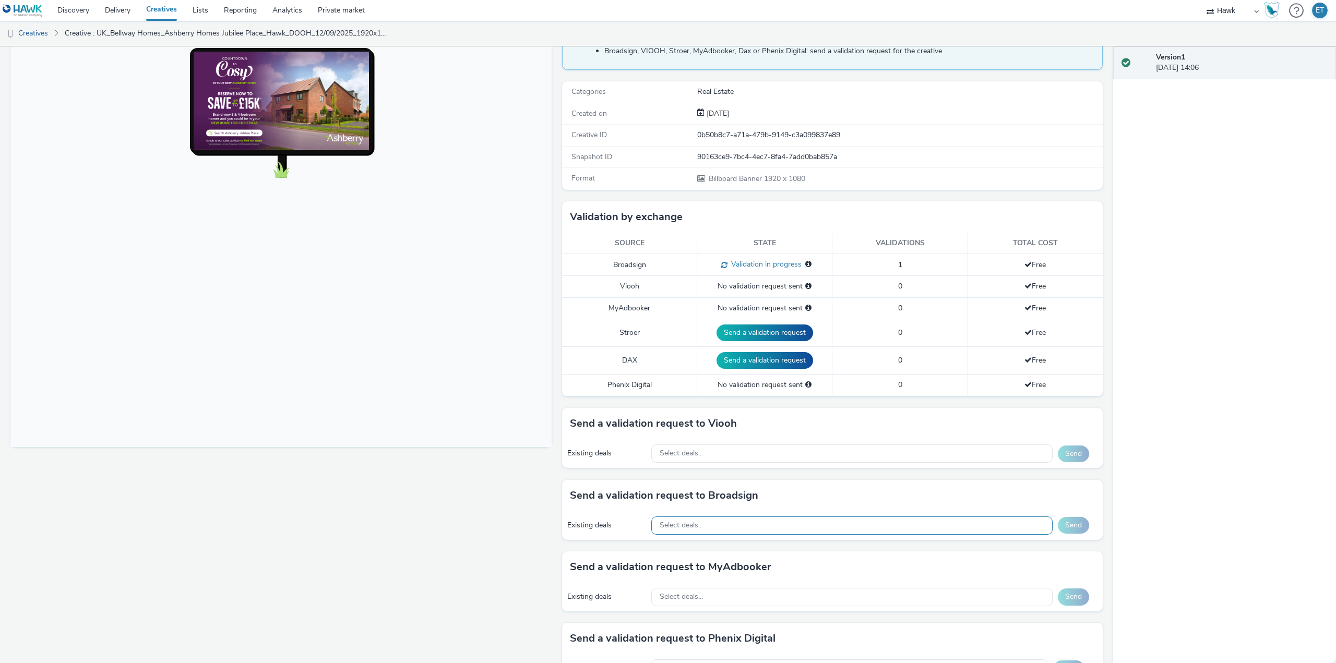
click at [794, 533] on div "Select deals..." at bounding box center [851, 526] width 401 height 18
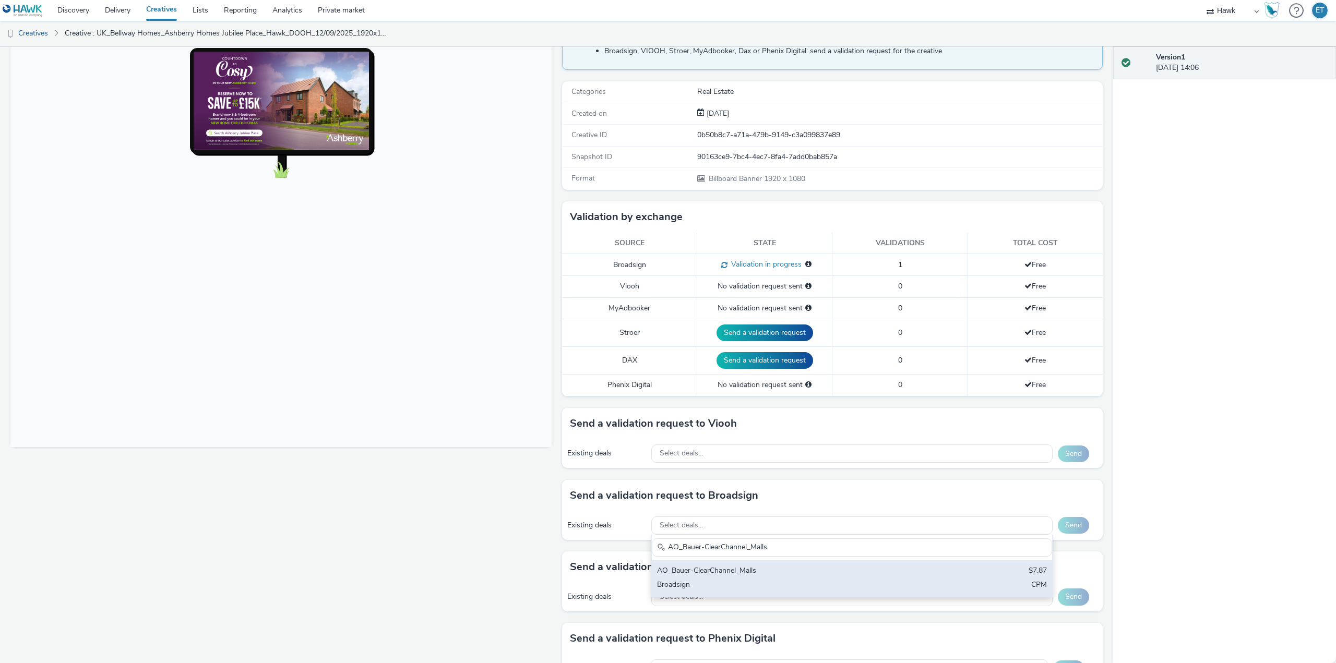
type input "AO_Bauer-ClearChannel_Malls"
drag, startPoint x: 872, startPoint y: 579, endPoint x: 969, endPoint y: 554, distance: 100.2
click at [873, 578] on div "AO_Bauer-ClearChannel_Malls $7.87 Broadsign CPM" at bounding box center [852, 578] width 400 height 37
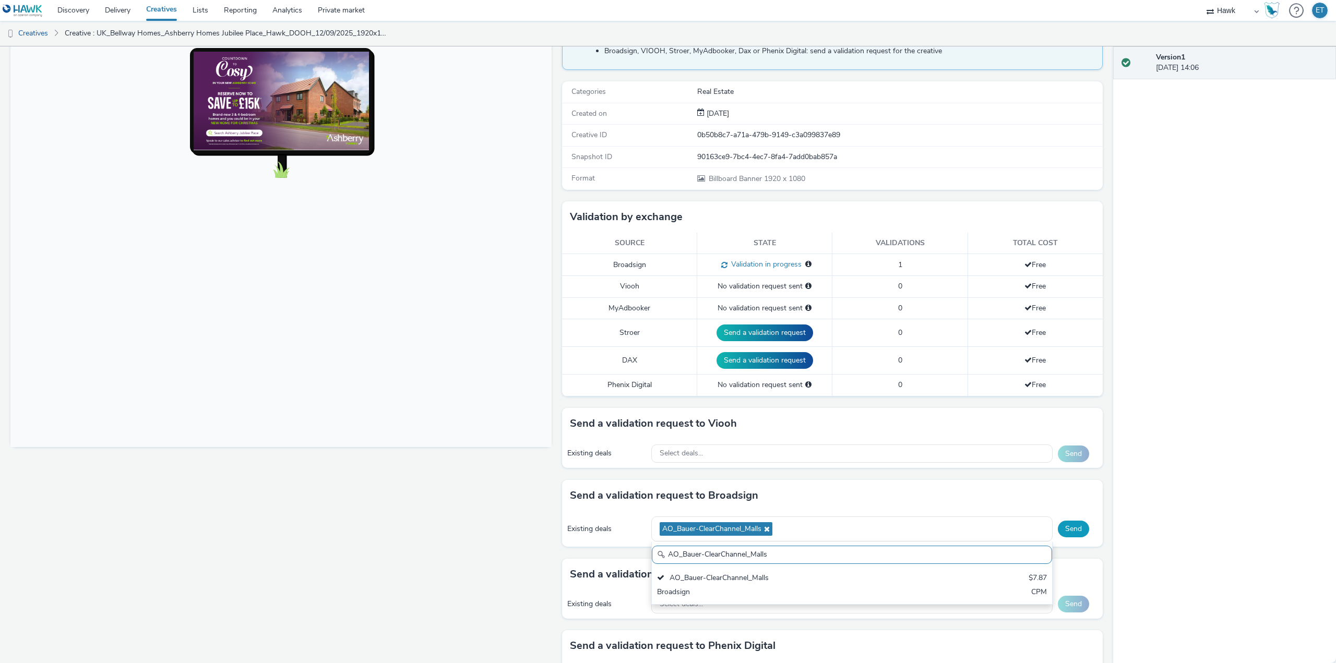
click at [1063, 531] on button "Send" at bounding box center [1073, 529] width 31 height 17
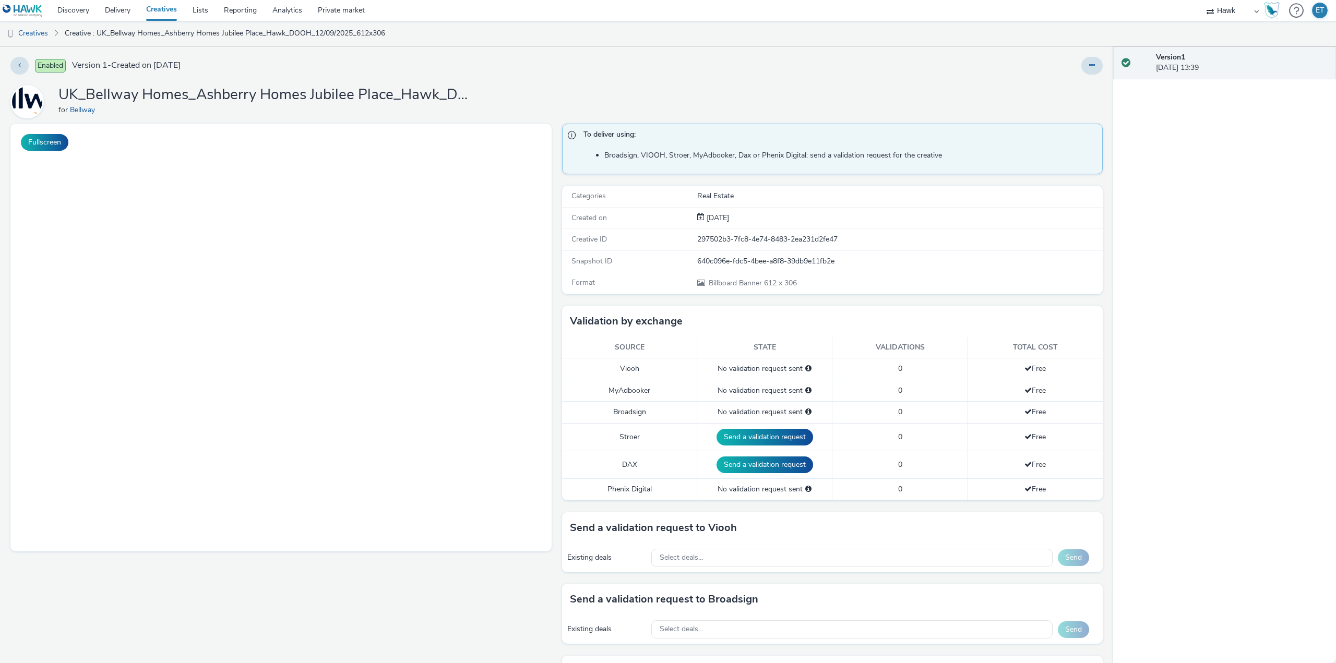
select select "11a7df10-284f-415c-b52a-427acf4c31ae"
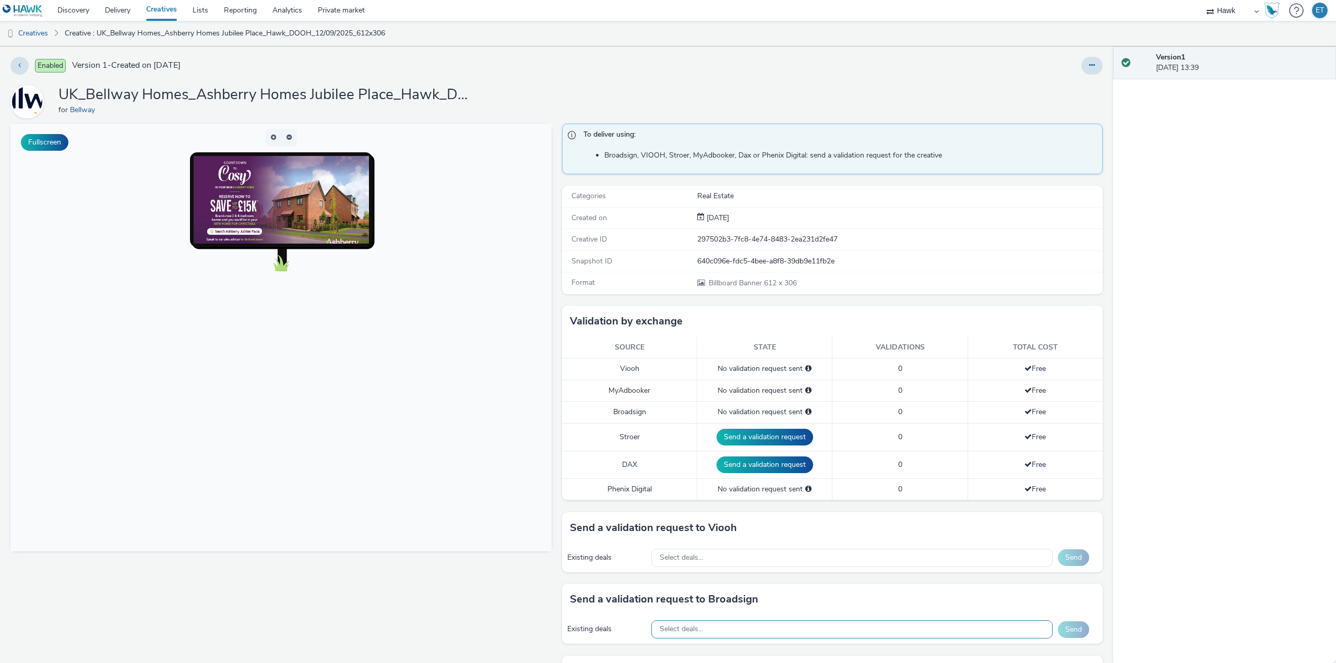
click at [721, 626] on div "Select deals..." at bounding box center [851, 629] width 401 height 18
paste input "AO_Atmosphere_USA_$6.01"
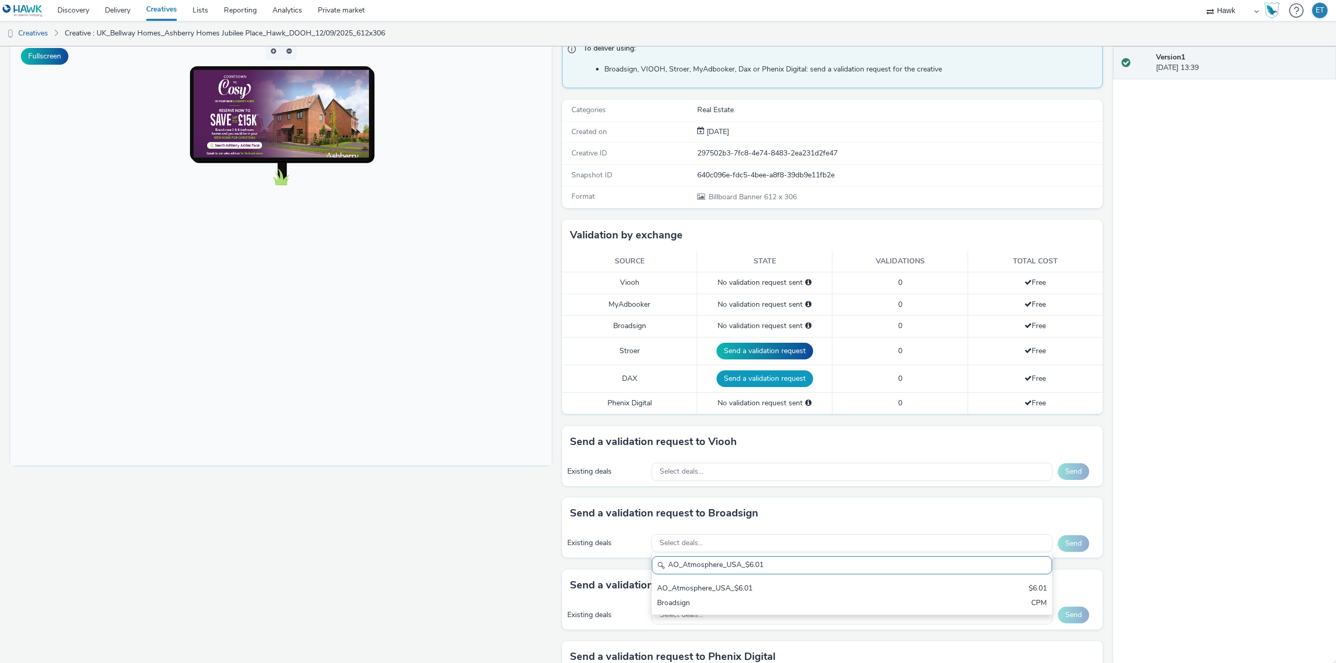
scroll to position [104, 0]
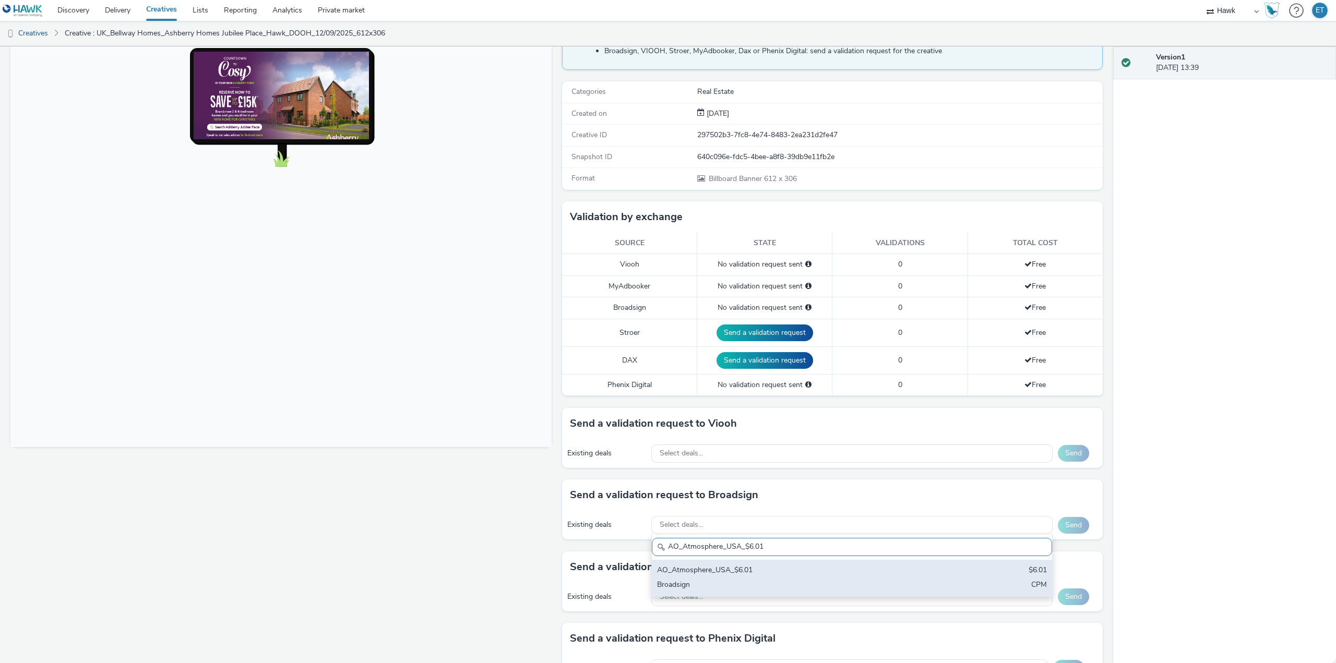
type input "AO_Atmosphere_USA_$6.01"
click at [717, 581] on div "Broadsign" at bounding box center [786, 586] width 258 height 12
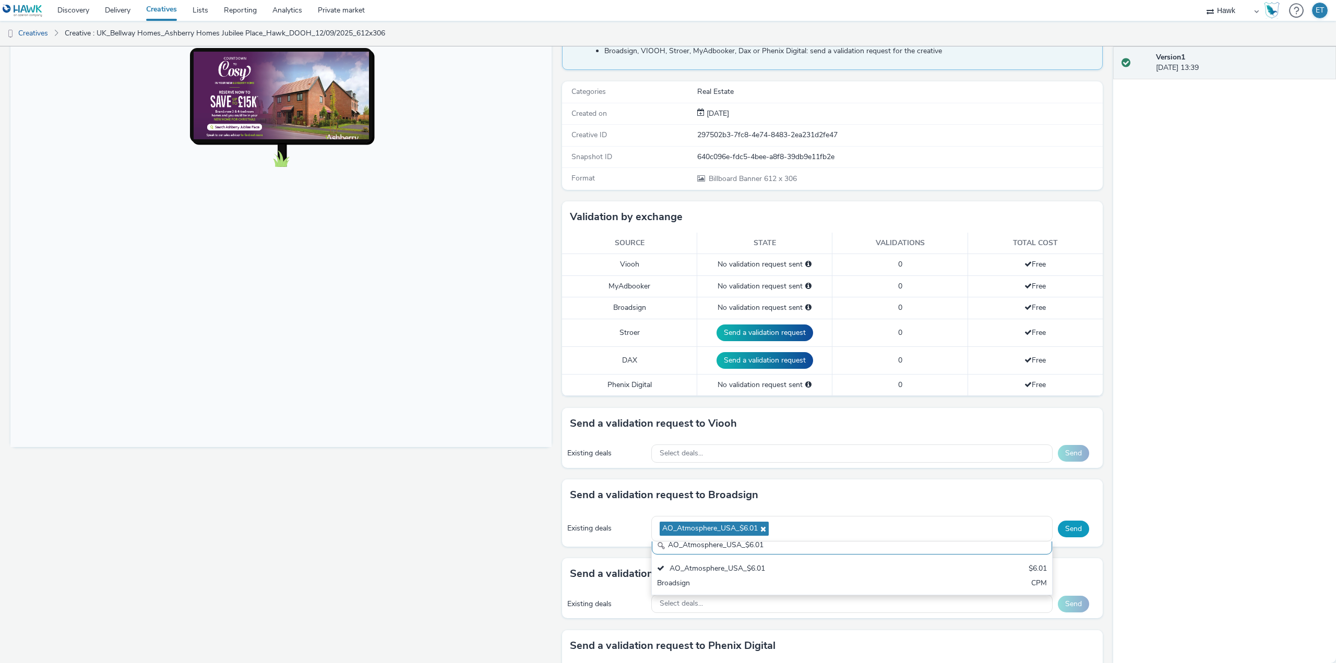
click at [1078, 525] on button "Send" at bounding box center [1073, 529] width 31 height 17
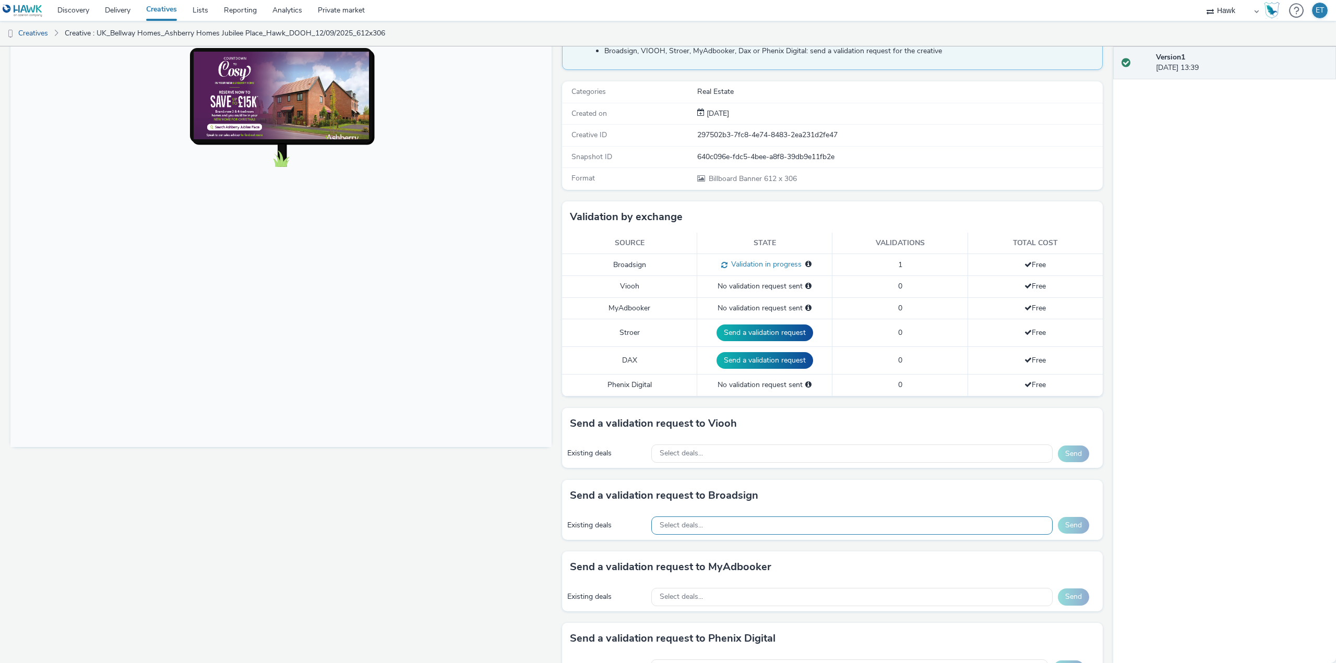
click at [821, 529] on div "Select deals..." at bounding box center [851, 526] width 401 height 18
paste input "AO_Broadsign_Atmosphere_USA_$6.01"
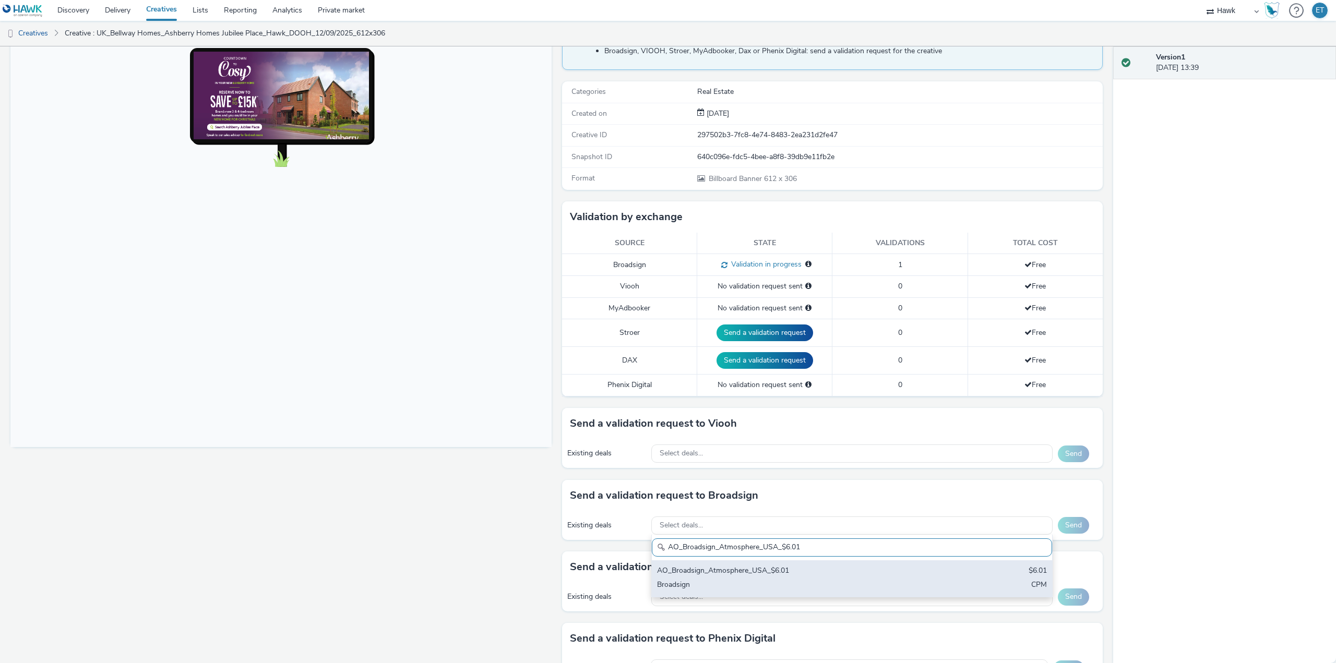
type input "AO_Broadsign_Atmosphere_USA_$6.01"
click at [825, 568] on div "AO_Broadsign_Atmosphere_USA_$6.01" at bounding box center [786, 572] width 258 height 12
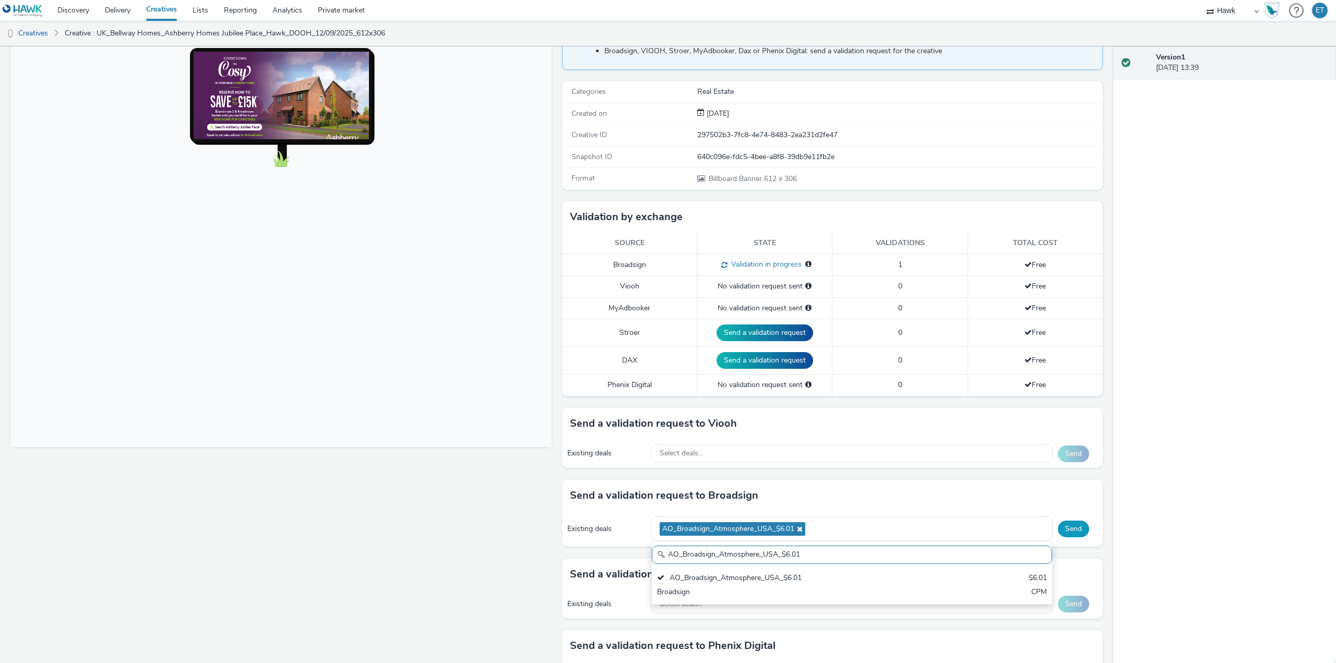
click at [1058, 530] on button "Send" at bounding box center [1073, 529] width 31 height 17
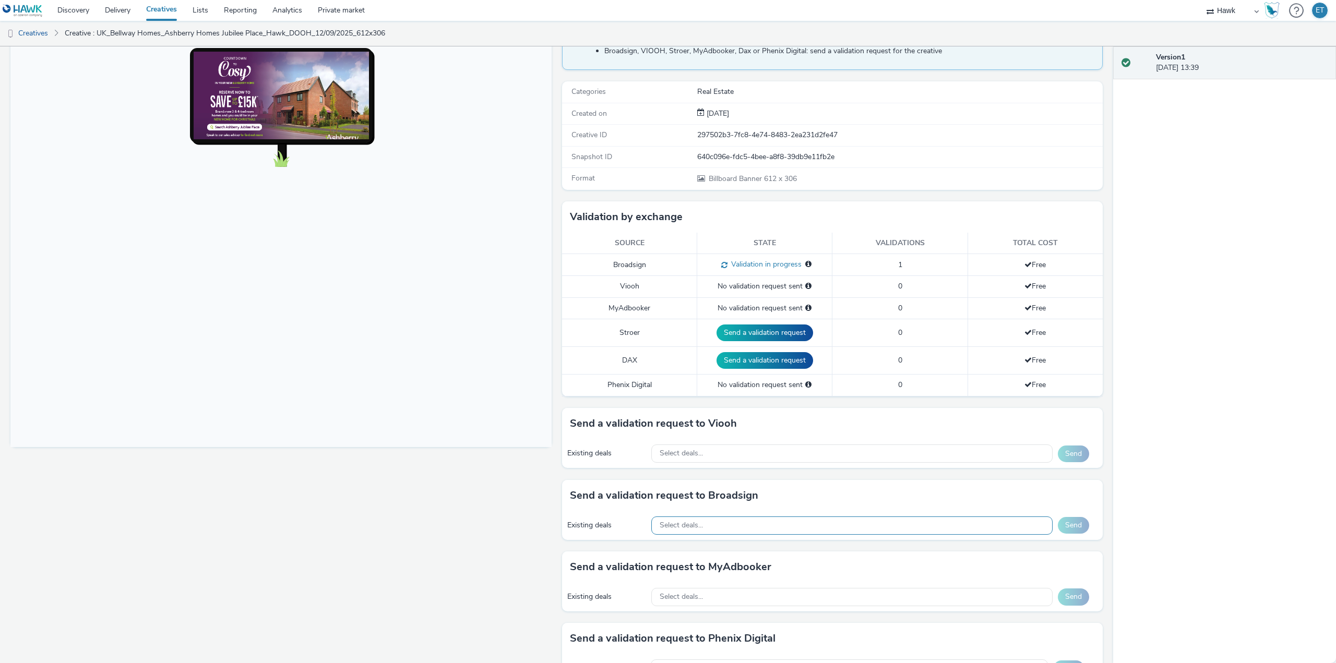
click at [786, 524] on div "Select deals..." at bounding box center [851, 526] width 401 height 18
paste input "AO_AdTower_1080x1920"
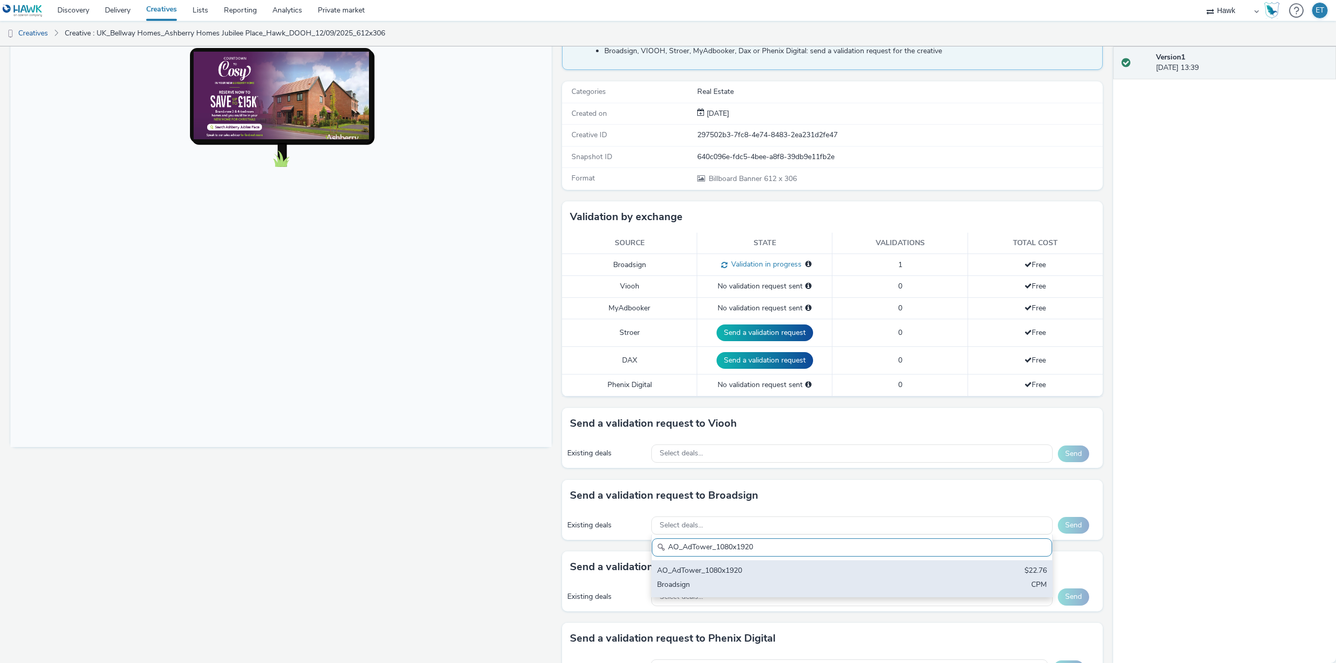
type input "AO_AdTower_1080x1920"
click at [816, 560] on div "AO_AdTower_1080x1920 $22.76 Broadsign CPM" at bounding box center [852, 578] width 400 height 37
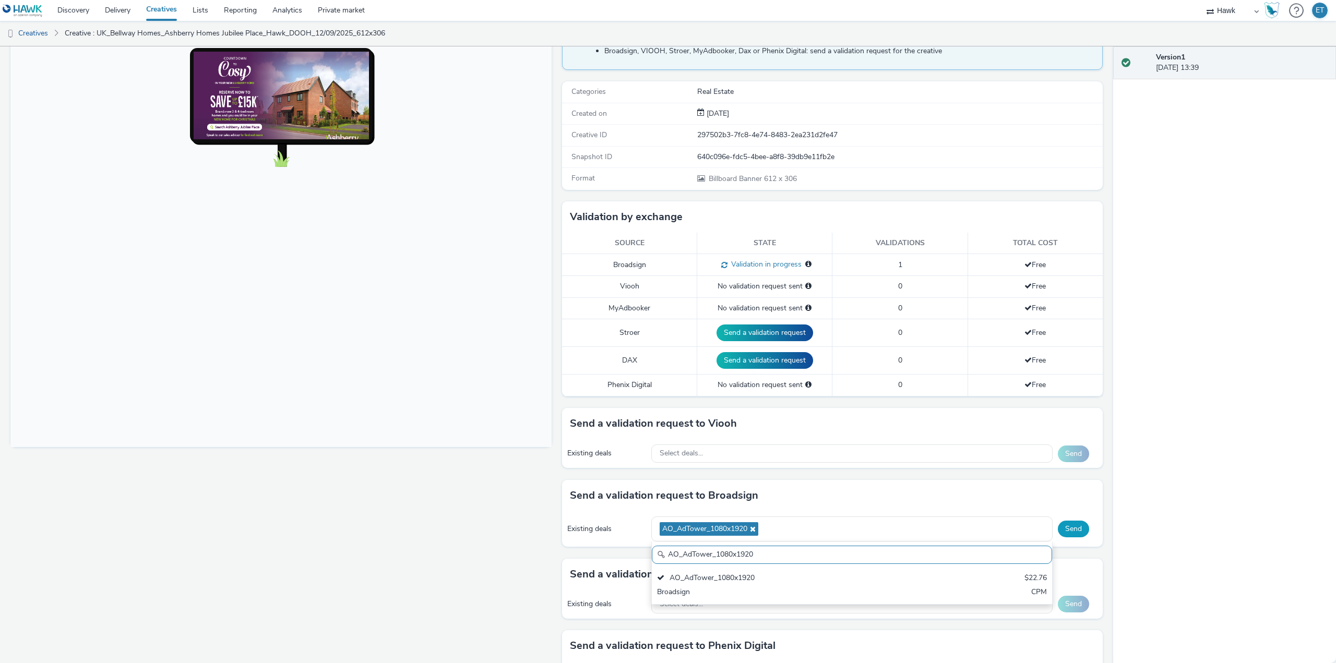
click at [1072, 527] on button "Send" at bounding box center [1073, 529] width 31 height 17
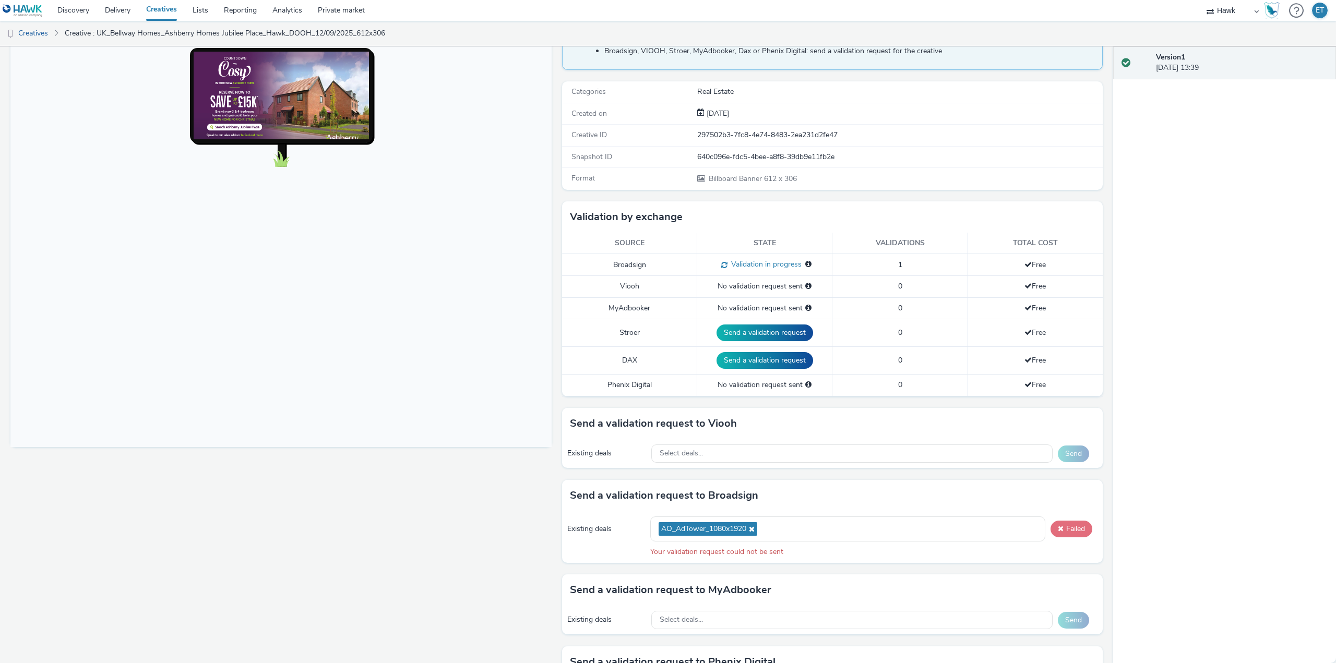
click at [1065, 537] on button "Failed" at bounding box center [1071, 529] width 42 height 17
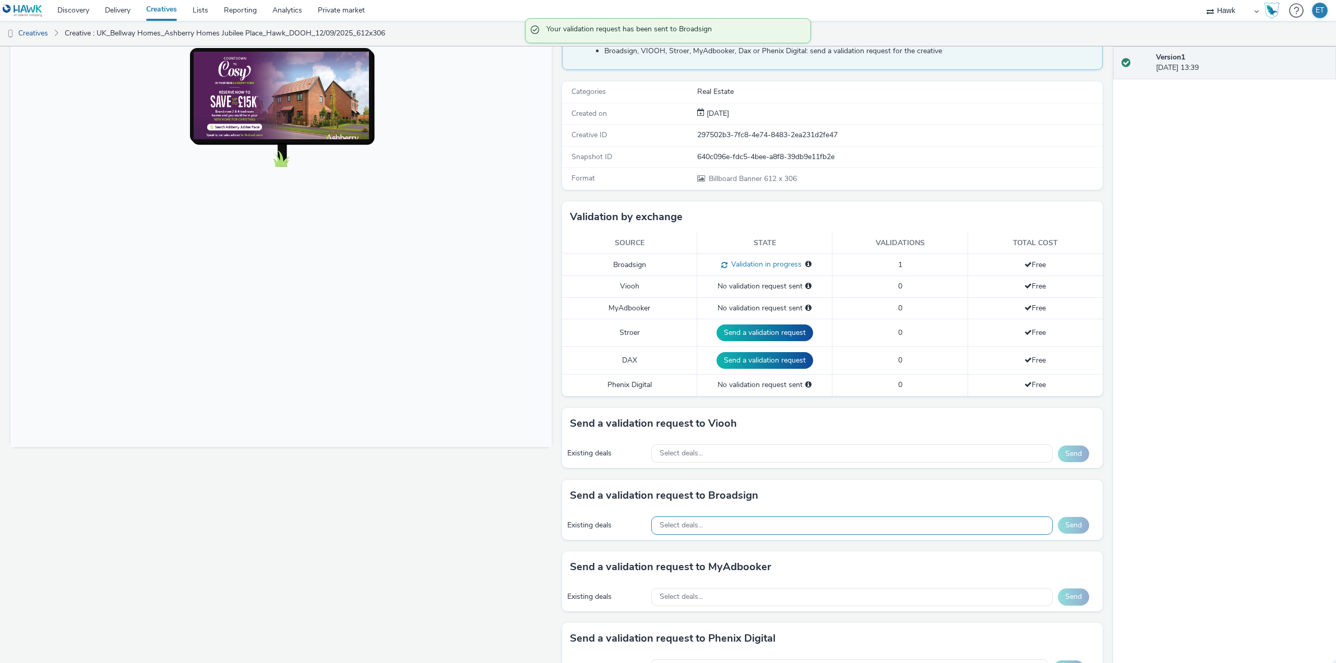
click at [775, 532] on div "Select deals..." at bounding box center [851, 526] width 401 height 18
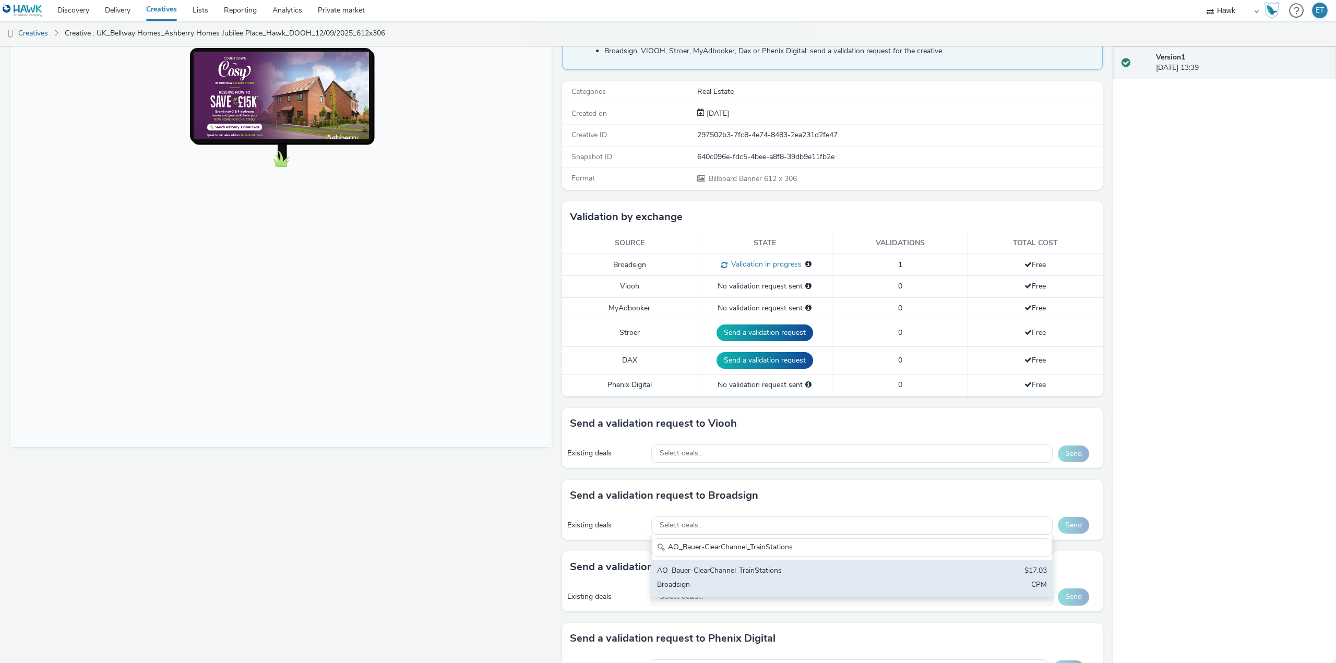
type input "AO_Bauer-ClearChannel_TrainStations"
click at [847, 585] on div "Broadsign" at bounding box center [786, 586] width 258 height 12
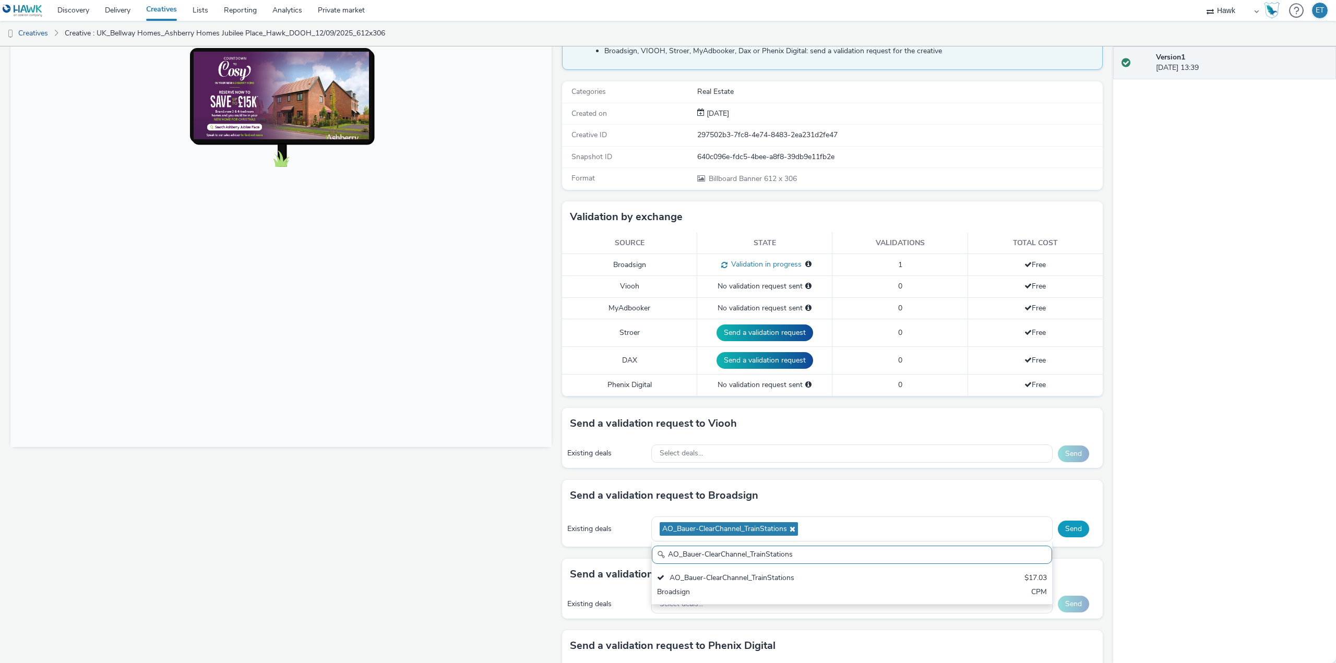
click at [1070, 524] on button "Send" at bounding box center [1073, 529] width 31 height 17
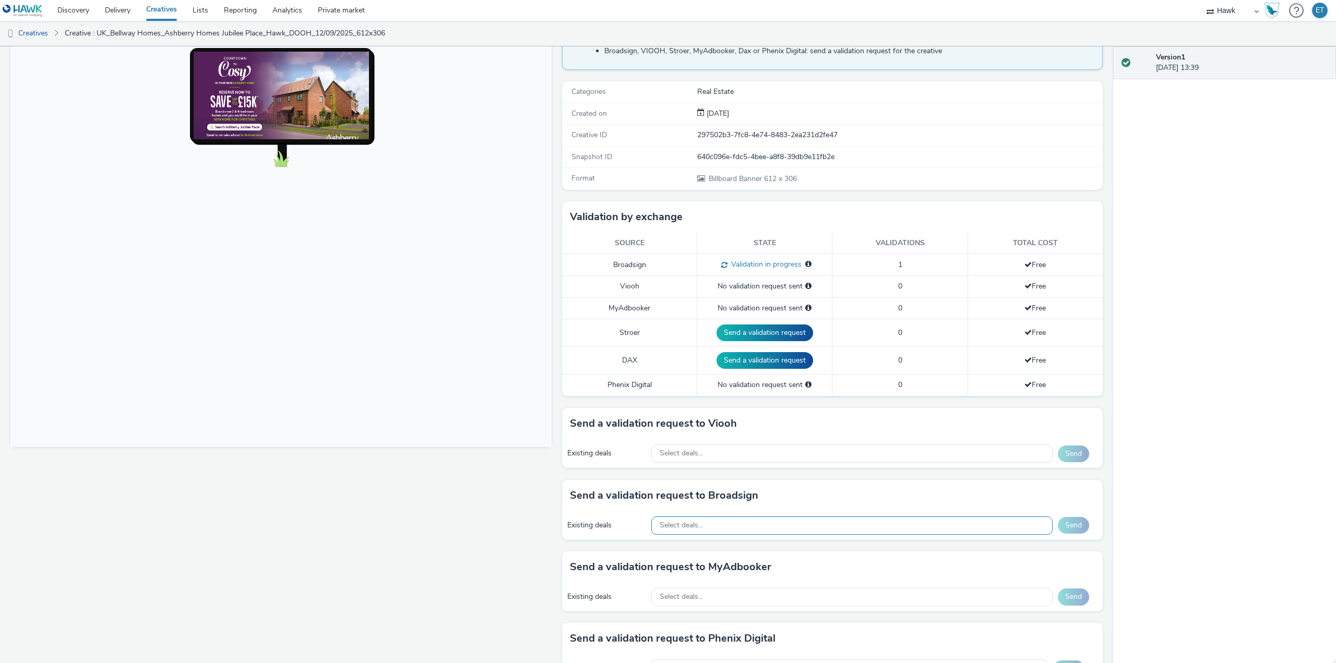
click at [817, 531] on div "Select deals..." at bounding box center [851, 526] width 401 height 18
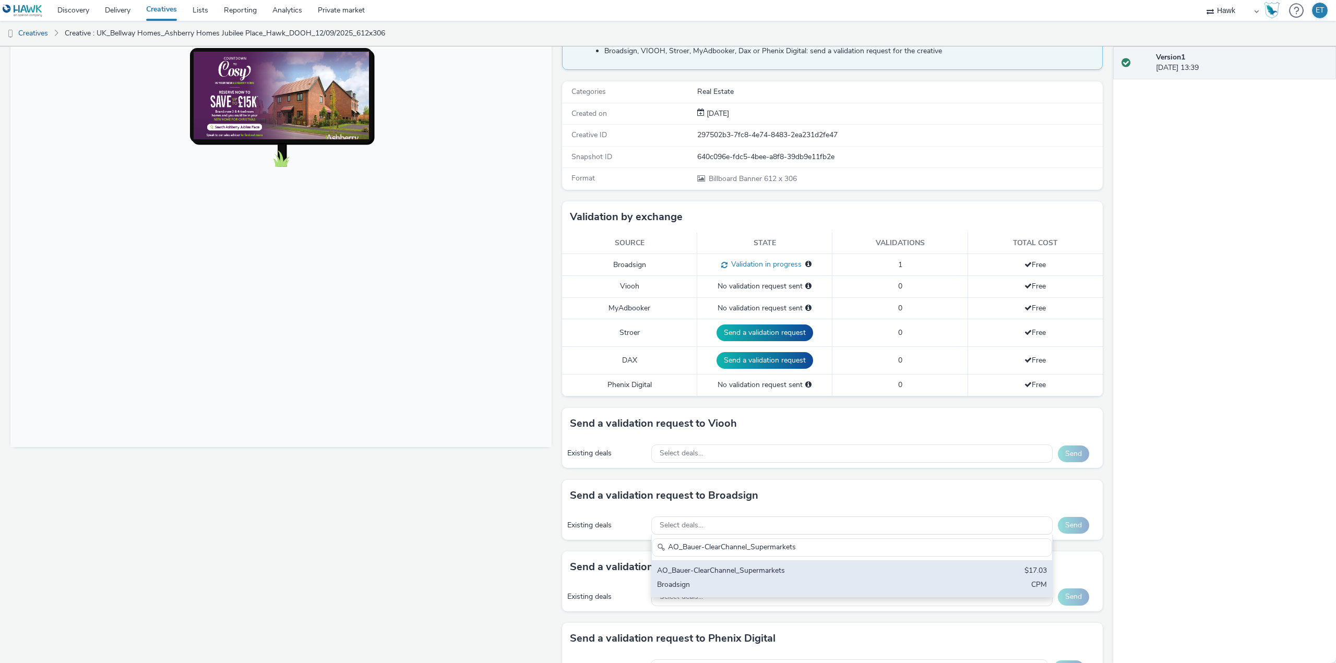
type input "AO_Bauer-ClearChannel_Supermarkets"
click at [823, 578] on div "AO_Bauer-ClearChannel_Supermarkets $17.03 Broadsign CPM" at bounding box center [852, 578] width 400 height 37
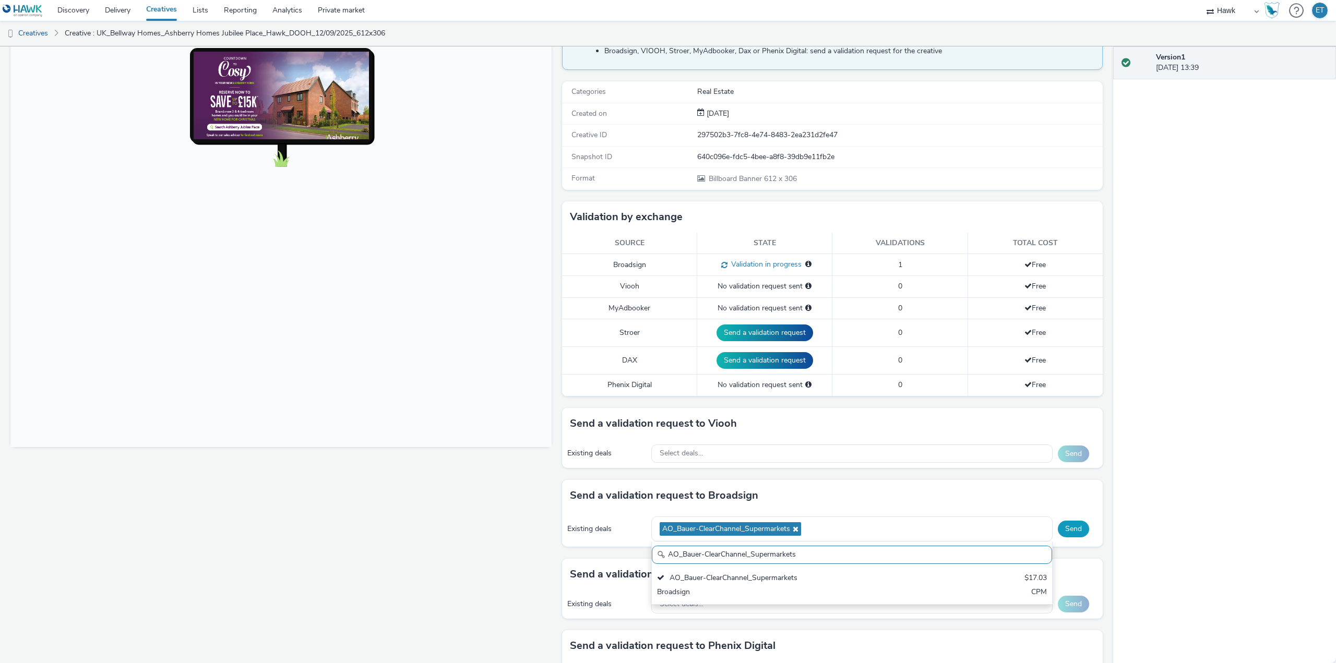
click at [1065, 530] on button "Send" at bounding box center [1073, 529] width 31 height 17
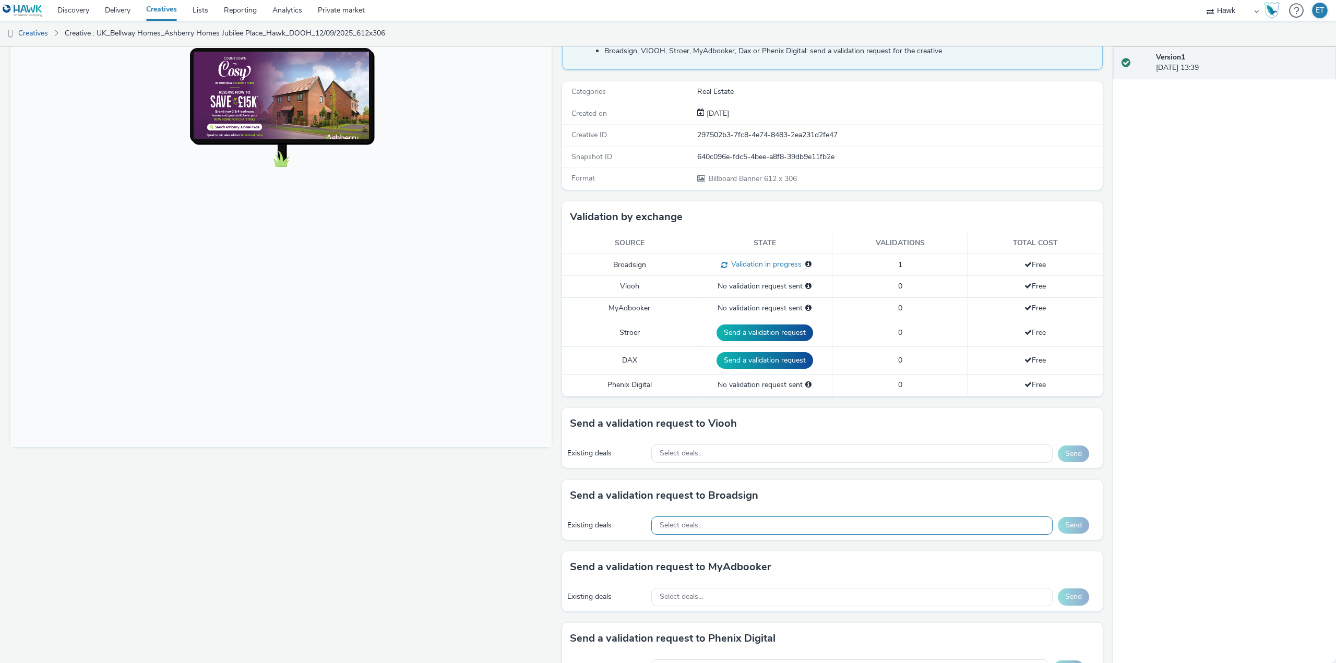
click at [796, 536] on div "Existing deals Select deals... Send" at bounding box center [832, 525] width 541 height 29
click at [803, 524] on div "Select deals..." at bounding box center [851, 526] width 401 height 18
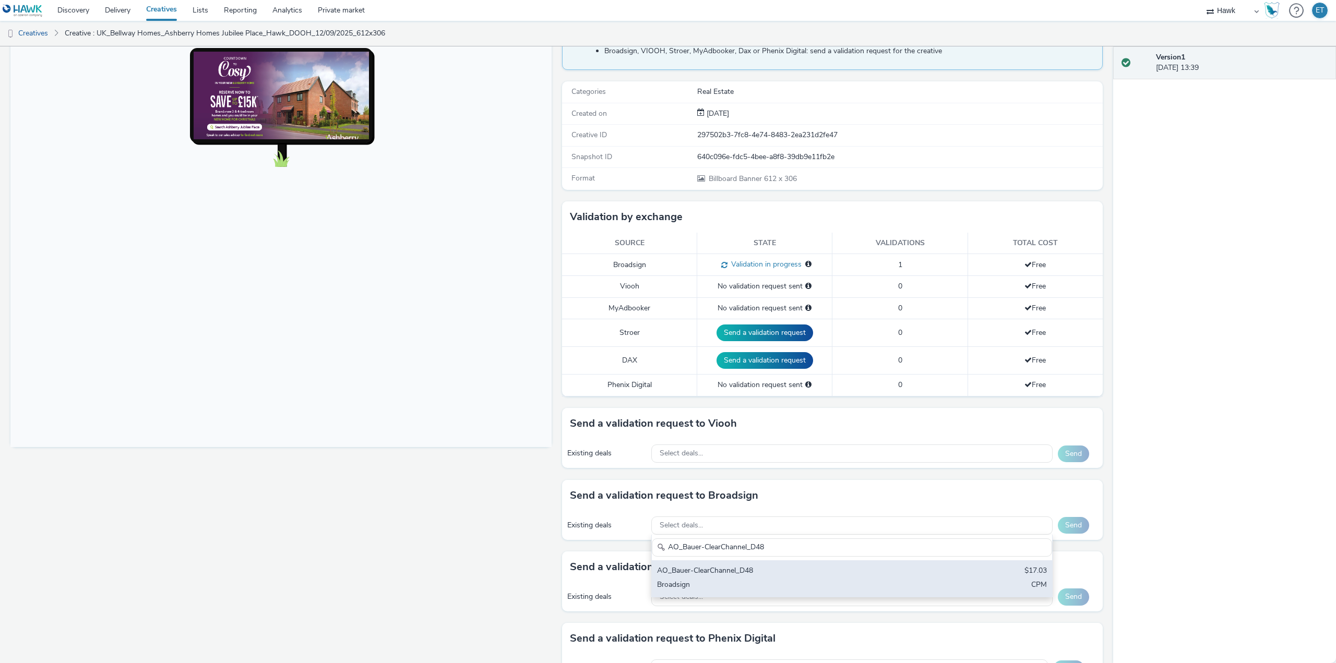
type input "AO_Bauer-ClearChannel_D48"
click at [831, 575] on div "AO_Bauer-ClearChannel_D48" at bounding box center [786, 572] width 258 height 12
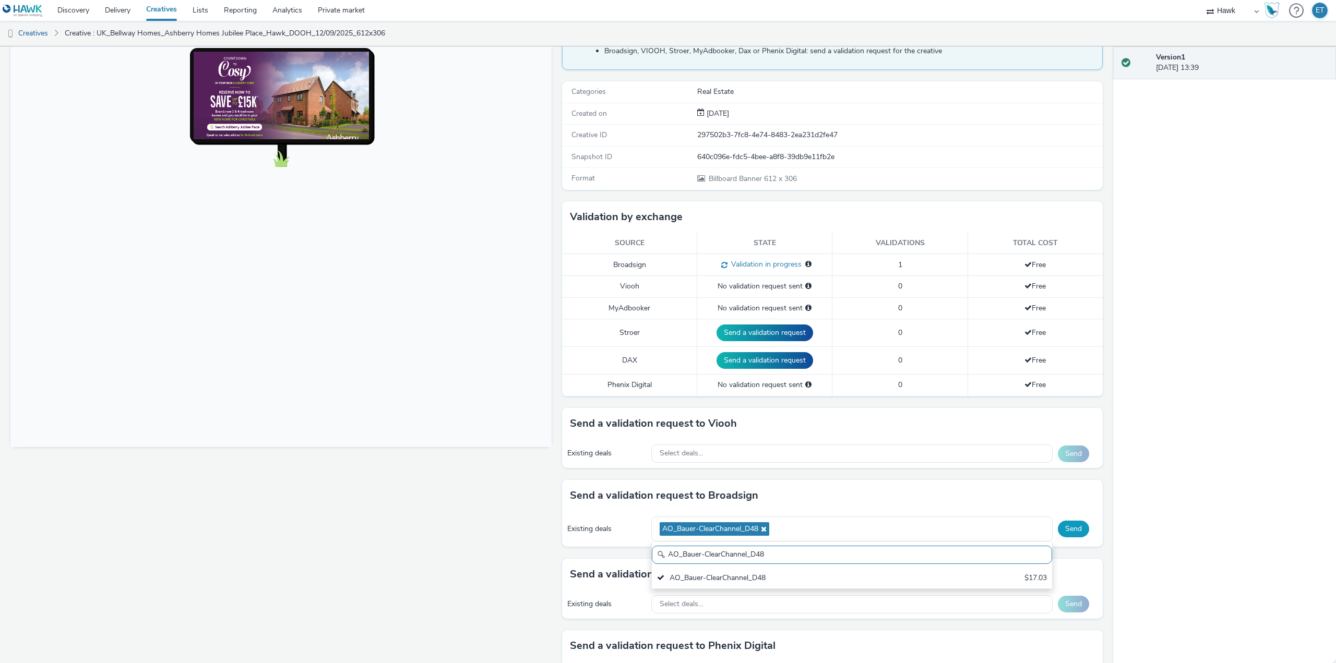
click at [1062, 532] on button "Send" at bounding box center [1073, 529] width 31 height 17
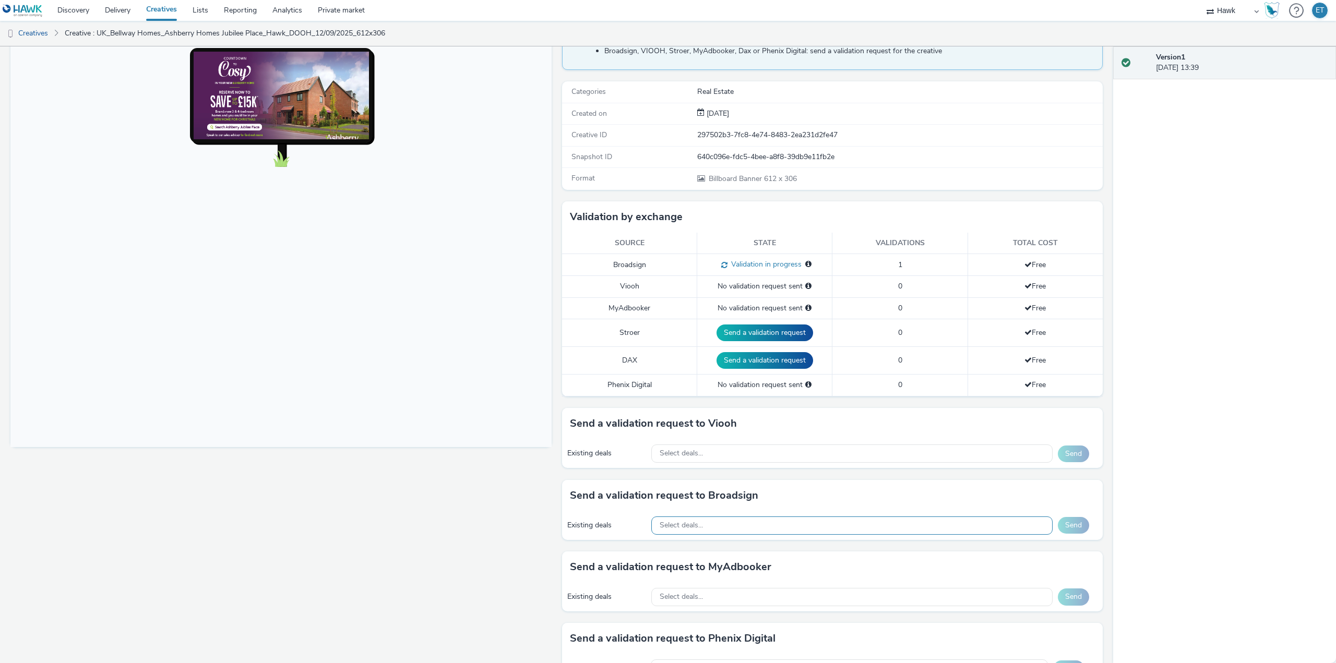
click at [857, 528] on div "Select deals..." at bounding box center [851, 526] width 401 height 18
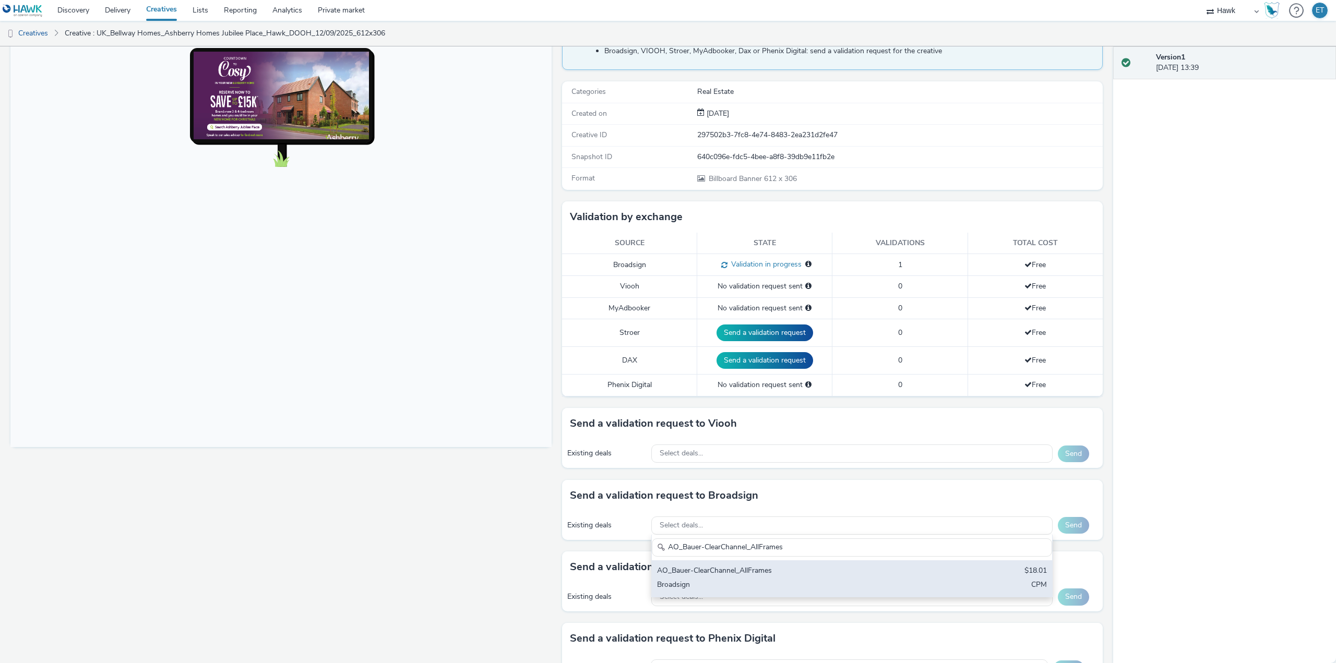
type input "AO_Bauer-ClearChannel_AllFrames"
click at [893, 571] on div "AO_Bauer-ClearChannel_AllFrames" at bounding box center [786, 572] width 258 height 12
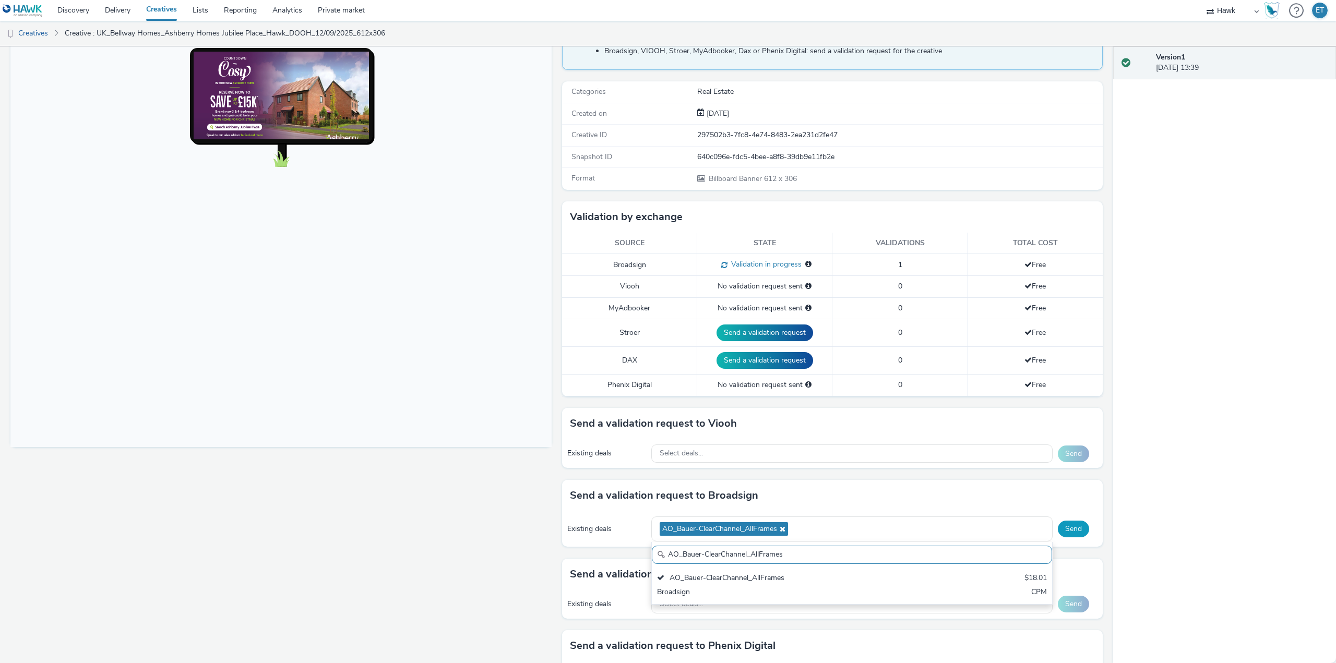
click at [1061, 531] on button "Send" at bounding box center [1073, 529] width 31 height 17
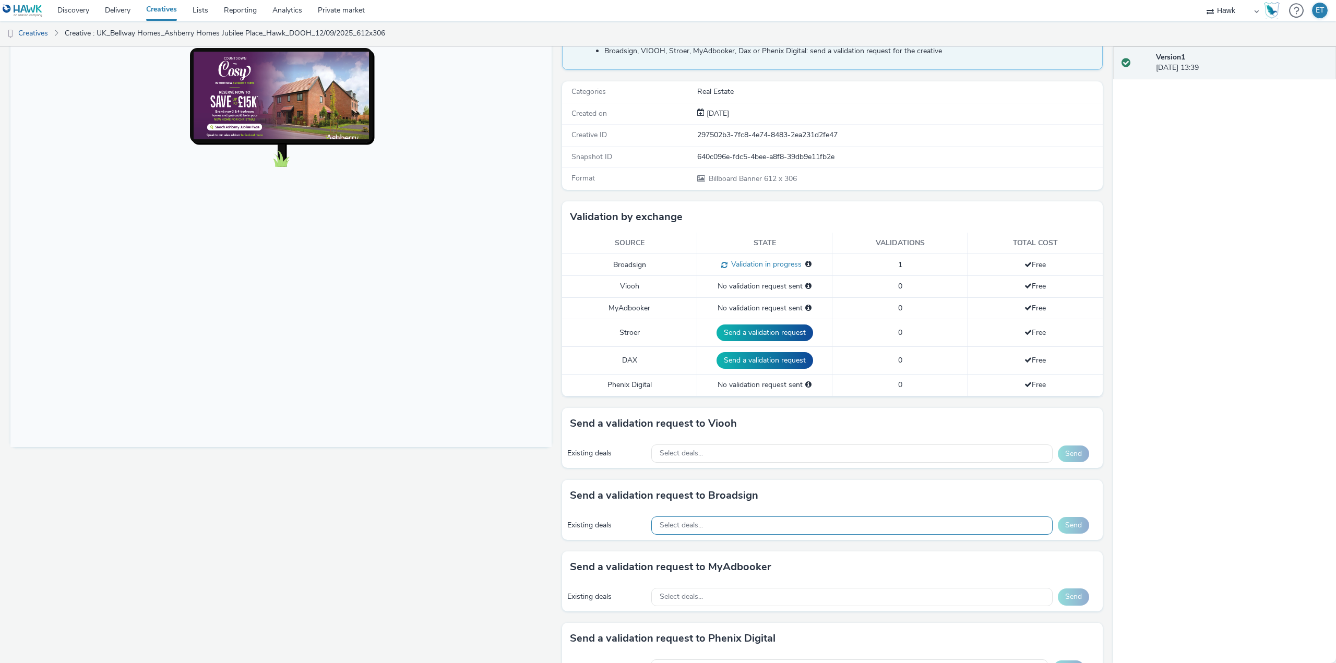
click at [738, 520] on div "Select deals..." at bounding box center [851, 526] width 401 height 18
paste input "AO_Bauer-ClearChannel_OutdoorD6"
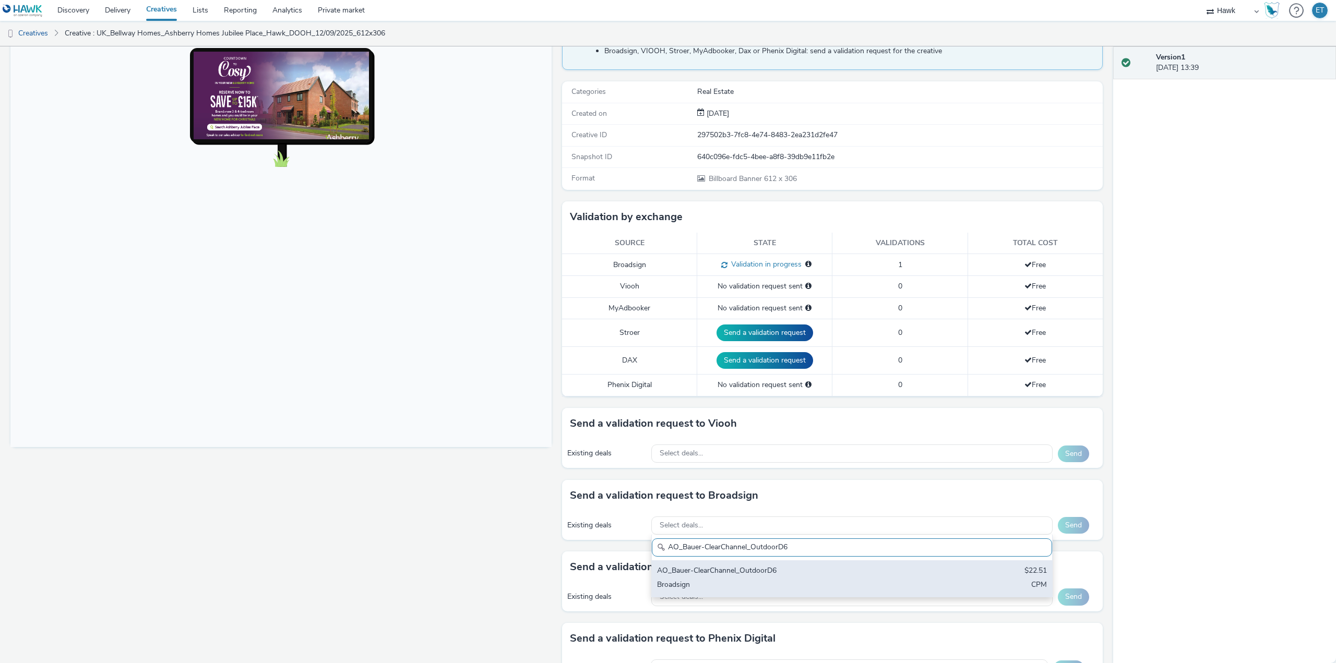
type input "AO_Bauer-ClearChannel_OutdoorD6"
click at [780, 581] on div "Broadsign" at bounding box center [786, 586] width 258 height 12
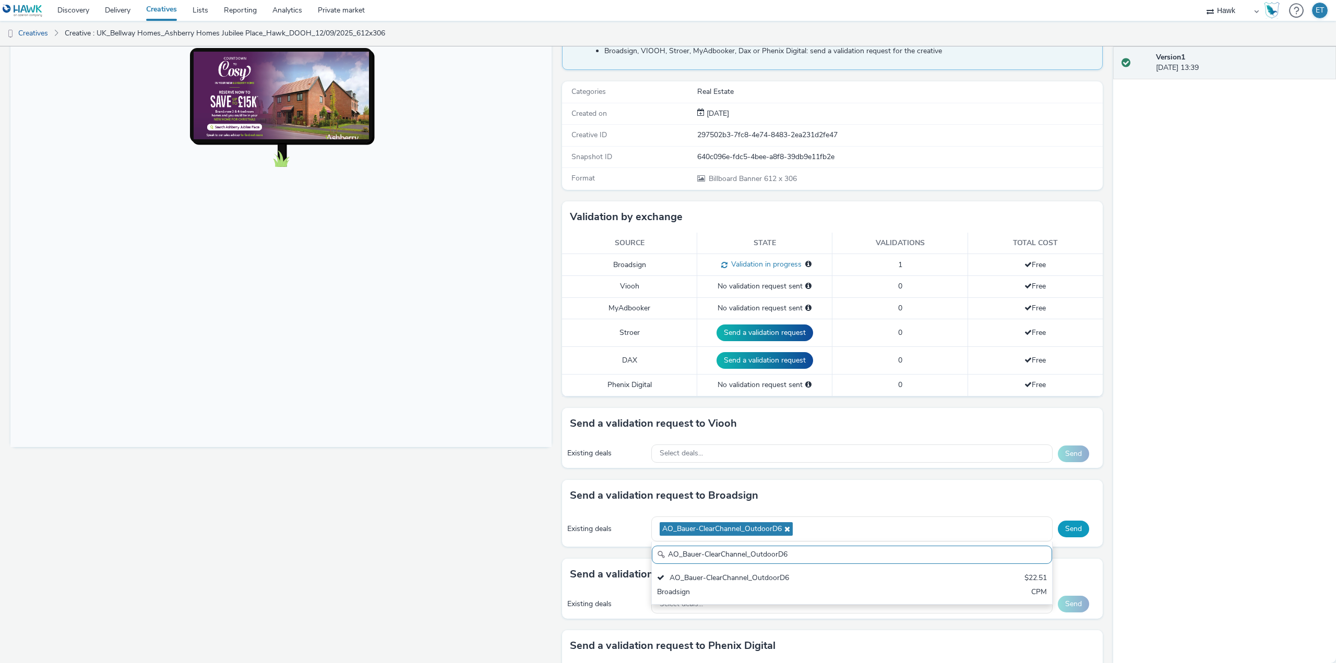
click at [1080, 532] on button "Send" at bounding box center [1073, 529] width 31 height 17
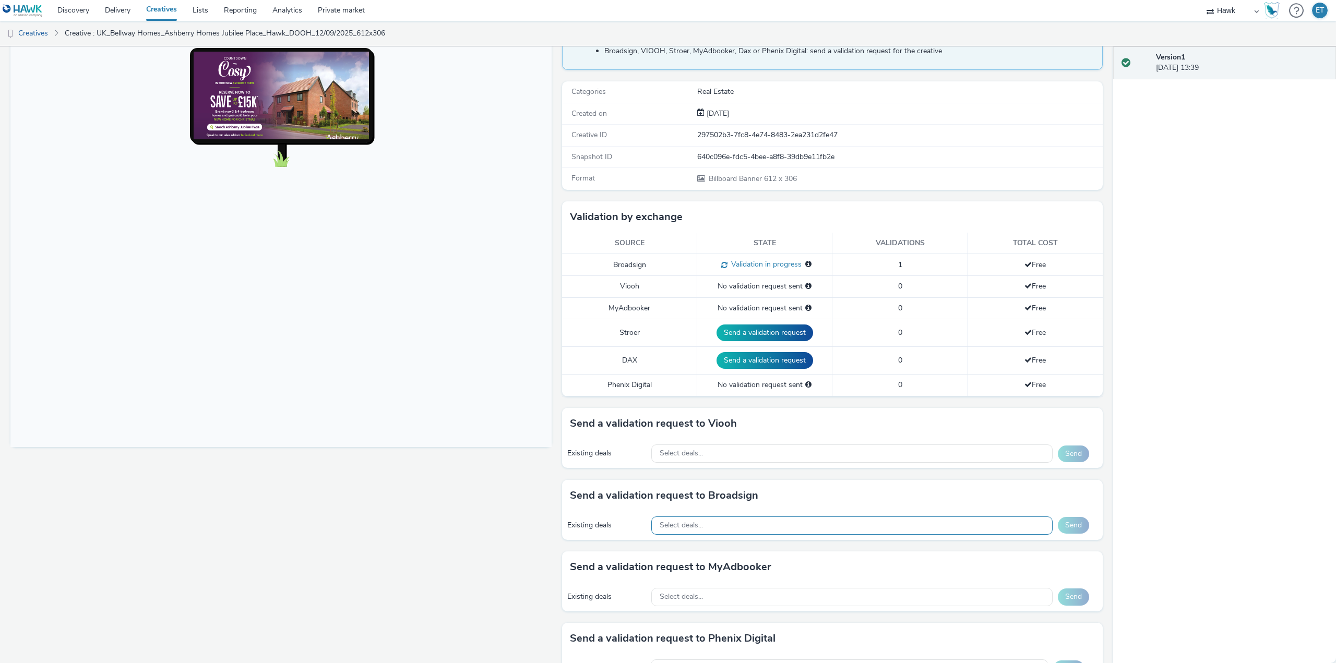
click at [782, 527] on div "Select deals..." at bounding box center [851, 526] width 401 height 18
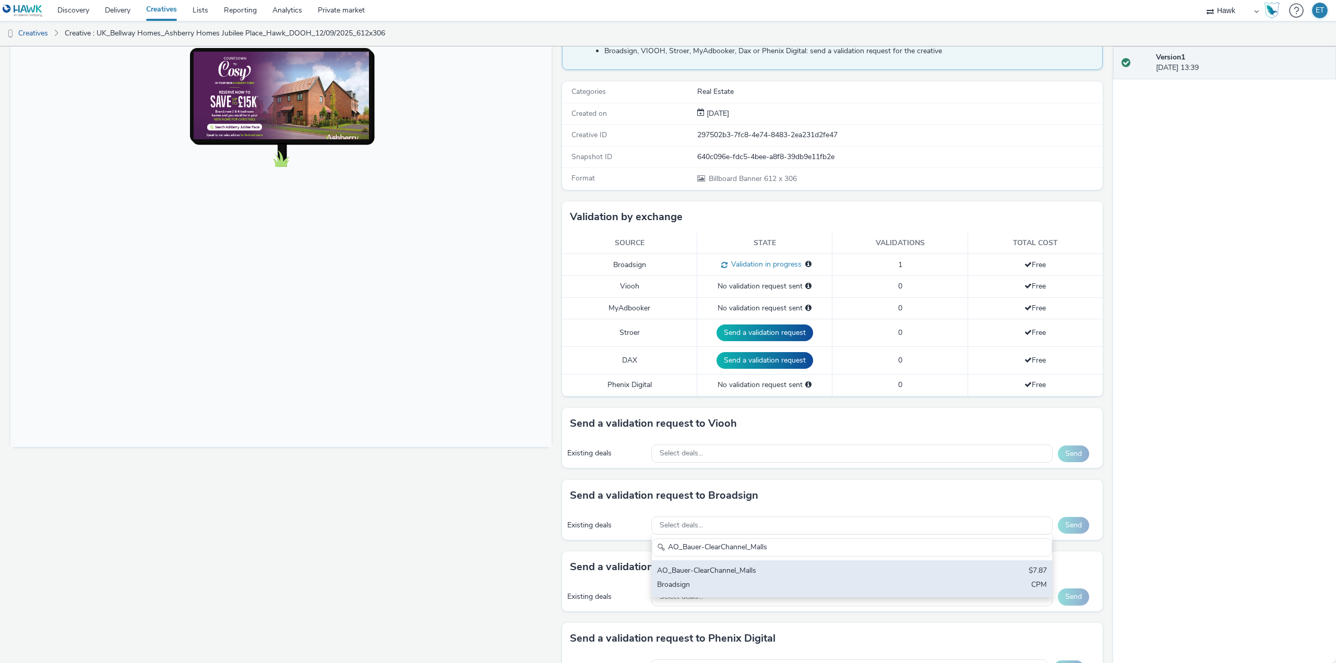
type input "AO_Bauer-ClearChannel_Malls"
click at [855, 586] on div "Broadsign" at bounding box center [786, 586] width 258 height 12
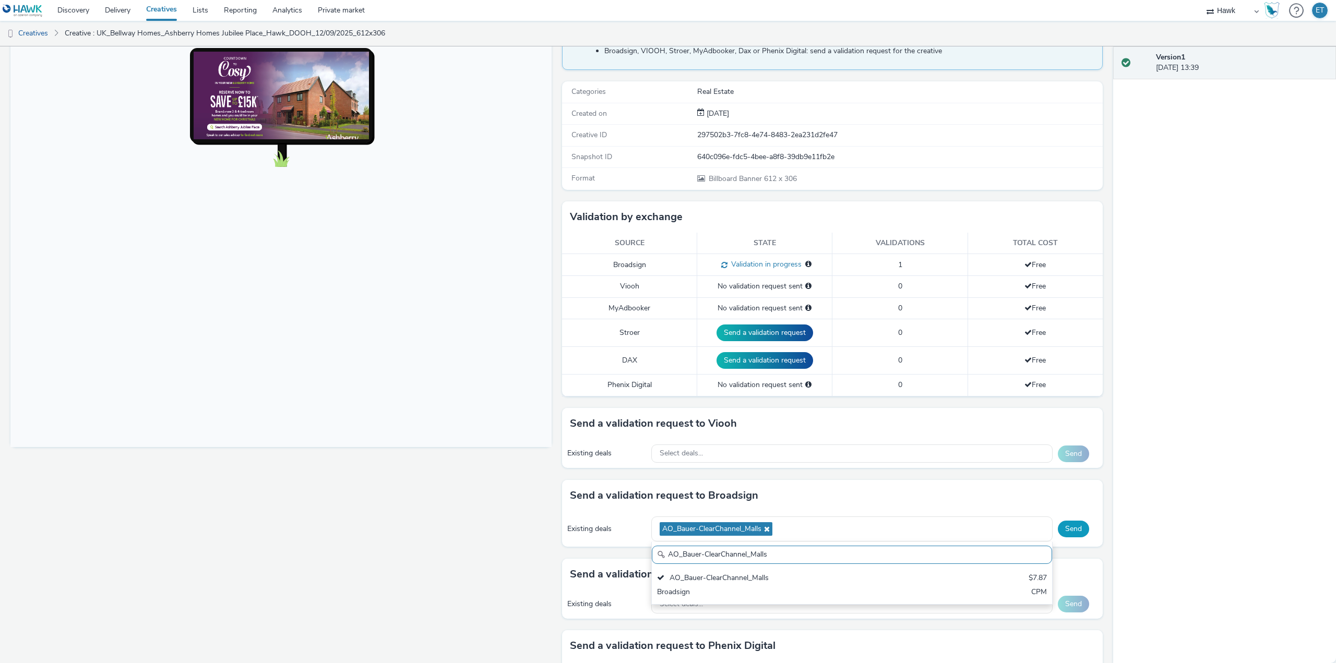
click at [1061, 527] on button "Send" at bounding box center [1073, 529] width 31 height 17
